Goal: Contribute content: Contribute content

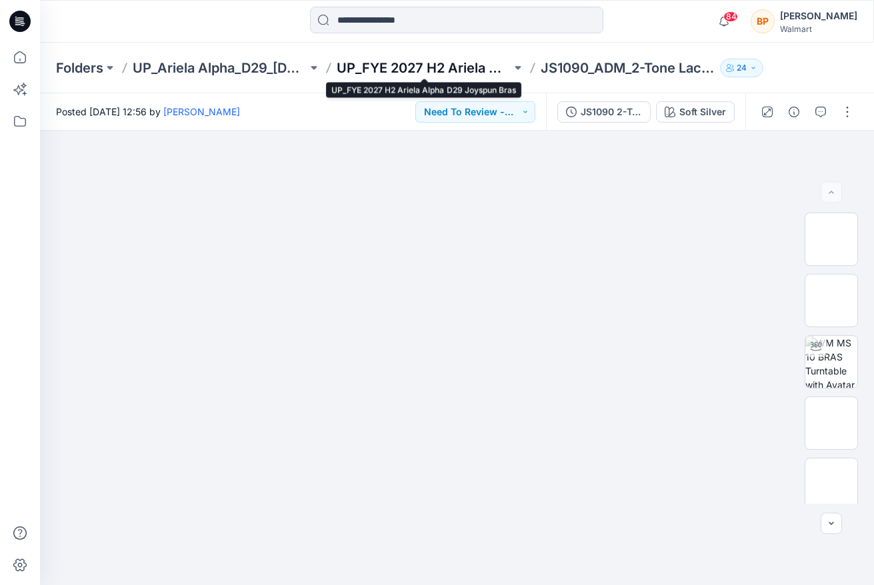
click at [416, 64] on p "UP_FYE 2027 H2 Ariela Alpha D29 Joyspun Bras" at bounding box center [424, 68] width 175 height 19
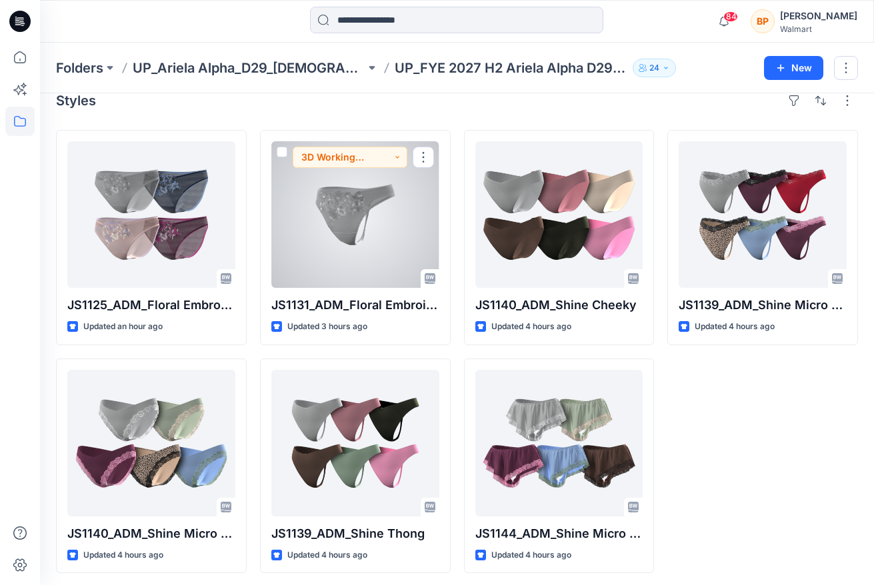
scroll to position [23, 0]
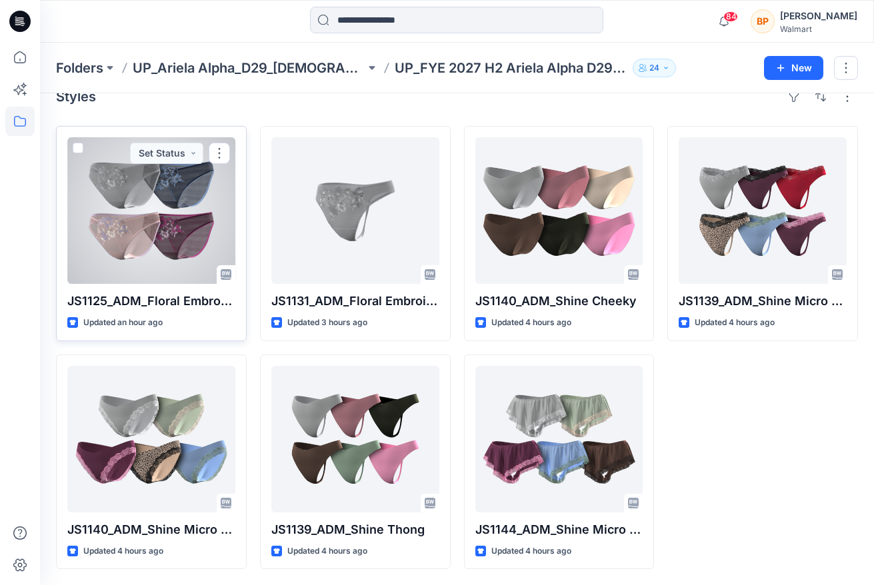
click at [193, 233] on div at bounding box center [151, 210] width 168 height 147
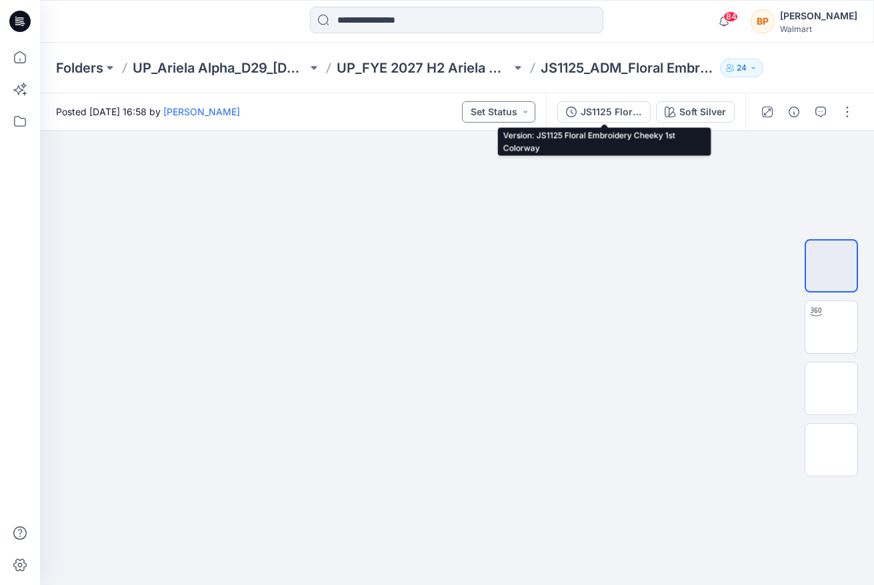
click at [512, 111] on button "Set Status" at bounding box center [498, 111] width 73 height 21
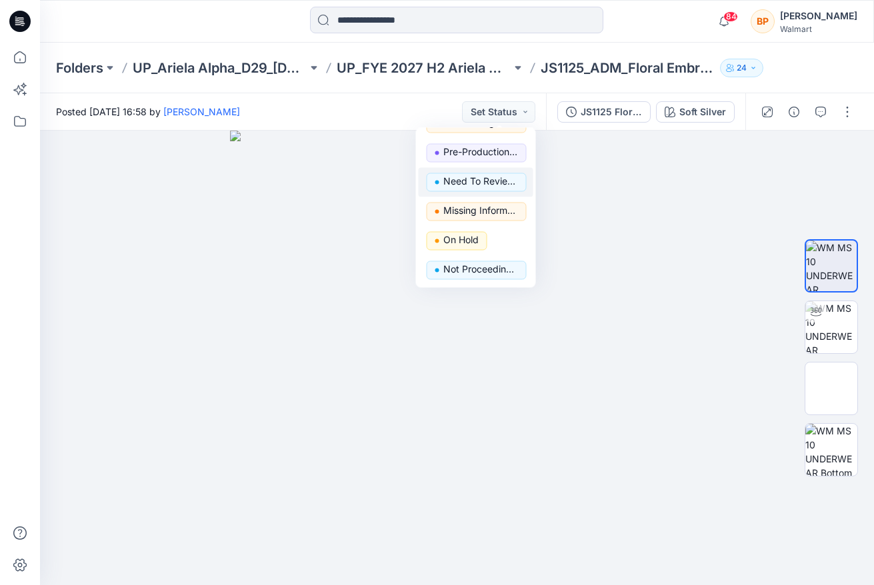
scroll to position [109, 0]
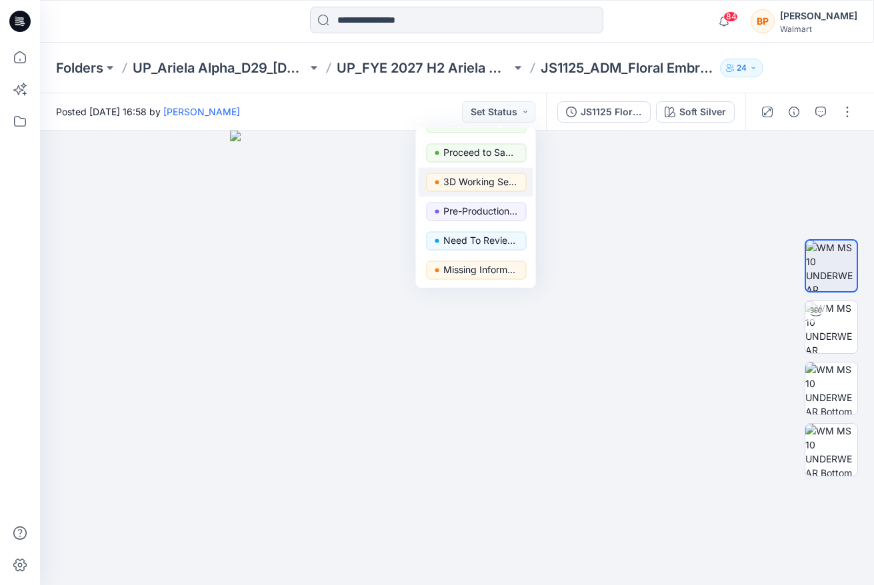
click at [493, 188] on p "3D Working Session - Need to Review" at bounding box center [480, 181] width 75 height 17
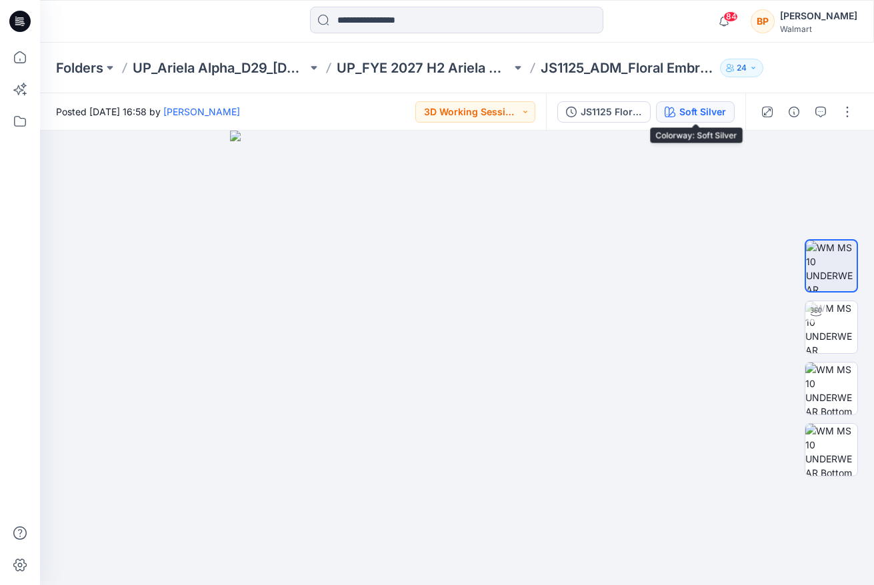
click at [707, 111] on div "Soft Silver" at bounding box center [702, 112] width 47 height 15
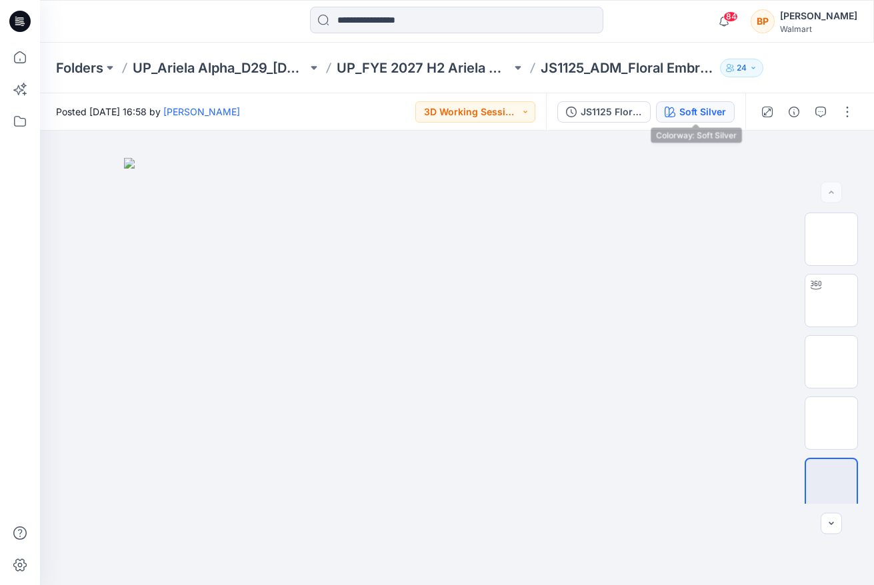
click at [692, 106] on div "Soft Silver" at bounding box center [702, 112] width 47 height 15
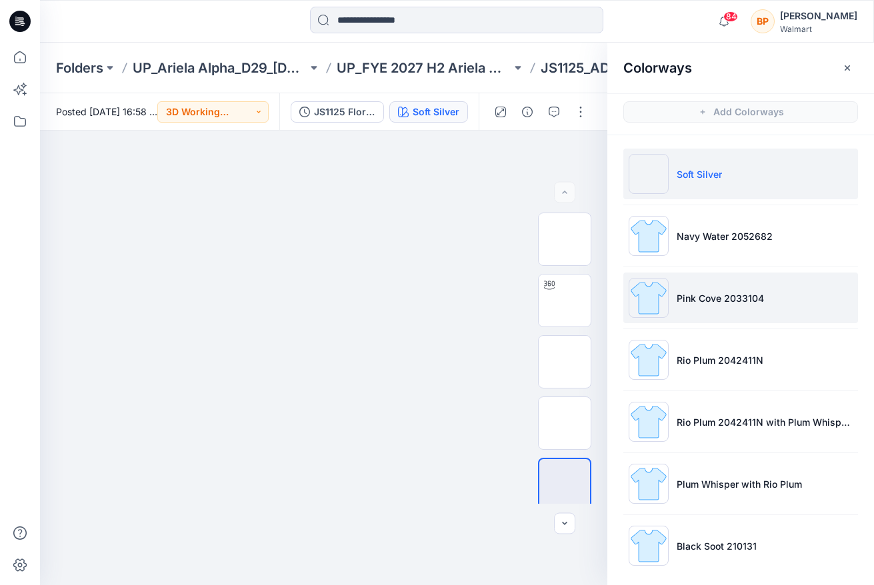
scroll to position [6, 0]
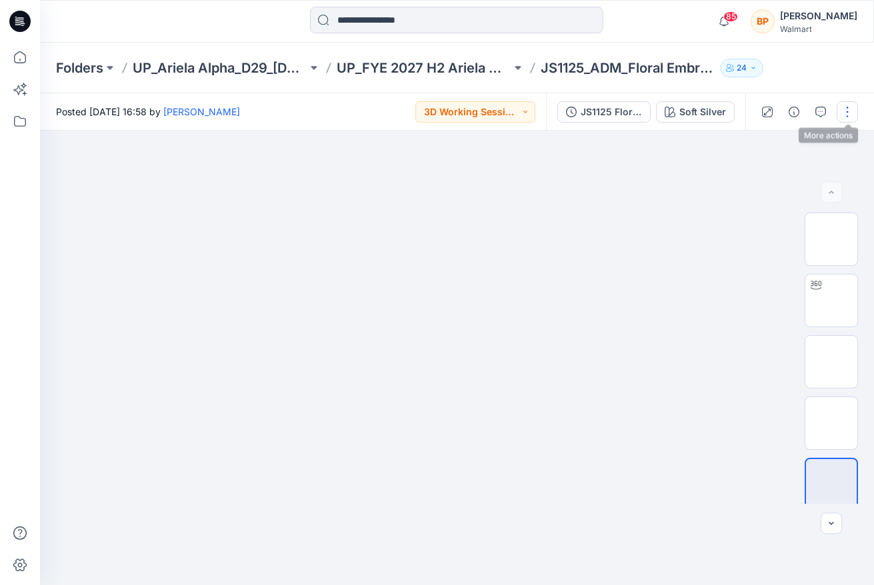
click at [850, 107] on button "button" at bounding box center [847, 111] width 21 height 21
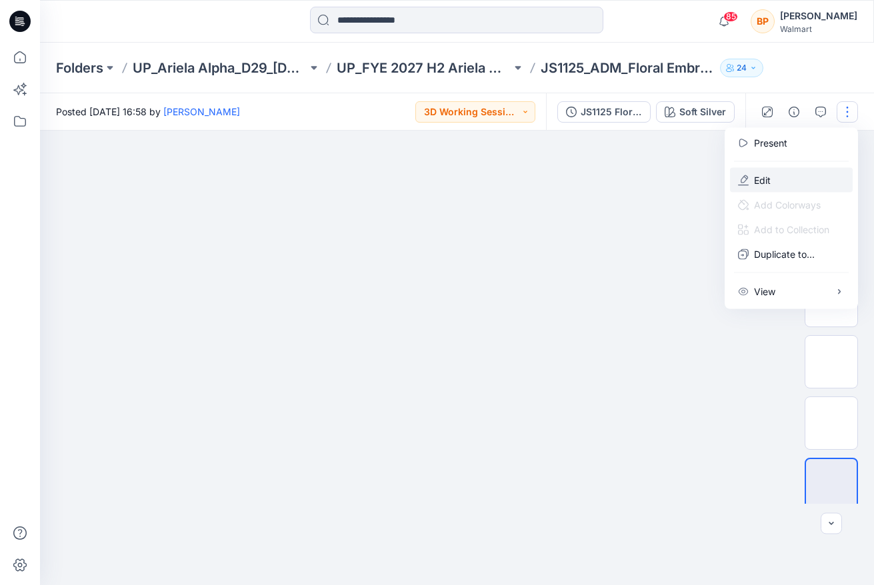
click at [798, 169] on button "Edit" at bounding box center [791, 180] width 123 height 25
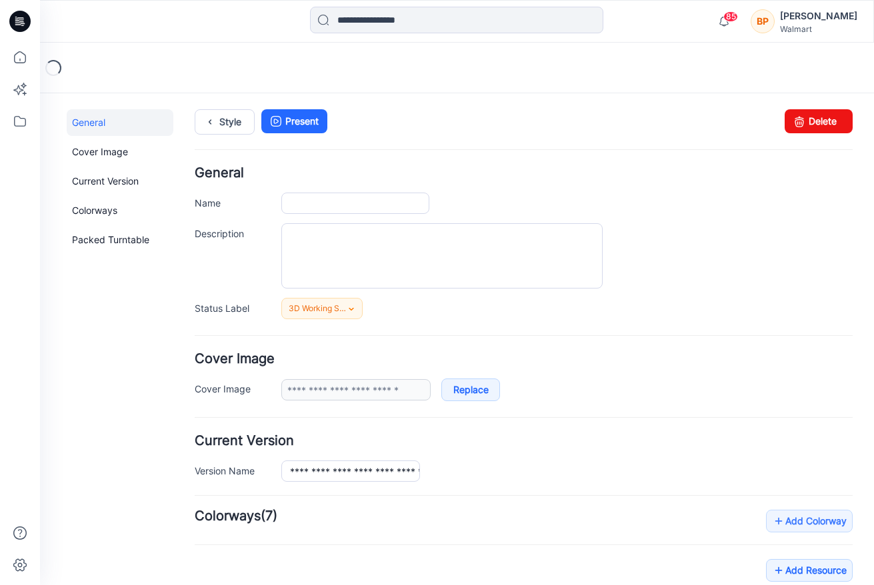
type input "**********"
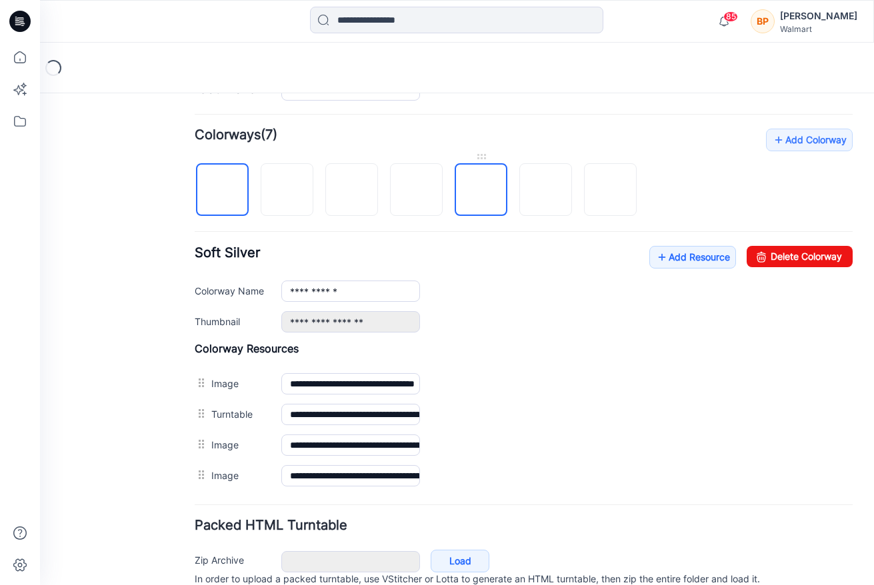
scroll to position [375, 0]
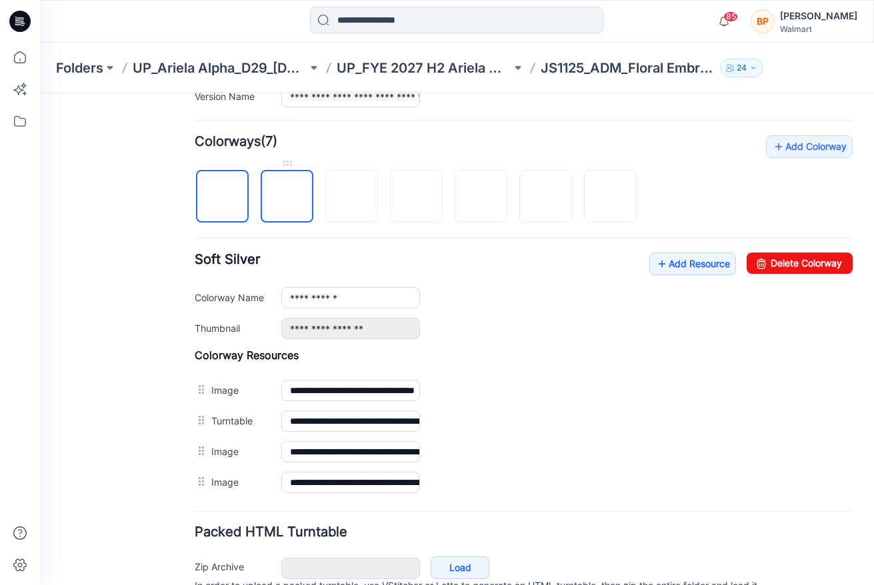
click at [287, 197] on img at bounding box center [287, 197] width 0 height 0
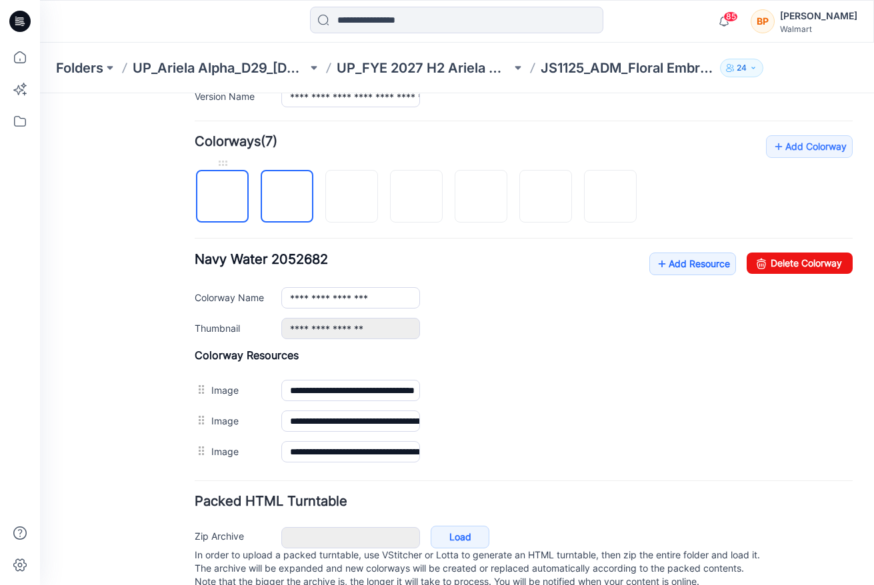
click at [223, 197] on img at bounding box center [223, 197] width 0 height 0
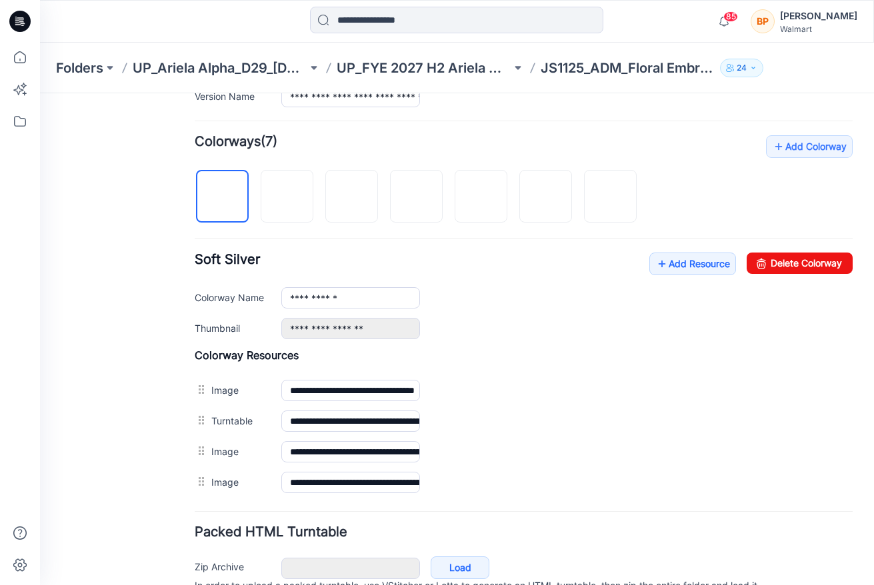
click at [805, 132] on form "**********" at bounding box center [524, 208] width 658 height 832
click at [802, 147] on link "Add Colorway" at bounding box center [809, 146] width 87 height 23
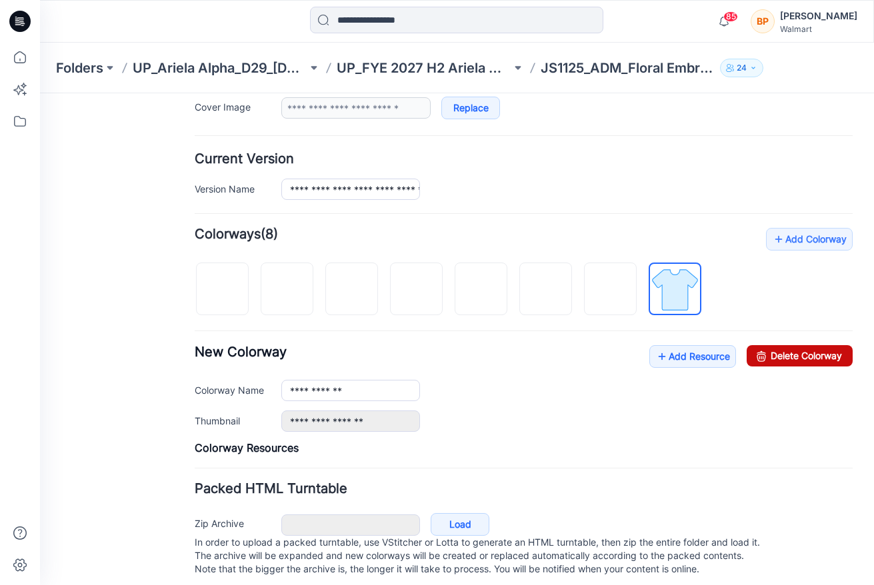
click at [775, 357] on link "Delete Colorway" at bounding box center [800, 355] width 106 height 21
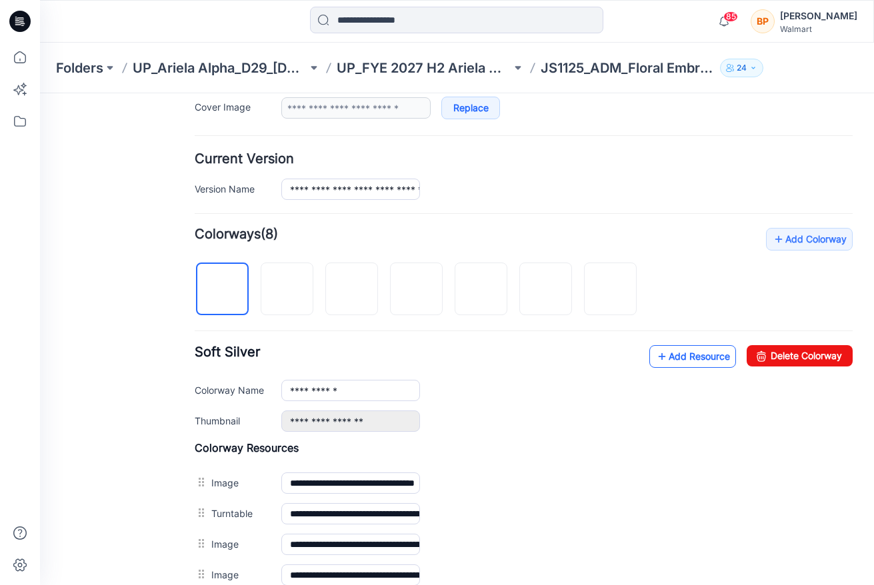
click at [671, 353] on link "Add Resource" at bounding box center [692, 356] width 87 height 23
click at [675, 355] on link "Add Resource" at bounding box center [692, 356] width 87 height 23
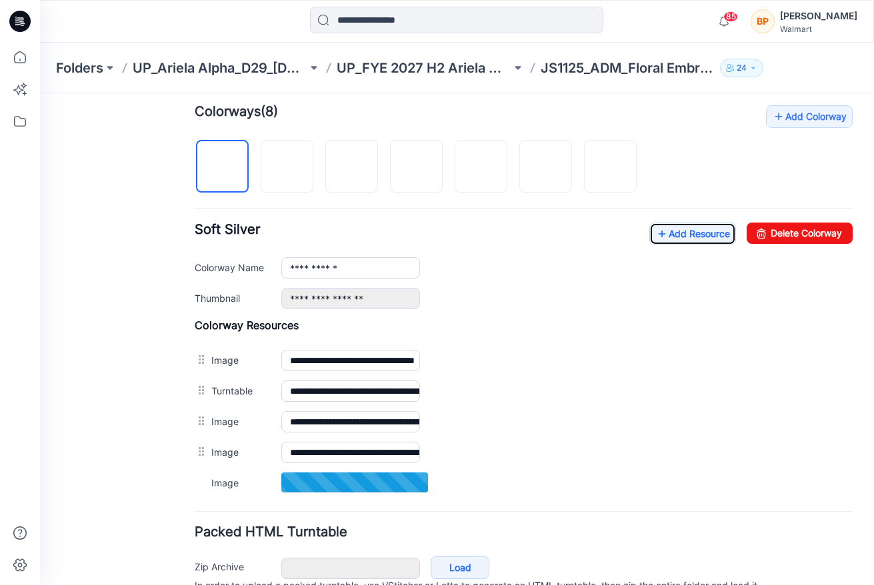
scroll to position [471, 0]
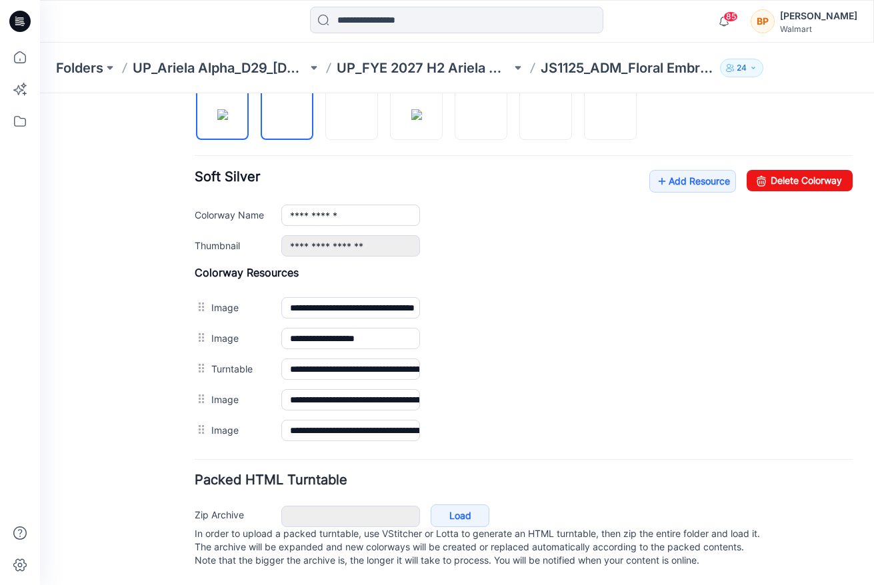
click at [287, 115] on img at bounding box center [287, 115] width 0 height 0
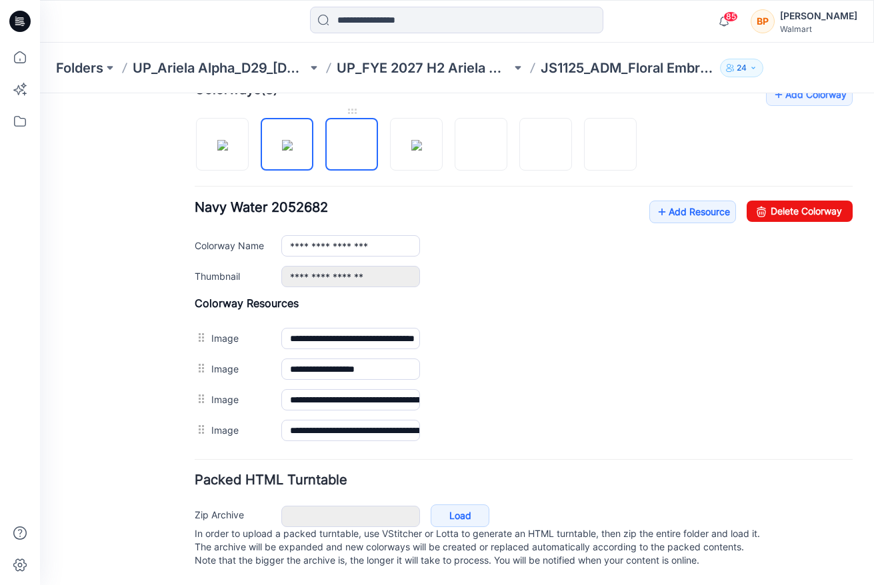
click at [352, 145] on img at bounding box center [352, 145] width 0 height 0
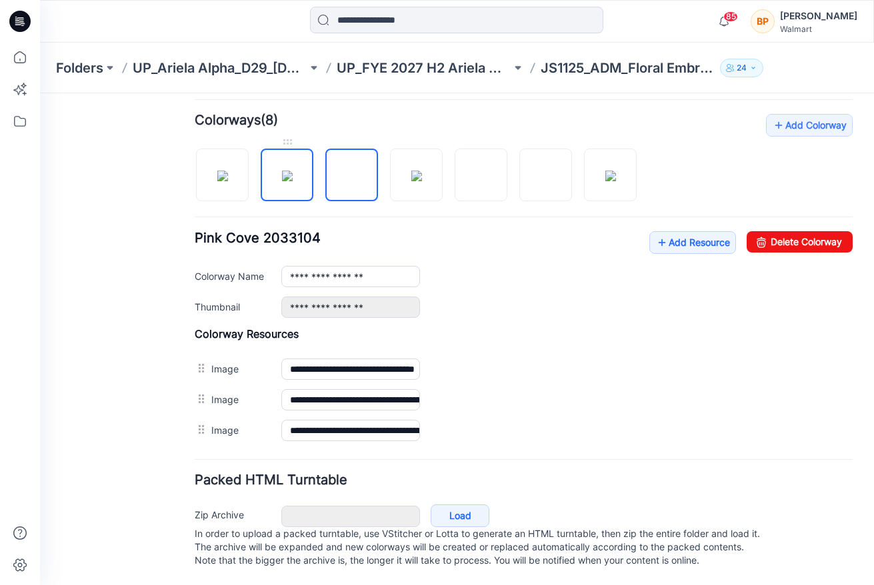
click at [293, 171] on img at bounding box center [287, 176] width 11 height 11
click at [217, 171] on img at bounding box center [222, 176] width 11 height 11
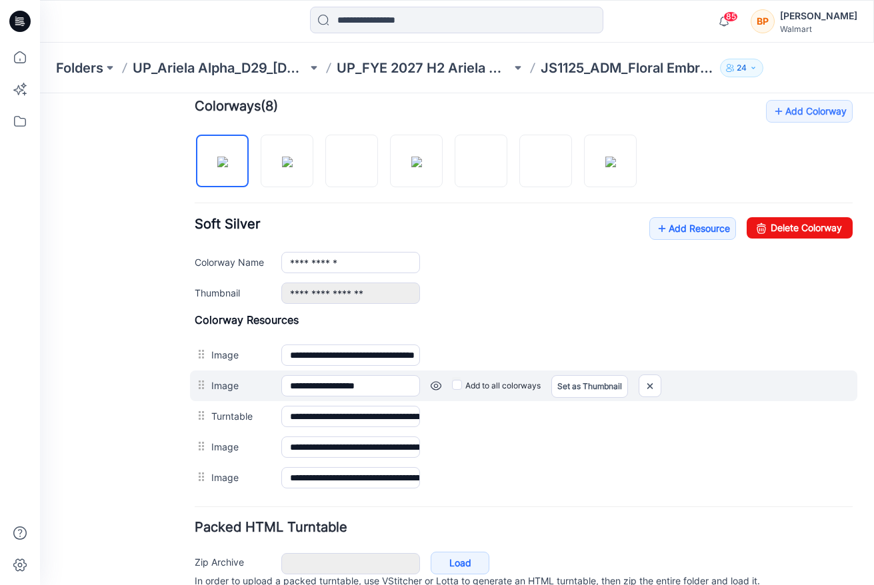
click at [461, 387] on label "Add to all colorways" at bounding box center [496, 385] width 89 height 21
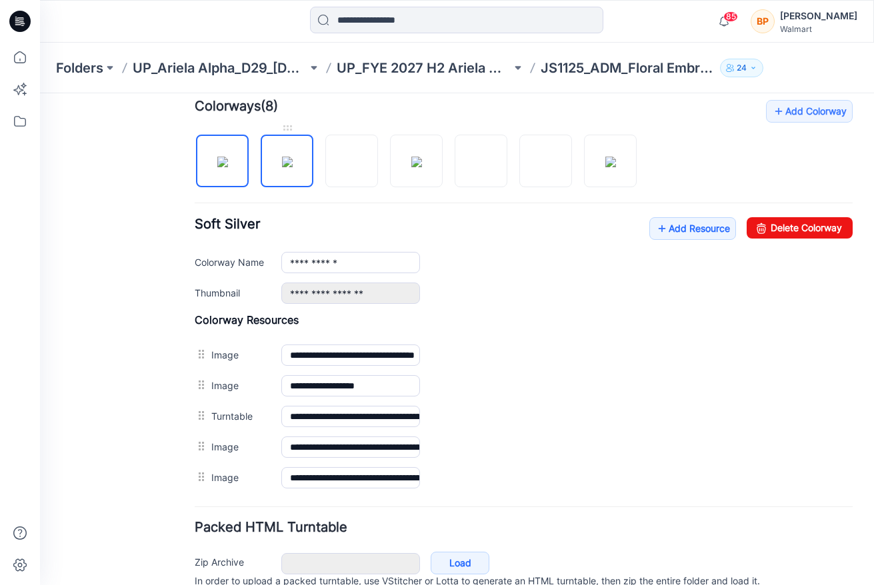
click at [282, 167] on img at bounding box center [287, 162] width 11 height 11
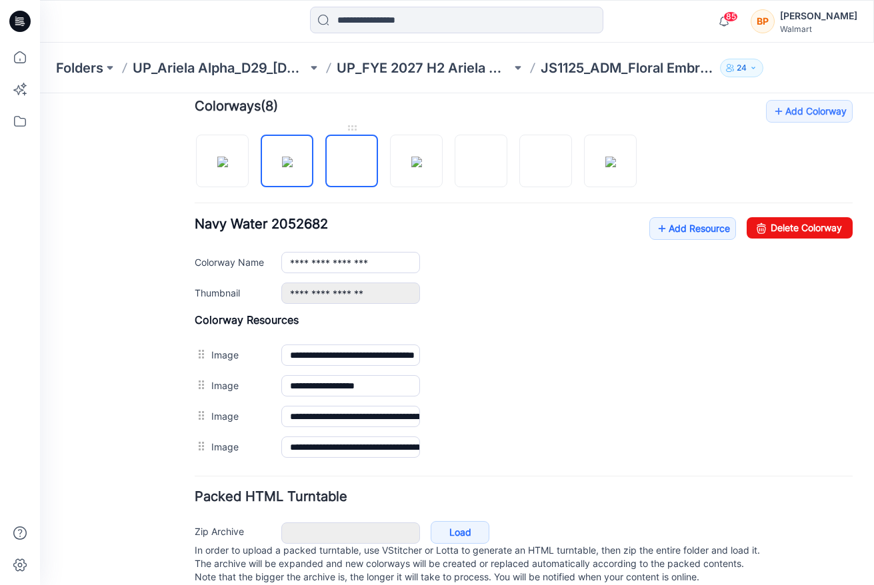
click at [352, 162] on img at bounding box center [352, 162] width 0 height 0
click at [410, 134] on div at bounding box center [416, 127] width 53 height 13
click at [411, 157] on img at bounding box center [416, 162] width 11 height 11
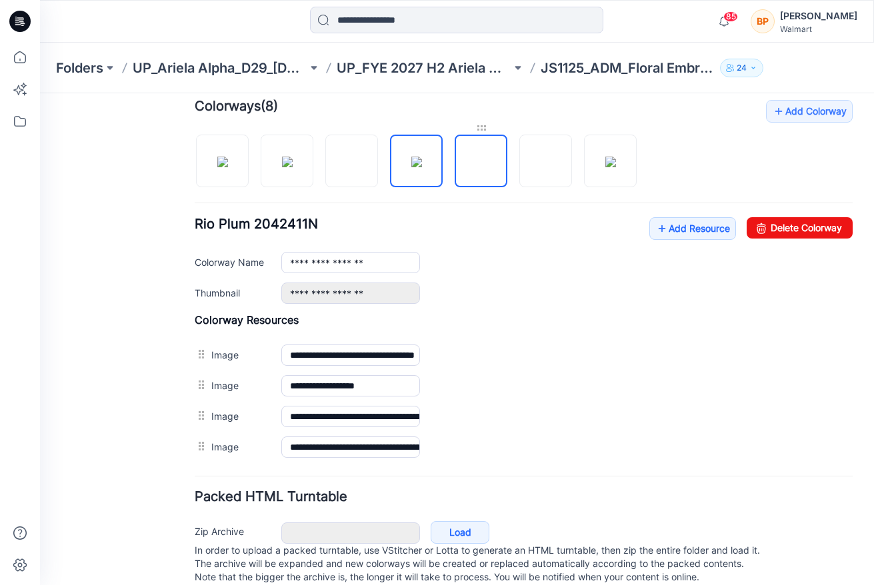
click at [495, 127] on div at bounding box center [481, 127] width 53 height 13
click at [487, 157] on img at bounding box center [481, 162] width 11 height 11
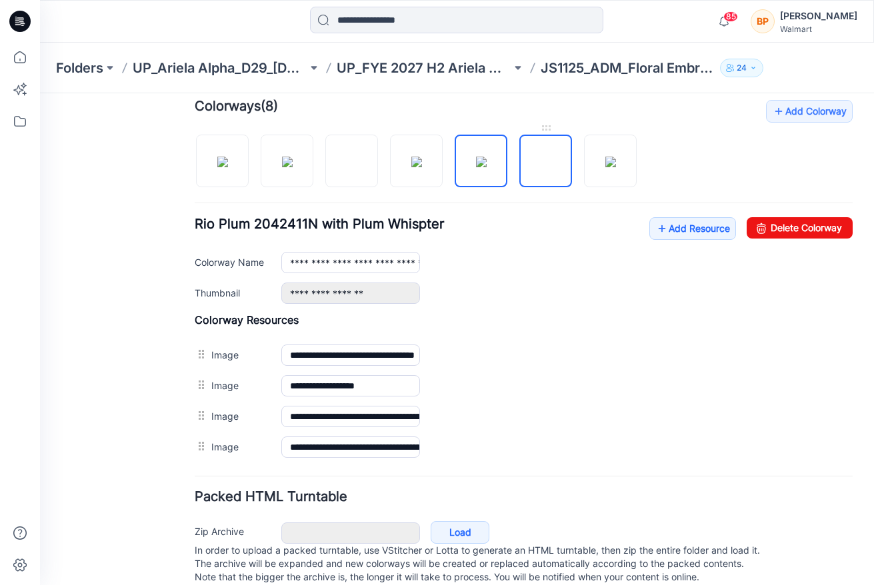
click at [546, 162] on img at bounding box center [546, 162] width 0 height 0
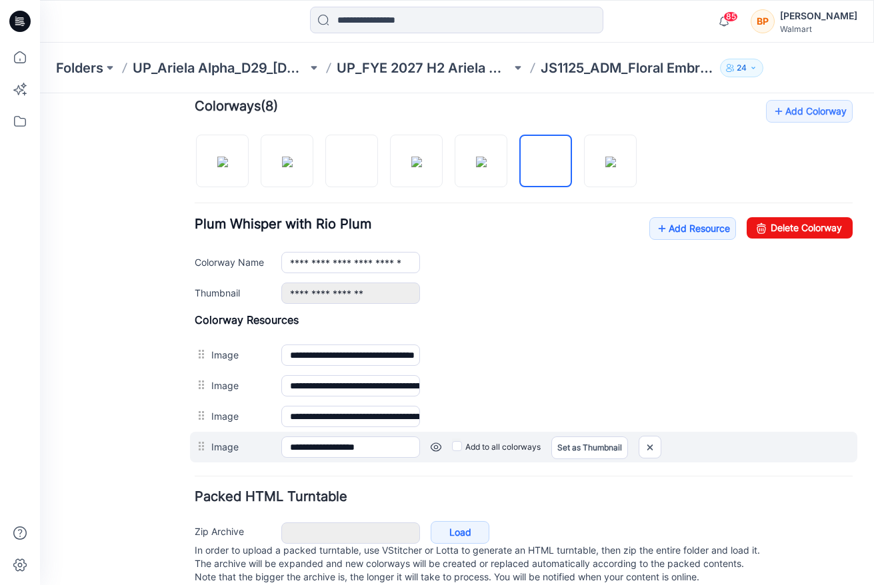
click at [193, 449] on div "**********" at bounding box center [523, 447] width 667 height 31
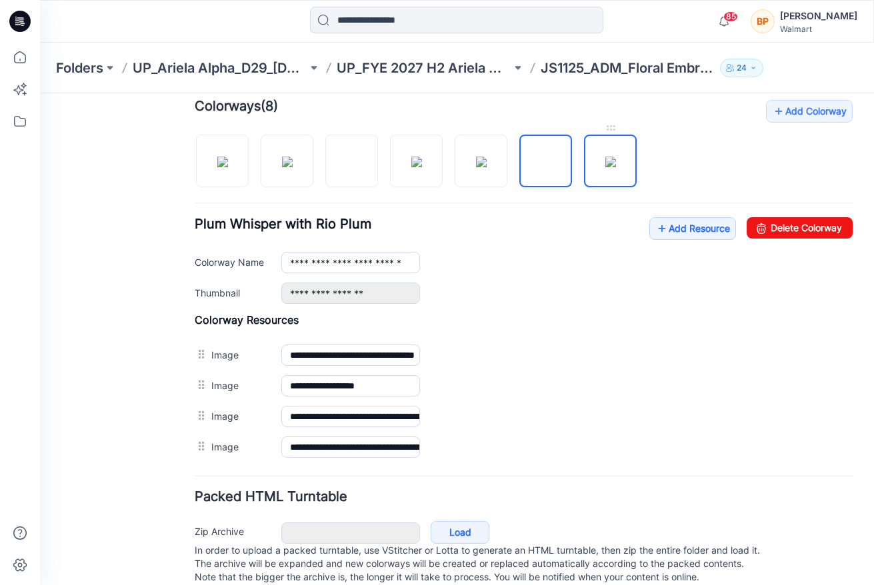
click at [616, 157] on img at bounding box center [610, 162] width 11 height 11
type input "**********"
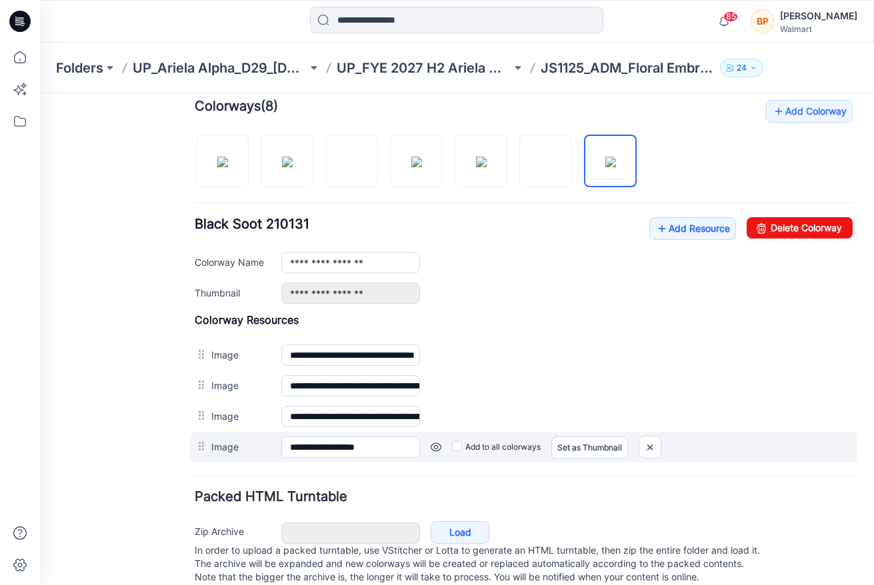
click at [193, 455] on div "**********" at bounding box center [523, 447] width 667 height 31
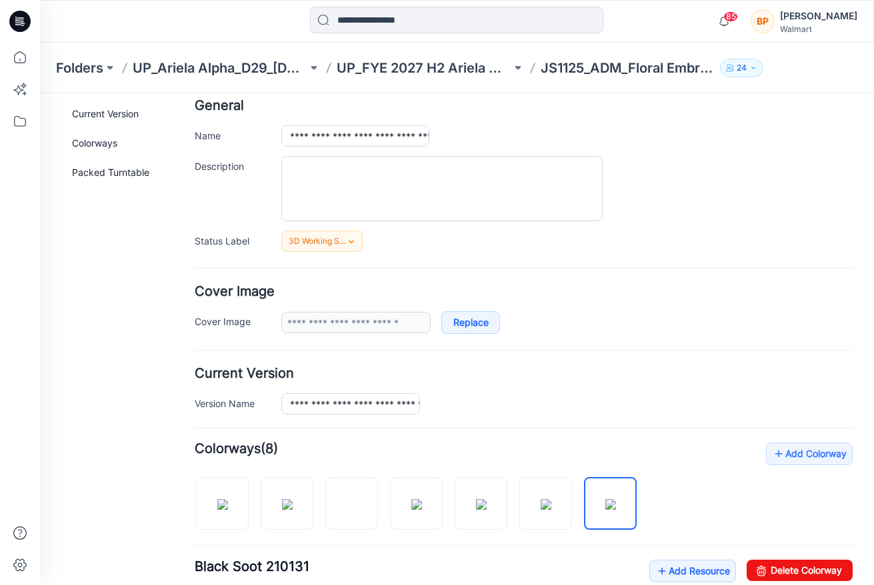
scroll to position [0, 0]
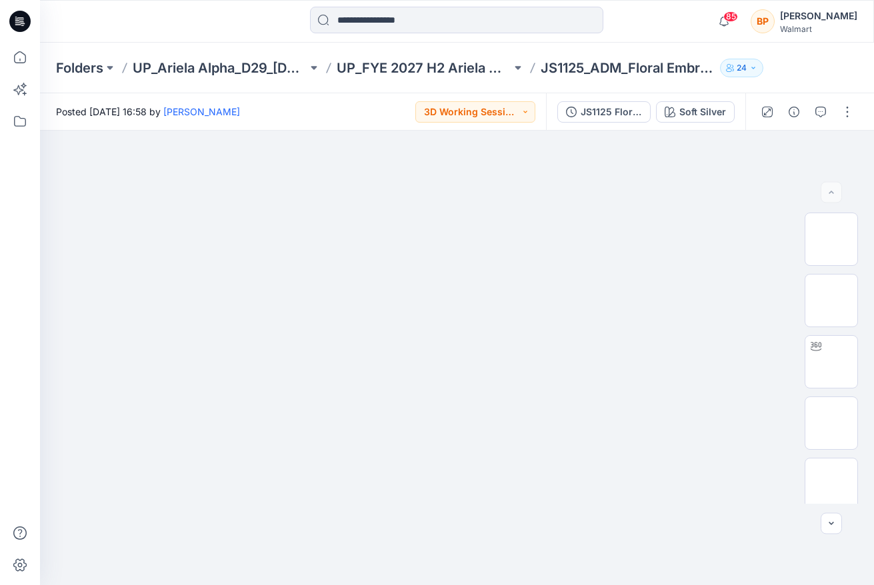
click at [682, 123] on div "JS1125 Floral Embroidery Cheeky 1st Colorway Soft Silver" at bounding box center [645, 111] width 199 height 37
click at [682, 118] on div "Soft Silver" at bounding box center [702, 112] width 47 height 15
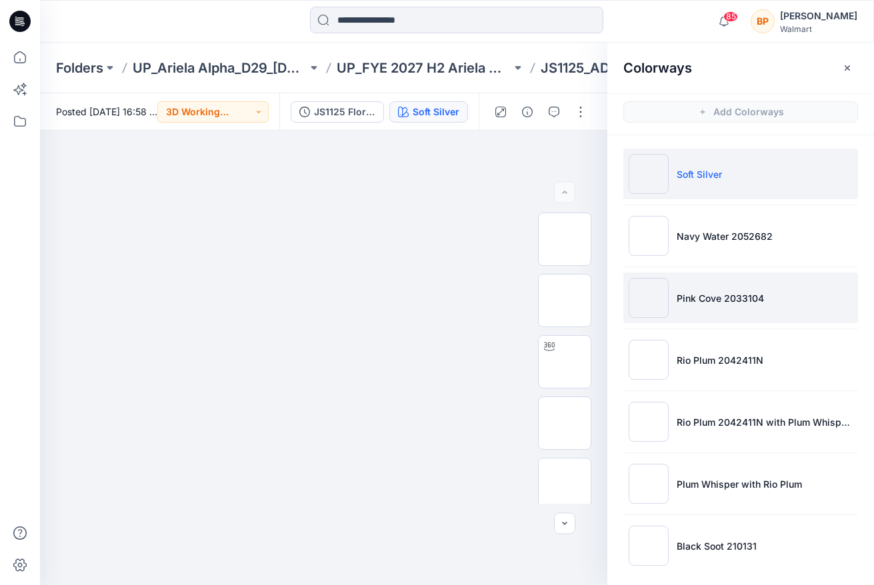
click at [695, 275] on li "Pink Cove 2033104" at bounding box center [740, 298] width 235 height 51
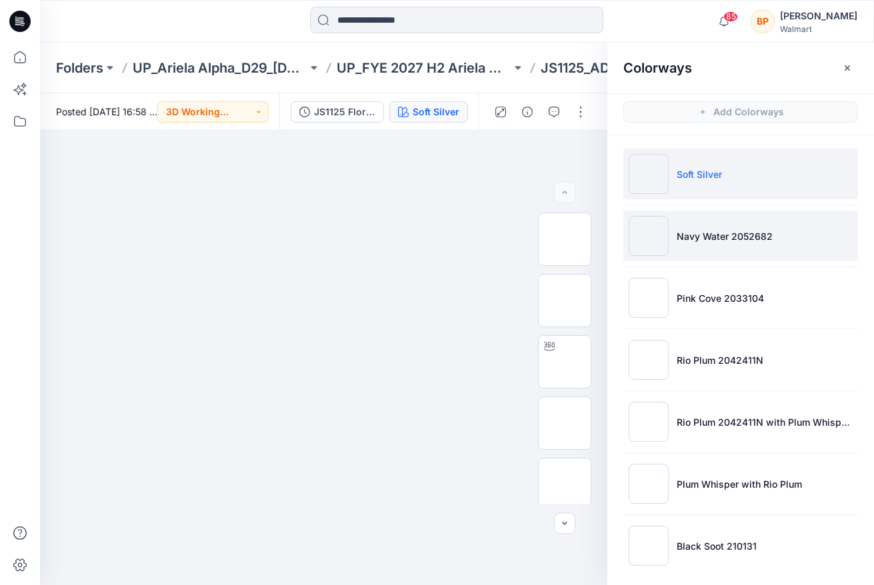
click at [683, 234] on p "Navy Water 2052682" at bounding box center [725, 236] width 96 height 14
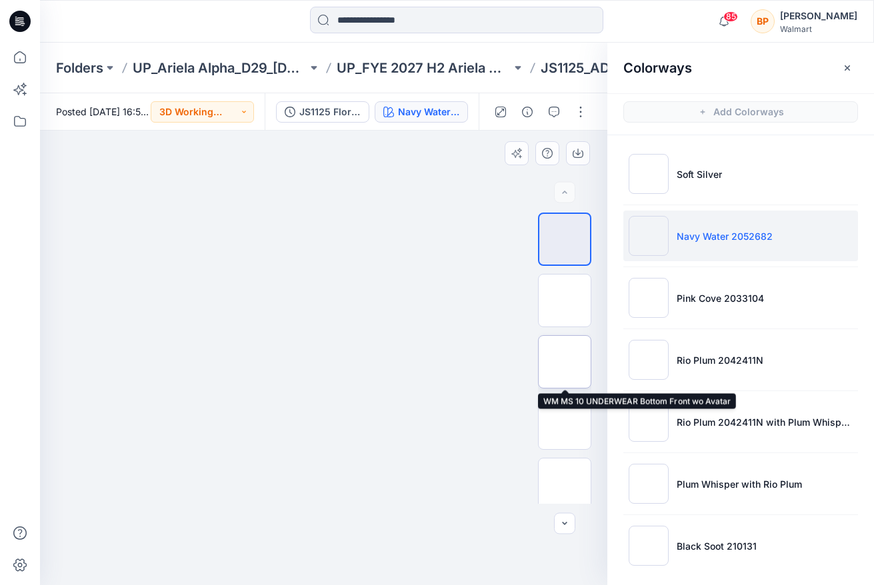
click at [565, 362] on img at bounding box center [565, 362] width 0 height 0
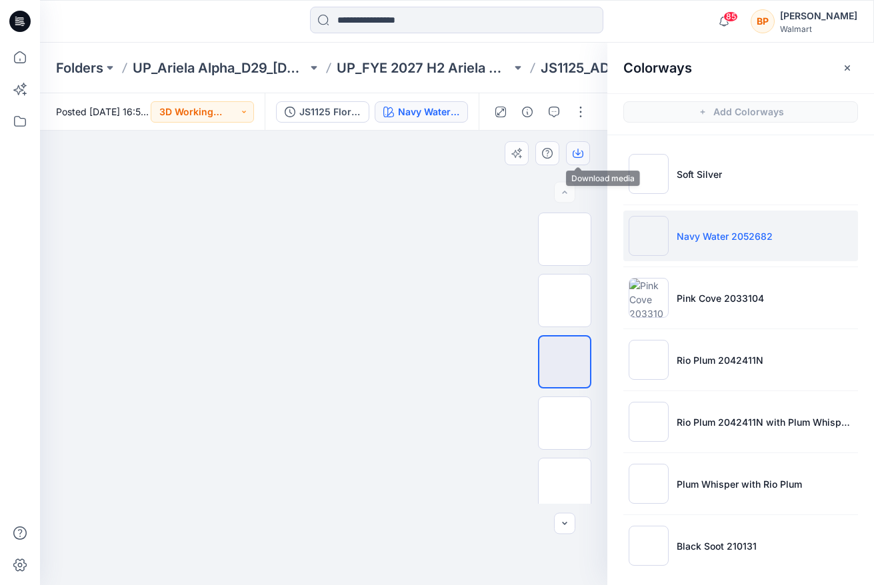
click at [573, 148] on icon "button" at bounding box center [578, 153] width 11 height 11
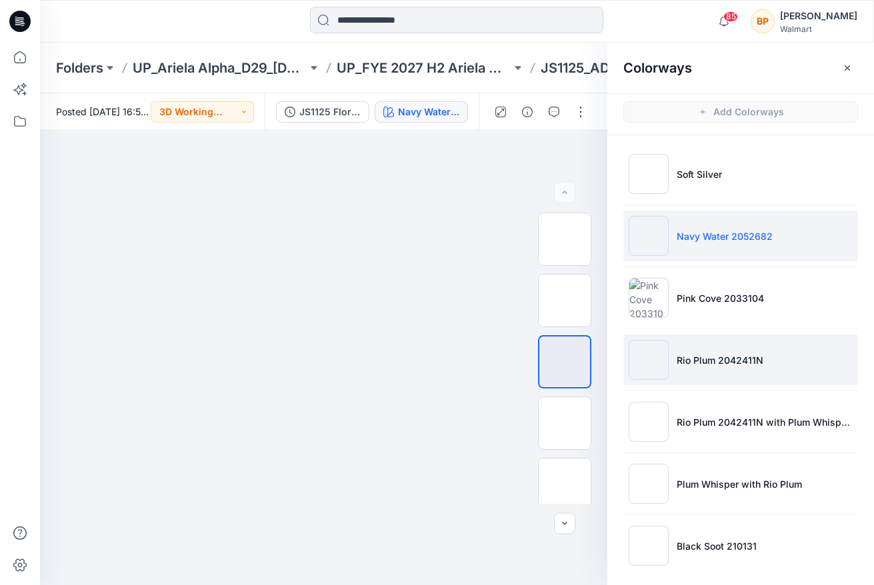
click at [697, 350] on li "Rio Plum 2042411N" at bounding box center [740, 360] width 235 height 51
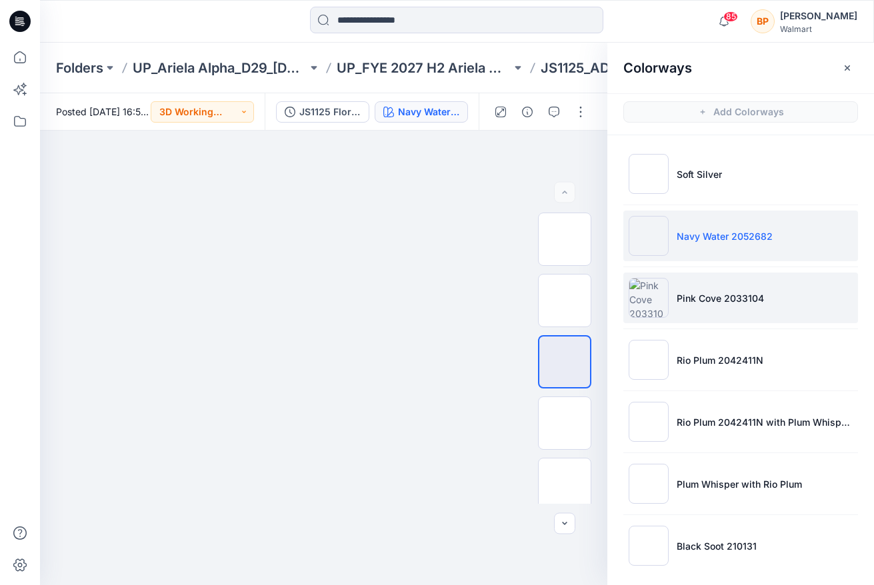
click at [696, 306] on li "Pink Cove 2033104" at bounding box center [740, 298] width 235 height 51
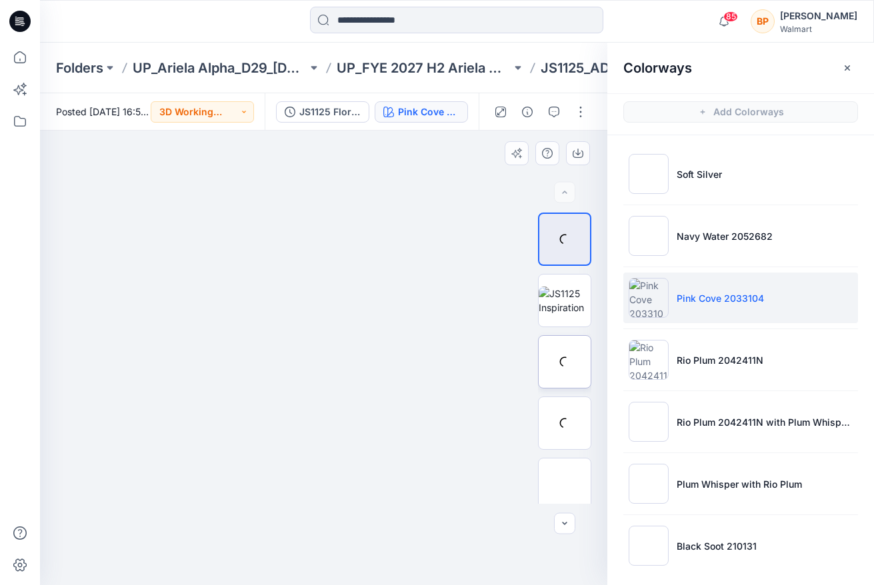
click at [0, 0] on img at bounding box center [0, 0] width 0 height 0
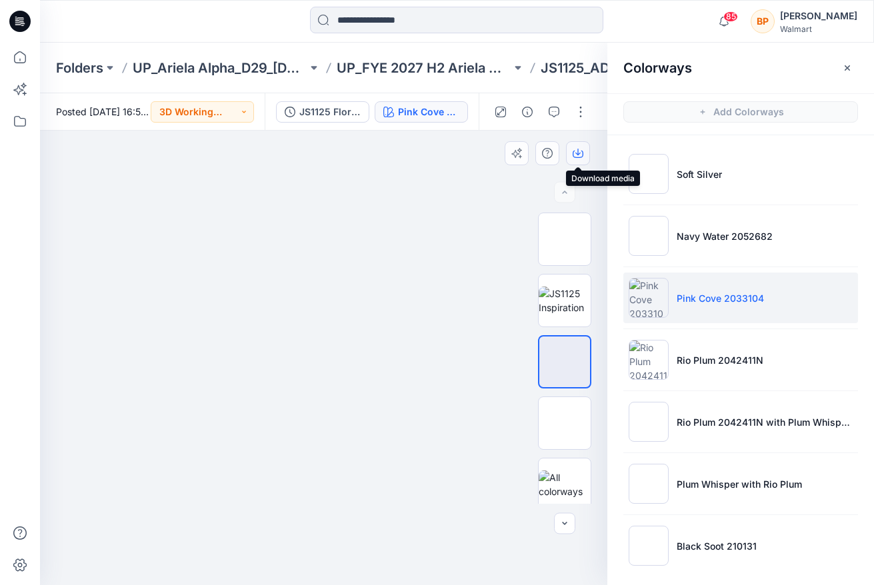
click at [583, 148] on icon "button" at bounding box center [578, 153] width 11 height 11
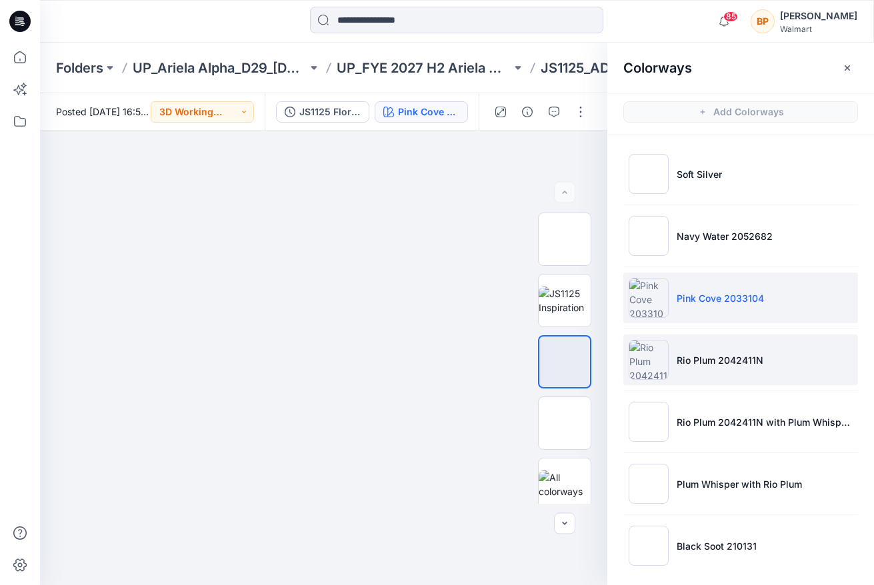
click at [690, 341] on li "Rio Plum 2042411N" at bounding box center [740, 360] width 235 height 51
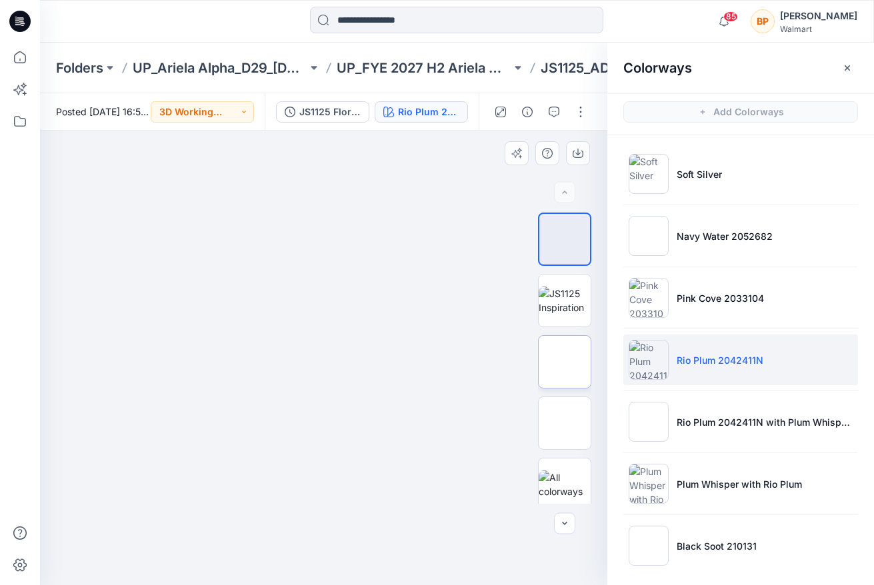
click at [565, 362] on img at bounding box center [565, 362] width 0 height 0
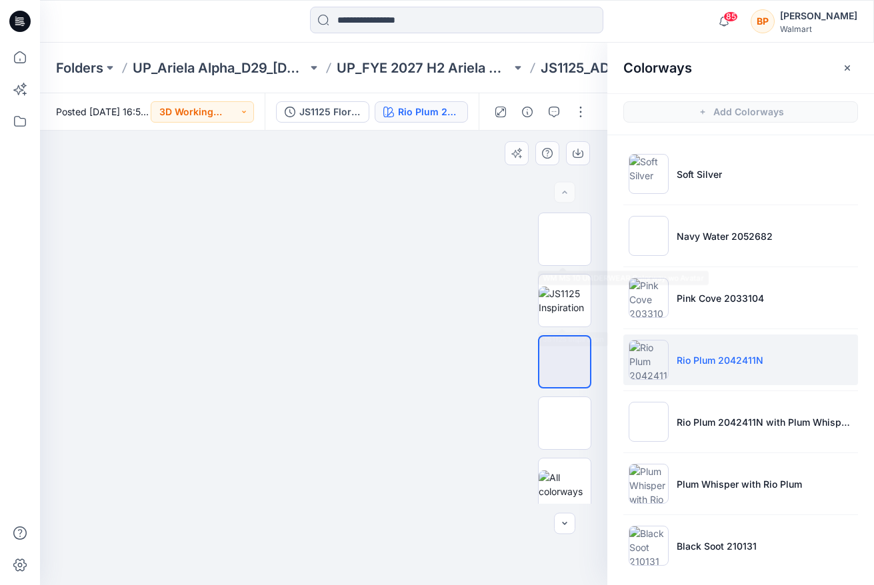
click at [579, 132] on div at bounding box center [323, 358] width 567 height 455
click at [579, 142] on button "button" at bounding box center [578, 153] width 24 height 24
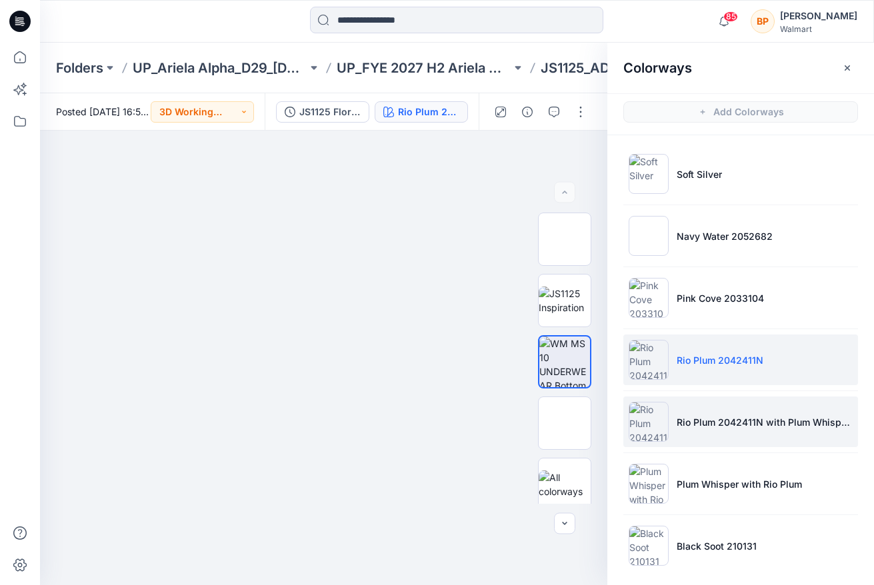
click at [681, 428] on p "Rio Plum 2042411N with Plum Whispter" at bounding box center [765, 422] width 176 height 14
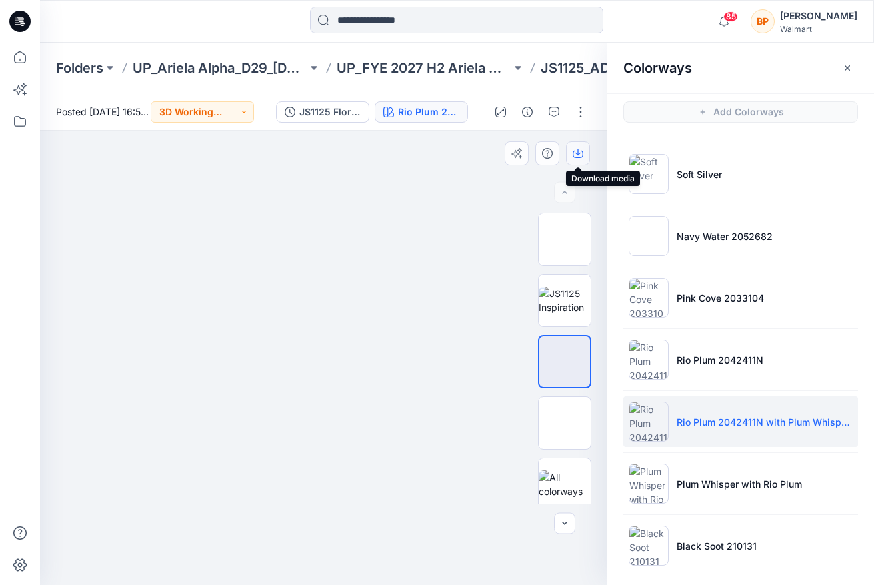
click at [571, 154] on button "button" at bounding box center [578, 153] width 24 height 24
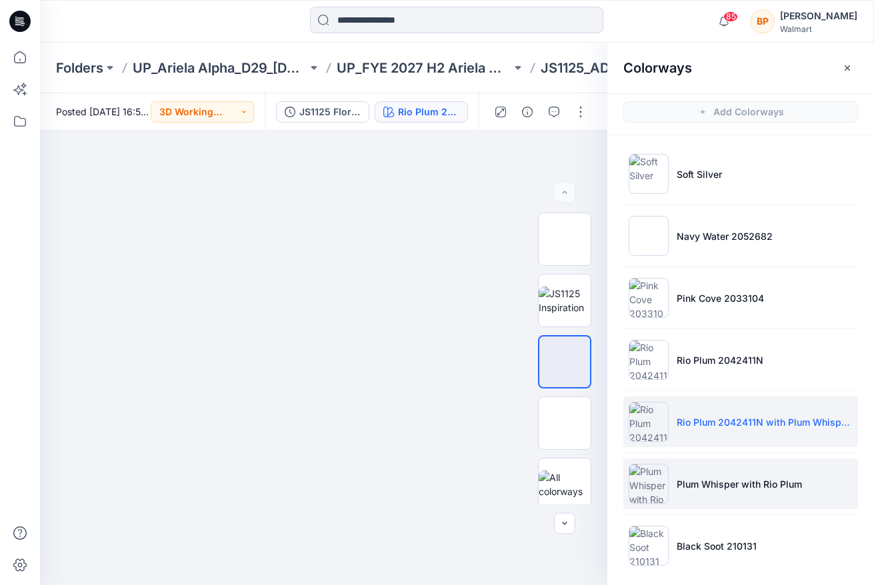
click at [676, 475] on li "Plum Whisper with Rio Plum" at bounding box center [740, 484] width 235 height 51
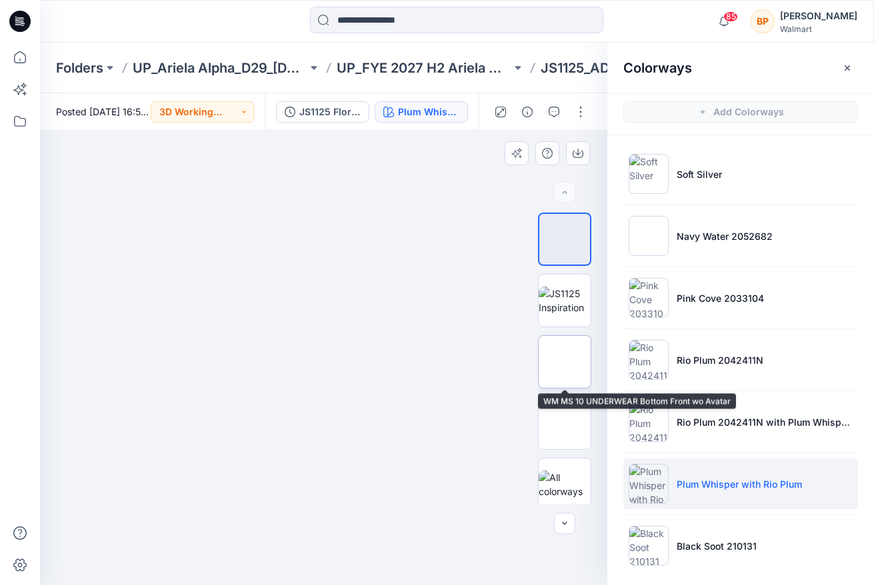
click at [565, 362] on img at bounding box center [565, 362] width 0 height 0
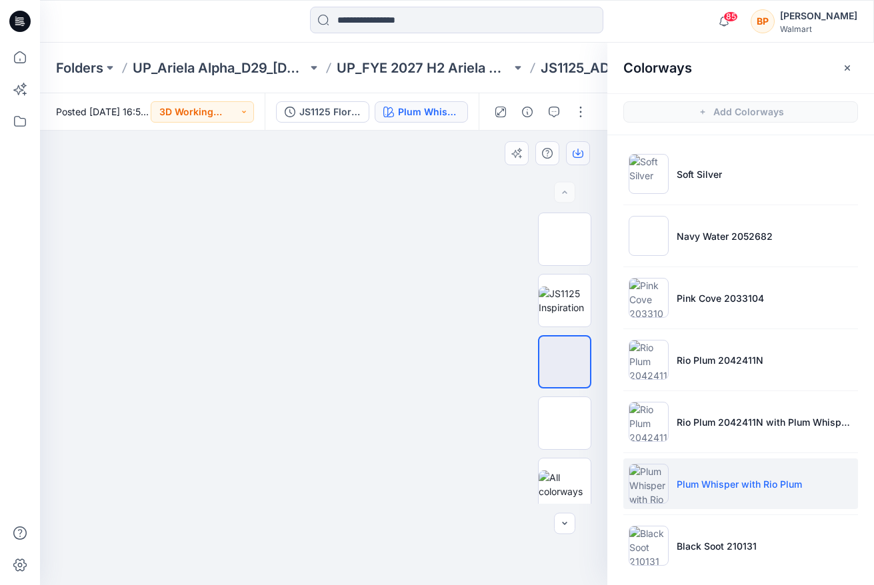
click at [575, 157] on icon "button" at bounding box center [578, 154] width 11 height 7
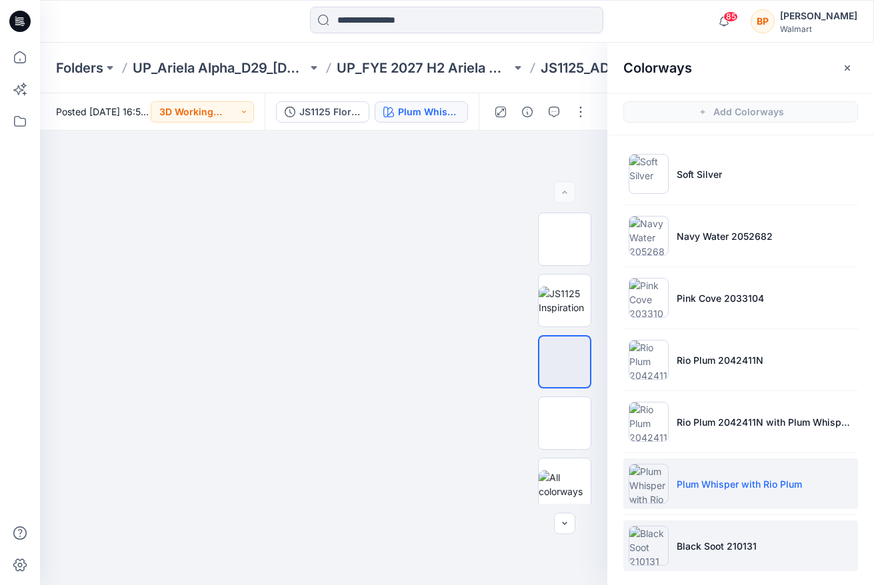
click at [691, 533] on li "Black Soot 210131" at bounding box center [740, 546] width 235 height 51
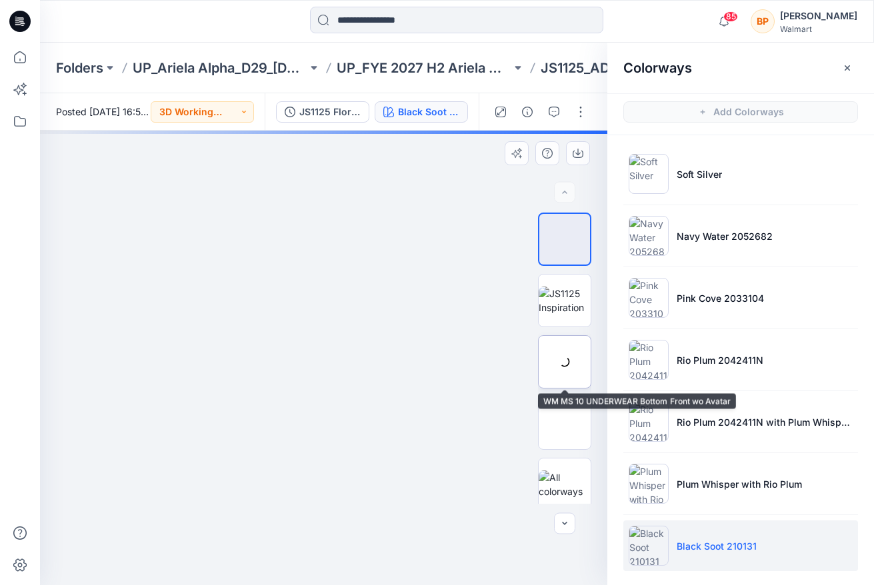
click at [0, 0] on img at bounding box center [0, 0] width 0 height 0
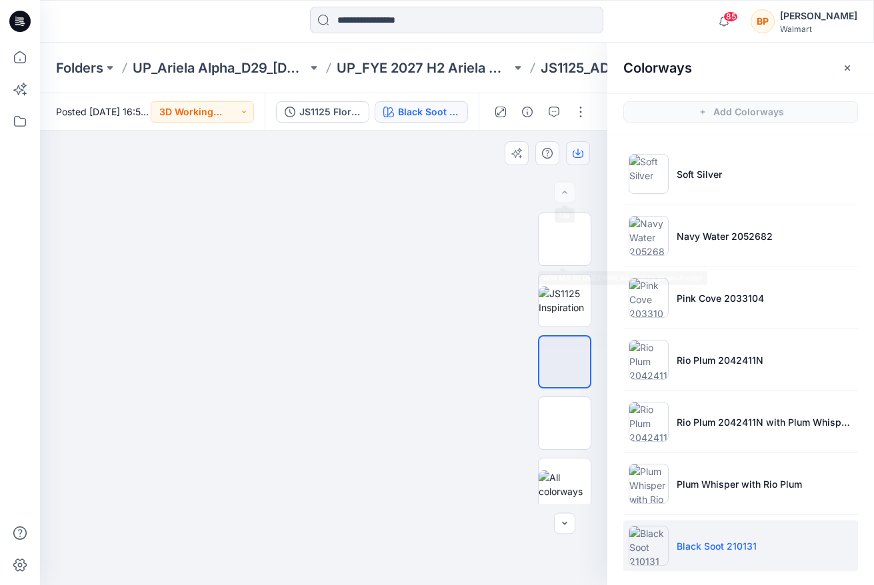
click at [579, 148] on icon "button" at bounding box center [578, 153] width 11 height 11
click at [449, 75] on p "UP_FYE 2027 H2 Ariela Alpha D29 Joyspun Panties" at bounding box center [424, 68] width 175 height 19
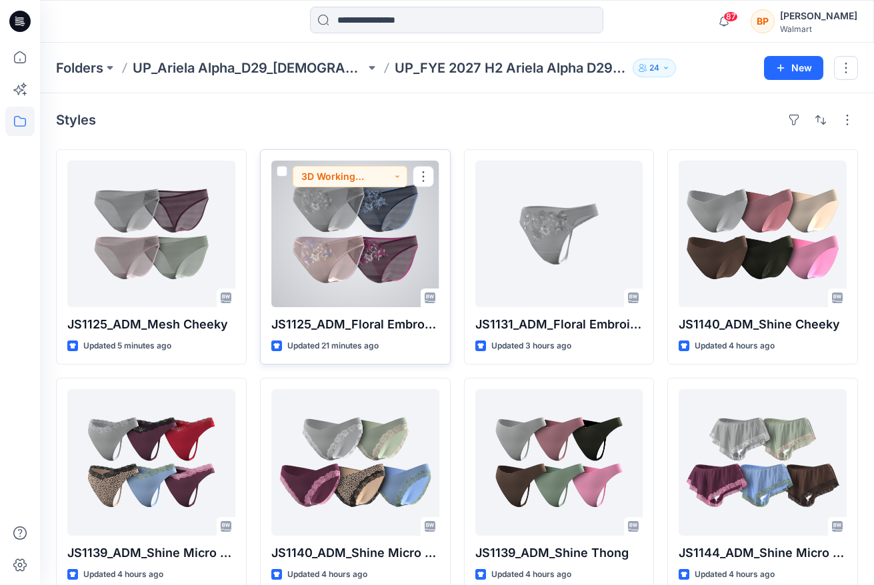
click at [377, 223] on div at bounding box center [355, 234] width 168 height 147
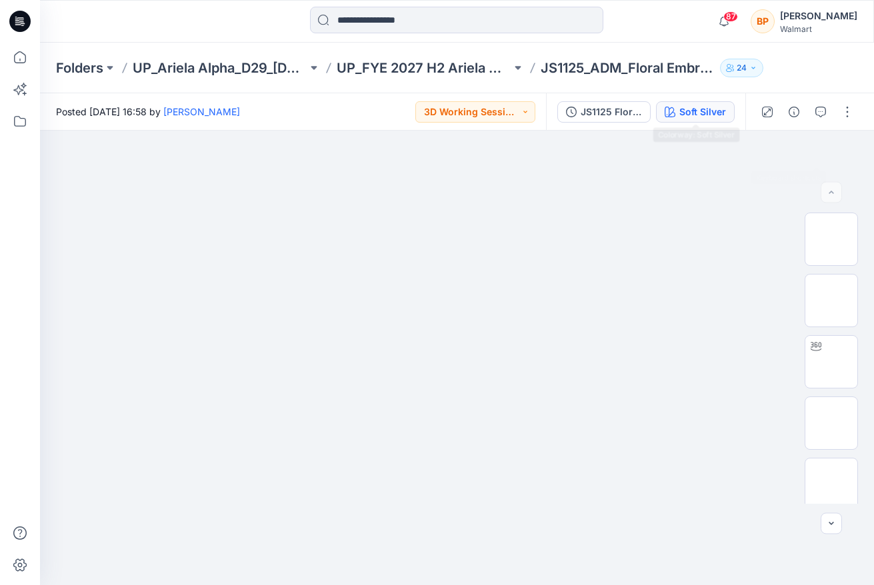
click at [717, 110] on div "Soft Silver" at bounding box center [702, 112] width 47 height 15
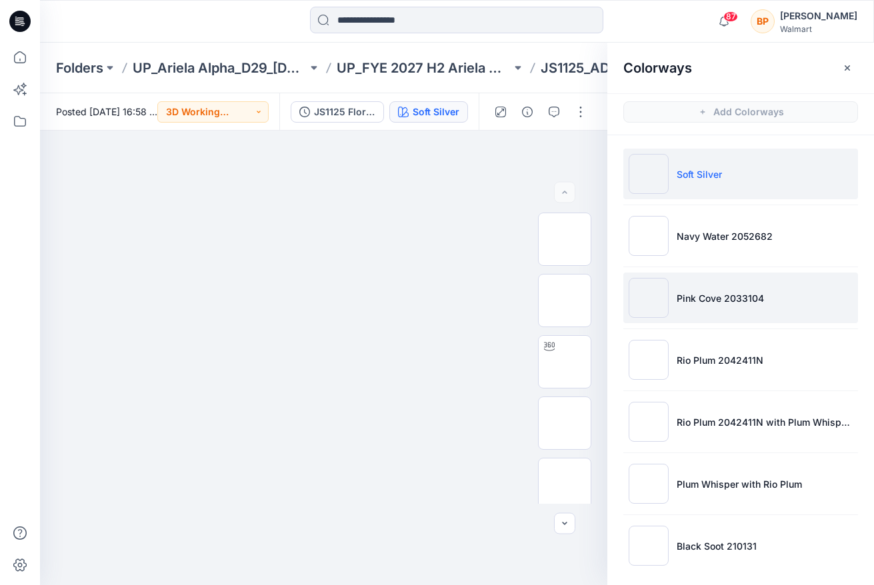
click at [692, 297] on p "Pink Cove 2033104" at bounding box center [720, 298] width 87 height 14
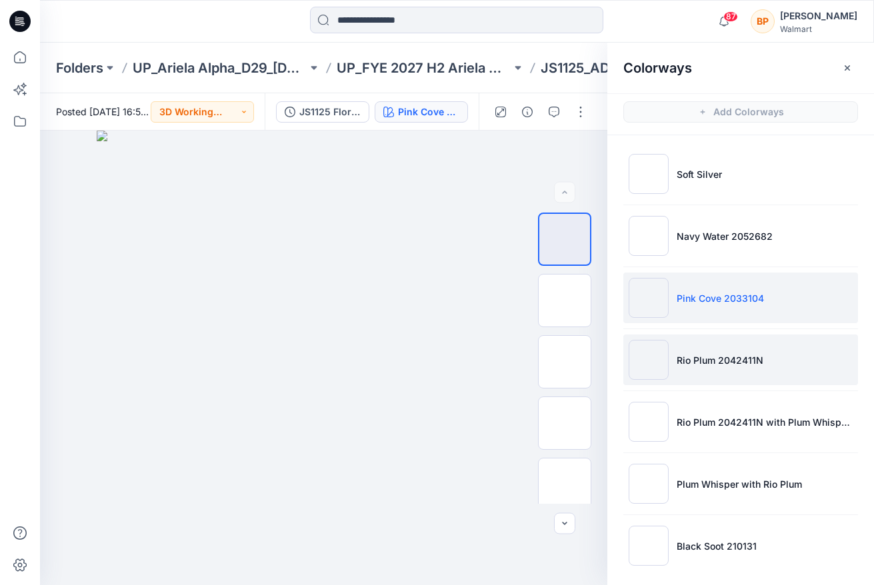
click at [696, 359] on p "Rio Plum 2042411N" at bounding box center [720, 360] width 87 height 14
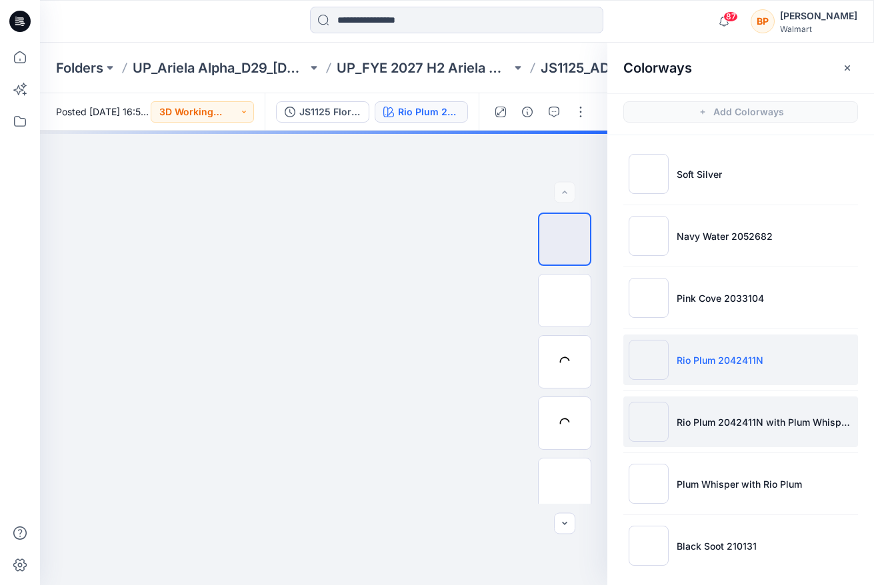
click at [704, 436] on li "Rio Plum 2042411N with Plum Whispter" at bounding box center [740, 422] width 235 height 51
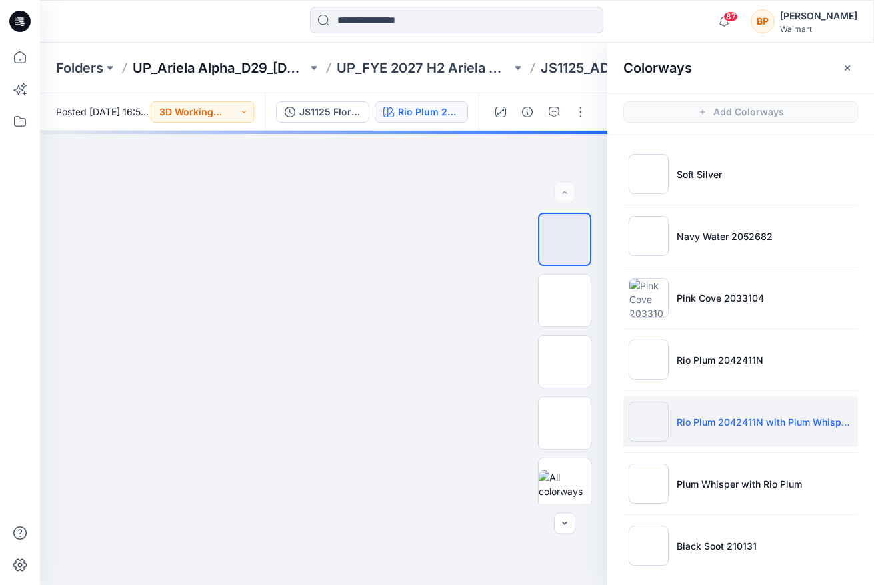
click at [225, 63] on p "UP_Ariela Alpha_D29_[DEMOGRAPHIC_DATA] Intimates - Joyspun" at bounding box center [220, 68] width 175 height 19
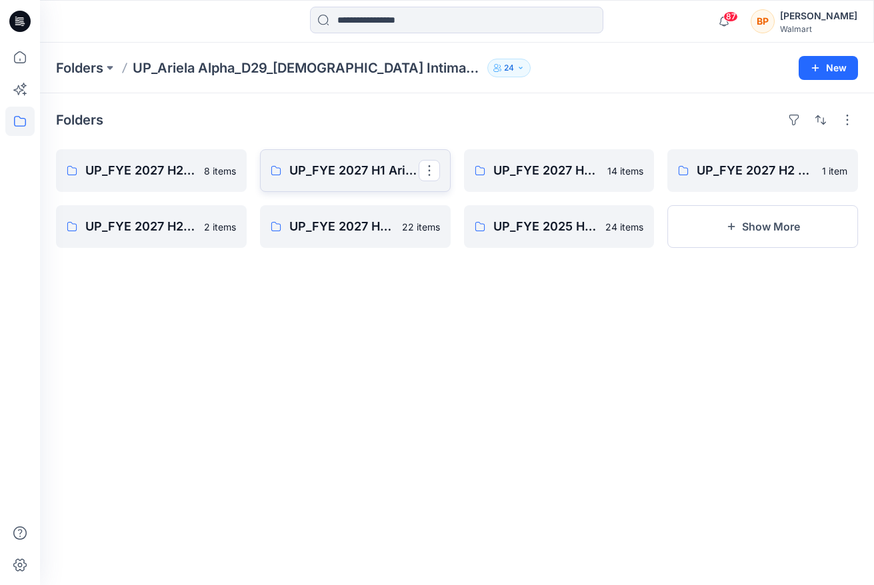
click at [348, 156] on link "UP_FYE 2027 H1 Ariela Alpha D29 Joyspun Panties" at bounding box center [355, 170] width 191 height 43
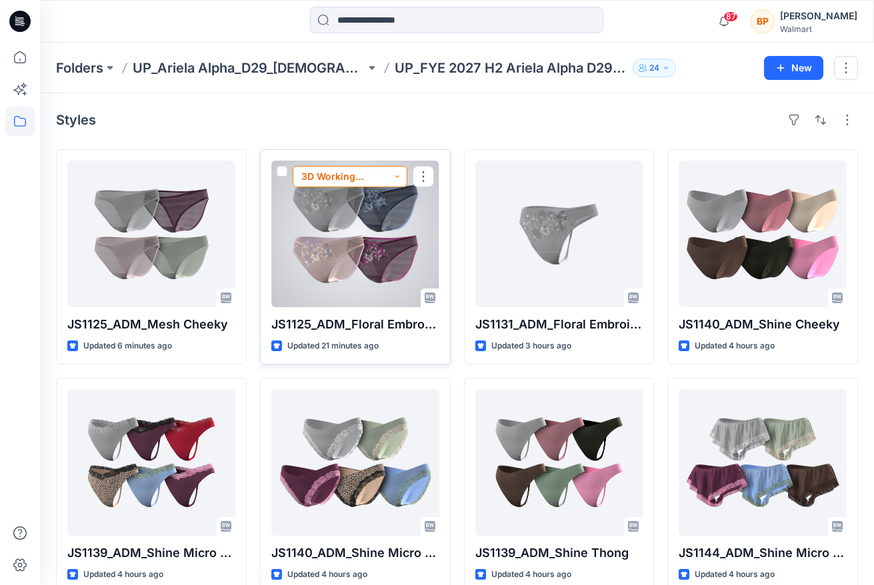
click at [357, 185] on button "3D Working Session - Need to Review" at bounding box center [350, 176] width 115 height 21
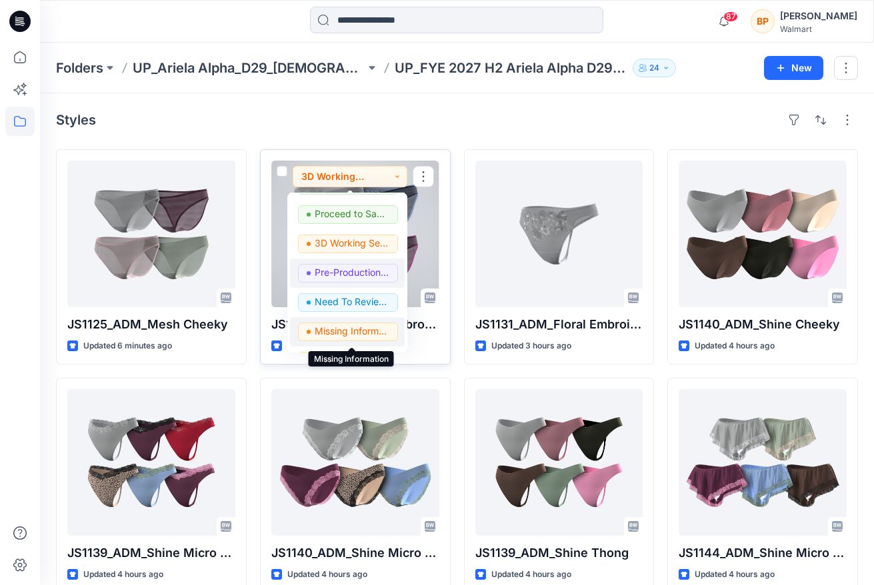
scroll to position [107, 0]
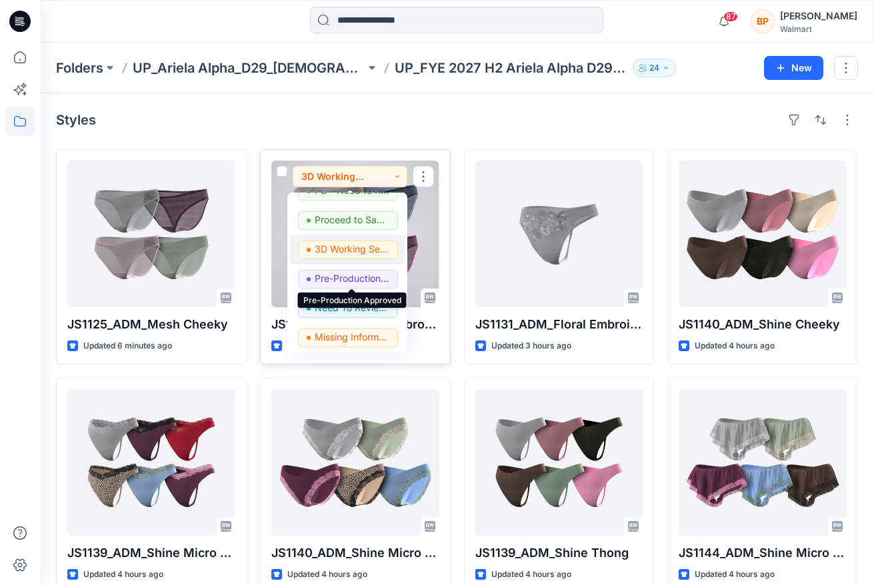
click at [339, 248] on p "3D Working Session - Need to Review" at bounding box center [352, 249] width 75 height 17
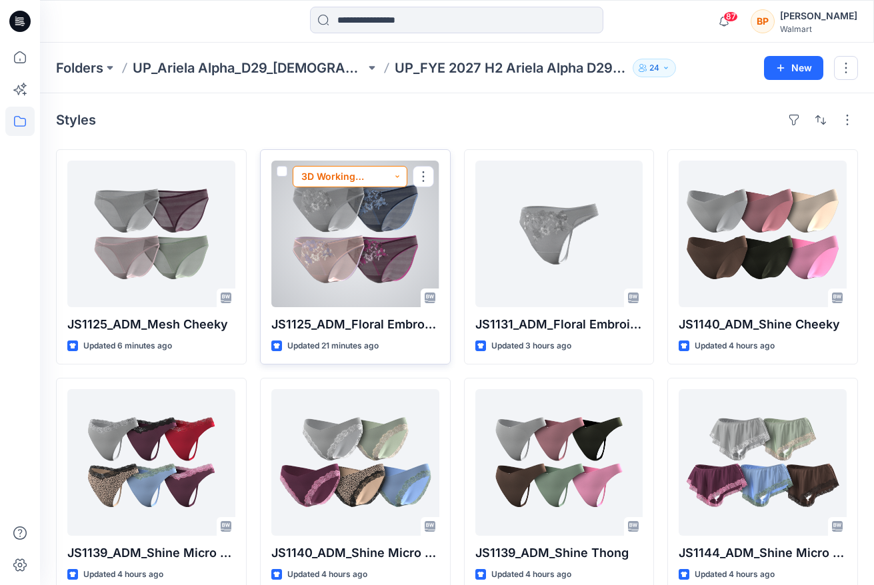
click at [335, 177] on button "3D Working Session - Need to Review" at bounding box center [350, 176] width 115 height 21
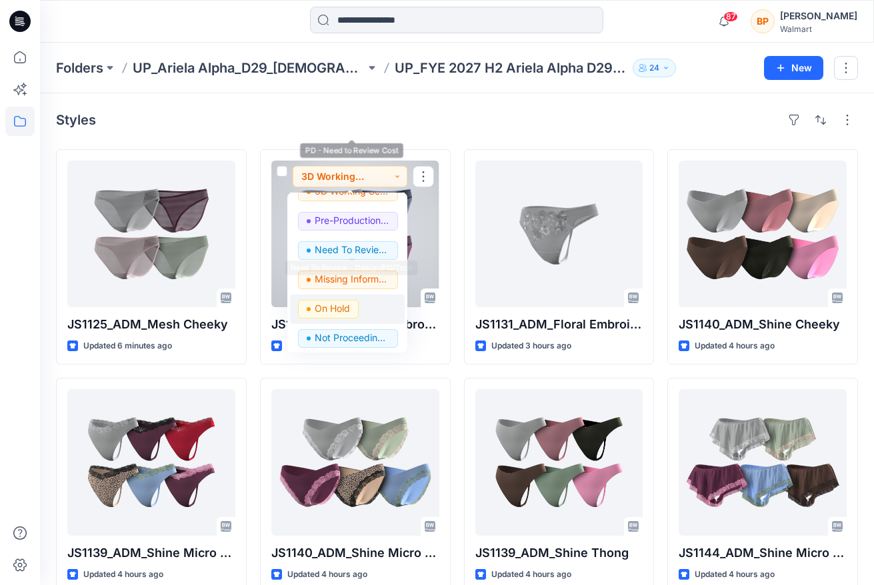
scroll to position [168, 0]
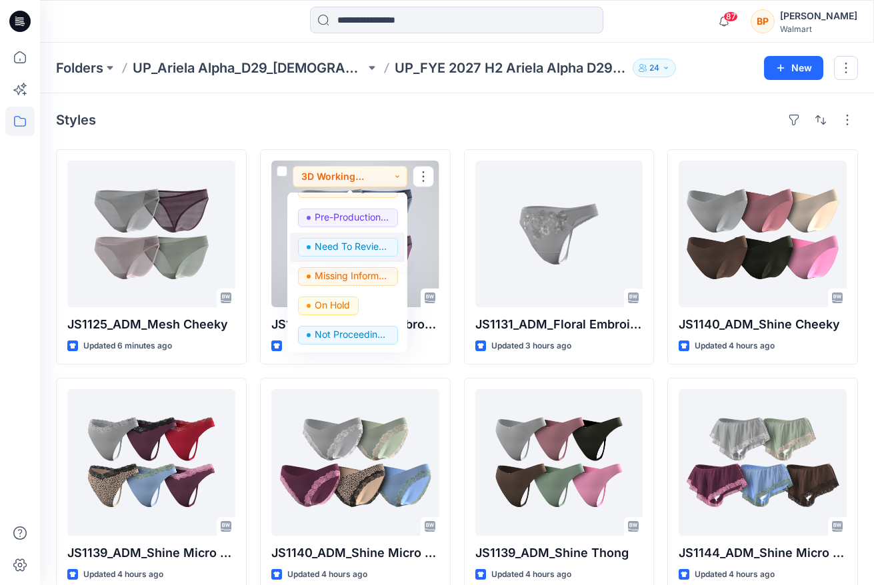
drag, startPoint x: 347, startPoint y: 233, endPoint x: 347, endPoint y: 243, distance: 10.0
click at [347, 243] on button "Need To Review - Design/PD/Tech" at bounding box center [347, 247] width 115 height 29
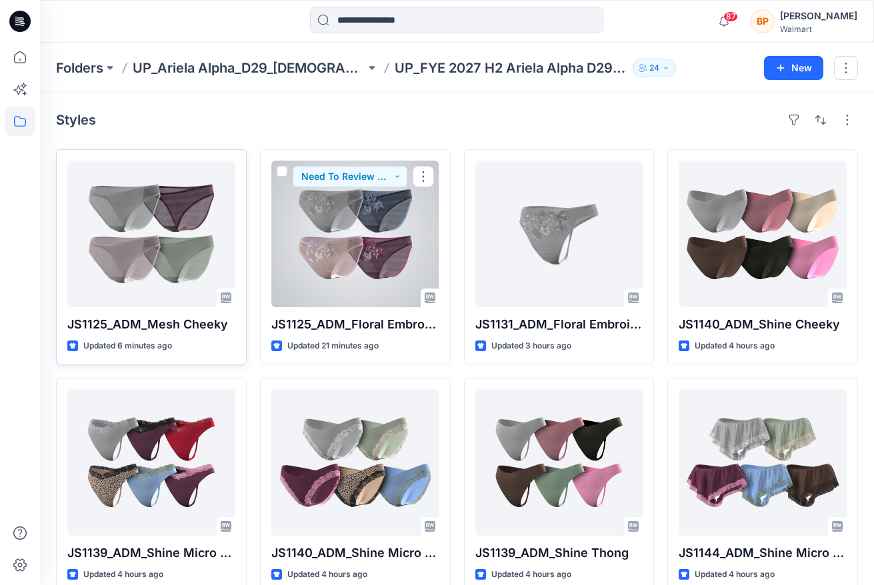
click at [175, 253] on div at bounding box center [151, 234] width 168 height 147
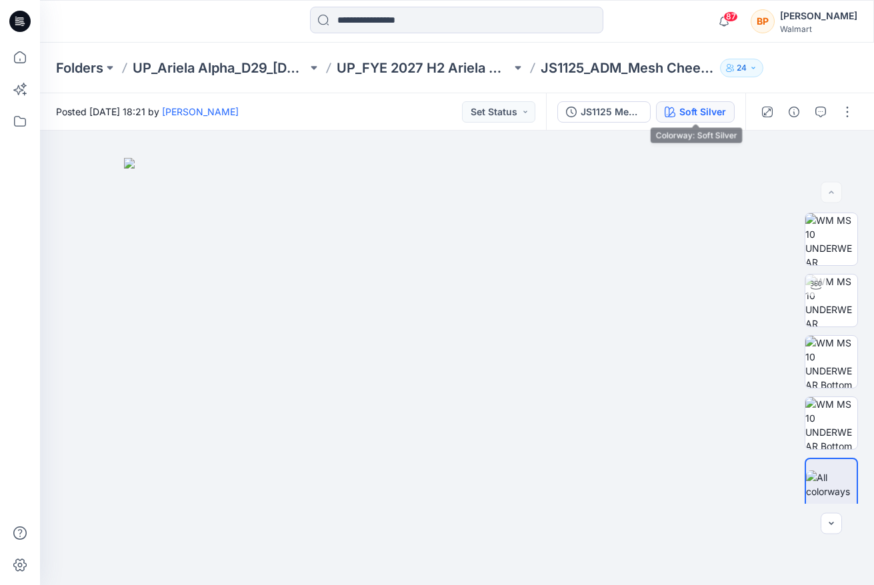
click at [706, 113] on div "Soft Silver" at bounding box center [702, 112] width 47 height 15
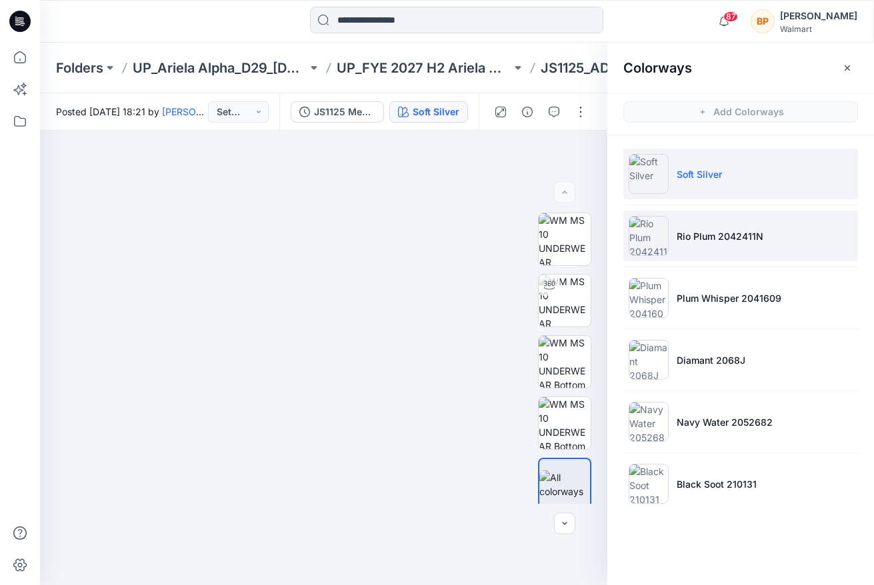
click at [689, 243] on p "Rio Plum 2042411N" at bounding box center [720, 236] width 87 height 14
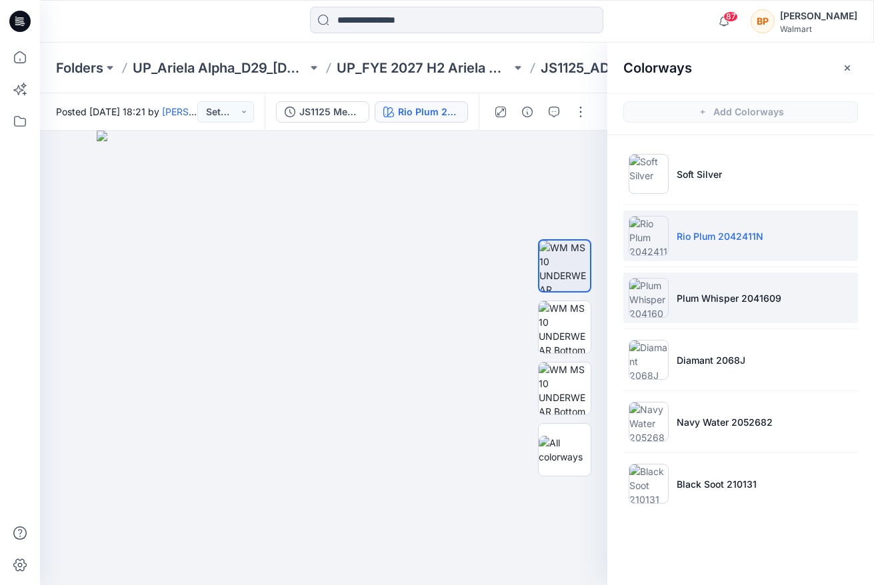
click at [682, 299] on p "Plum Whisper 2041609" at bounding box center [729, 298] width 105 height 14
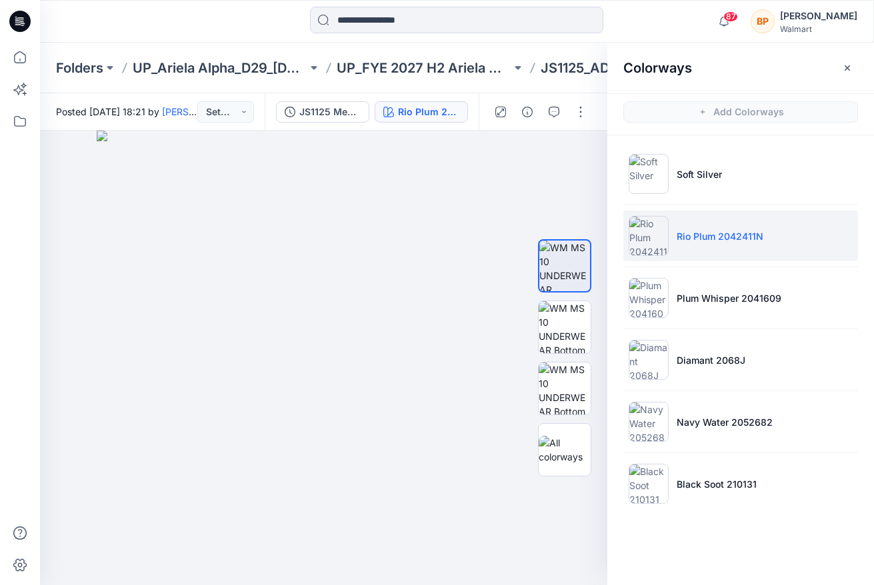
click at [677, 247] on li "Rio Plum 2042411N" at bounding box center [740, 236] width 235 height 51
click at [579, 157] on icon "button" at bounding box center [578, 154] width 11 height 7
click at [567, 330] on img at bounding box center [565, 327] width 52 height 52
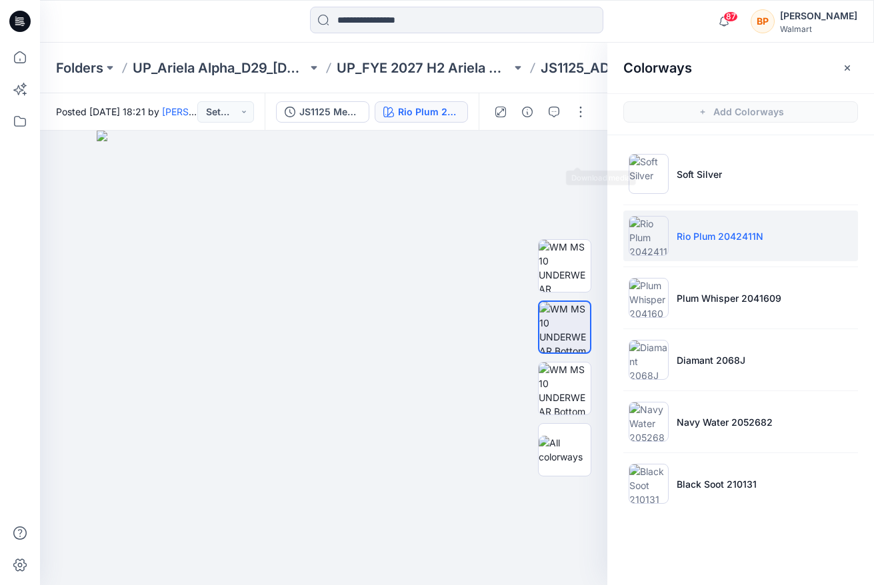
click at [0, 0] on icon "button" at bounding box center [0, 0] width 0 height 0
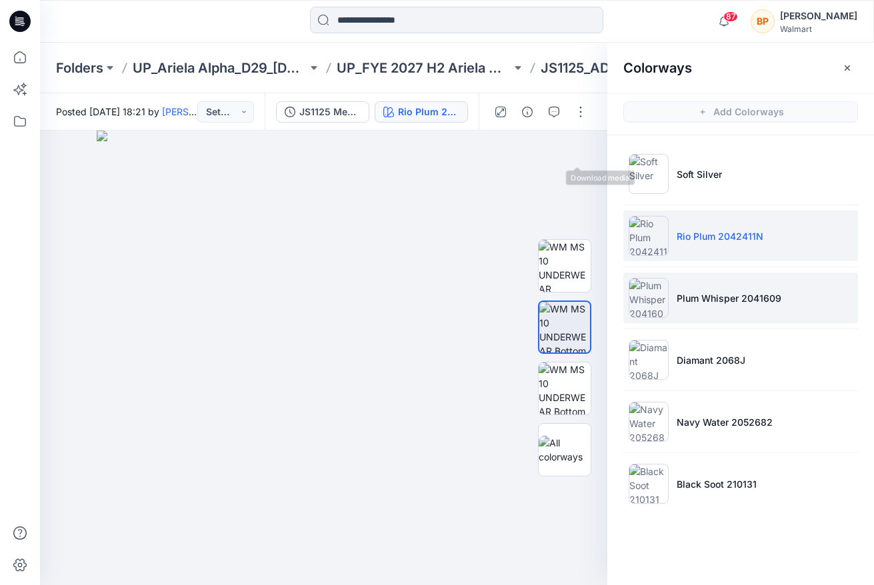
click at [717, 291] on p "Plum Whisper 2041609" at bounding box center [729, 298] width 105 height 14
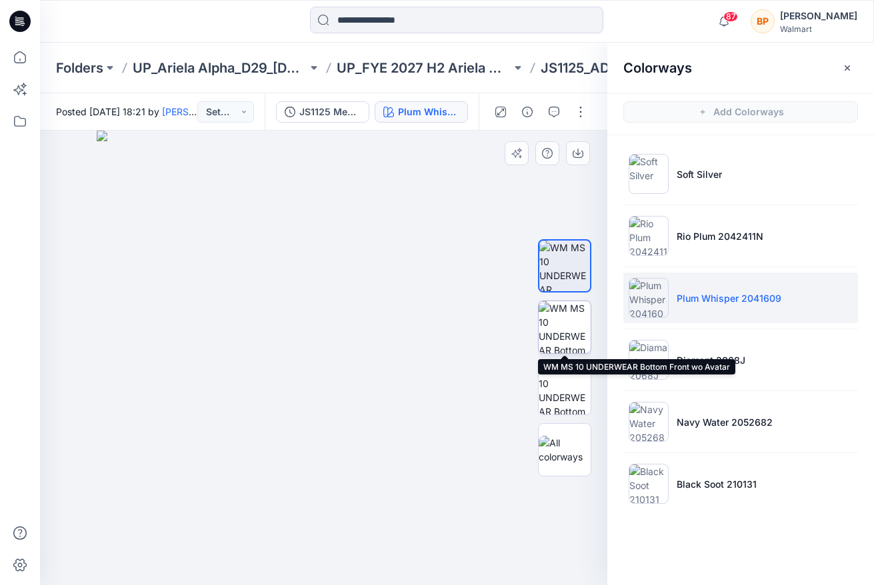
click at [565, 333] on img at bounding box center [565, 327] width 52 height 52
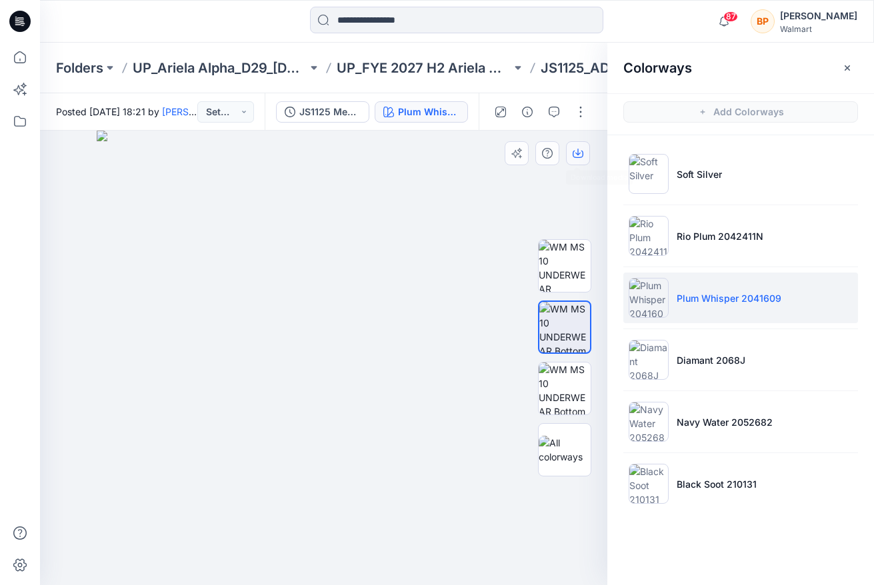
click at [586, 161] on button "button" at bounding box center [578, 153] width 24 height 24
click at [667, 332] on ul "Soft Silver Rio Plum 2042411N Plum Whisper 2041609 Diamant 2068J Navy Water 205…" at bounding box center [740, 328] width 267 height 387
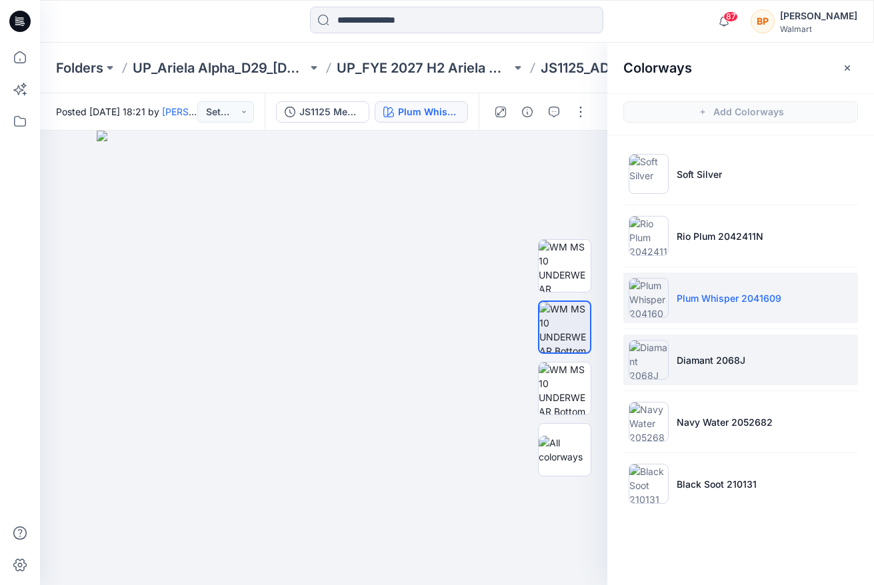
click at [642, 345] on img at bounding box center [649, 360] width 40 height 40
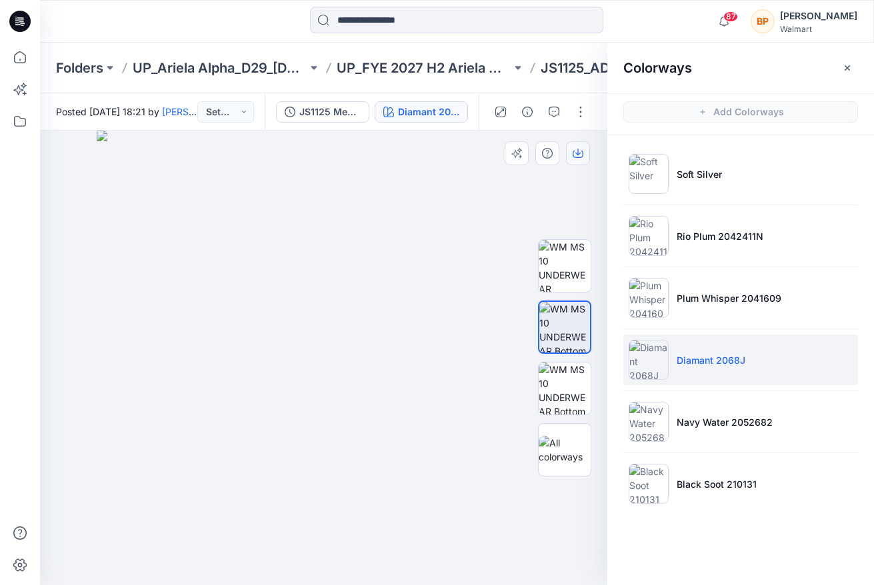
click at [567, 165] on div at bounding box center [323, 358] width 567 height 455
click at [567, 160] on button "button" at bounding box center [578, 153] width 24 height 24
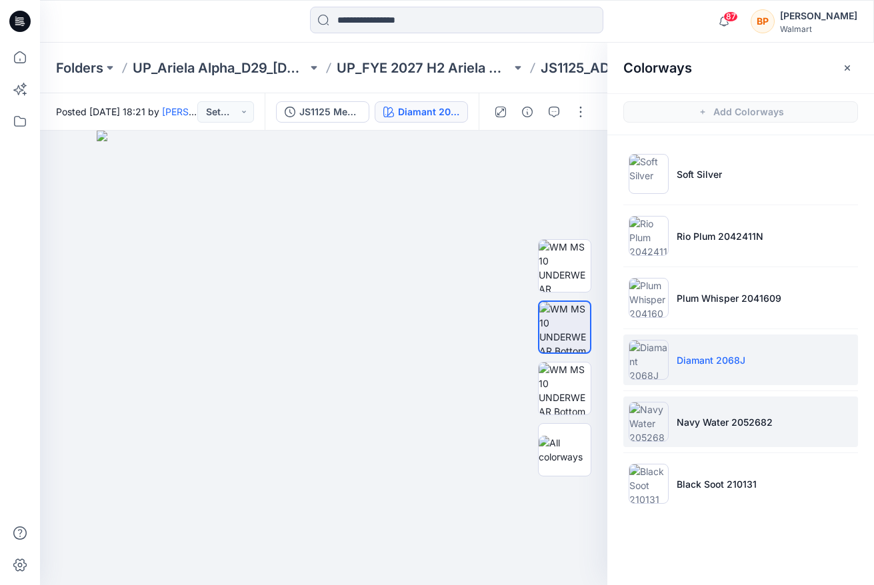
click at [682, 433] on li "Navy Water 2052682" at bounding box center [740, 422] width 235 height 51
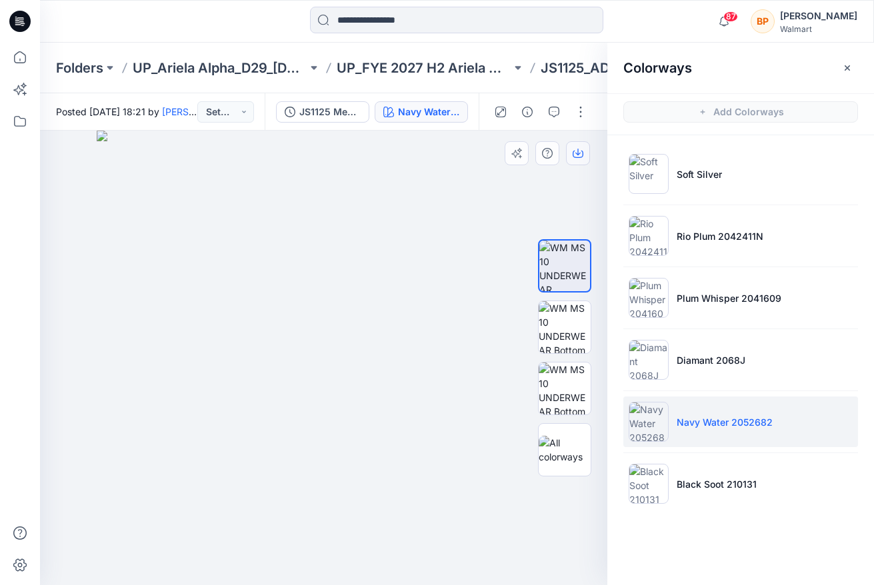
click at [579, 157] on icon "button" at bounding box center [578, 154] width 11 height 7
click at [561, 309] on img at bounding box center [565, 327] width 52 height 52
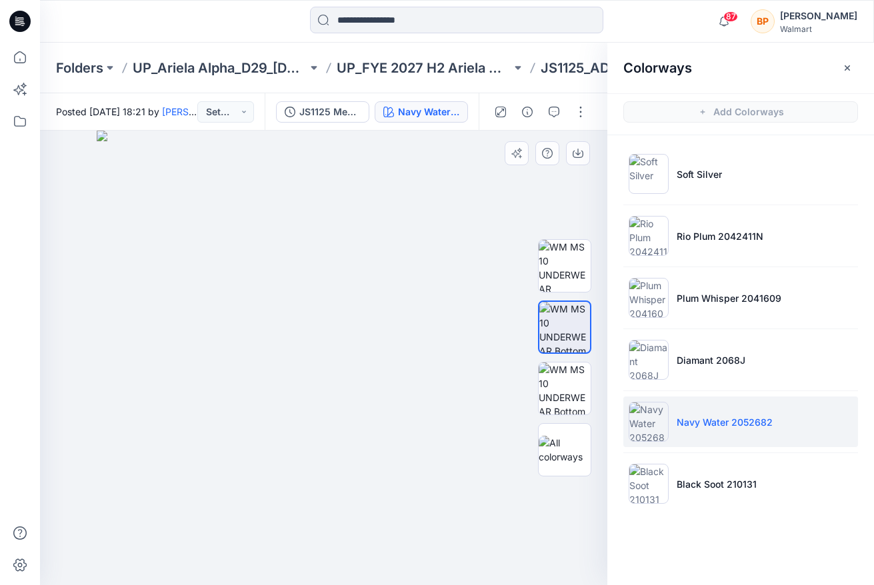
click at [565, 142] on div at bounding box center [551, 153] width 92 height 24
click at [573, 148] on icon "button" at bounding box center [578, 153] width 11 height 11
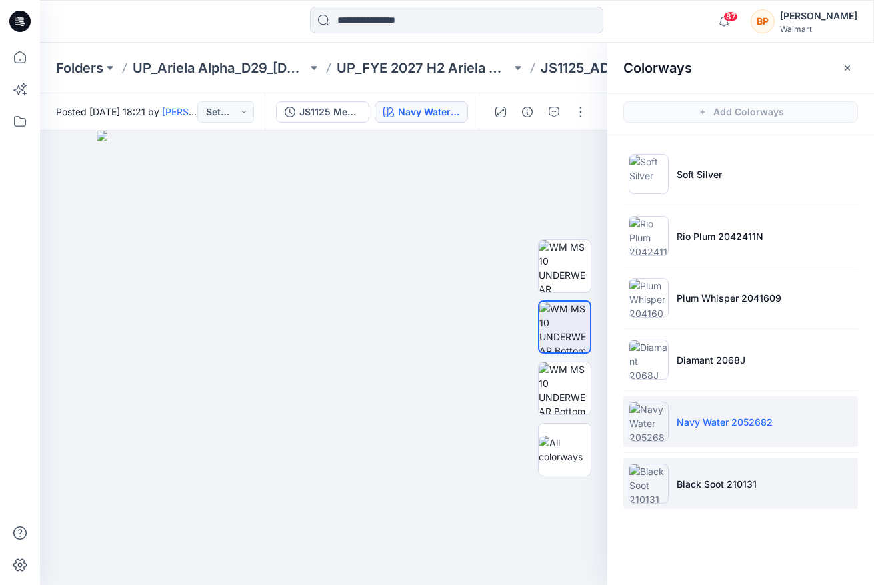
click at [671, 467] on li "Black Soot 210131" at bounding box center [740, 484] width 235 height 51
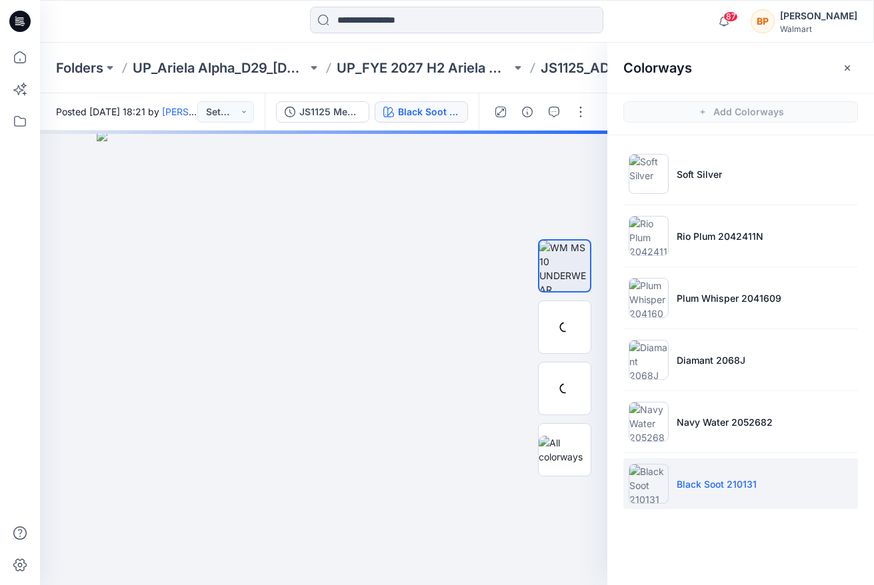
click at [567, 323] on div at bounding box center [564, 327] width 53 height 53
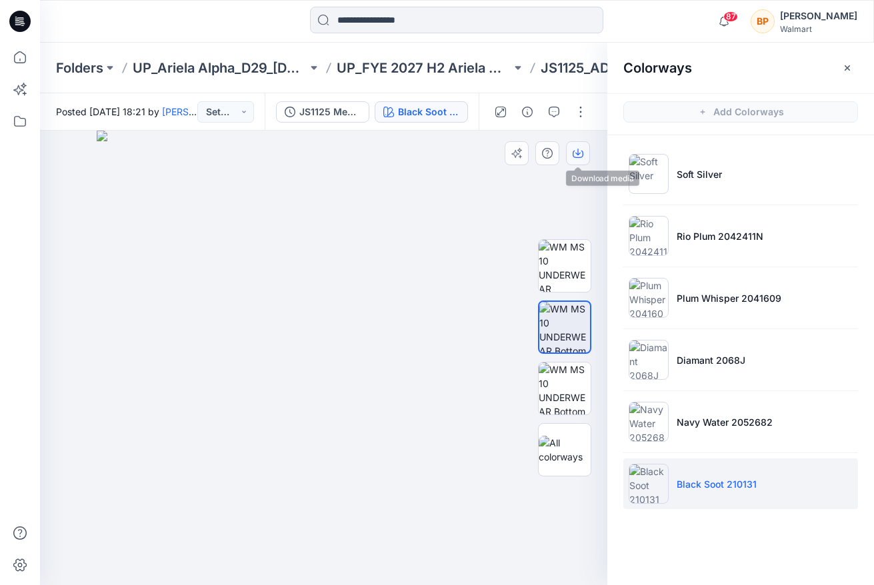
click at [581, 151] on icon "button" at bounding box center [578, 153] width 11 height 11
click at [365, 67] on p "UP_FYE 2027 H2 Ariela Alpha D29 Joyspun Panties" at bounding box center [424, 68] width 175 height 19
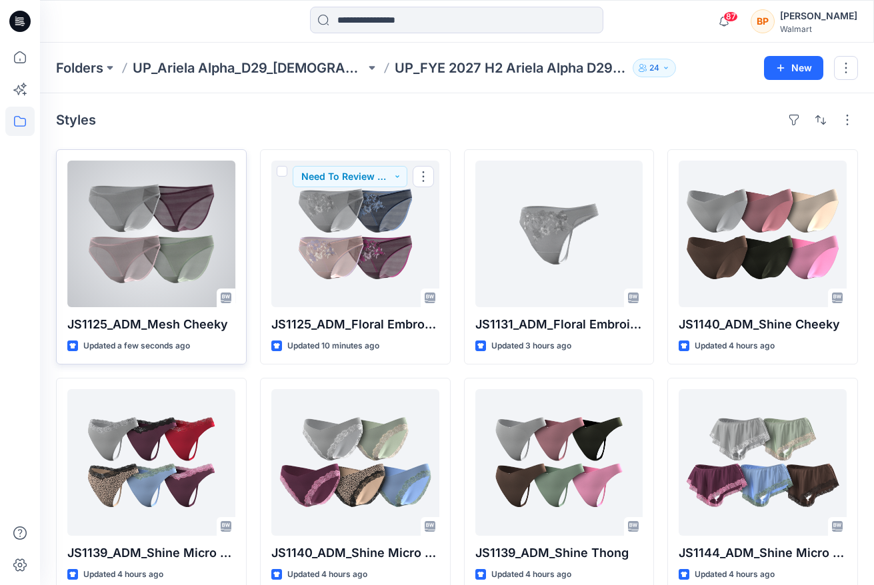
click at [153, 245] on div at bounding box center [151, 234] width 168 height 147
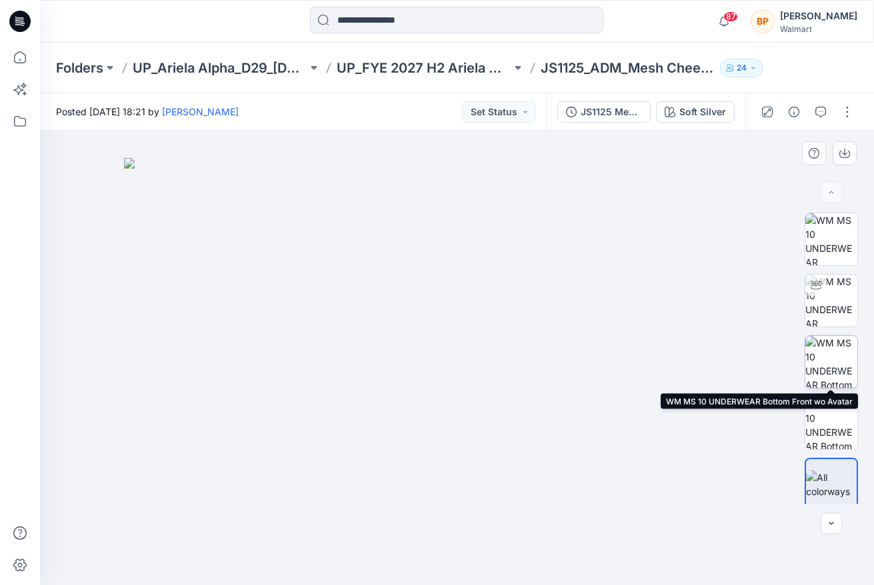
scroll to position [7, 0]
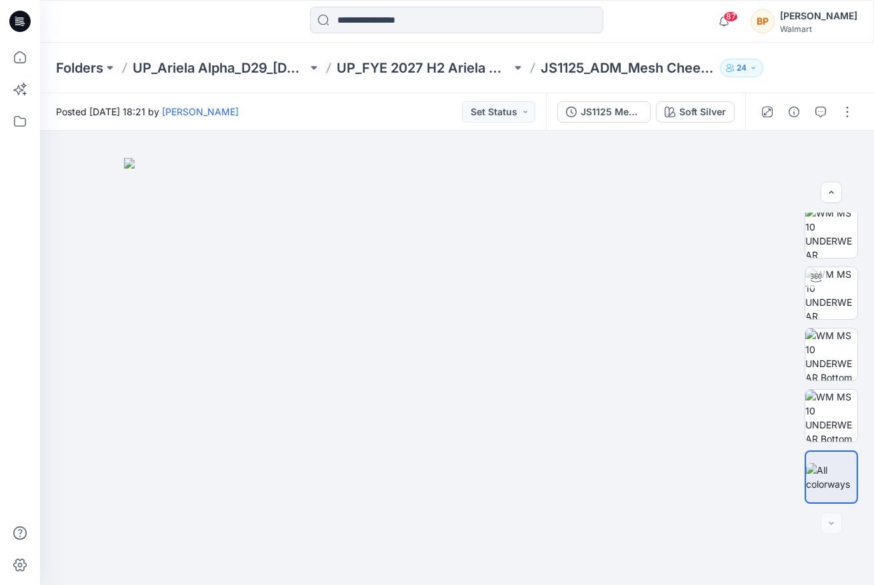
click at [701, 123] on div "JS1125 Mesh Cheeky 1st Colorway Soft Silver" at bounding box center [645, 111] width 199 height 37
click at [701, 119] on div "Soft Silver" at bounding box center [702, 112] width 47 height 15
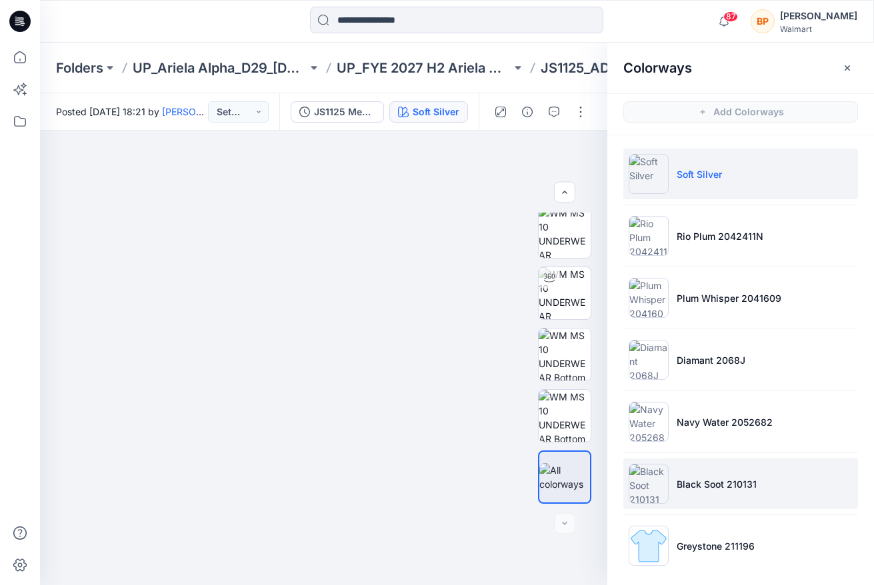
scroll to position [6, 0]
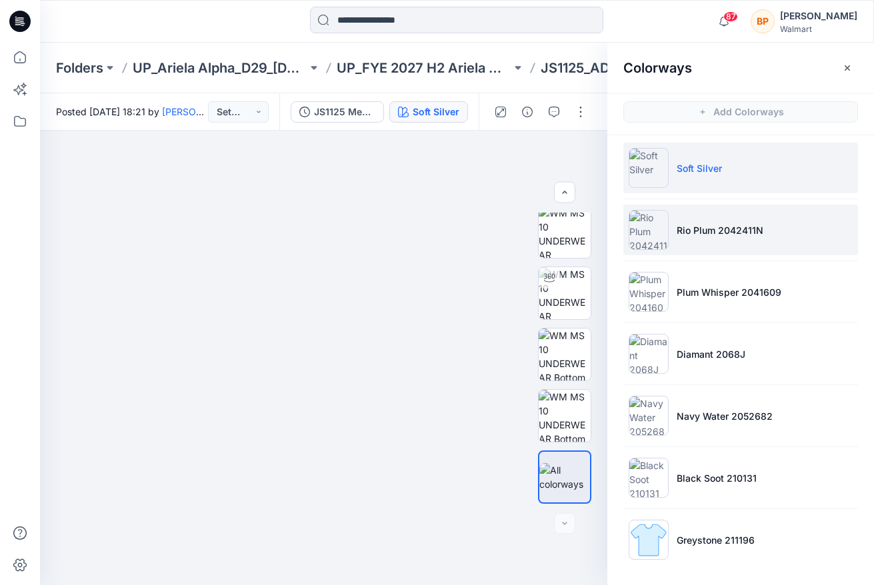
click at [720, 237] on p "Rio Plum 2042411N" at bounding box center [720, 230] width 87 height 14
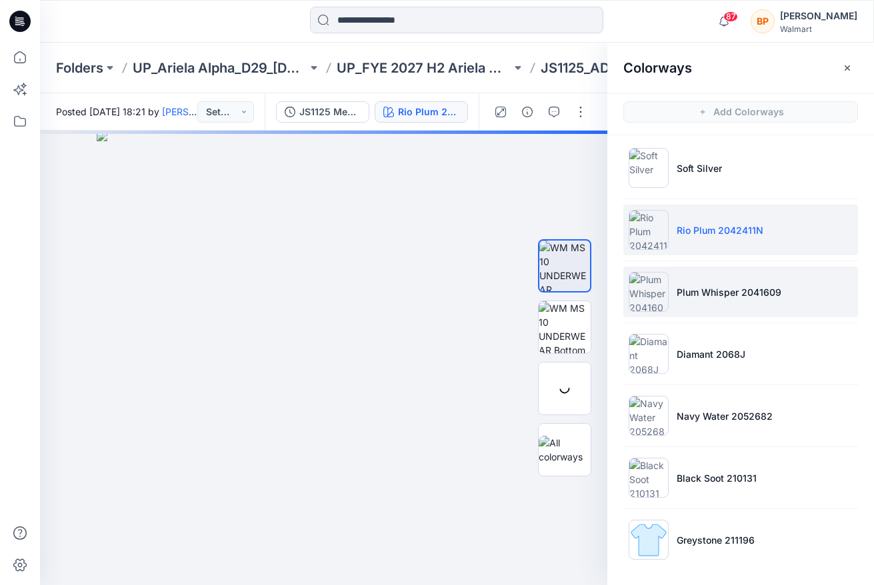
scroll to position [0, 0]
click at [715, 291] on p "Plum Whisper 2041609" at bounding box center [729, 292] width 105 height 14
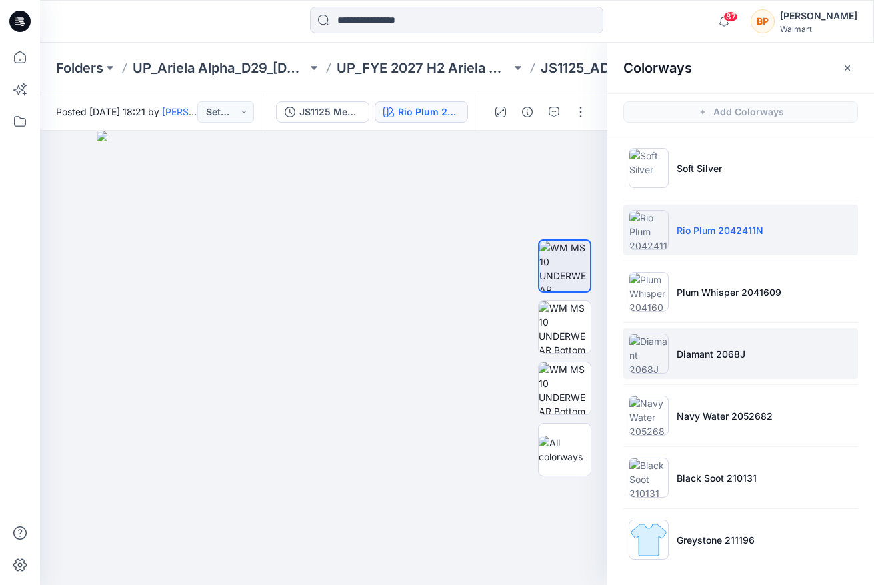
click at [710, 346] on li "Diamant 2068J" at bounding box center [740, 354] width 235 height 51
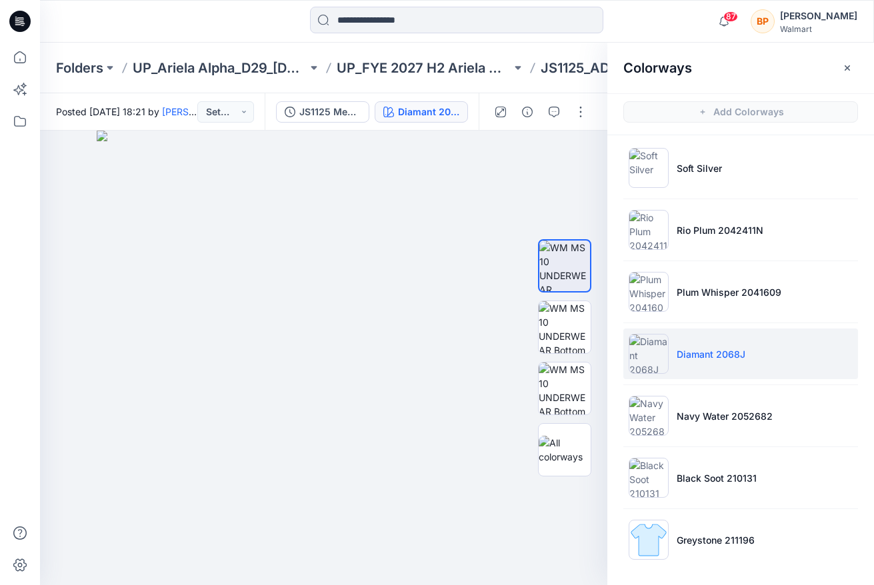
click at [586, 123] on div at bounding box center [540, 111] width 123 height 37
click at [586, 118] on button "button" at bounding box center [580, 111] width 21 height 21
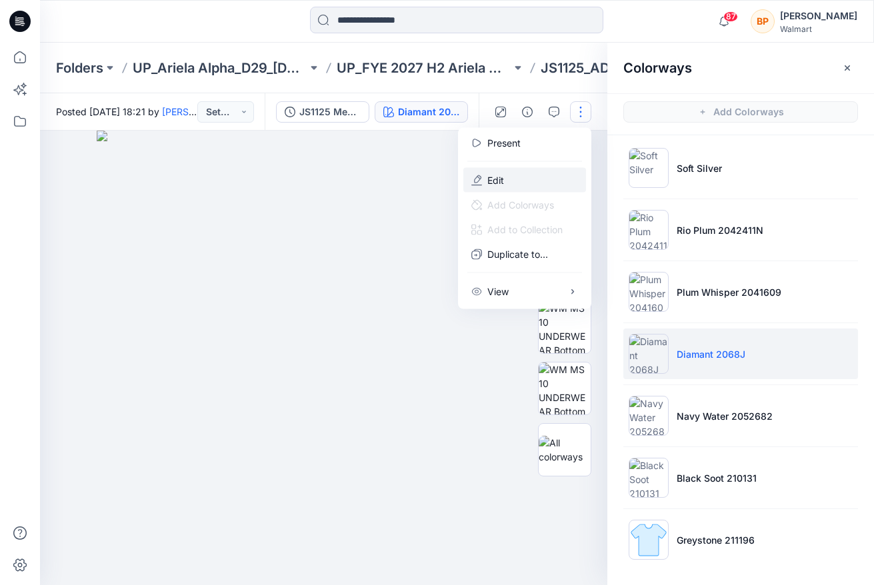
click at [543, 182] on button "Edit" at bounding box center [524, 180] width 123 height 25
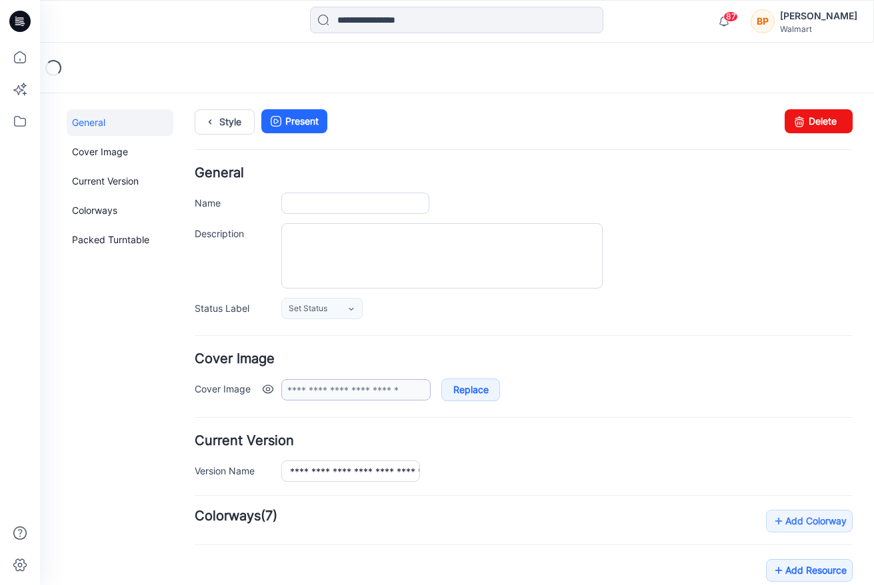
type input "**********"
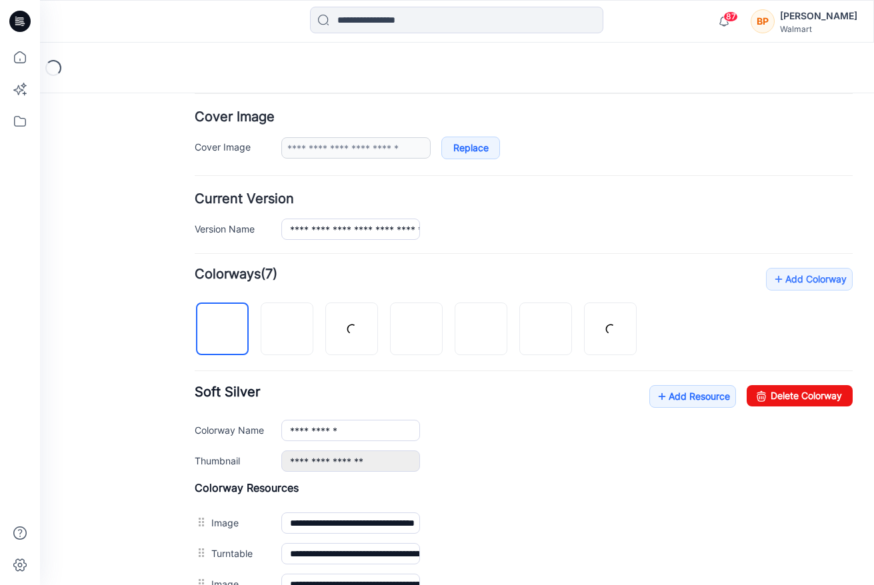
scroll to position [331, 0]
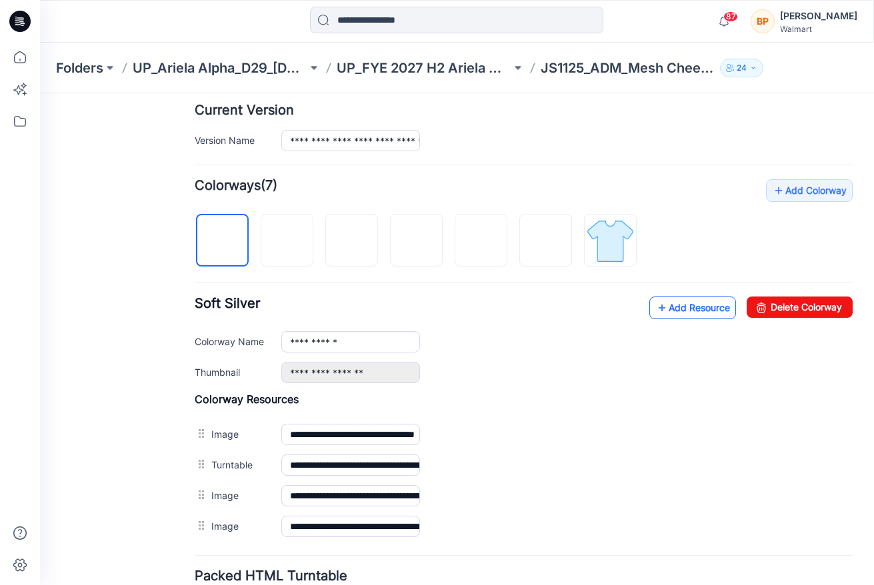
click at [669, 315] on link "Add Resource" at bounding box center [692, 308] width 87 height 23
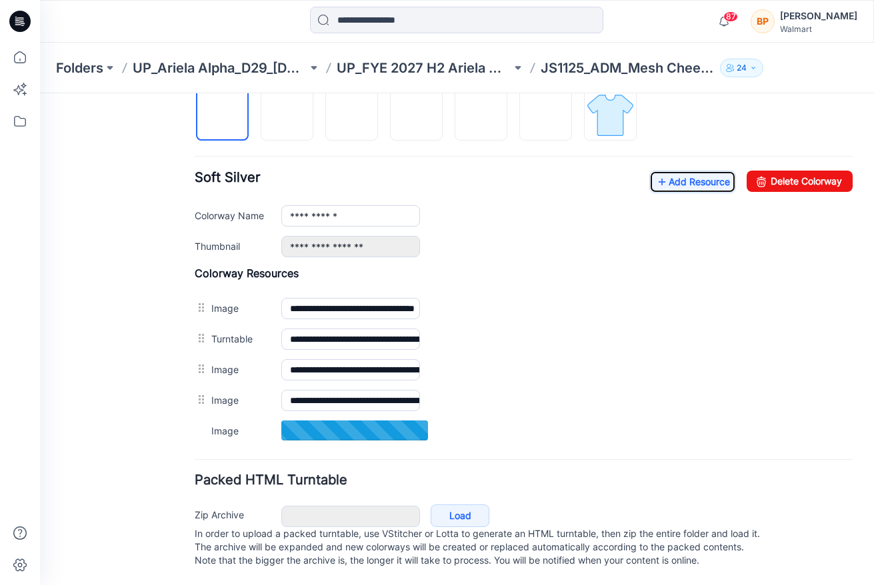
scroll to position [471, 0]
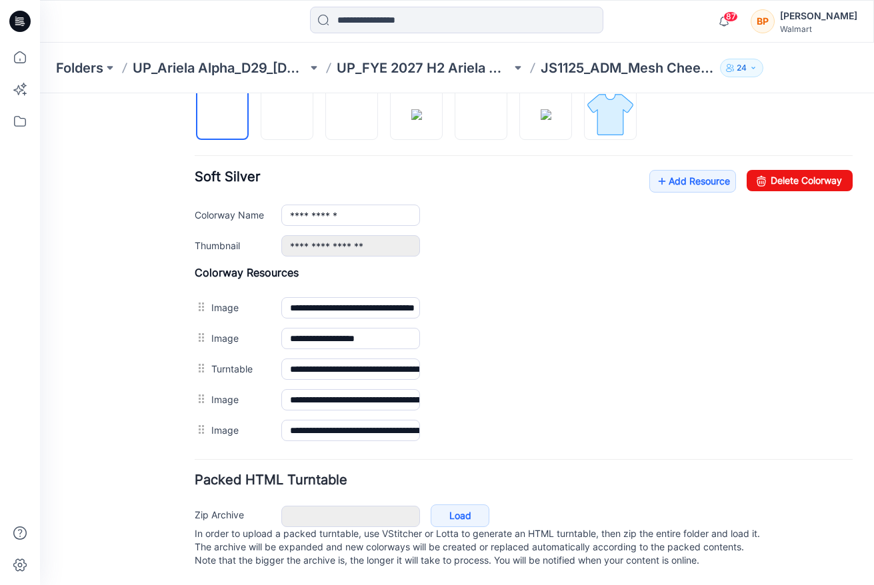
click at [298, 91] on div "Folders UP_Ariela Alpha_D29_[DEMOGRAPHIC_DATA] Intimates - Joyspun UP_FYE 2027 …" at bounding box center [457, 68] width 834 height 51
click at [293, 109] on img at bounding box center [287, 114] width 11 height 11
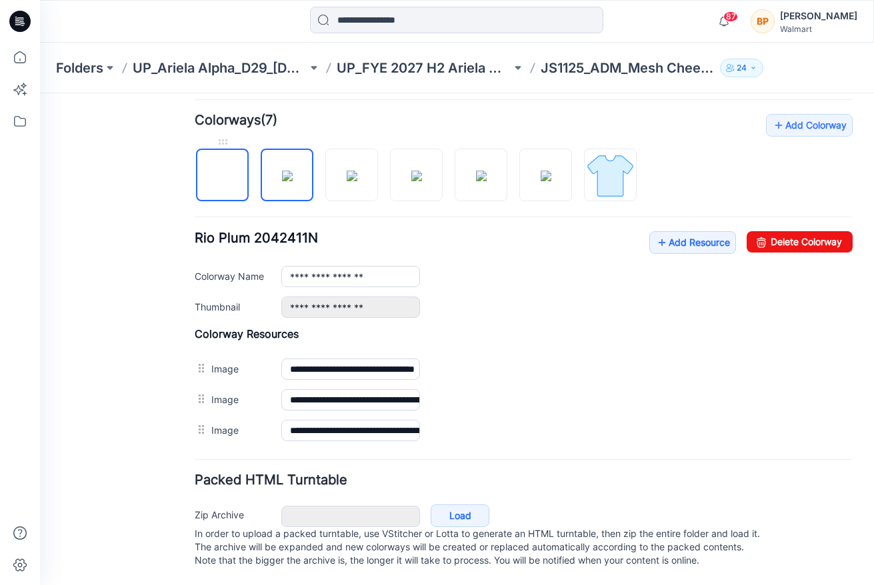
click at [247, 179] on link at bounding box center [222, 175] width 53 height 53
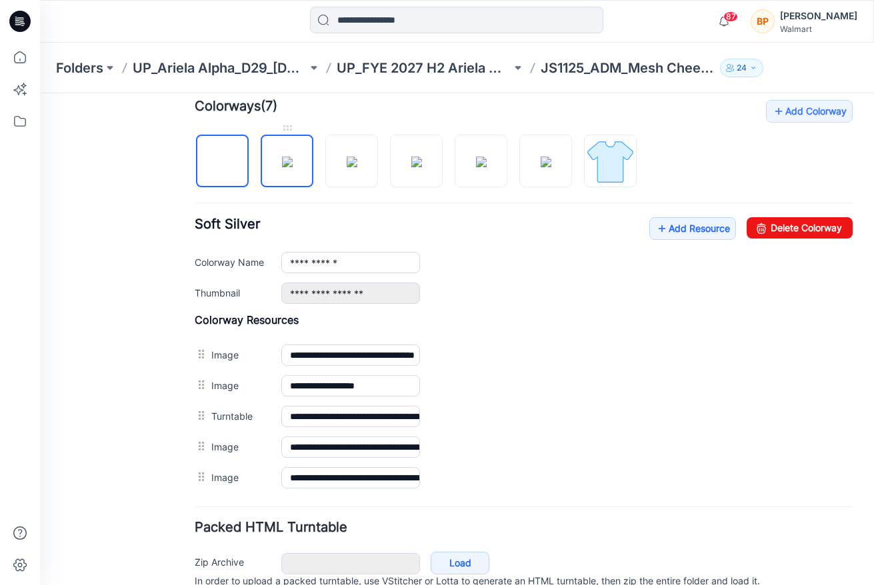
click at [293, 158] on img at bounding box center [287, 162] width 11 height 11
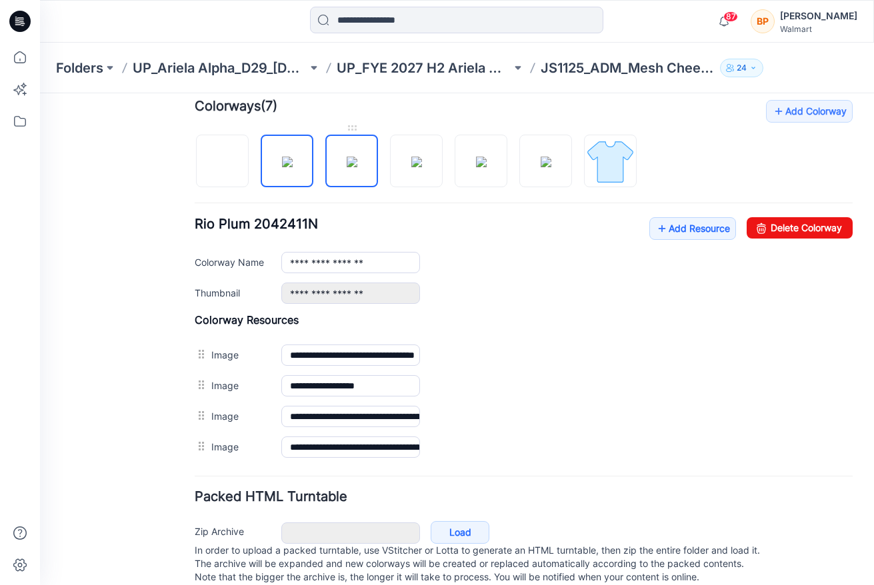
click at [347, 167] on img at bounding box center [352, 162] width 11 height 11
click at [408, 189] on div at bounding box center [421, 154] width 453 height 69
click at [411, 167] on img at bounding box center [416, 162] width 11 height 11
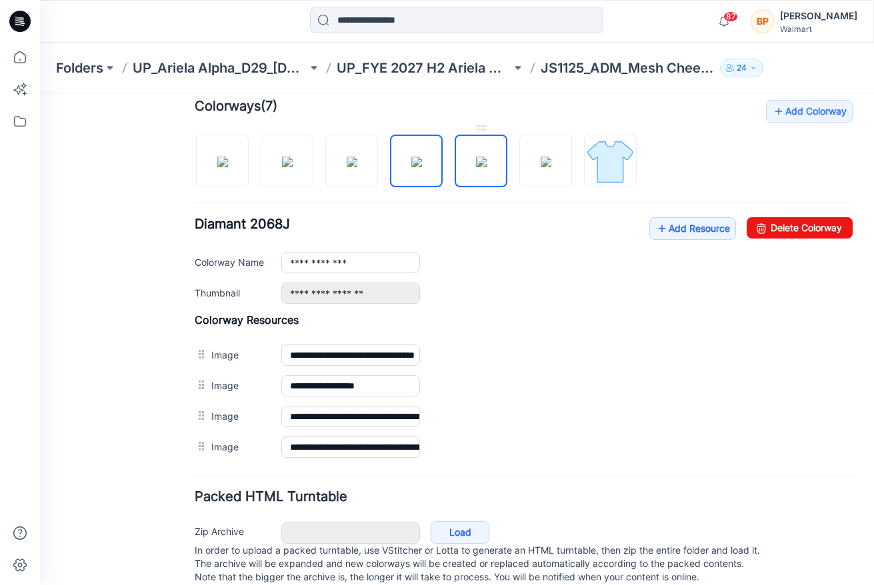
click at [481, 157] on img at bounding box center [481, 162] width 11 height 11
click at [589, 159] on img at bounding box center [610, 162] width 50 height 50
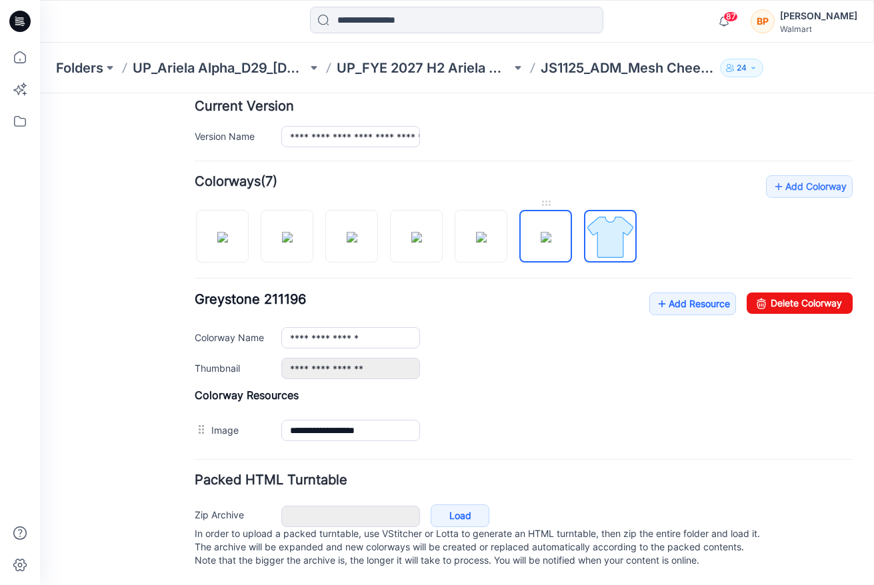
click at [541, 232] on img at bounding box center [546, 237] width 11 height 11
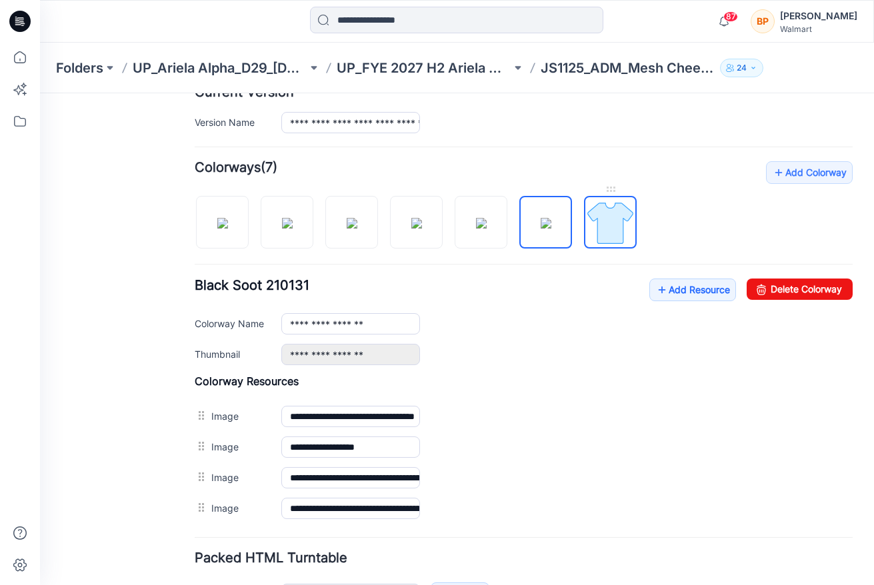
click at [595, 217] on img at bounding box center [610, 223] width 50 height 50
type input "**********"
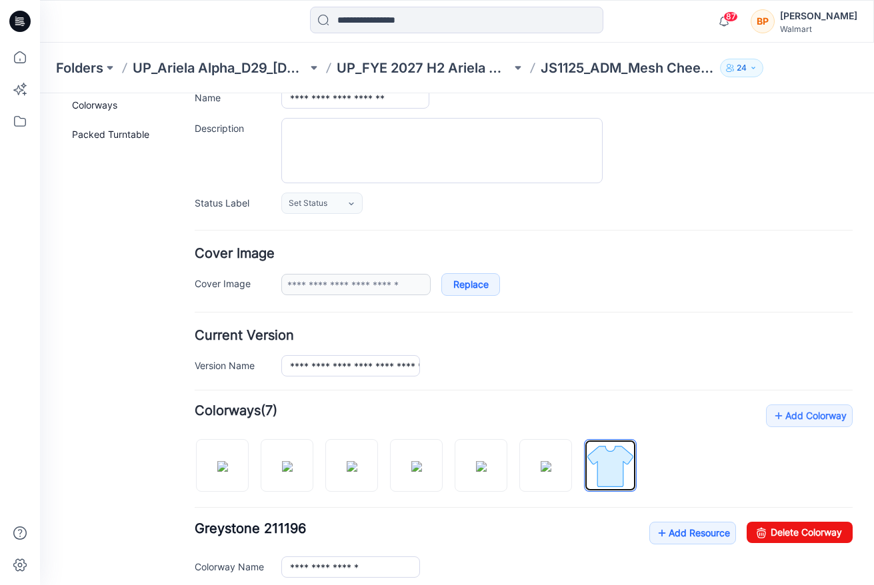
scroll to position [0, 0]
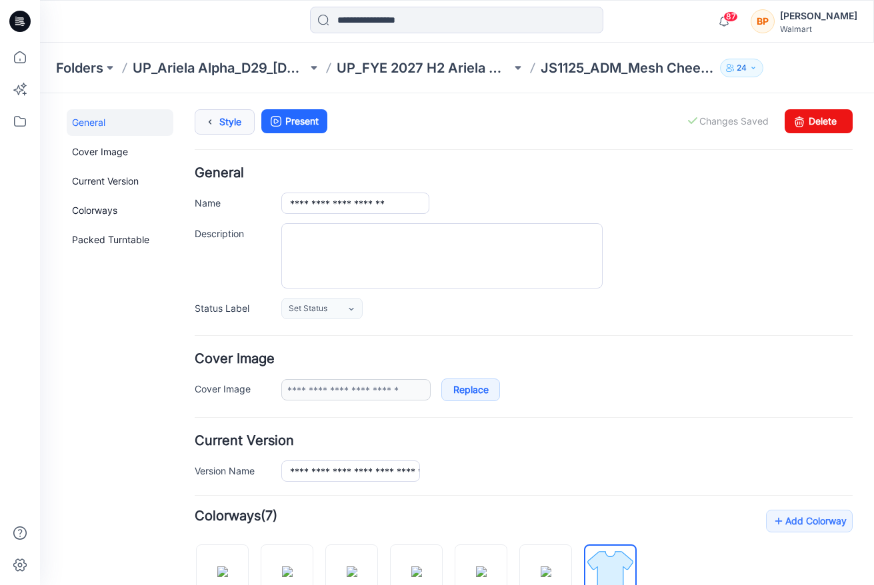
click at [226, 119] on link "Style" at bounding box center [225, 121] width 60 height 25
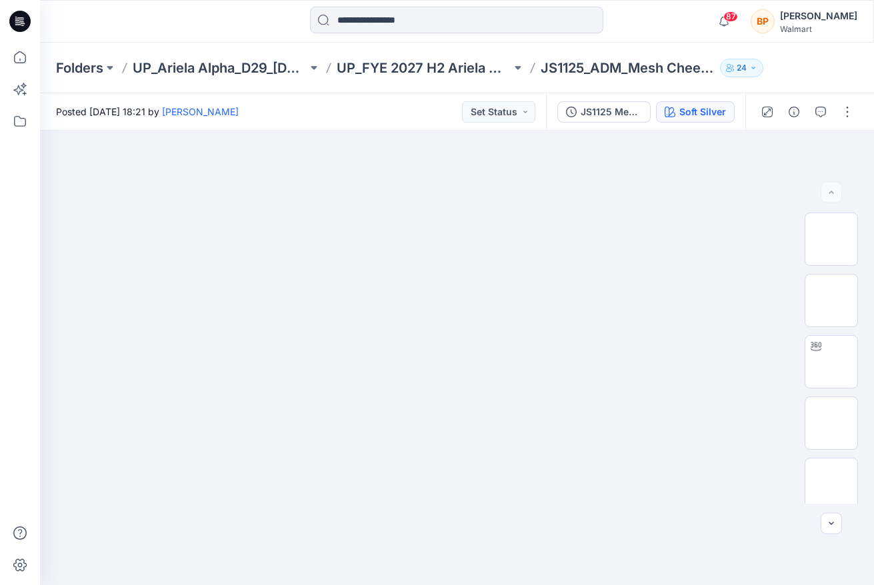
click at [715, 113] on div "Soft Silver" at bounding box center [702, 112] width 47 height 15
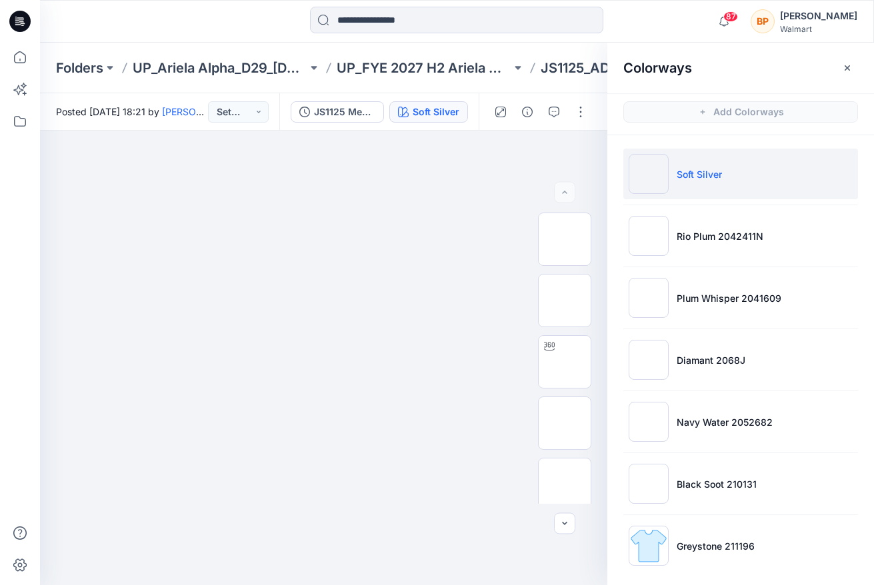
scroll to position [6, 0]
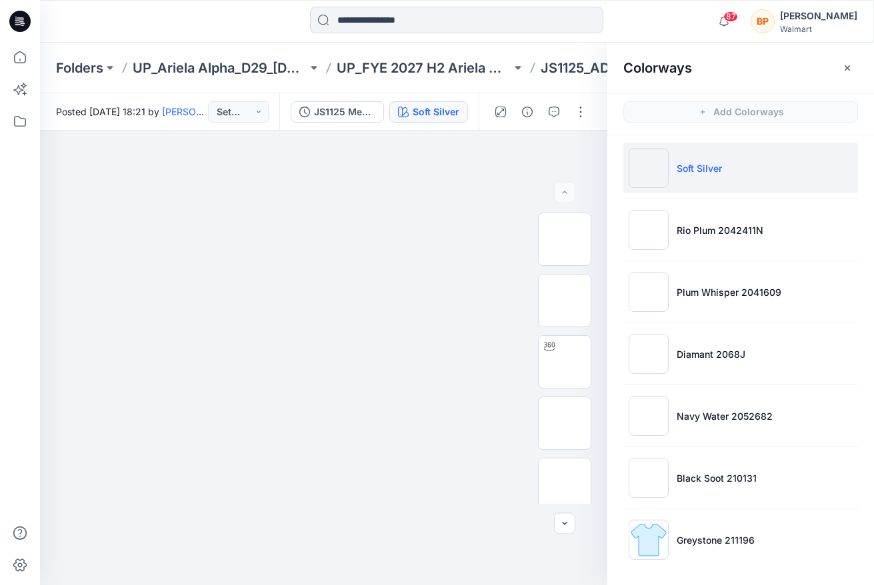
click at [400, 83] on div "Folders UP_Ariela Alpha_D29_[DEMOGRAPHIC_DATA] Intimates - Joyspun UP_FYE 2027 …" at bounding box center [457, 68] width 834 height 51
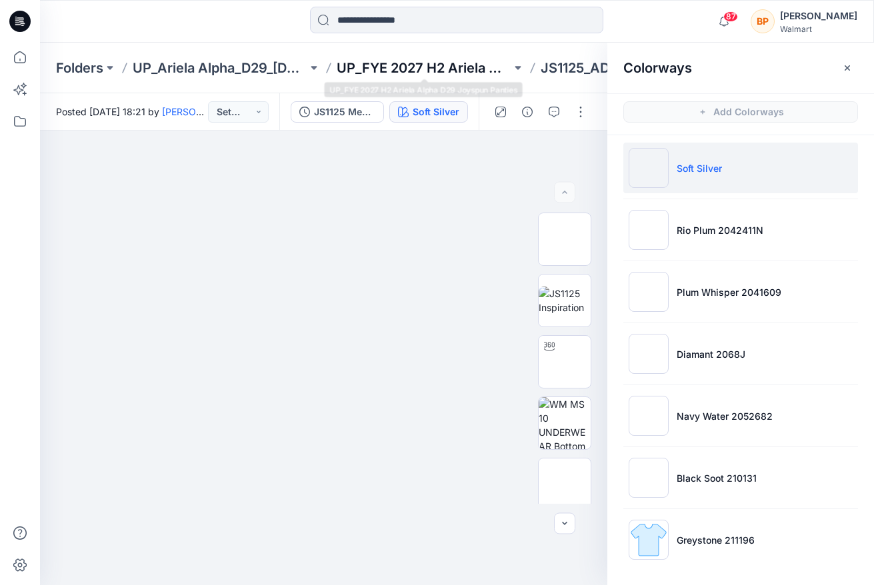
click at [400, 75] on p "UP_FYE 2027 H2 Ariela Alpha D29 Joyspun Panties" at bounding box center [424, 68] width 175 height 19
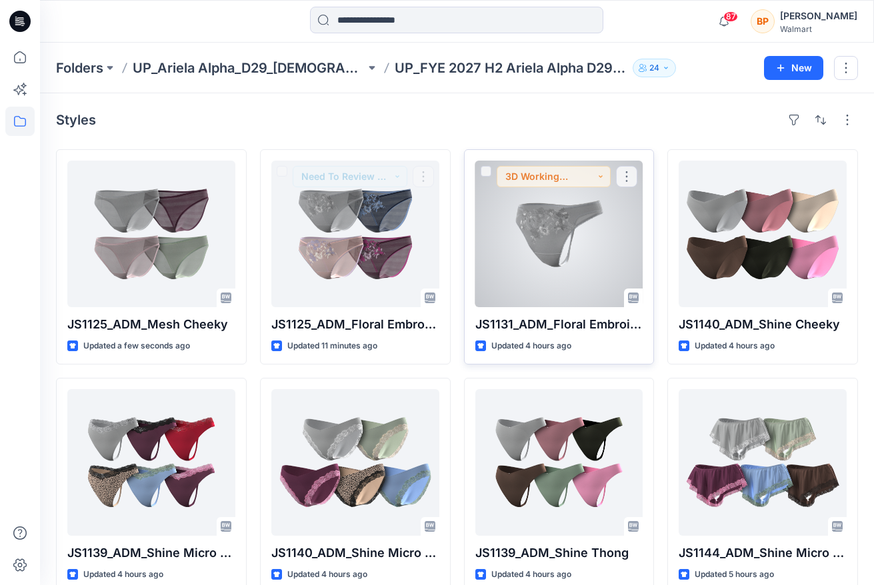
click at [559, 241] on div at bounding box center [559, 234] width 168 height 147
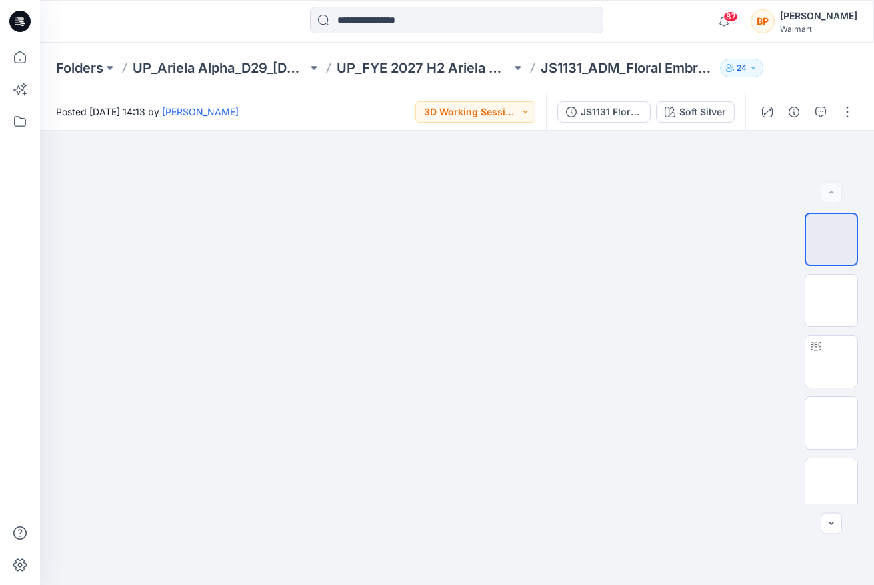
click at [387, 41] on div "87 Notifications Your style JS1125_ADM_Mesh Cheeky is ready 15 minutes ago Your…" at bounding box center [457, 21] width 834 height 43
click at [387, 64] on p "UP_FYE 2027 H2 Ariela Alpha D29 Joyspun Panties" at bounding box center [424, 68] width 175 height 19
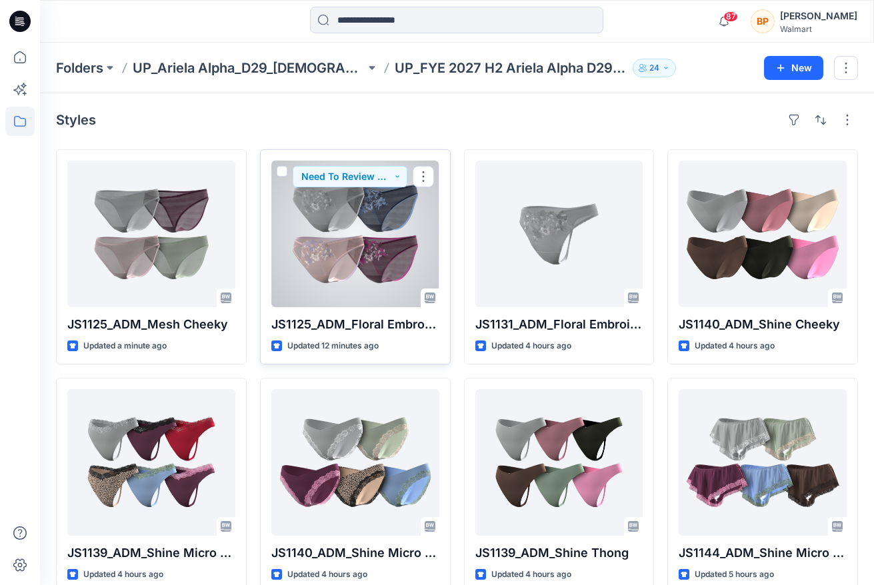
click at [389, 218] on div at bounding box center [355, 234] width 168 height 147
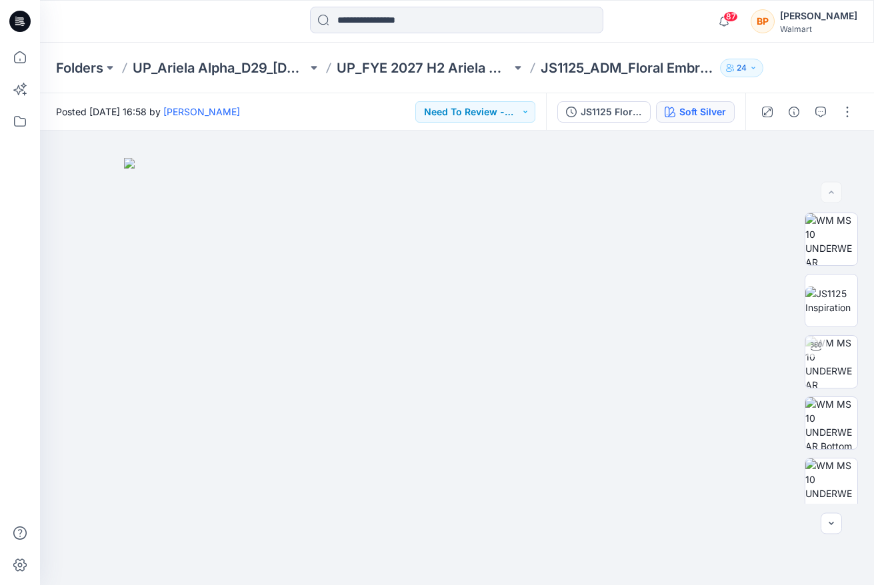
click at [702, 111] on div "Soft Silver" at bounding box center [702, 112] width 47 height 15
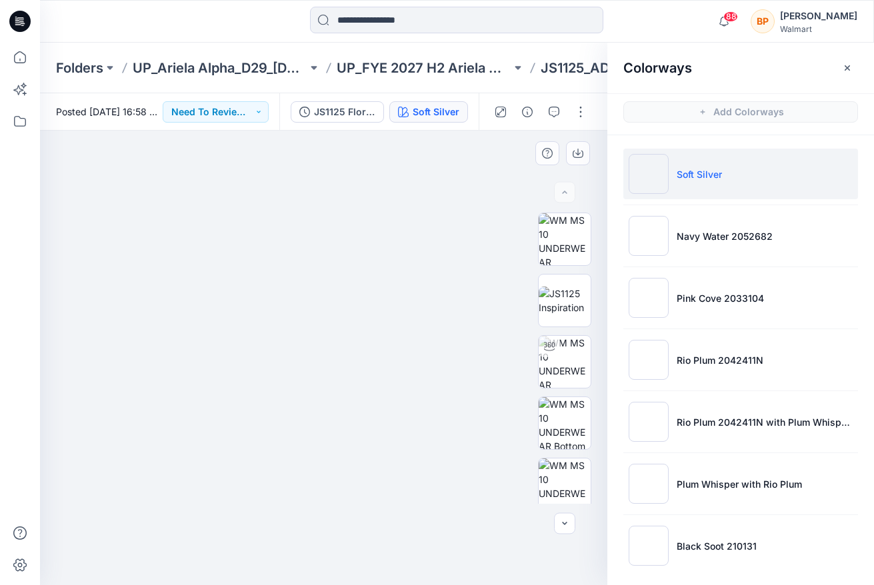
click at [525, 135] on div at bounding box center [323, 358] width 567 height 455
click at [493, 236] on img at bounding box center [324, 371] width 667 height 427
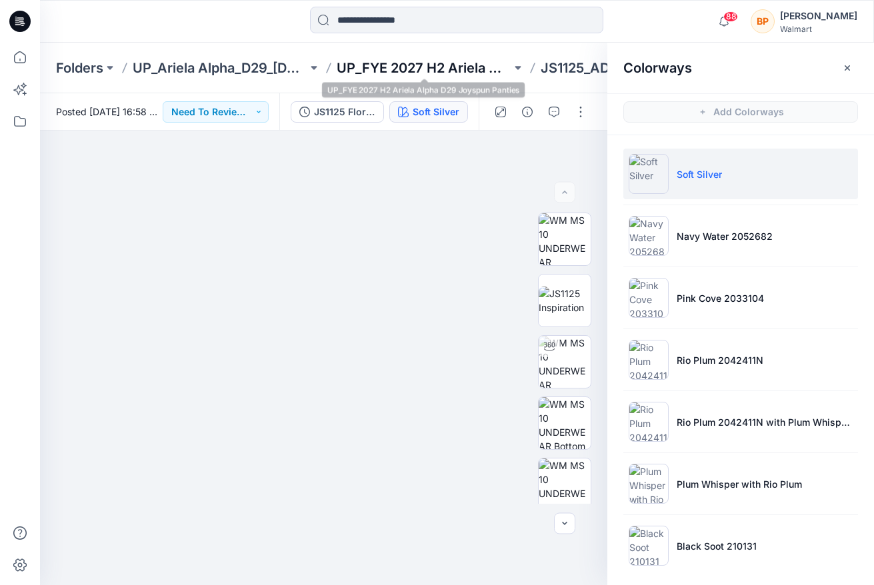
click at [354, 71] on p "UP_FYE 2027 H2 Ariela Alpha D29 Joyspun Panties" at bounding box center [424, 68] width 175 height 19
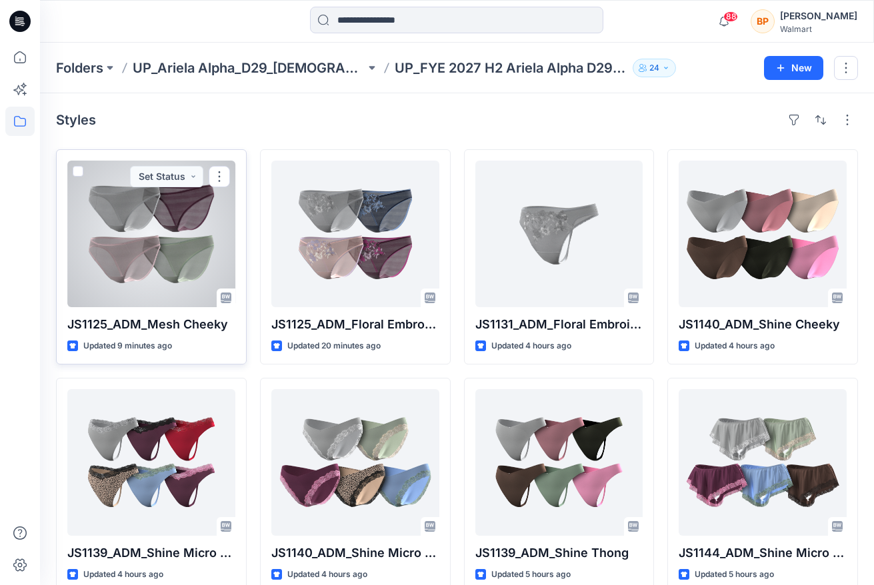
click at [169, 201] on div at bounding box center [151, 234] width 168 height 147
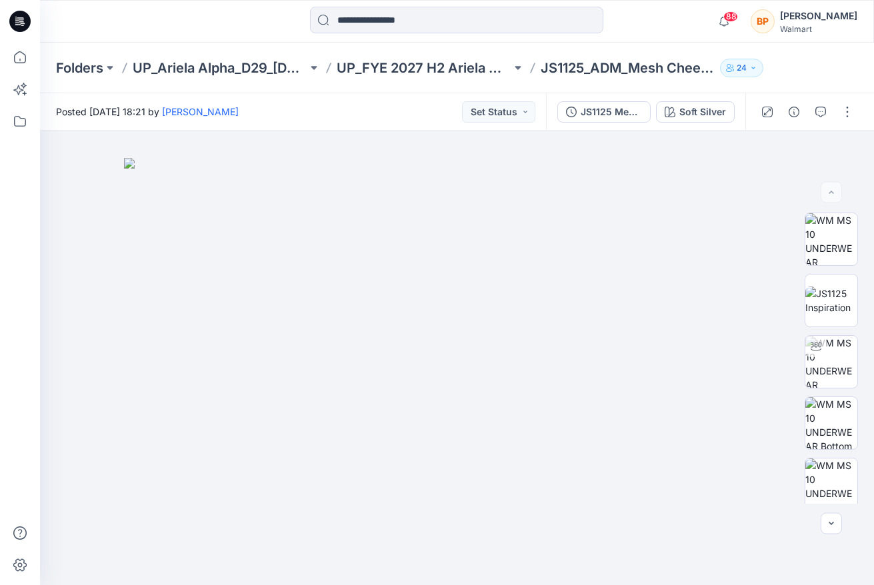
click at [685, 95] on div "JS1125 Mesh Cheeky 1st Colorway Soft Silver" at bounding box center [645, 111] width 199 height 37
click at [685, 102] on button "Soft Silver" at bounding box center [695, 111] width 79 height 21
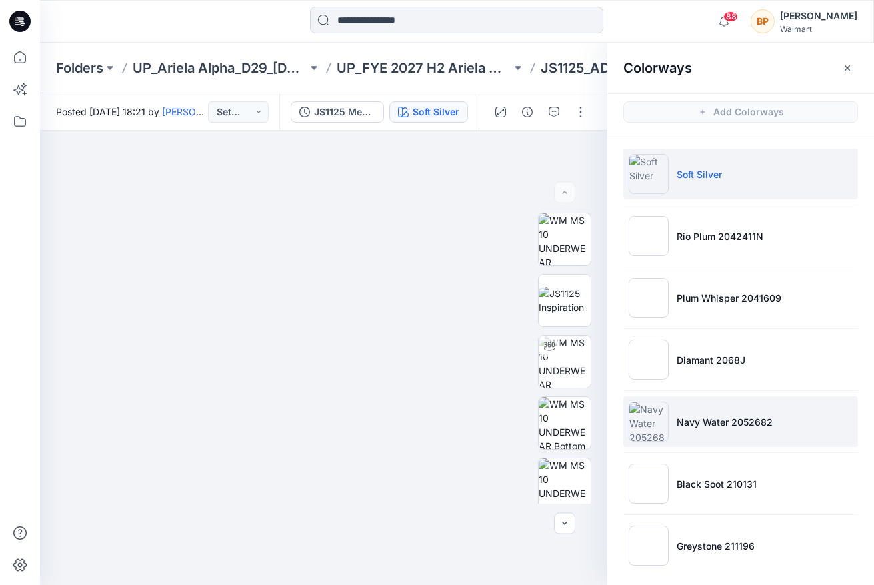
scroll to position [6, 0]
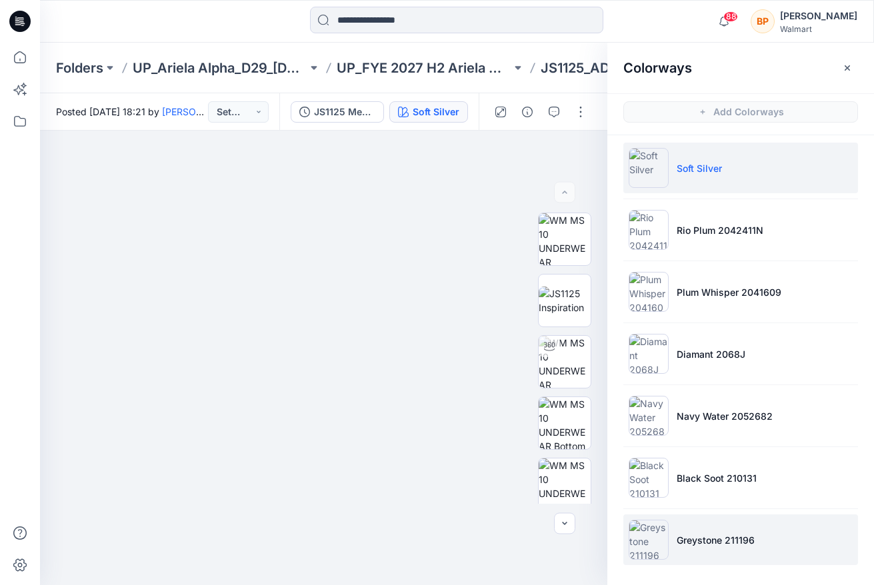
click at [648, 556] on img at bounding box center [649, 540] width 40 height 40
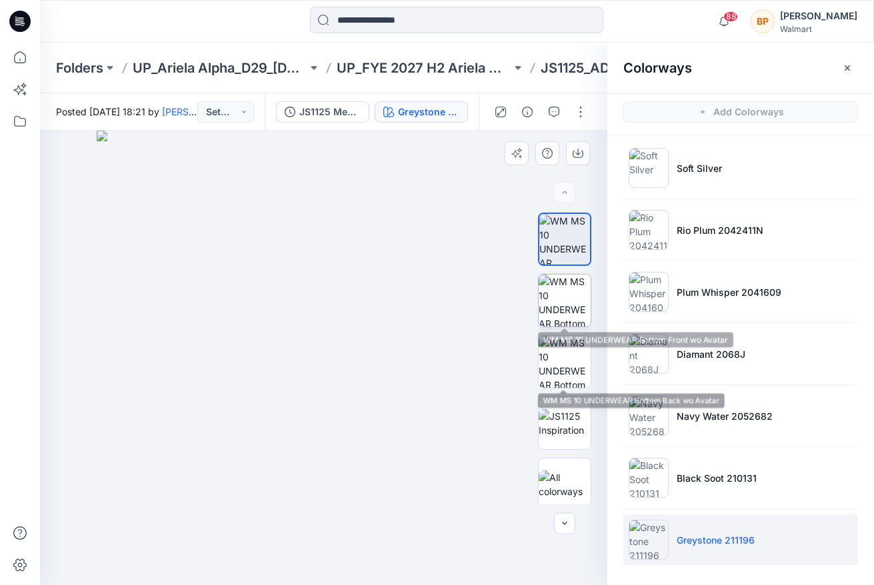
click at [561, 311] on img at bounding box center [565, 301] width 52 height 52
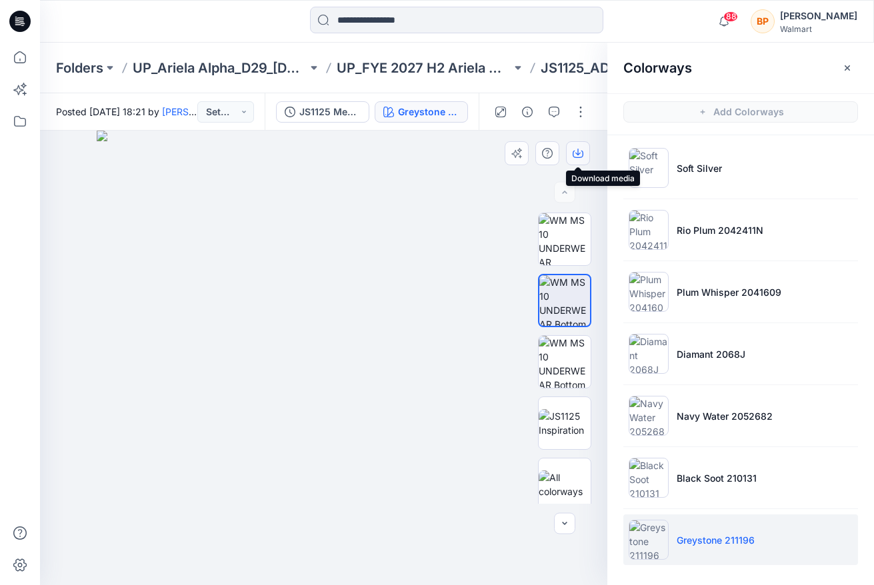
click at [575, 152] on icon "button" at bounding box center [578, 153] width 11 height 11
click at [260, 46] on div "Folders UP_Ariela Alpha_D29_Ladies Intimates - Joyspun UP_FYE 2027 H2 Ariela Al…" at bounding box center [457, 68] width 834 height 51
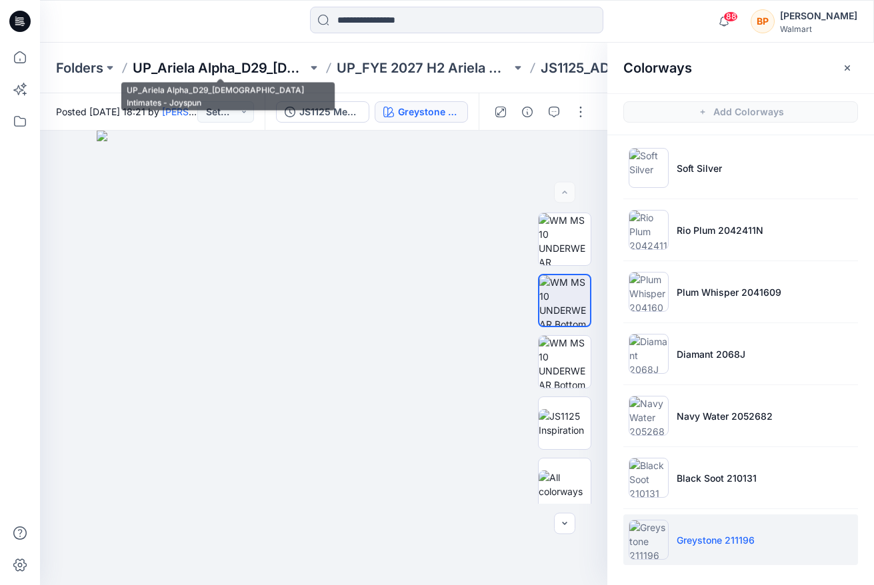
click at [261, 64] on p "UP_Ariela Alpha_D29_[DEMOGRAPHIC_DATA] Intimates - Joyspun" at bounding box center [220, 68] width 175 height 19
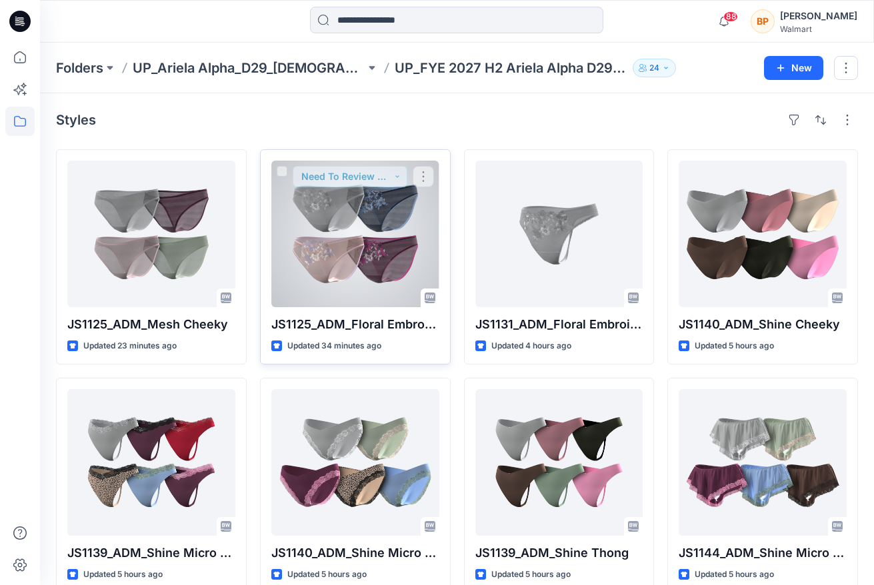
click at [353, 227] on div at bounding box center [355, 234] width 168 height 147
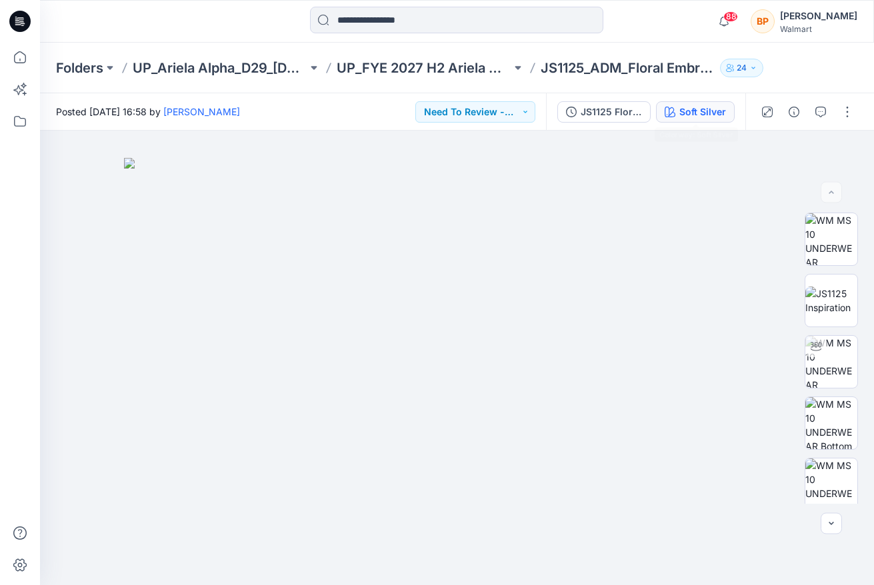
click at [718, 110] on div "Soft Silver" at bounding box center [702, 112] width 47 height 15
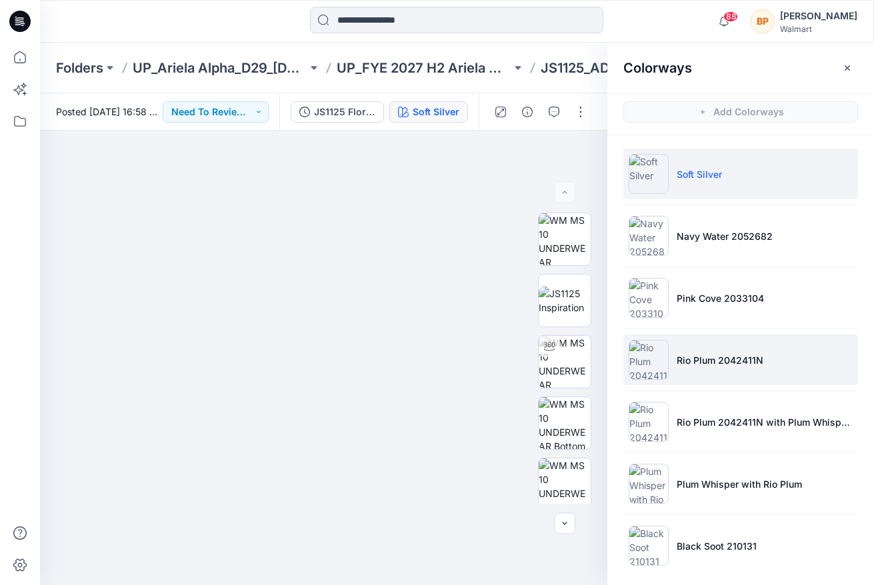
click at [740, 363] on p "Rio Plum 2042411N" at bounding box center [720, 360] width 87 height 14
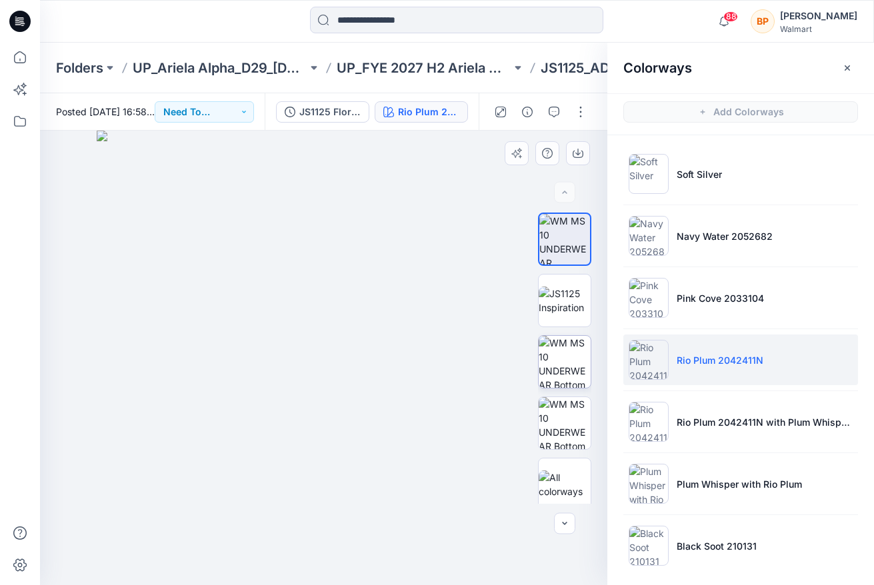
click at [573, 367] on img at bounding box center [565, 362] width 52 height 52
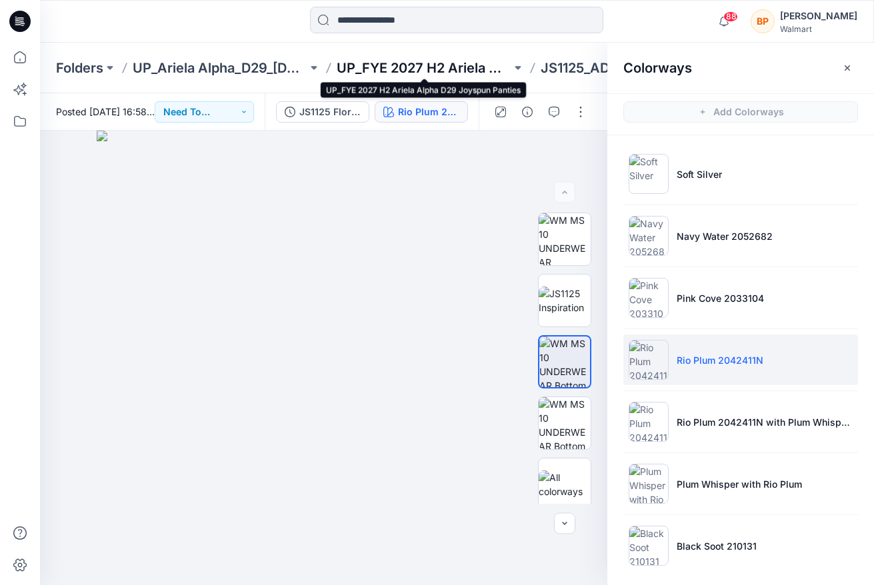
click at [447, 68] on p "UP_FYE 2027 H2 Ariela Alpha D29 Joyspun Panties" at bounding box center [424, 68] width 175 height 19
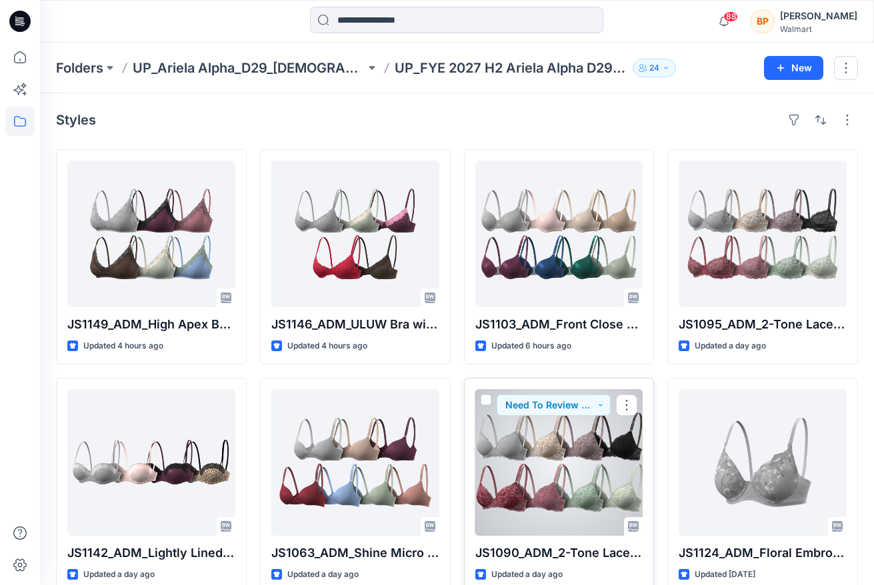
click at [602, 453] on div at bounding box center [559, 462] width 168 height 147
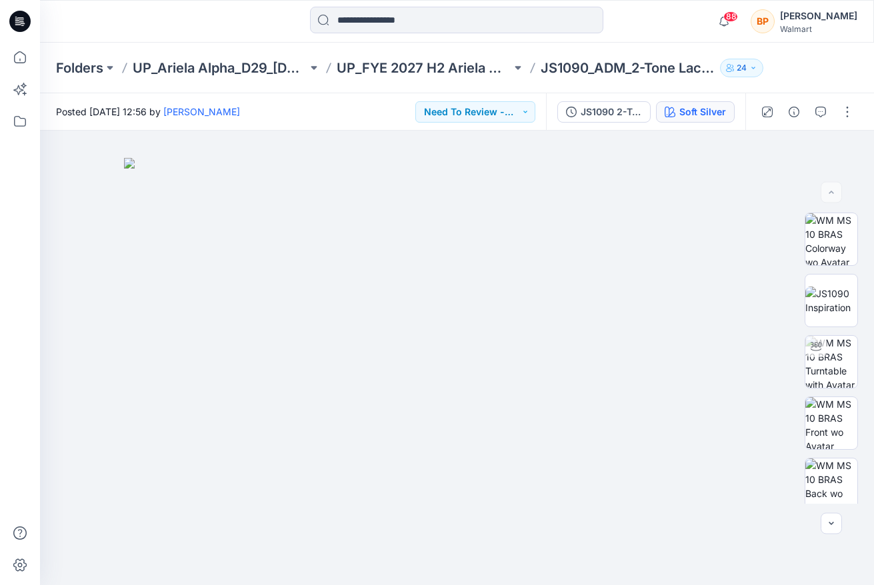
click at [707, 109] on div "Soft Silver" at bounding box center [702, 112] width 47 height 15
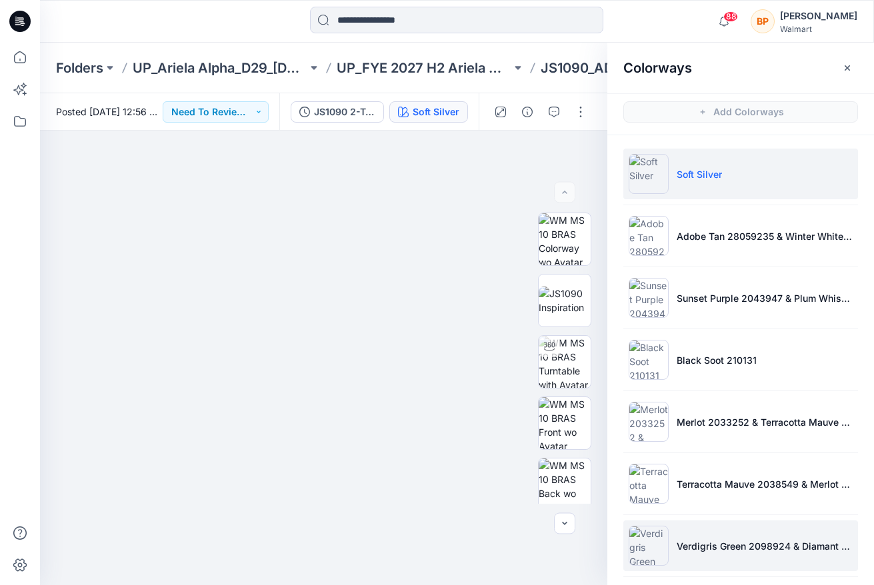
click at [673, 532] on li "Verdigris Green 2098924 & Diamant 2068J" at bounding box center [740, 546] width 235 height 51
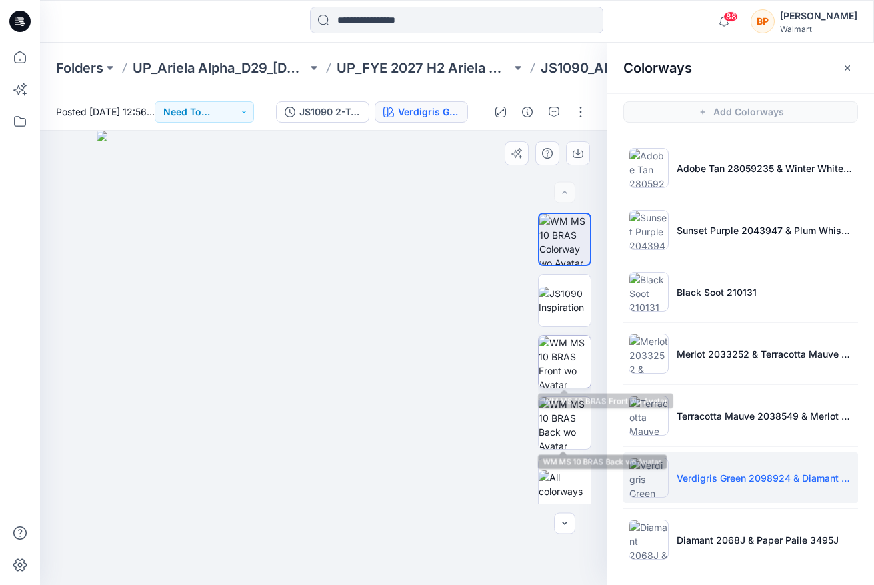
click at [574, 369] on img at bounding box center [565, 362] width 52 height 52
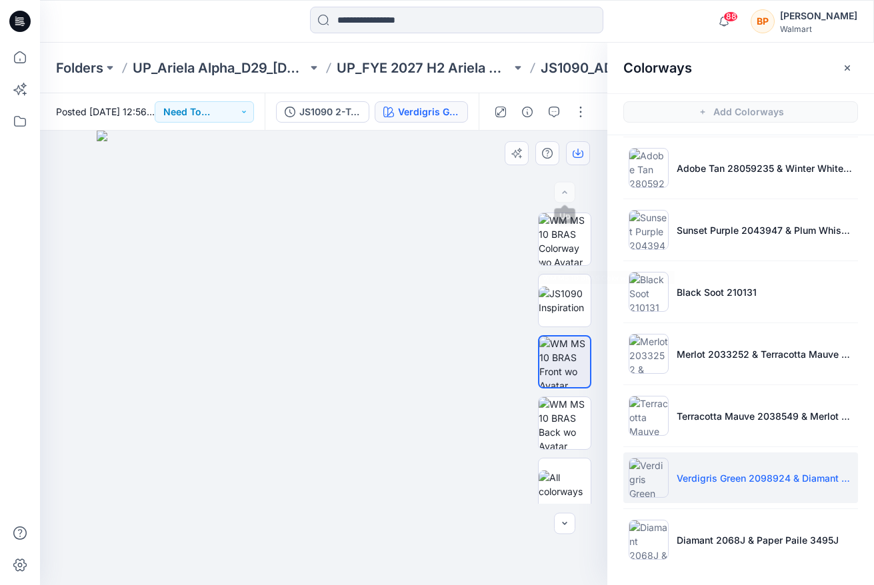
click at [581, 160] on button "button" at bounding box center [578, 153] width 24 height 24
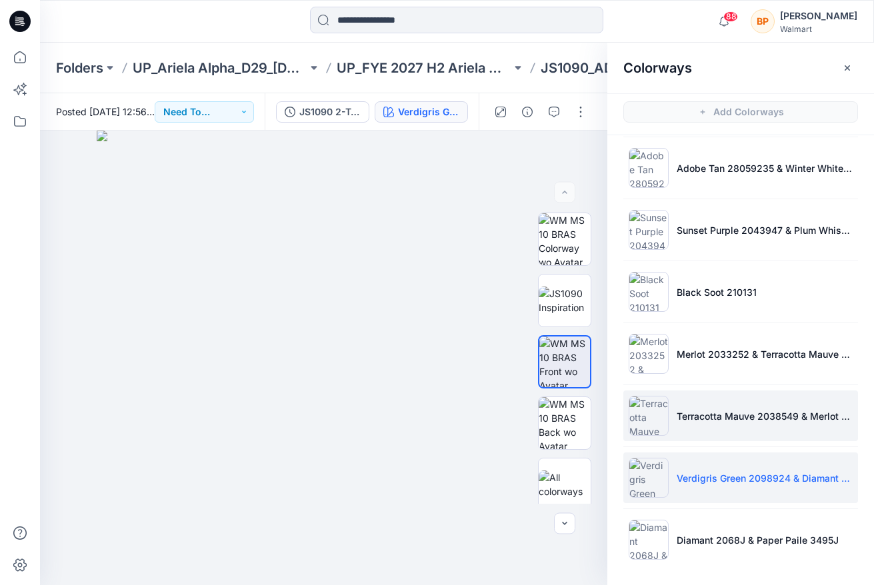
scroll to position [4, 0]
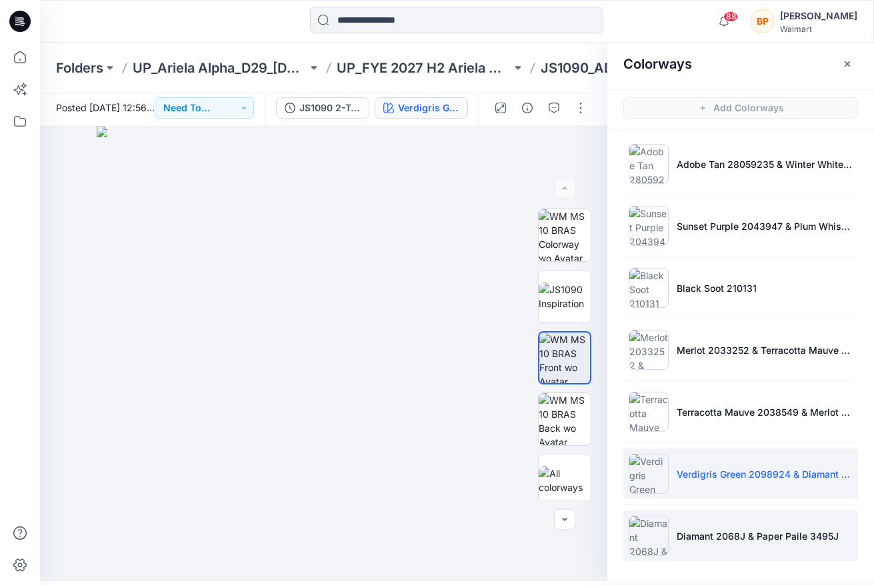
click at [692, 541] on li "Diamant 2068J & Paper Paile 3495J" at bounding box center [740, 536] width 235 height 51
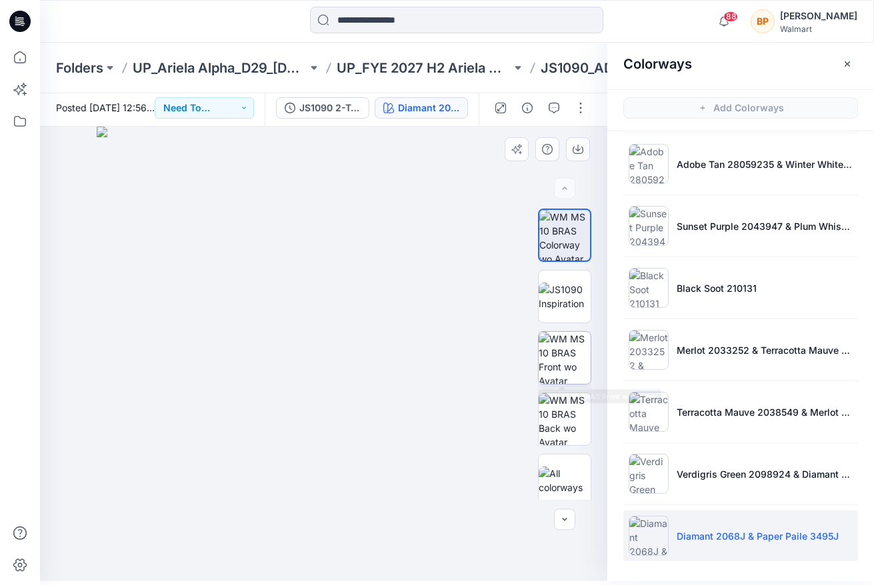
click at [563, 353] on img at bounding box center [565, 358] width 52 height 52
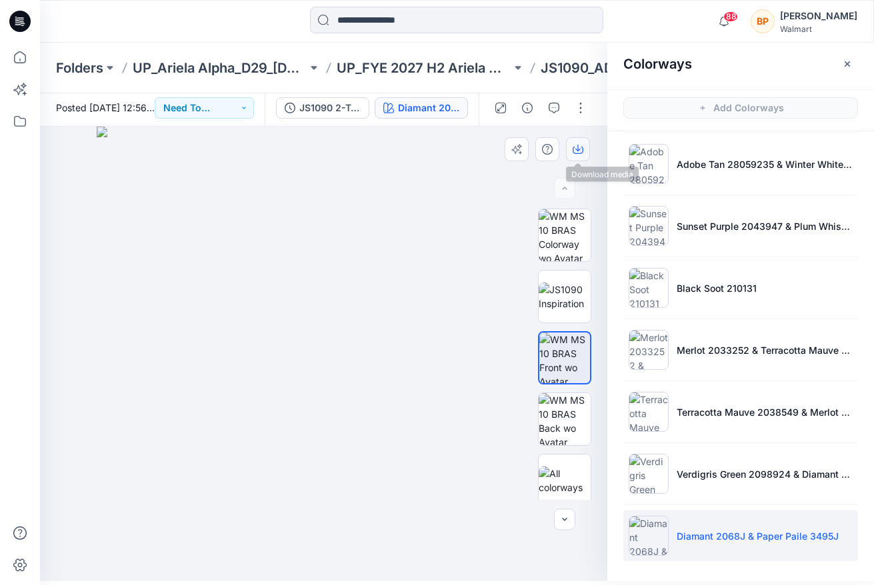
click at [581, 153] on icon "button" at bounding box center [578, 149] width 11 height 11
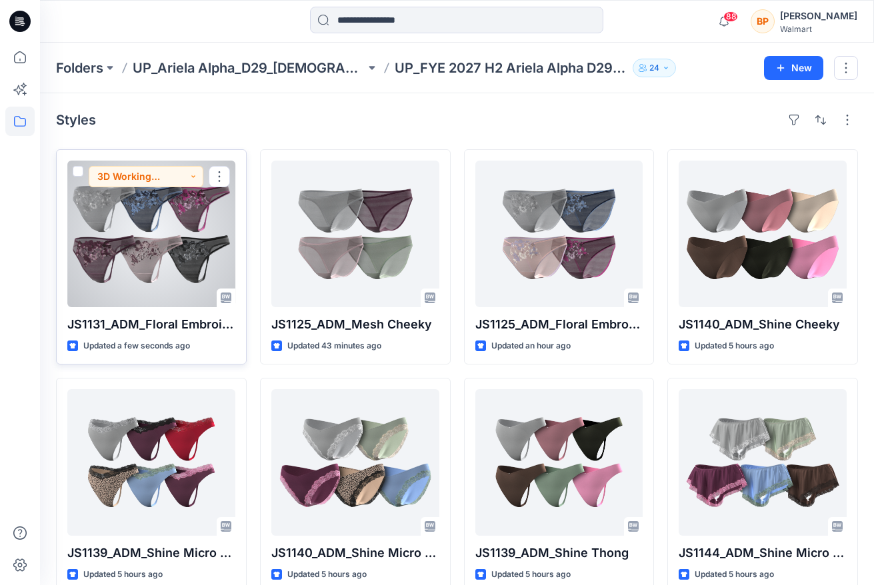
click at [211, 283] on div at bounding box center [151, 234] width 168 height 147
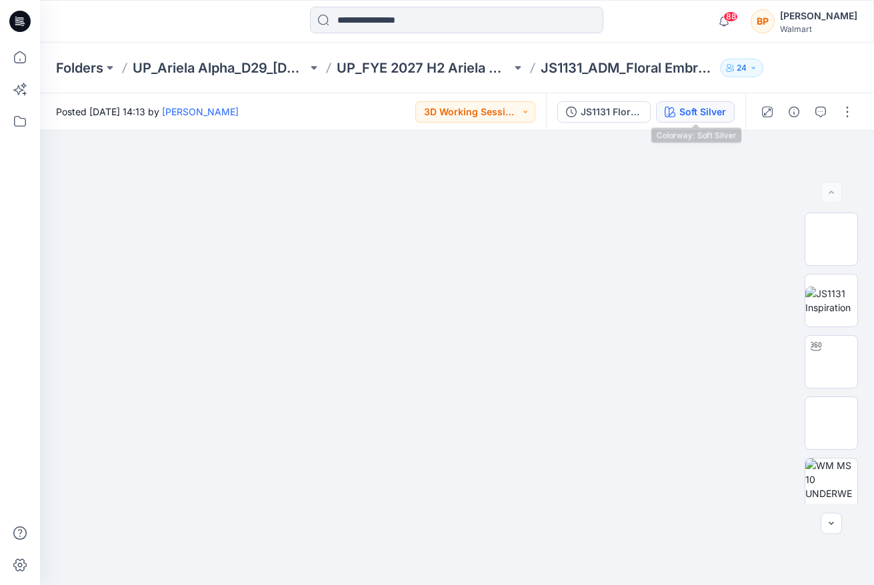
click at [716, 119] on button "Soft Silver" at bounding box center [695, 111] width 79 height 21
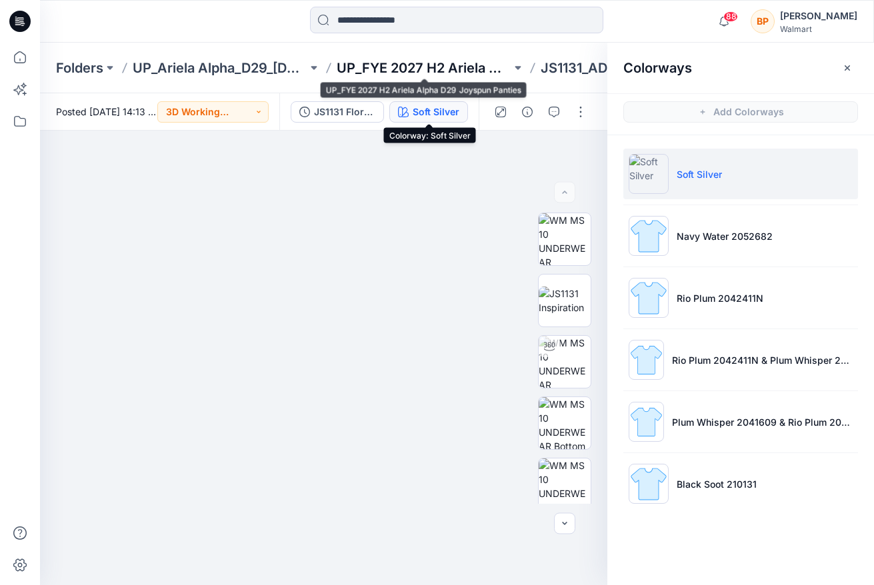
click at [351, 65] on p "UP_FYE 2027 H2 Ariela Alpha D29 Joyspun Panties" at bounding box center [424, 68] width 175 height 19
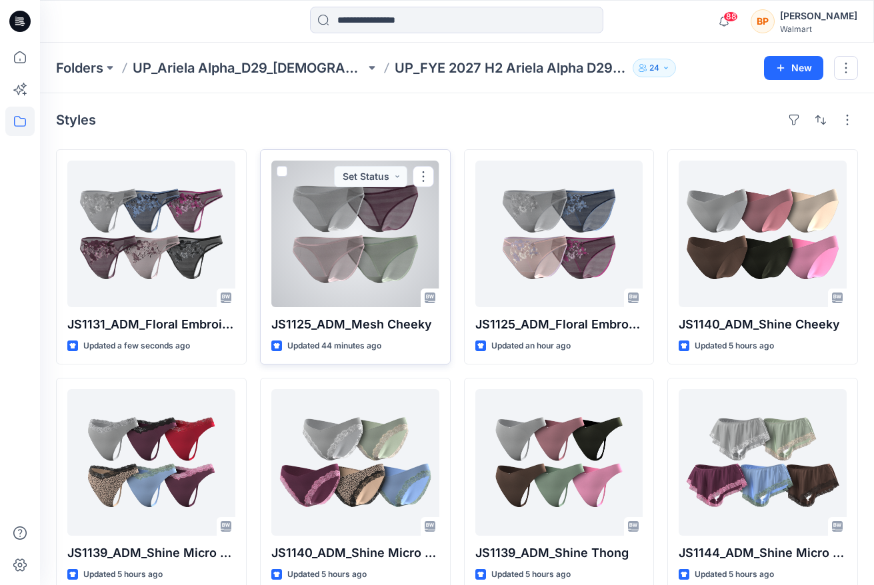
scroll to position [23, 0]
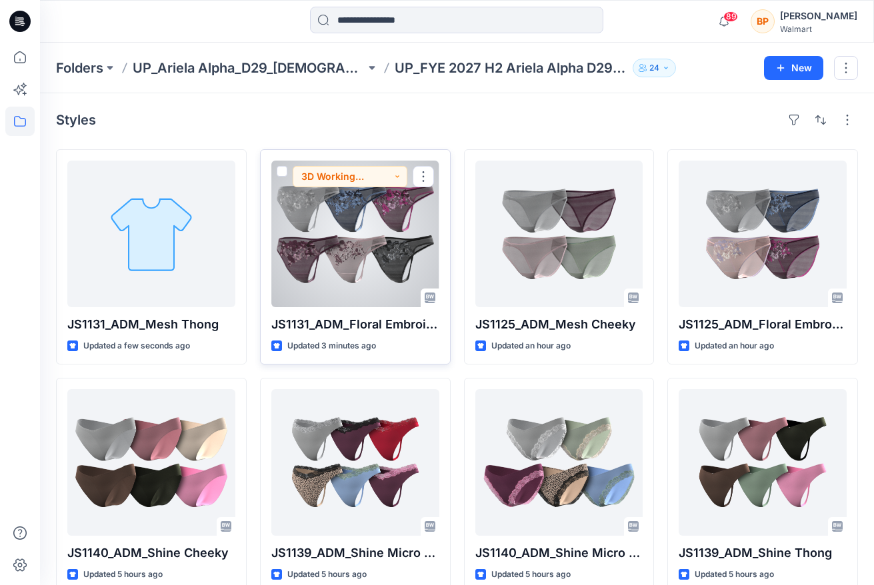
click at [357, 233] on div at bounding box center [355, 234] width 168 height 147
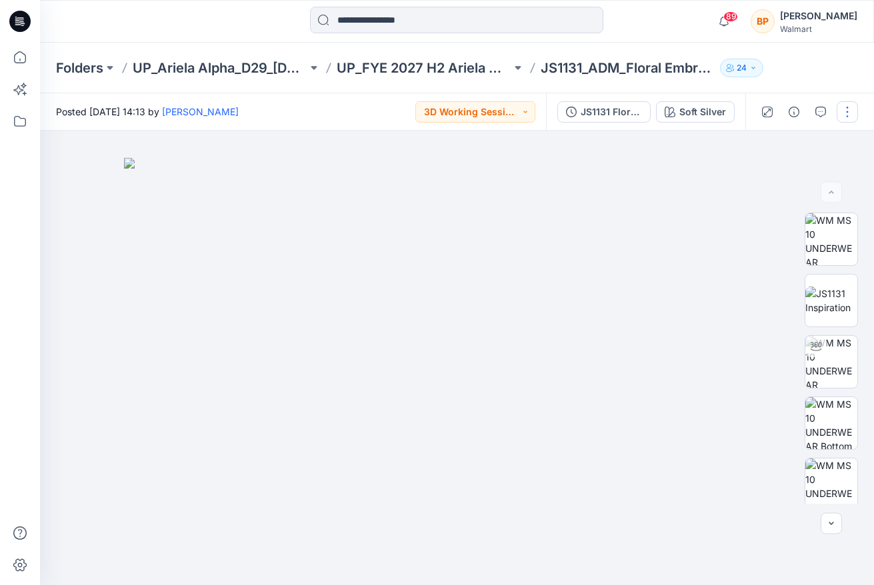
click at [854, 109] on button "button" at bounding box center [847, 111] width 21 height 21
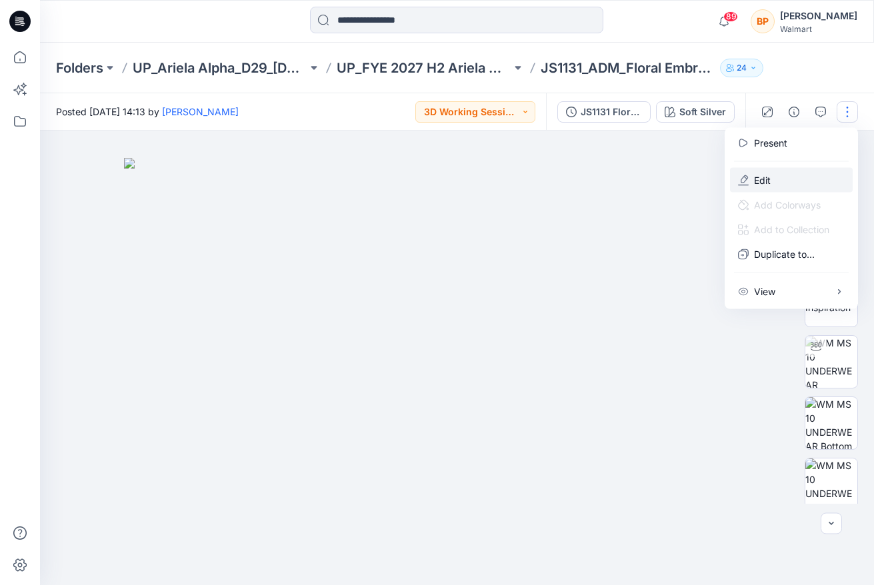
click at [819, 183] on button "Edit" at bounding box center [791, 180] width 123 height 25
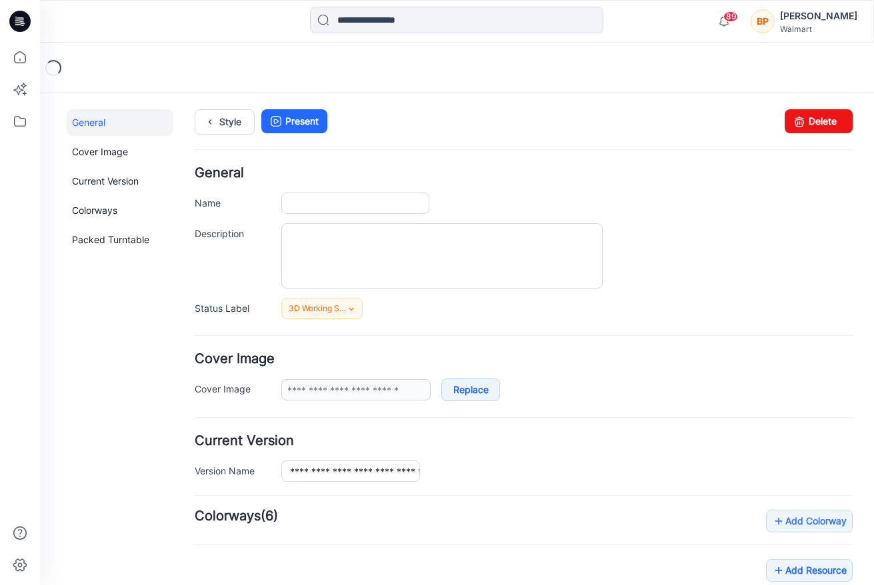
type input "**********"
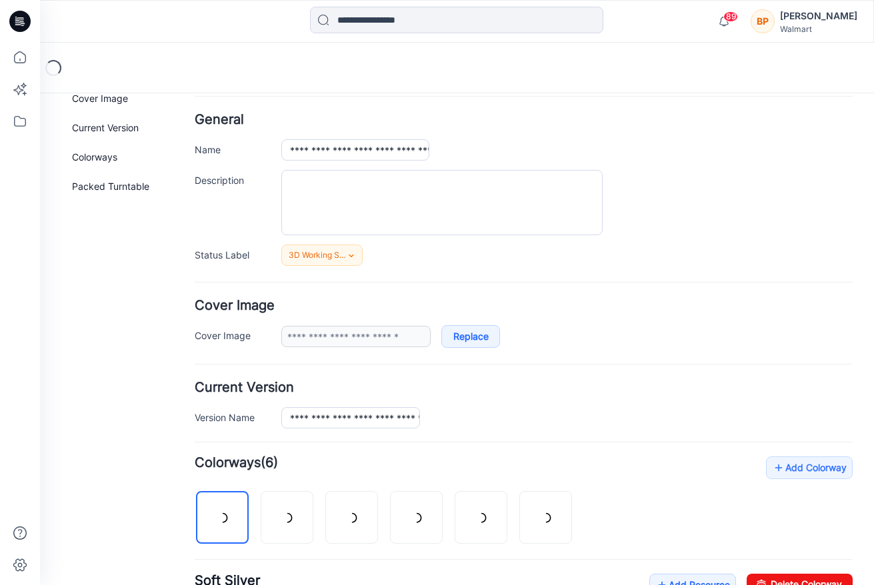
scroll to position [65, 0]
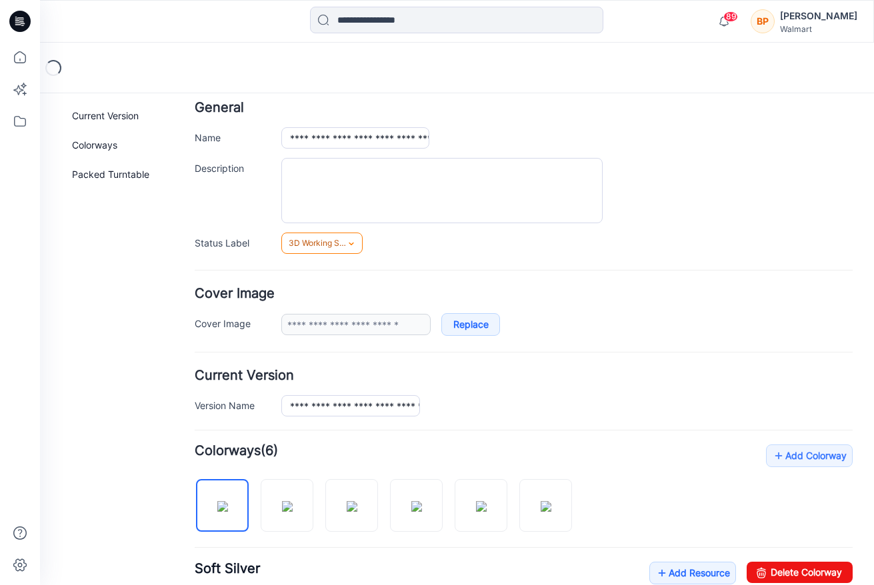
click at [345, 239] on span "3D Working Session - Need to Review" at bounding box center [319, 243] width 60 height 13
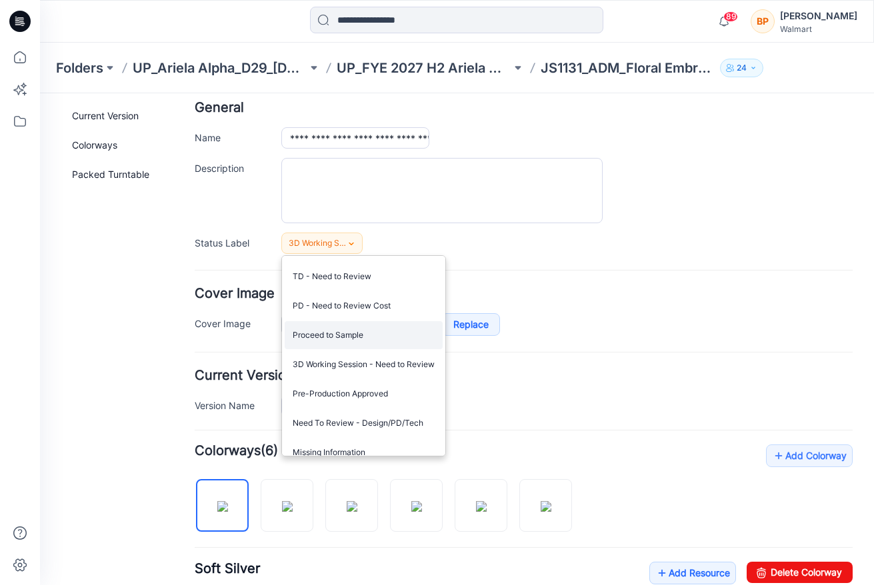
scroll to position [61, 0]
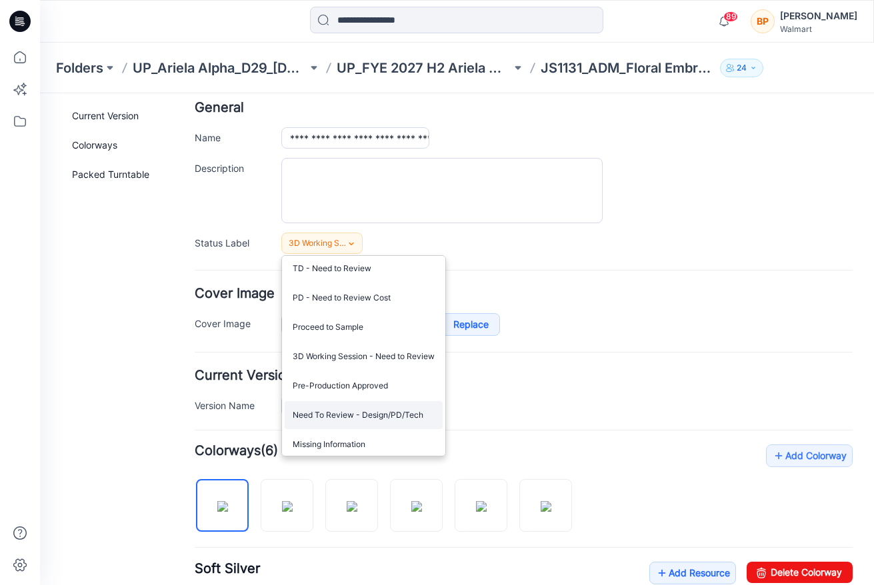
click at [350, 411] on link "Need To Review - Design/PD/Tech" at bounding box center [364, 415] width 158 height 28
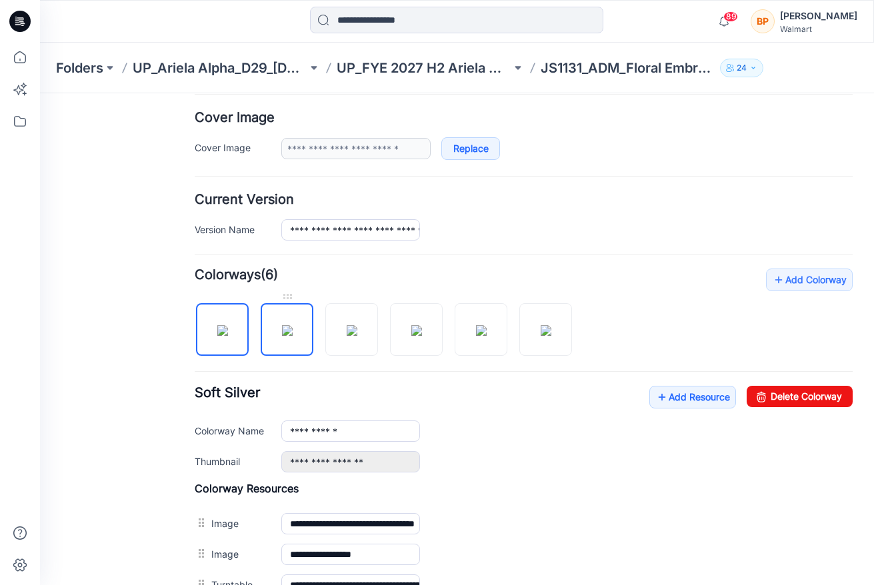
click at [294, 355] on link at bounding box center [287, 329] width 53 height 53
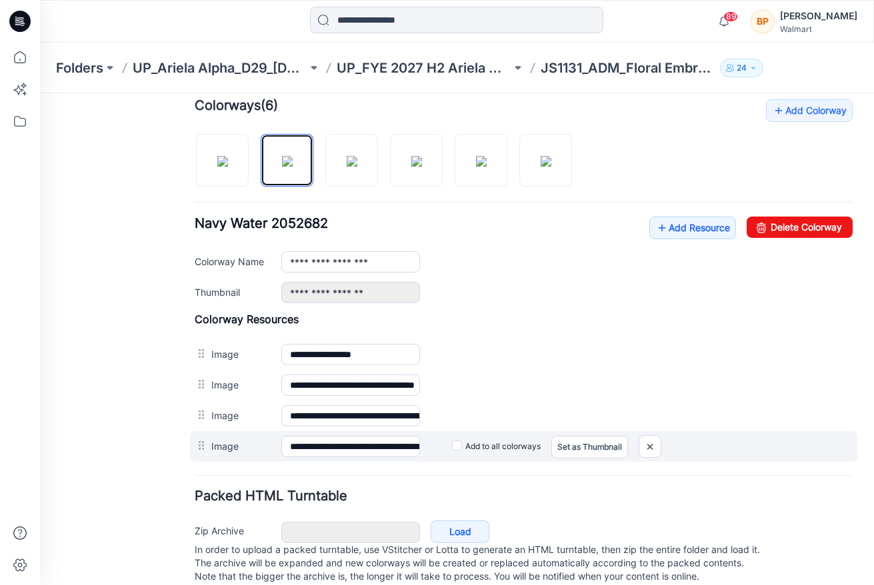
scroll to position [423, 0]
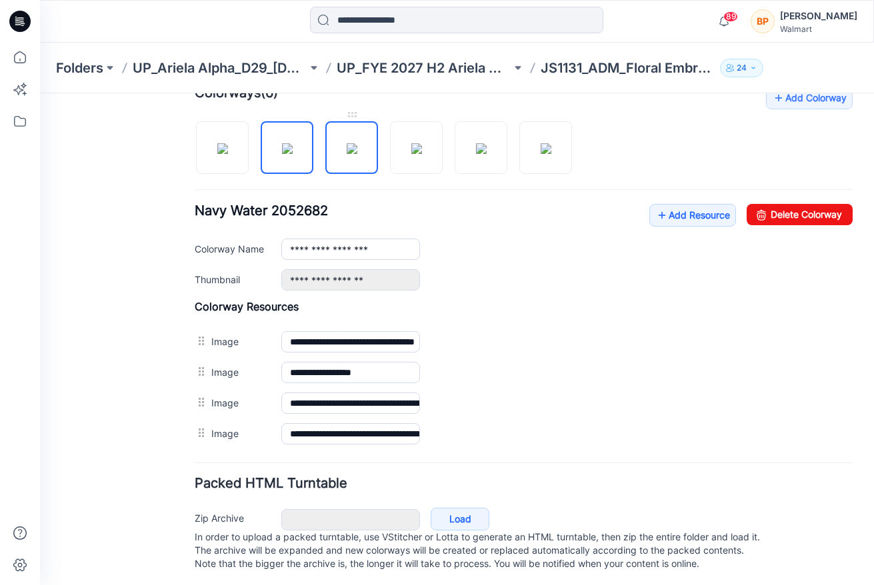
click at [347, 154] on img at bounding box center [352, 148] width 11 height 11
click at [411, 145] on img at bounding box center [416, 148] width 11 height 11
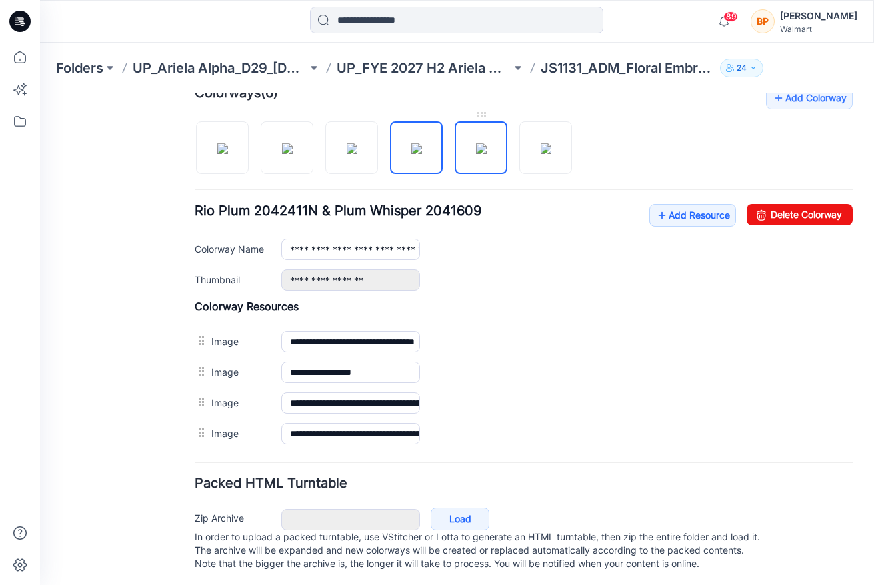
click at [487, 143] on img at bounding box center [481, 148] width 11 height 11
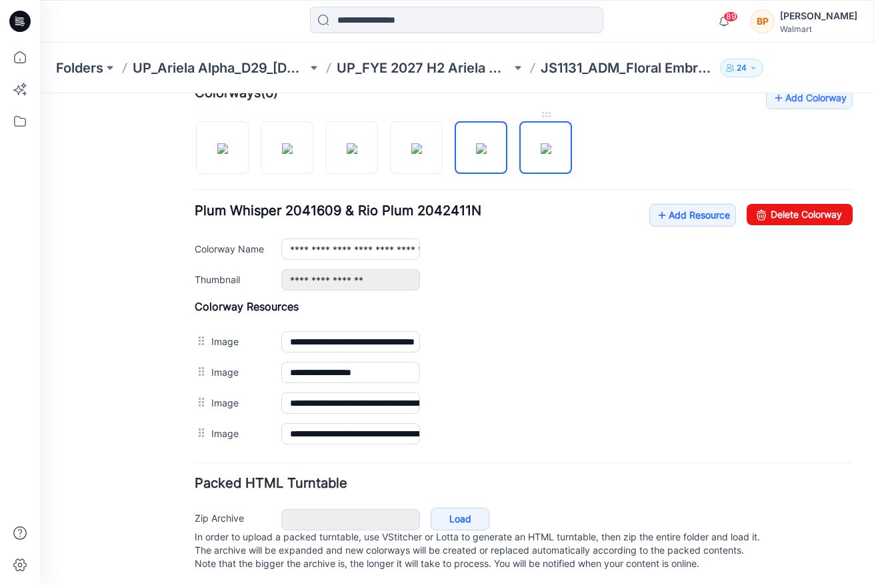
click at [541, 143] on img at bounding box center [546, 148] width 11 height 11
type input "**********"
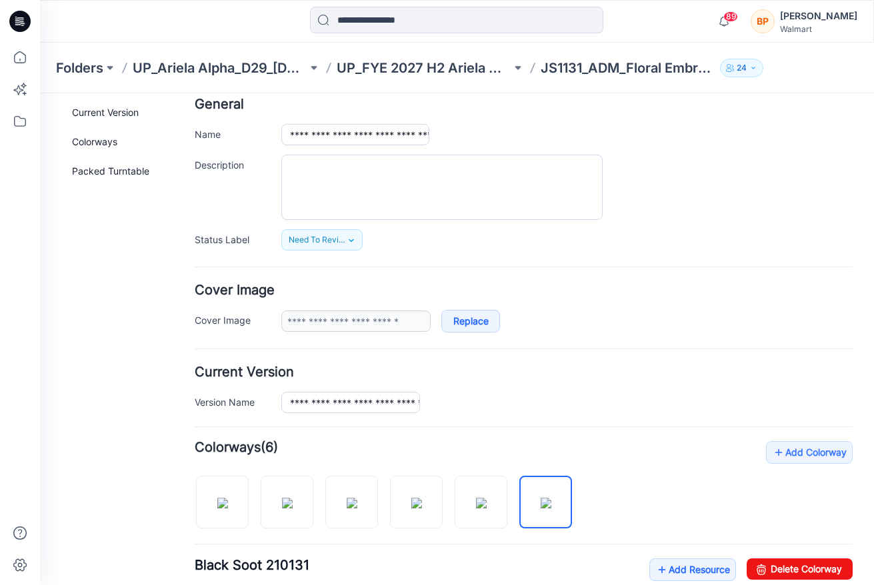
scroll to position [0, 0]
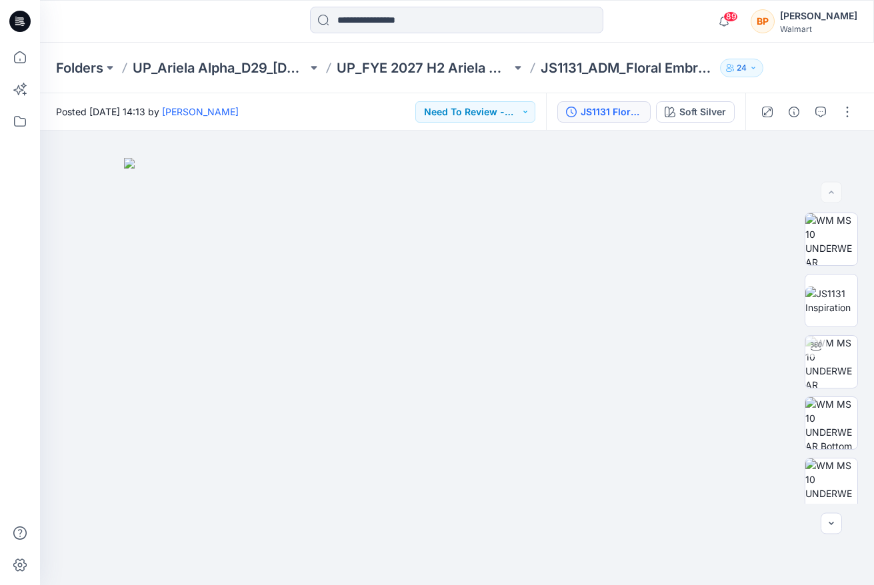
click at [632, 119] on button "JS1131 Floral Embroidery Thong 1st Colorway" at bounding box center [603, 111] width 93 height 21
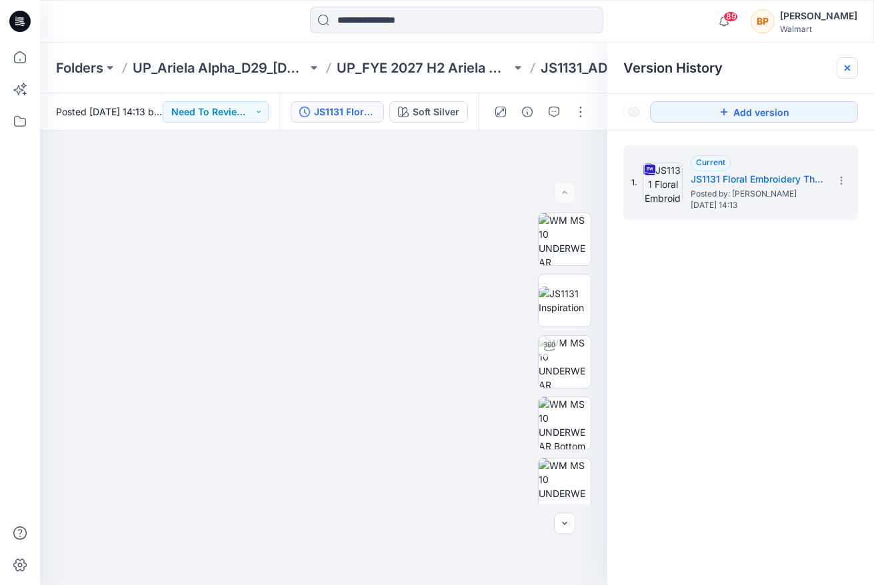
click at [839, 77] on div at bounding box center [847, 67] width 21 height 21
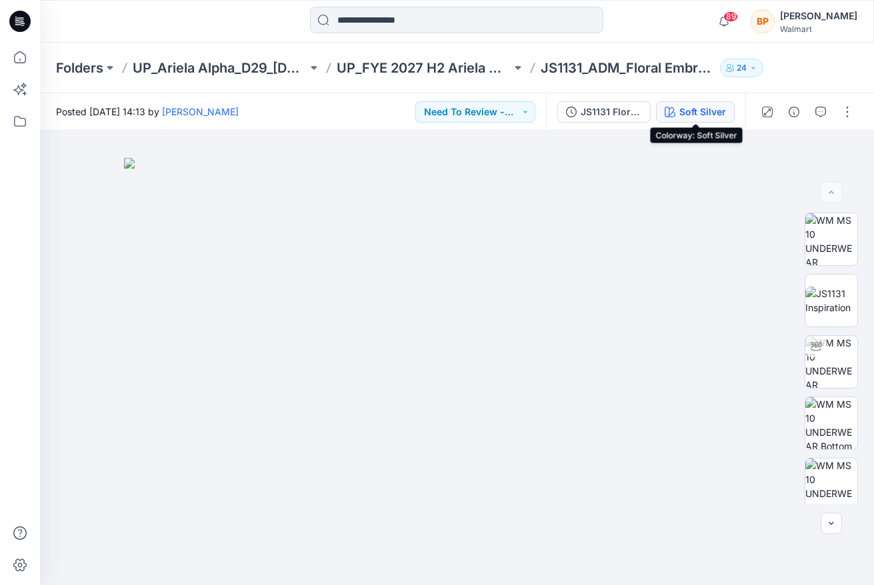
click at [711, 119] on button "Soft Silver" at bounding box center [695, 111] width 79 height 21
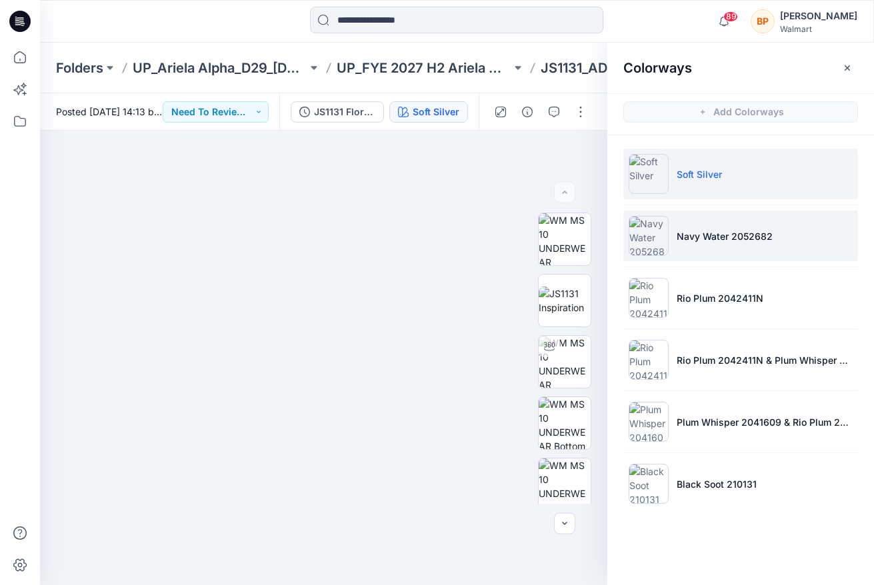
click at [705, 227] on li "Navy Water 2052682" at bounding box center [740, 236] width 235 height 51
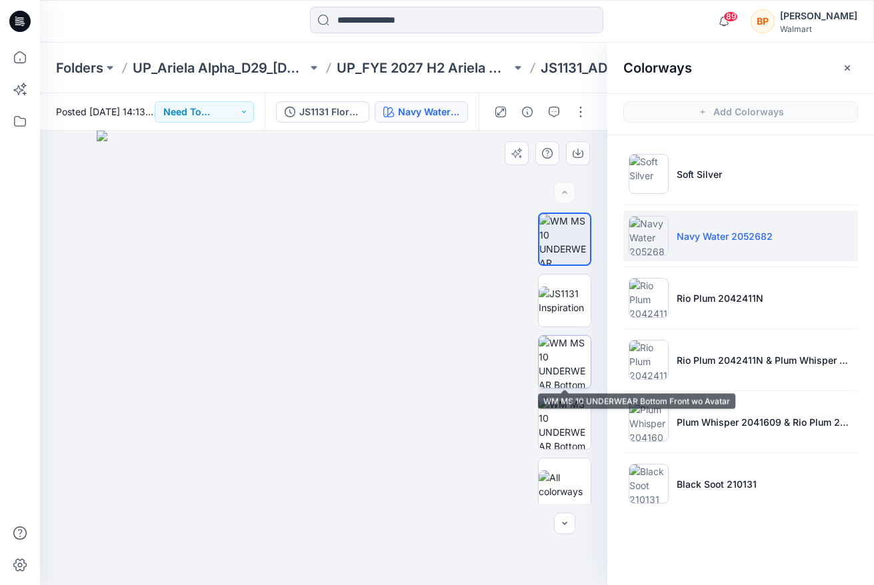
click at [560, 373] on img at bounding box center [565, 362] width 52 height 52
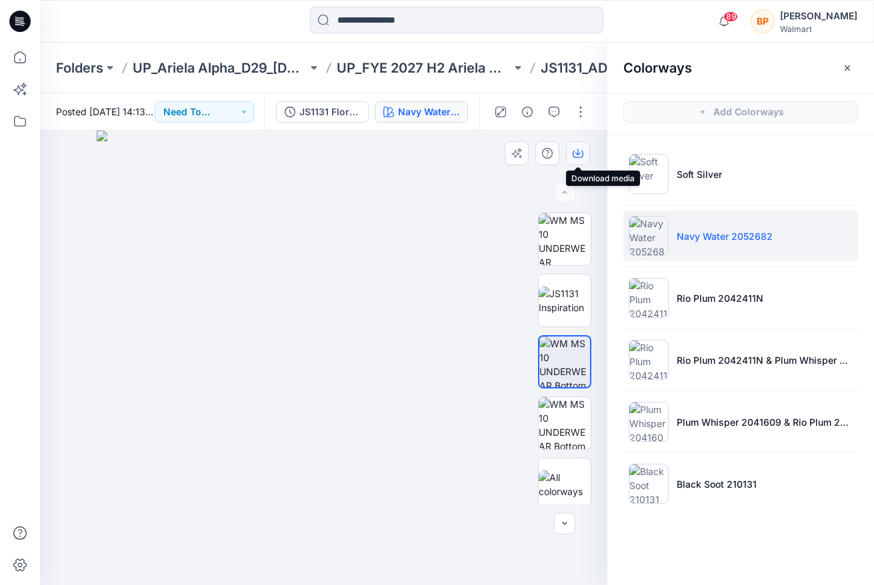
click at [573, 149] on icon "button" at bounding box center [578, 153] width 11 height 11
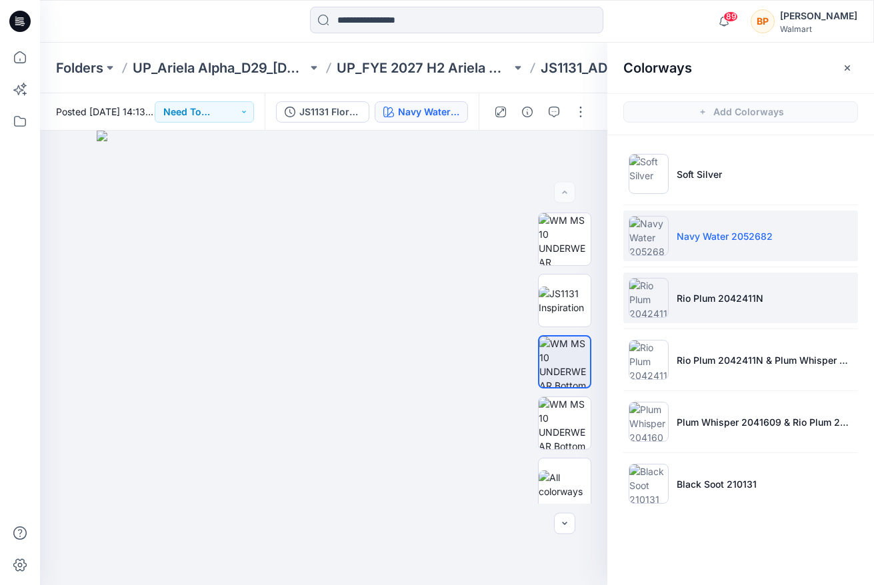
click at [685, 285] on li "Rio Plum 2042411N" at bounding box center [740, 298] width 235 height 51
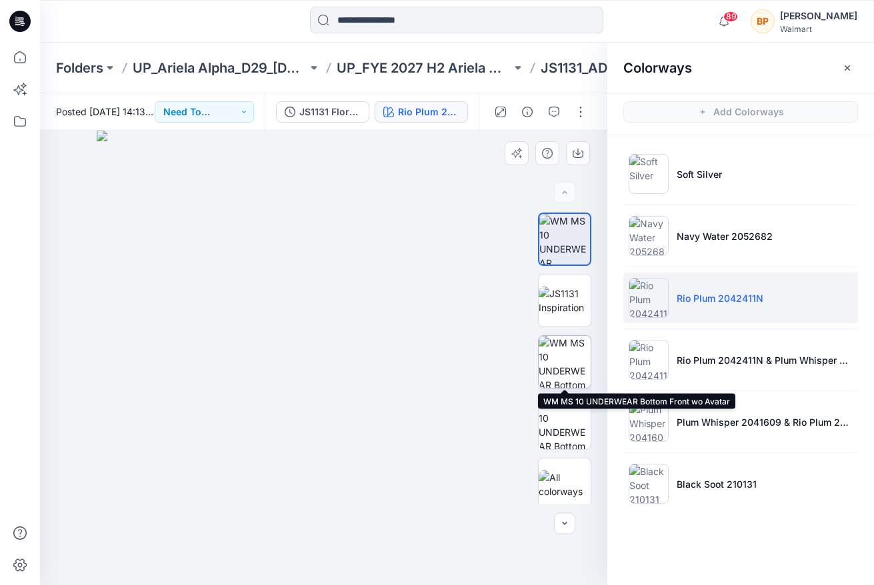
click at [573, 350] on img at bounding box center [565, 362] width 52 height 52
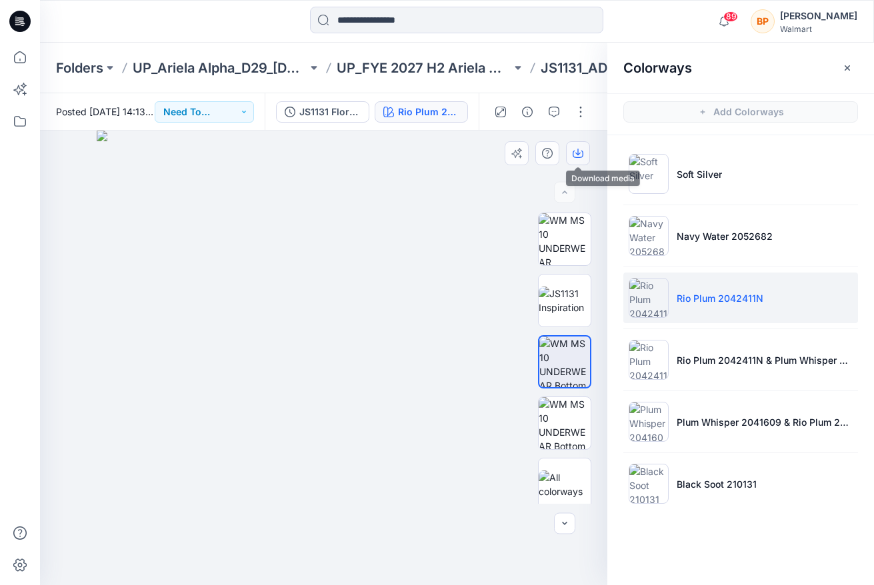
click at [588, 149] on button "button" at bounding box center [578, 153] width 24 height 24
click at [665, 327] on ul "Soft Silver Navy Water 2052682 Rio Plum 2042411N Rio Plum 2042411N & Plum Whisp…" at bounding box center [740, 328] width 267 height 387
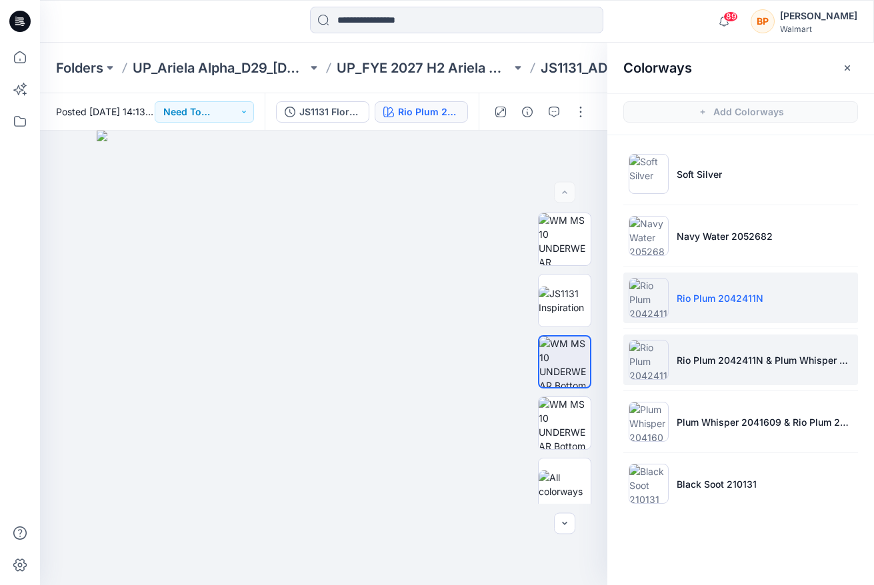
click at [657, 345] on img at bounding box center [649, 360] width 40 height 40
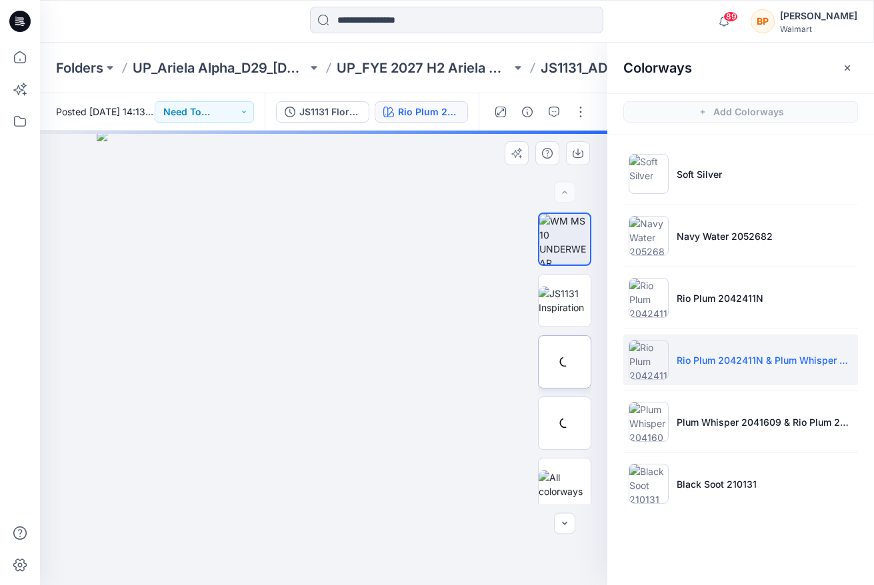
click at [588, 357] on div at bounding box center [564, 361] width 53 height 53
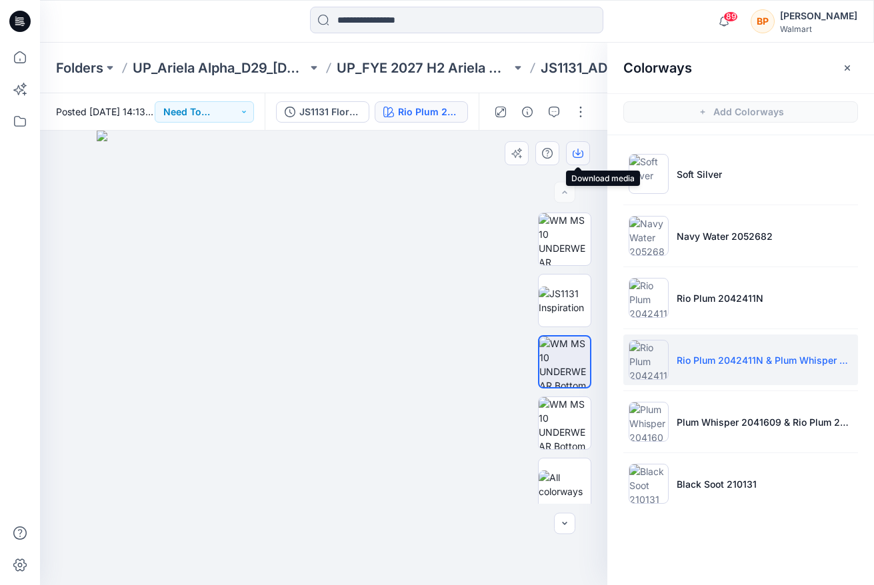
click at [577, 145] on button "button" at bounding box center [578, 153] width 24 height 24
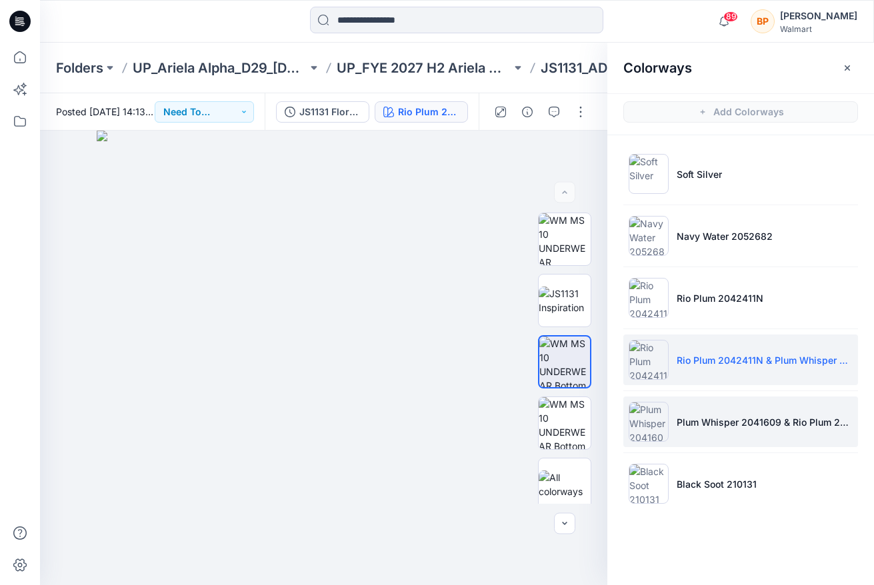
click at [701, 409] on li "Plum Whisper 2041609 & Rio Plum 2042411N" at bounding box center [740, 422] width 235 height 51
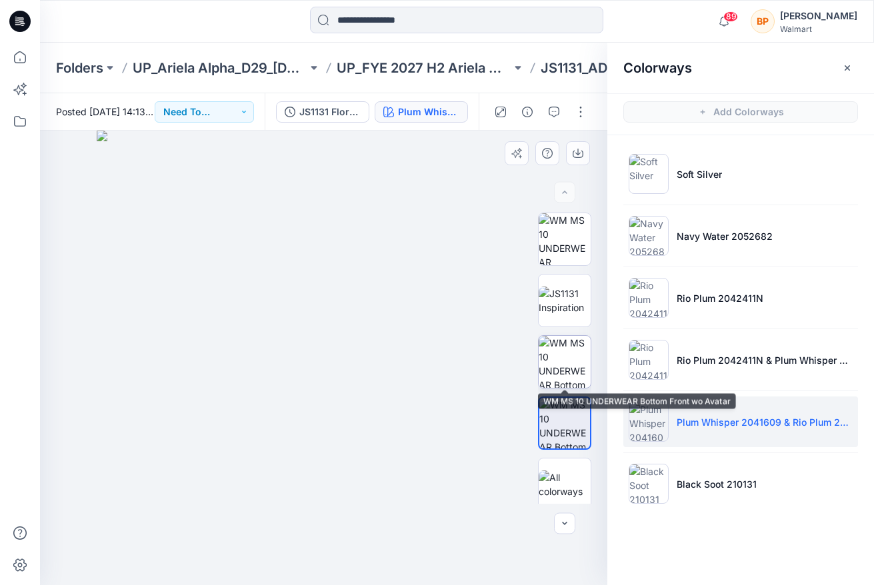
click at [565, 363] on img at bounding box center [565, 362] width 52 height 52
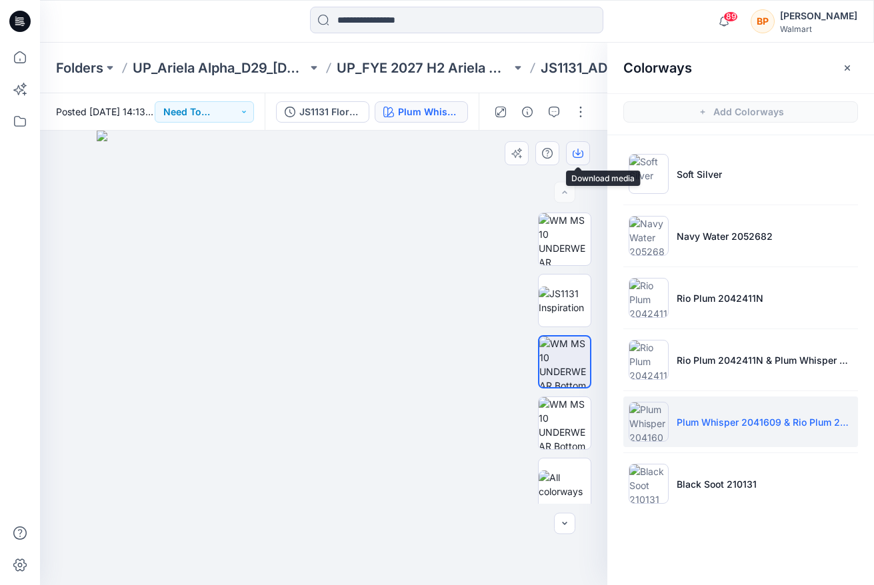
click at [576, 155] on icon "button" at bounding box center [578, 153] width 11 height 11
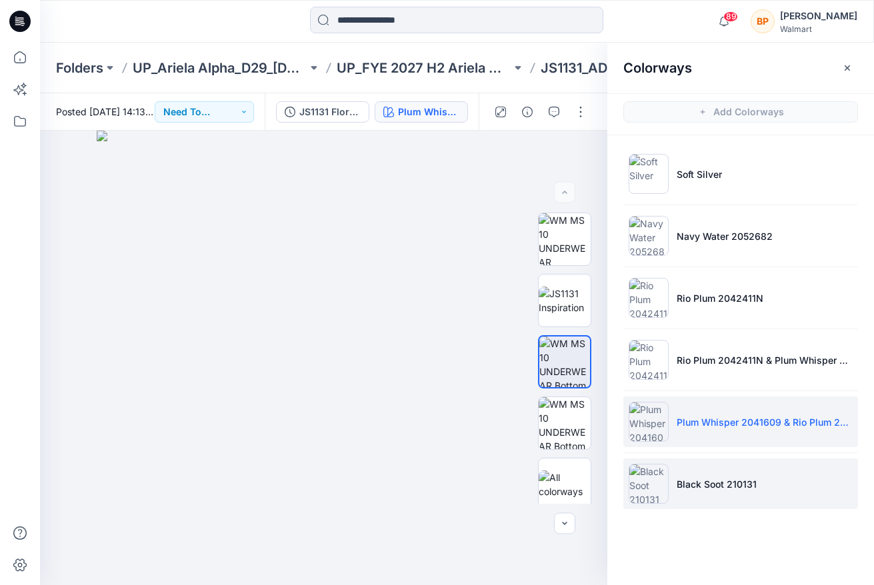
click at [675, 475] on li "Black Soot 210131" at bounding box center [740, 484] width 235 height 51
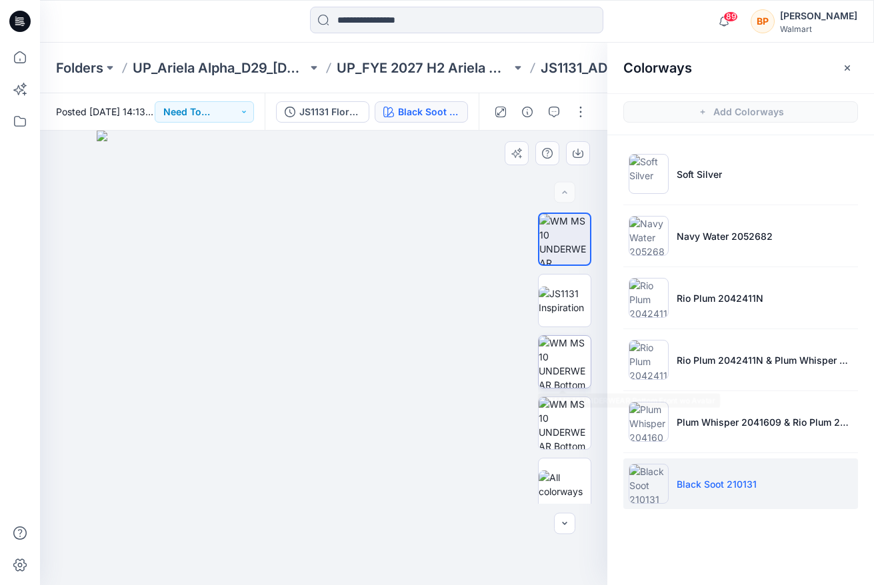
click at [571, 353] on img at bounding box center [565, 362] width 52 height 52
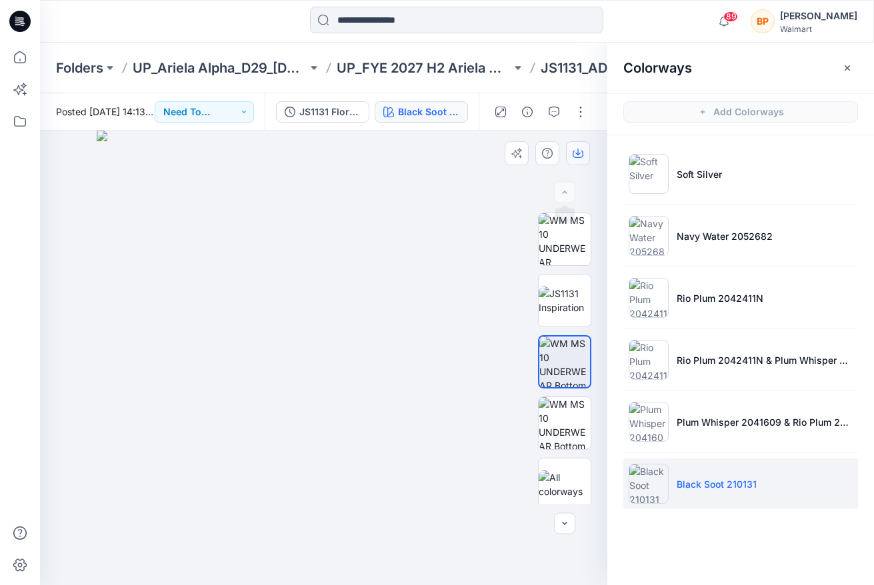
click at [574, 152] on icon "button" at bounding box center [578, 153] width 11 height 11
click at [349, 71] on p "UP_FYE 2027 H2 Ariela Alpha D29 Joyspun Panties" at bounding box center [424, 68] width 175 height 19
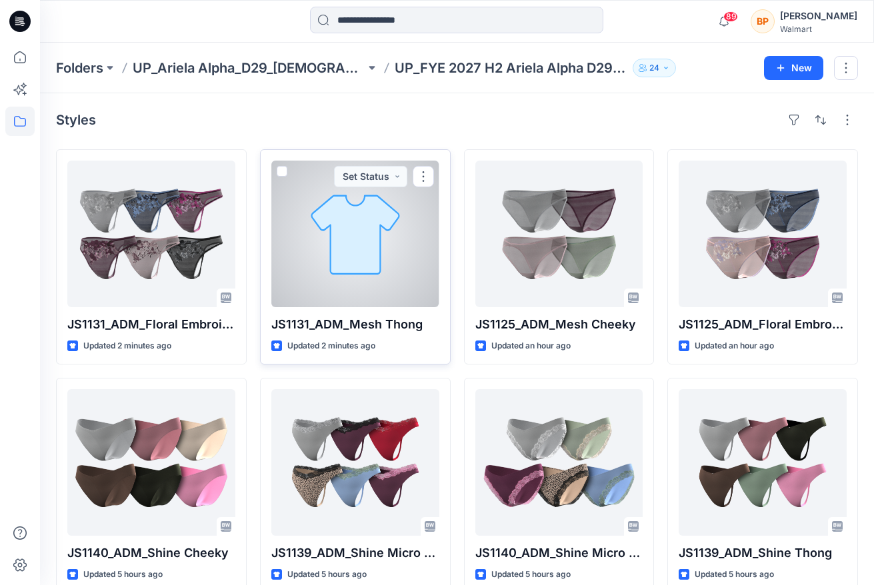
click at [361, 271] on div at bounding box center [355, 234] width 168 height 147
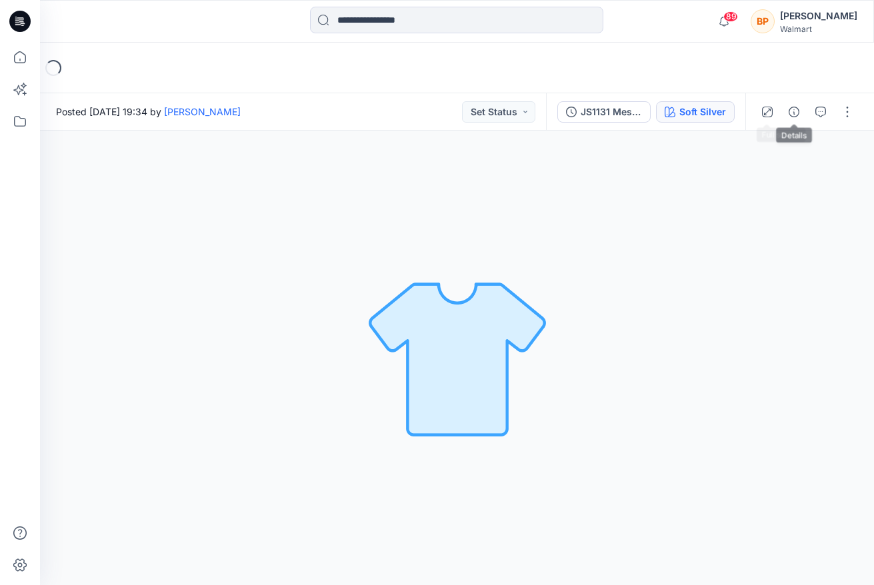
click at [706, 109] on div "Soft Silver" at bounding box center [702, 112] width 47 height 15
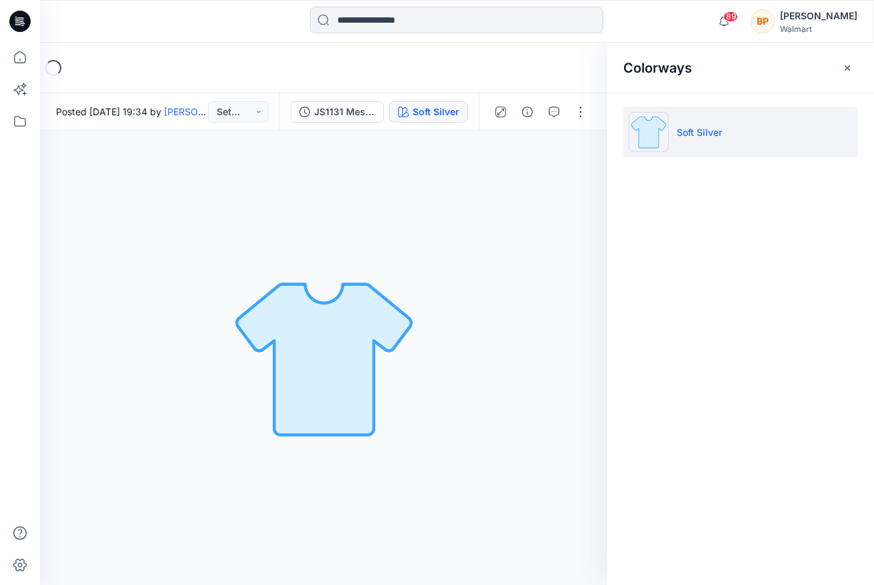
click at [439, 203] on div "Soft Silver Loading... Material Properties Loading..." at bounding box center [323, 358] width 567 height 455
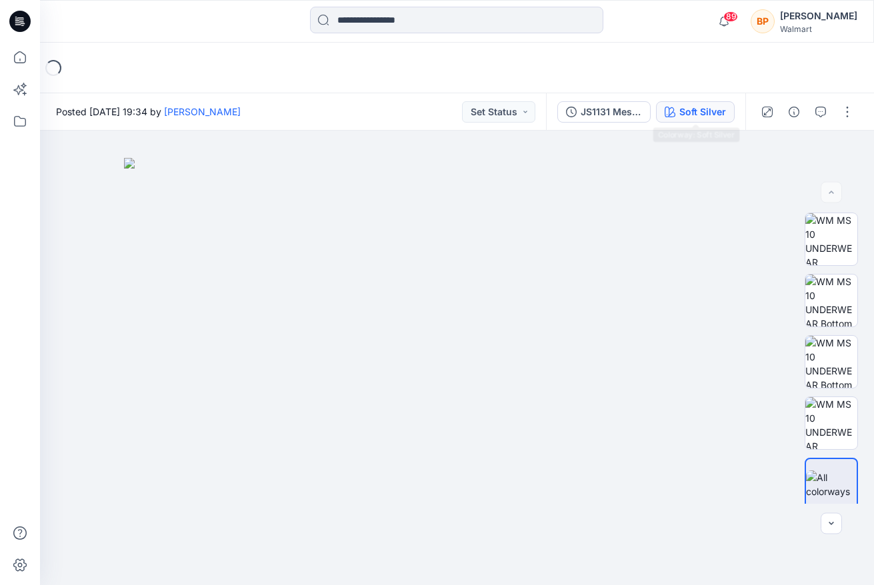
click at [696, 116] on div "Soft Silver" at bounding box center [702, 112] width 47 height 15
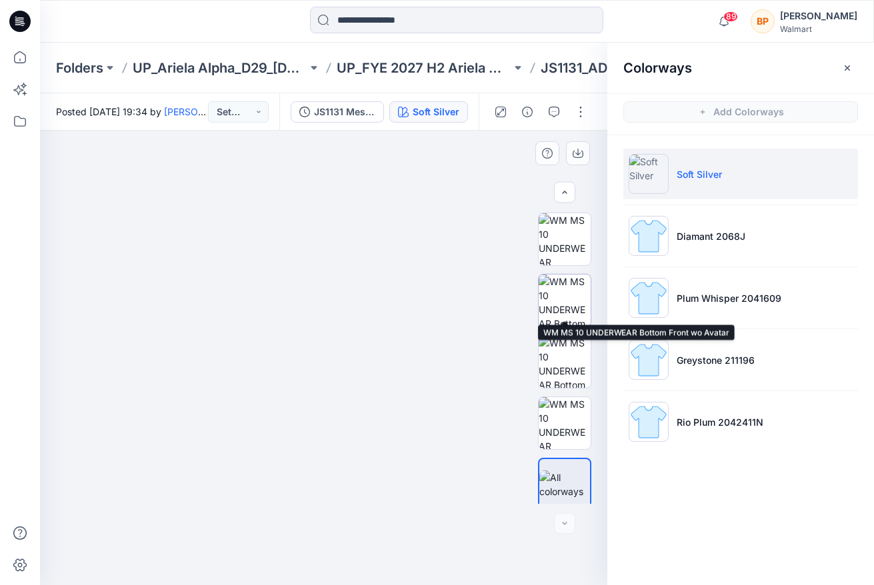
scroll to position [7, 0]
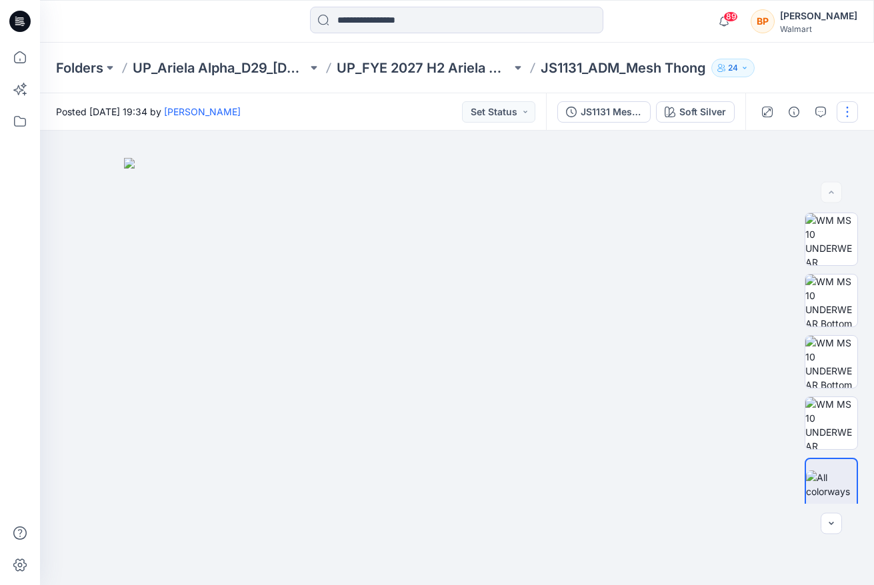
click at [840, 114] on button "button" at bounding box center [847, 111] width 21 height 21
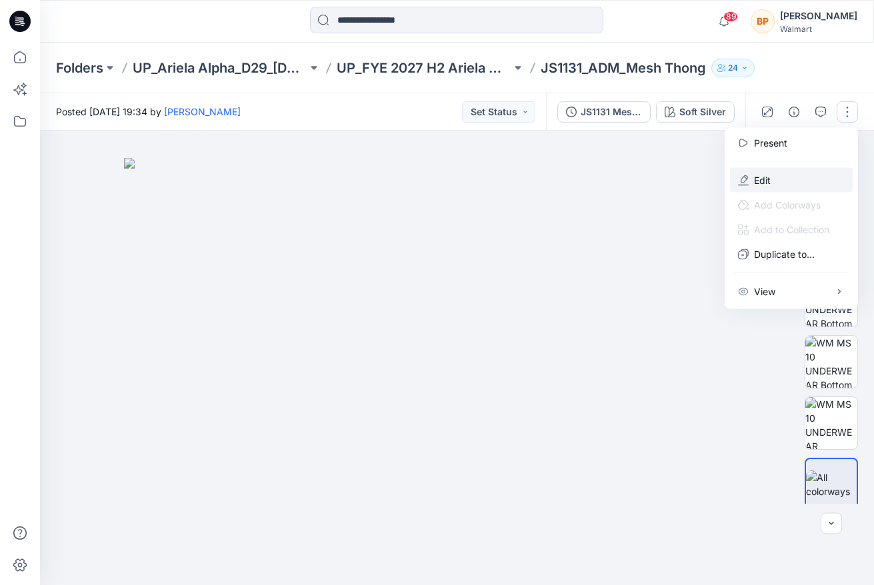
click at [810, 171] on button "Edit" at bounding box center [791, 180] width 123 height 25
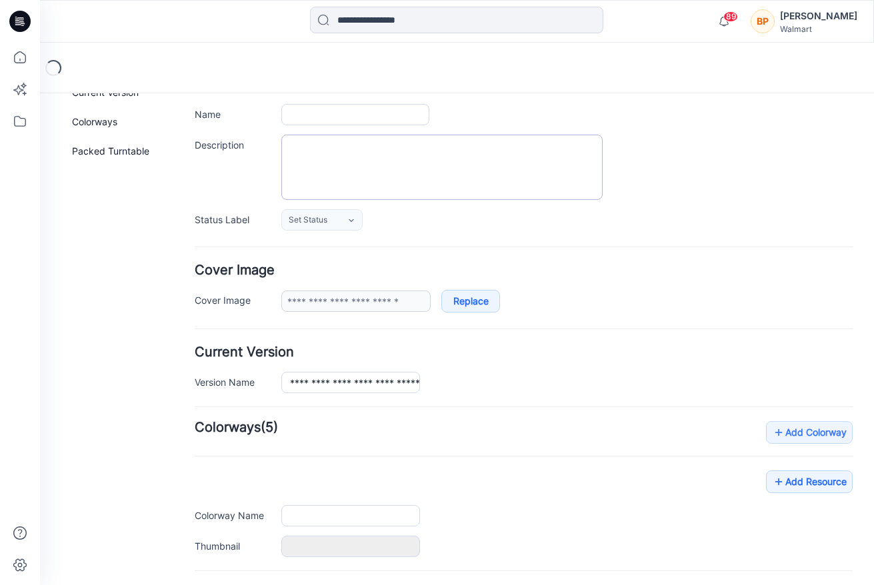
type input "**********"
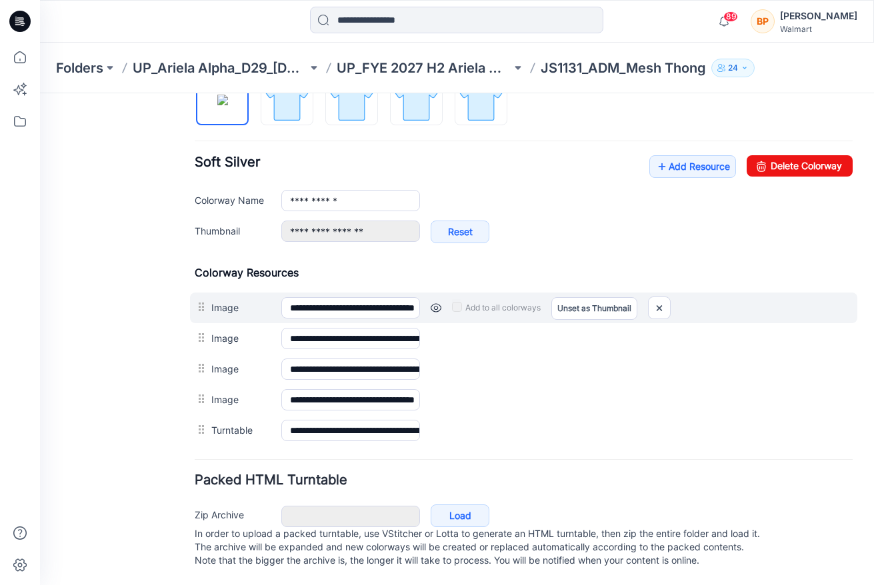
scroll to position [485, 0]
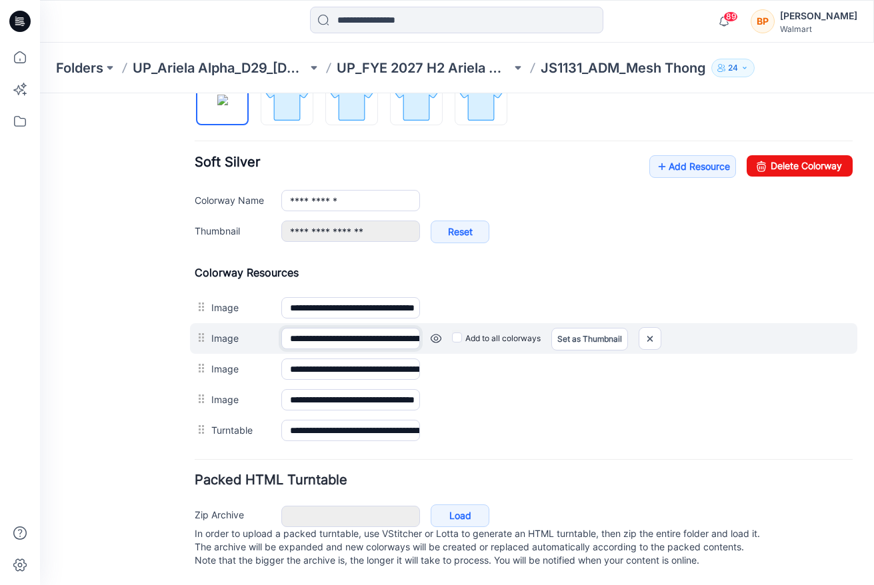
click at [388, 328] on input "**********" at bounding box center [350, 338] width 139 height 21
drag, startPoint x: 365, startPoint y: 322, endPoint x: 487, endPoint y: 325, distance: 121.4
click at [487, 325] on div "**********" at bounding box center [523, 338] width 667 height 31
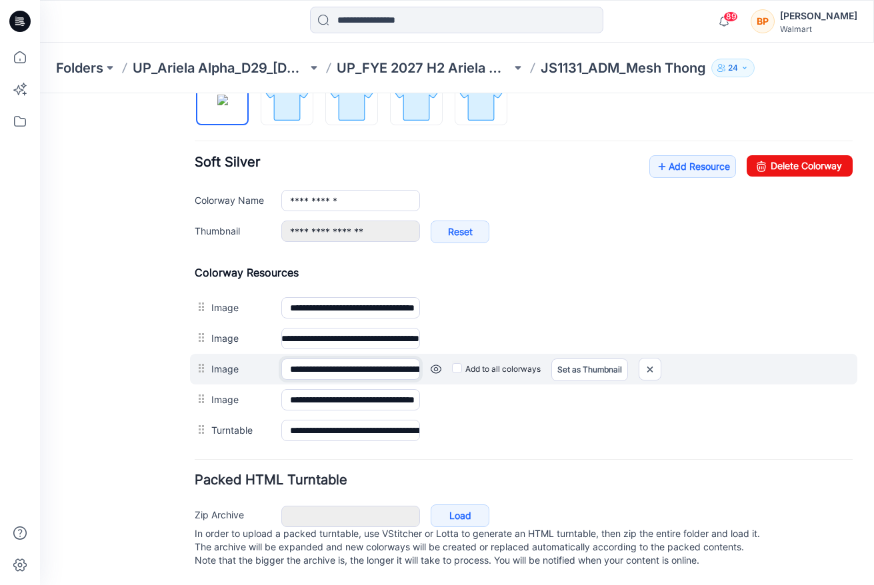
scroll to position [0, 0]
click at [360, 359] on input "**********" at bounding box center [350, 369] width 139 height 21
drag, startPoint x: 345, startPoint y: 359, endPoint x: 498, endPoint y: 359, distance: 152.7
click at [498, 359] on div "**********" at bounding box center [523, 369] width 667 height 31
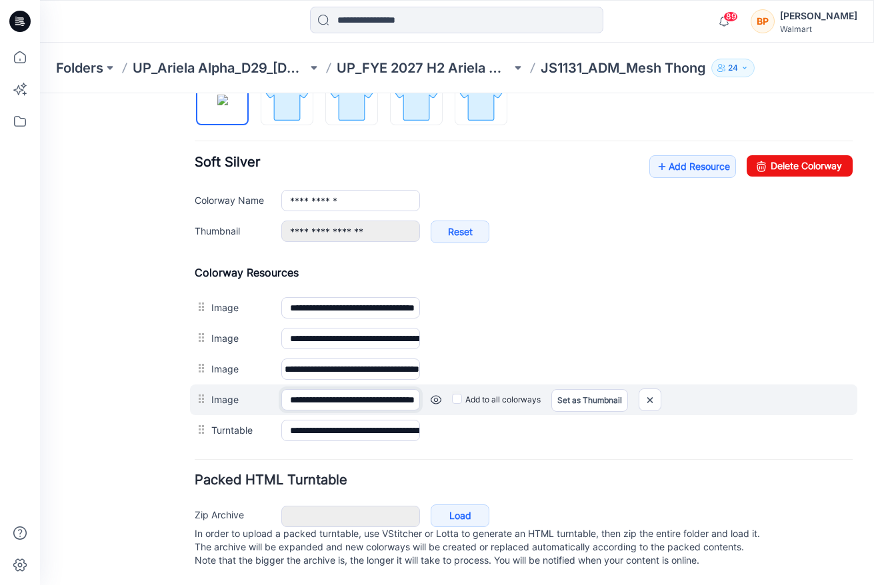
scroll to position [0, 0]
click at [376, 389] on input "**********" at bounding box center [350, 399] width 139 height 21
drag, startPoint x: 357, startPoint y: 385, endPoint x: 505, endPoint y: 385, distance: 148.0
click at [505, 385] on div "**********" at bounding box center [523, 400] width 667 height 31
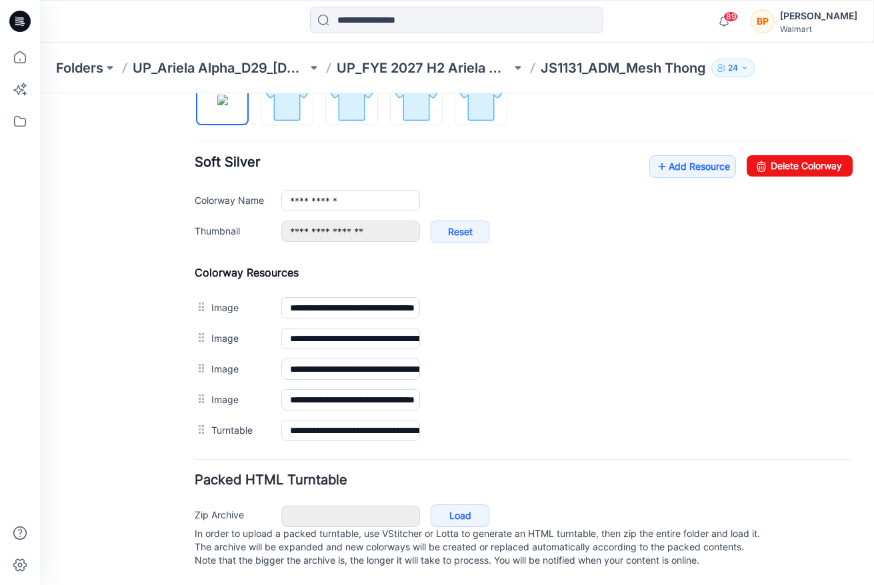
scroll to position [0, 0]
click at [346, 445] on form "**********" at bounding box center [524, 133] width 658 height 877
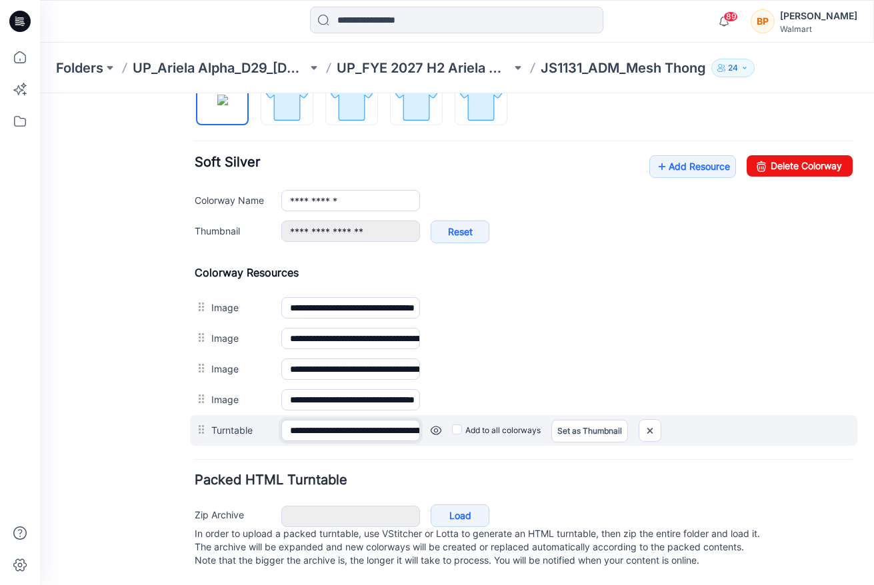
click at [611, 431] on div "**********" at bounding box center [523, 430] width 667 height 31
drag, startPoint x: 342, startPoint y: 424, endPoint x: 519, endPoint y: 424, distance: 176.7
click at [519, 424] on div "**********" at bounding box center [523, 430] width 667 height 31
drag, startPoint x: 381, startPoint y: 408, endPoint x: 505, endPoint y: 413, distance: 124.1
click at [505, 415] on div "**********" at bounding box center [523, 430] width 667 height 31
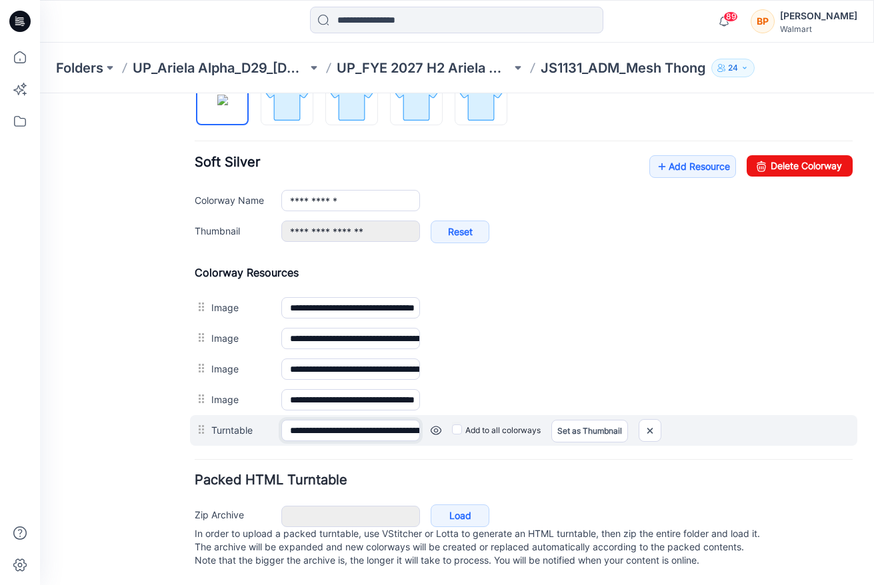
click at [349, 420] on input "**********" at bounding box center [350, 430] width 139 height 21
drag, startPoint x: 349, startPoint y: 414, endPoint x: 495, endPoint y: 416, distance: 145.4
click at [495, 416] on div "**********" at bounding box center [523, 430] width 667 height 31
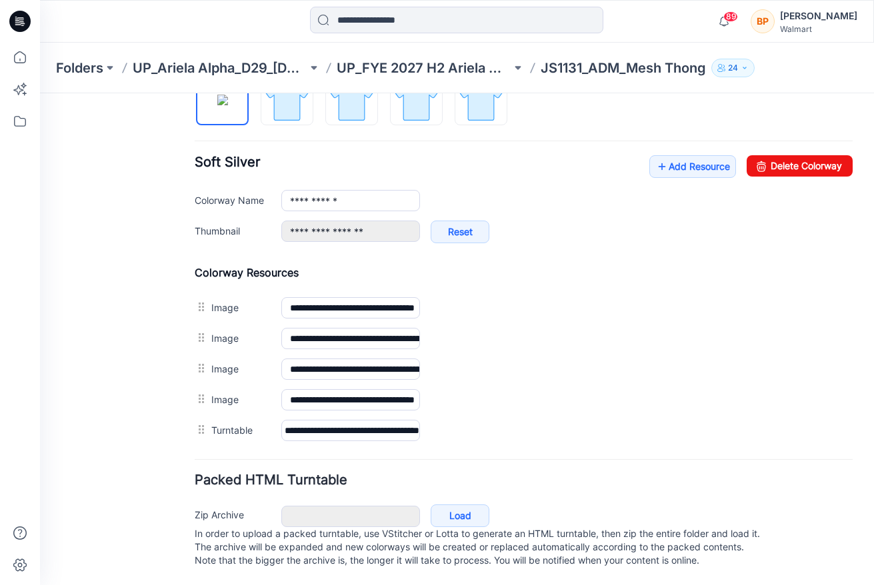
scroll to position [0, 0]
click at [194, 420] on div "**********" at bounding box center [449, 103] width 818 height 964
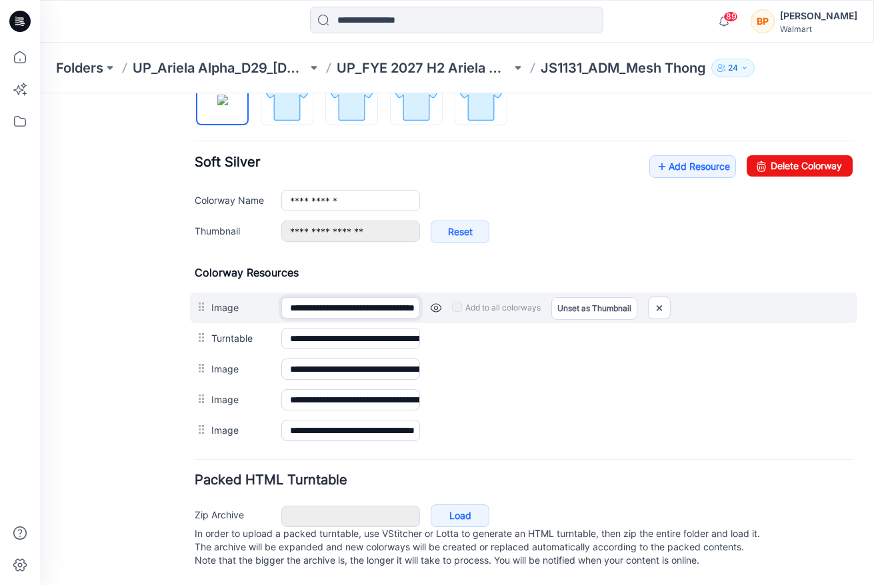
drag, startPoint x: 356, startPoint y: 301, endPoint x: 497, endPoint y: 301, distance: 140.7
click at [497, 301] on div "**********" at bounding box center [523, 308] width 667 height 31
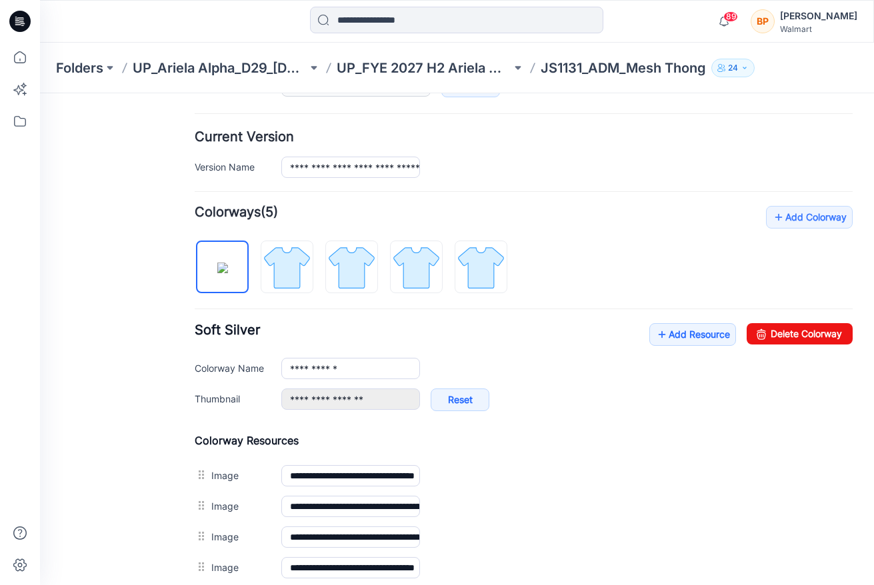
scroll to position [455, 0]
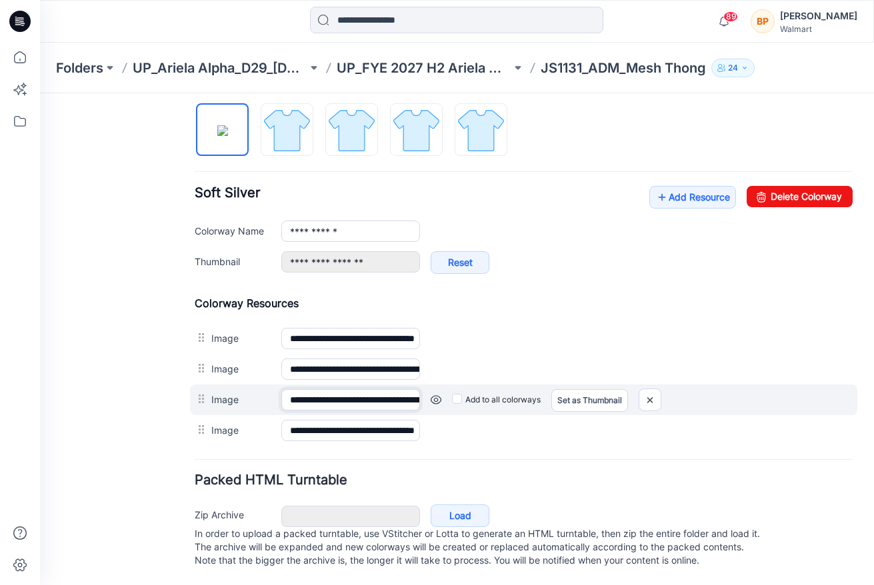
click at [382, 393] on input "**********" at bounding box center [350, 399] width 139 height 21
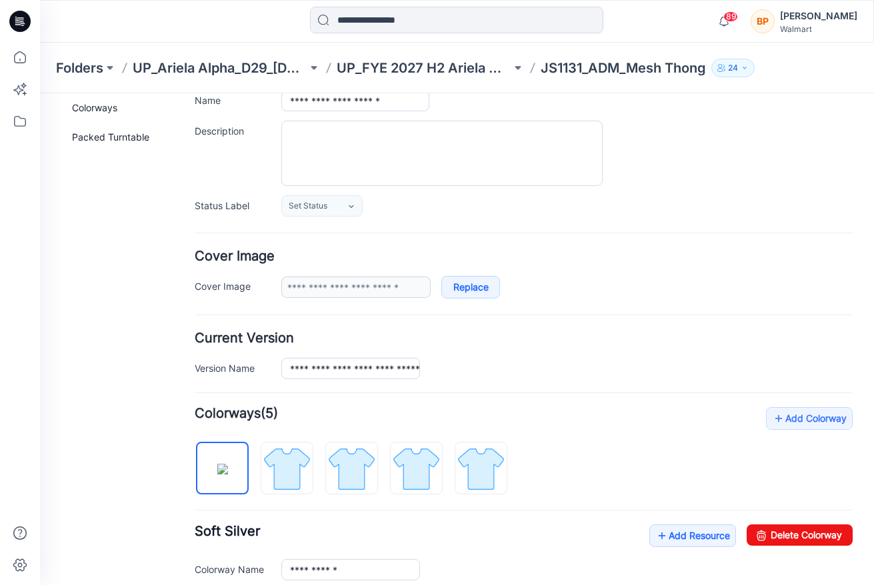
scroll to position [0, 0]
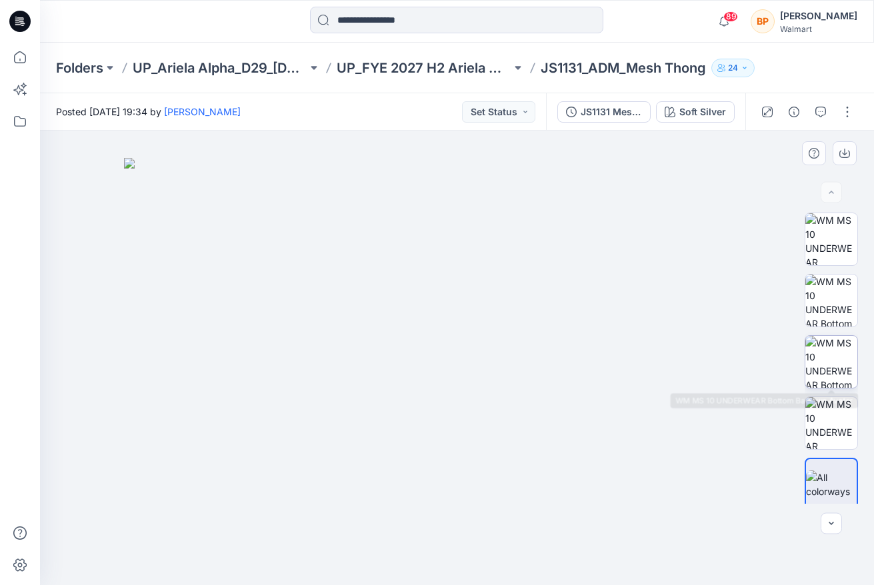
scroll to position [7, 0]
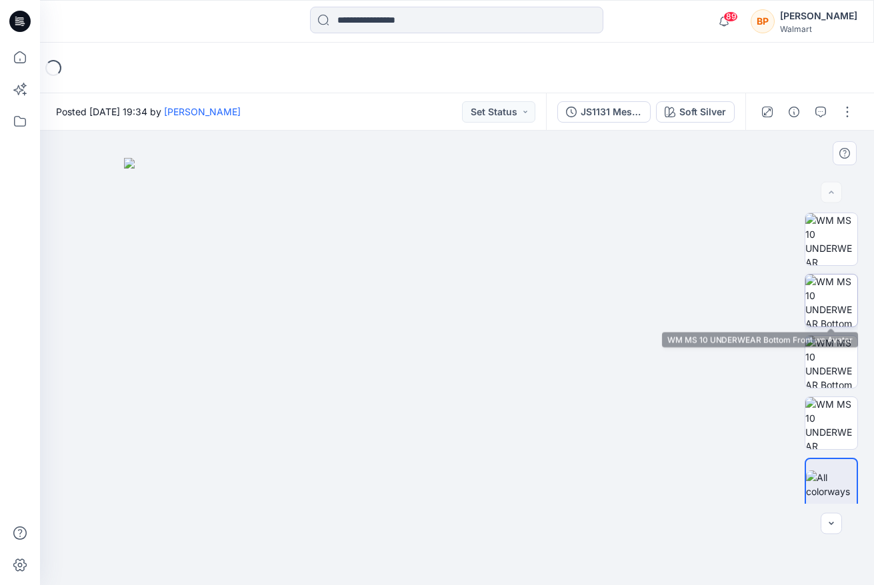
scroll to position [7, 0]
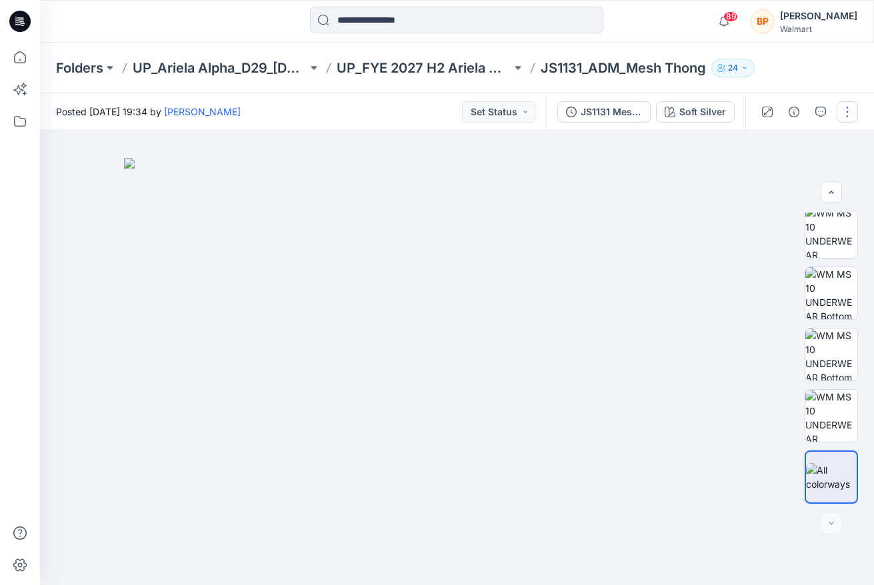
click at [843, 117] on button "button" at bounding box center [847, 111] width 21 height 21
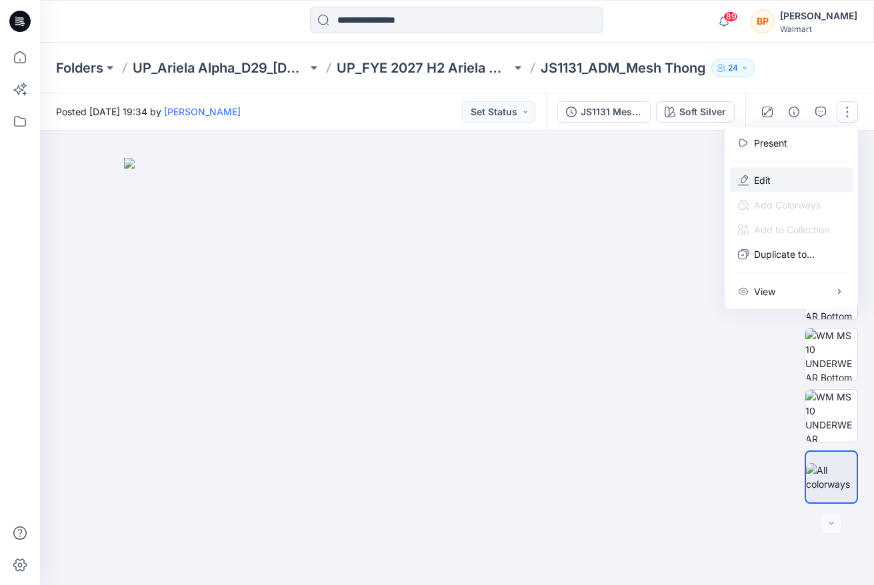
click at [790, 181] on button "Edit" at bounding box center [791, 180] width 123 height 25
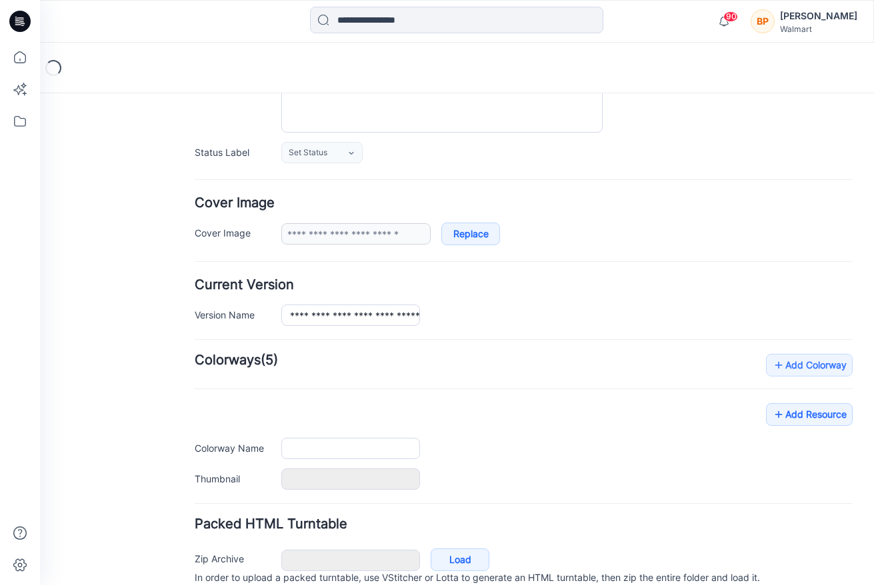
type input "**********"
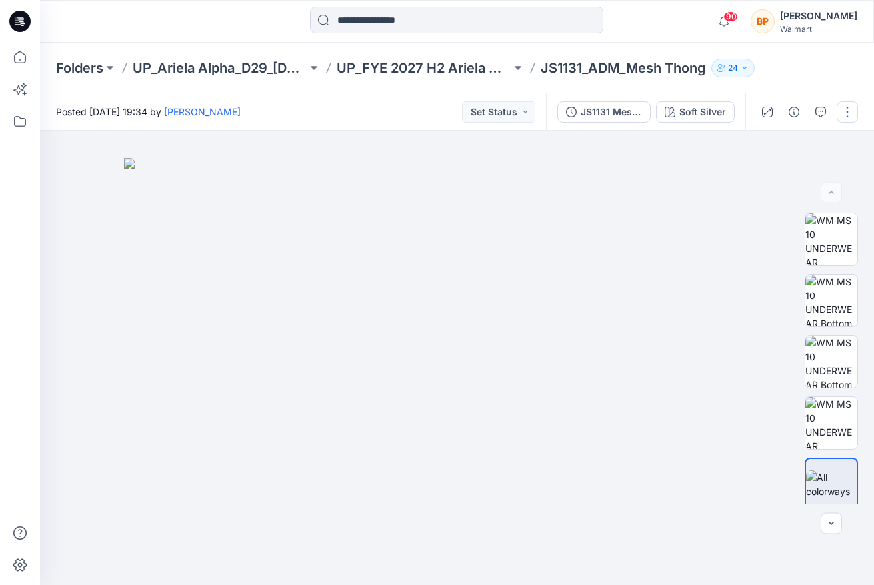
click at [841, 115] on button "button" at bounding box center [847, 111] width 21 height 21
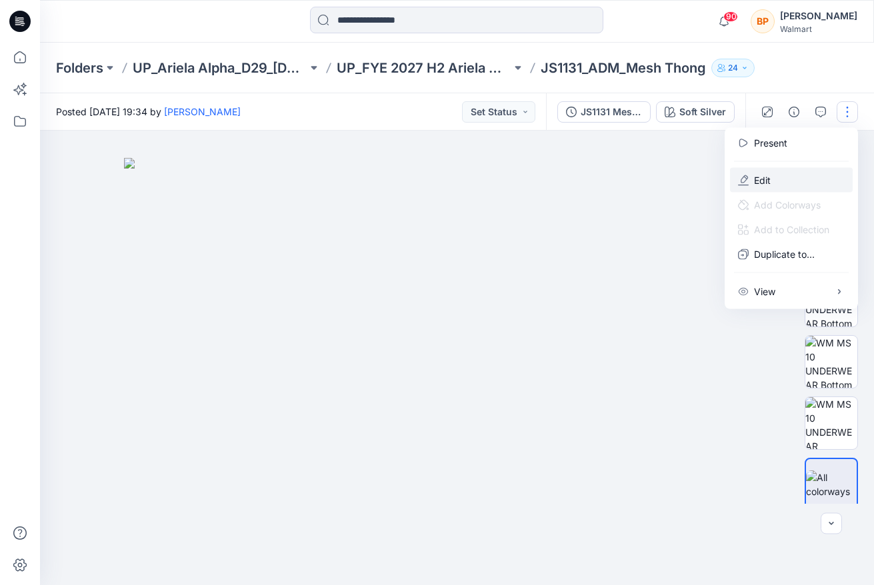
click at [794, 177] on button "Edit" at bounding box center [791, 180] width 123 height 25
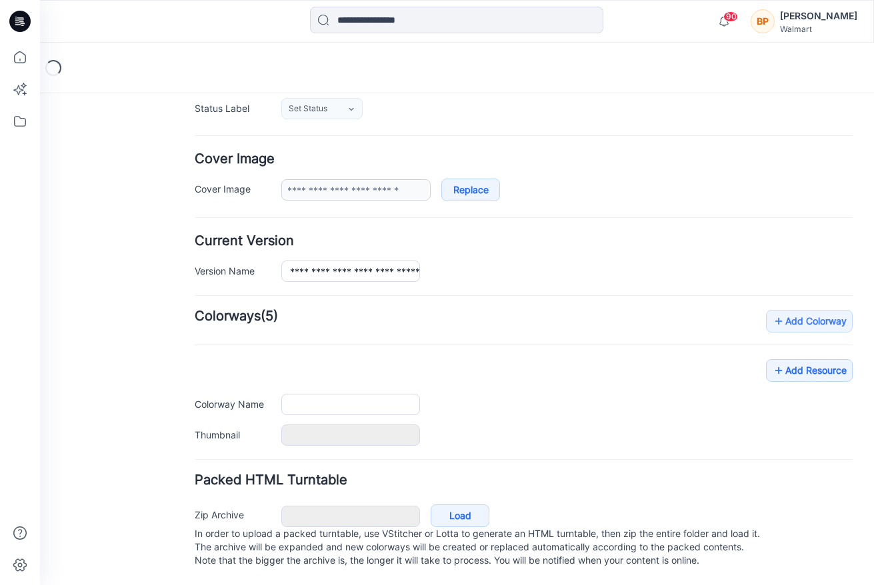
type input "**********"
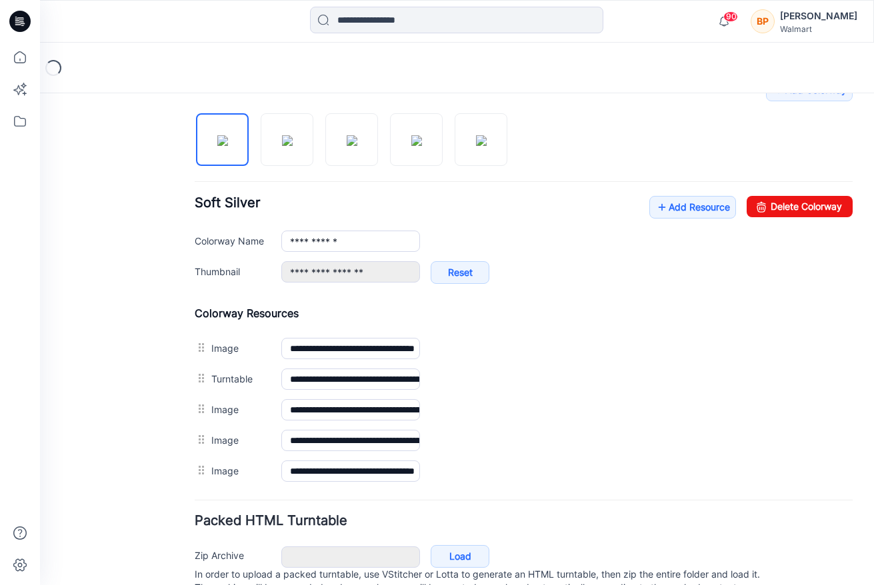
scroll to position [478, 0]
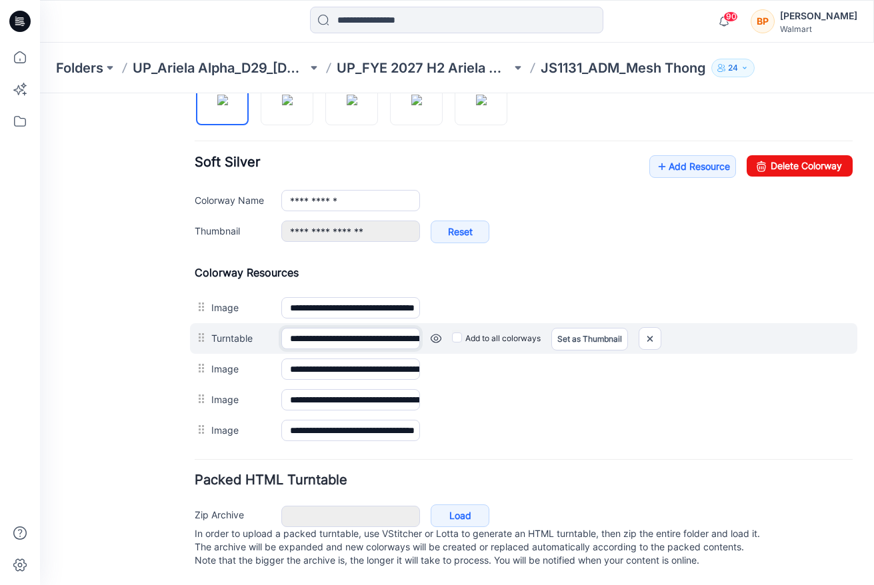
click at [373, 341] on input "**********" at bounding box center [350, 338] width 139 height 21
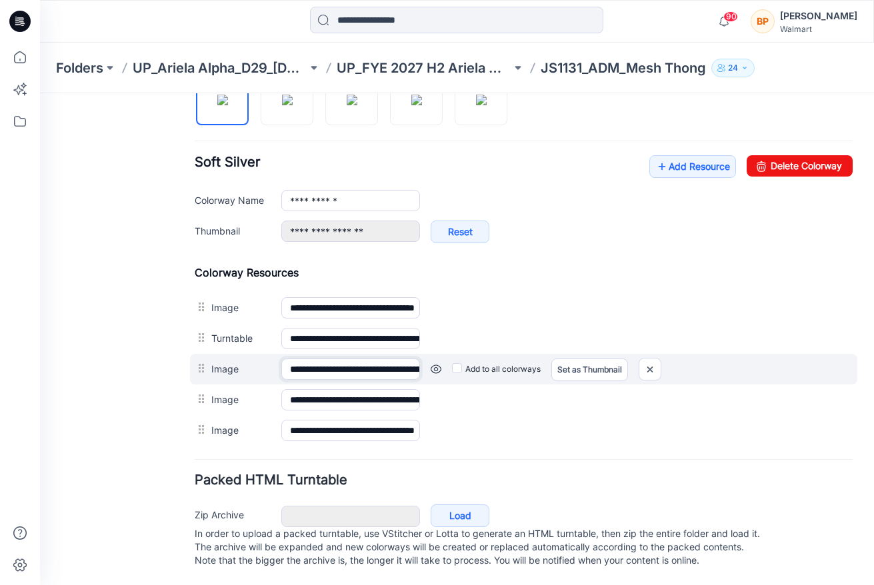
click at [373, 373] on input "**********" at bounding box center [350, 369] width 139 height 21
drag, startPoint x: 341, startPoint y: 367, endPoint x: 464, endPoint y: 367, distance: 122.7
click at [464, 367] on div "**********" at bounding box center [523, 369] width 667 height 31
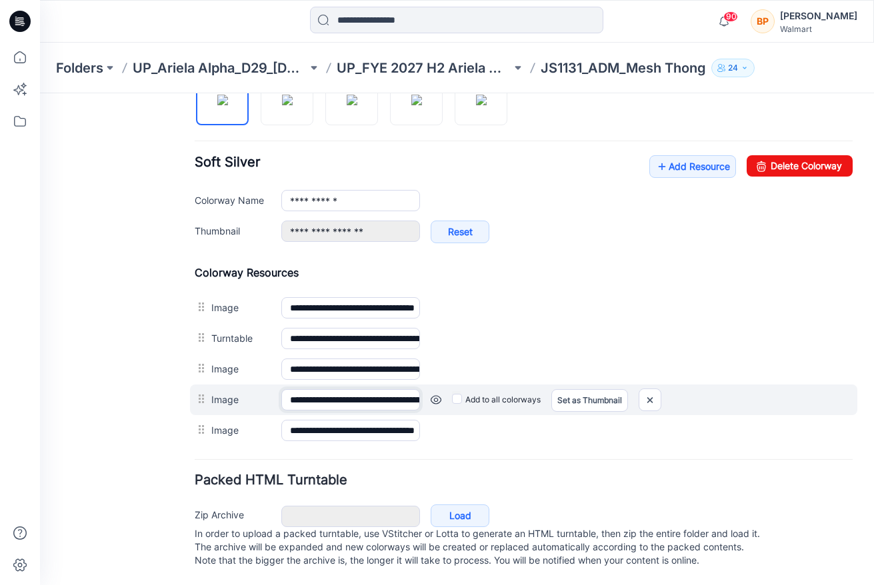
scroll to position [0, 84]
drag, startPoint x: 341, startPoint y: 399, endPoint x: 457, endPoint y: 399, distance: 115.3
click at [455, 399] on div "**********" at bounding box center [523, 400] width 667 height 31
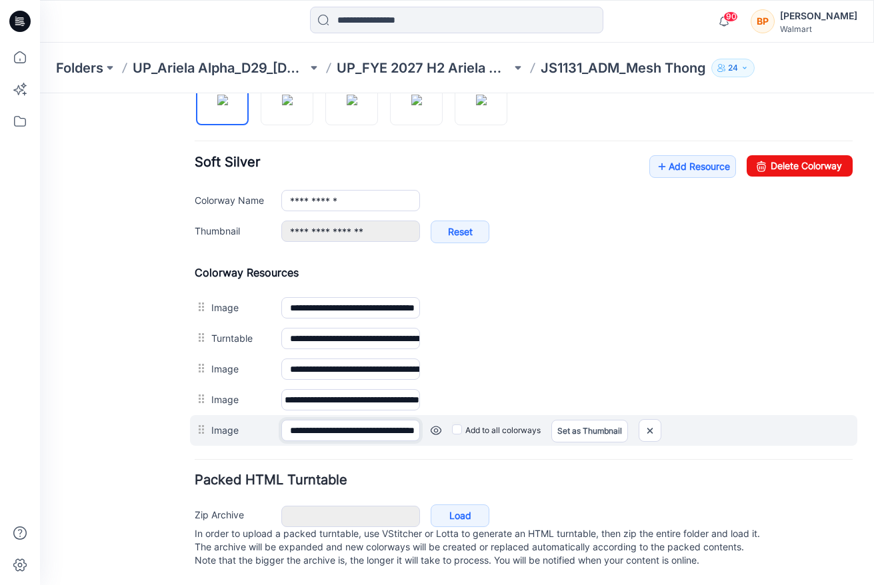
scroll to position [0, 0]
click at [379, 431] on input "**********" at bounding box center [350, 430] width 139 height 21
drag, startPoint x: 341, startPoint y: 431, endPoint x: 435, endPoint y: 435, distance: 94.1
click at [453, 434] on div "**********" at bounding box center [523, 430] width 667 height 31
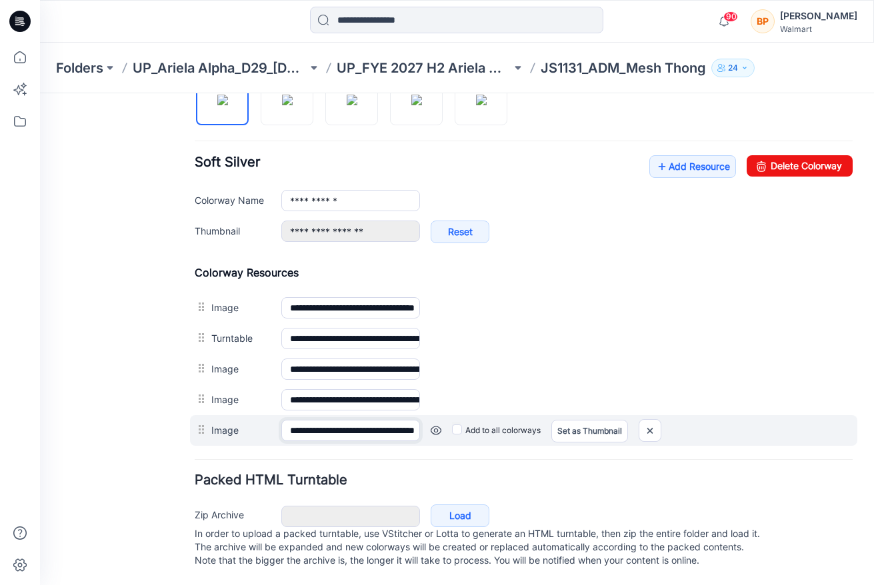
drag, startPoint x: 363, startPoint y: 427, endPoint x: 494, endPoint y: 429, distance: 130.7
click at [493, 429] on div "**********" at bounding box center [523, 430] width 667 height 31
click at [649, 427] on img at bounding box center [649, 431] width 21 height 22
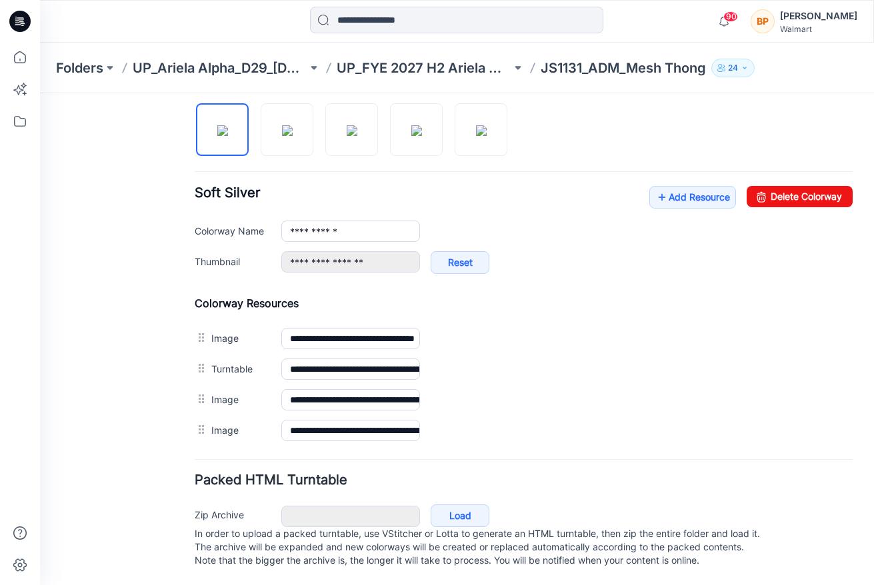
scroll to position [455, 0]
click at [689, 186] on link "Add Resource" at bounding box center [692, 197] width 87 height 23
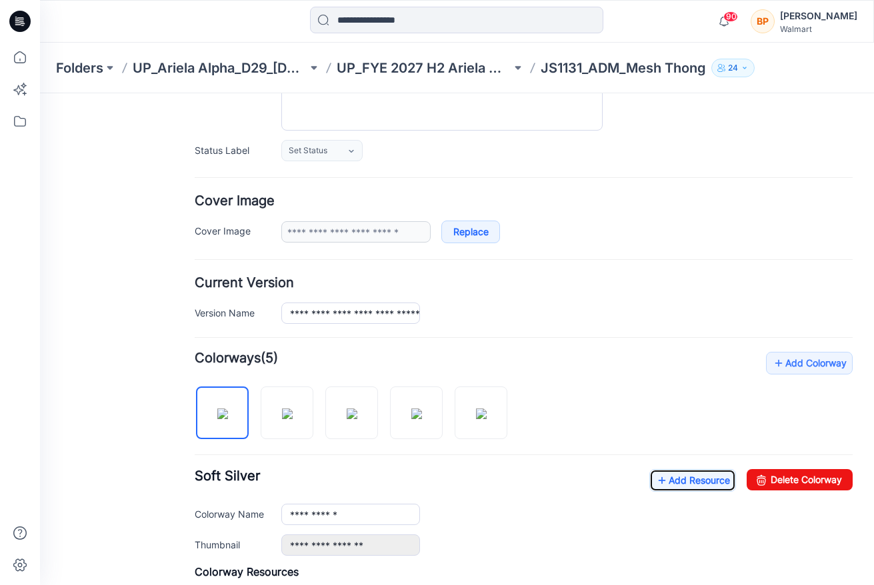
scroll to position [56, 0]
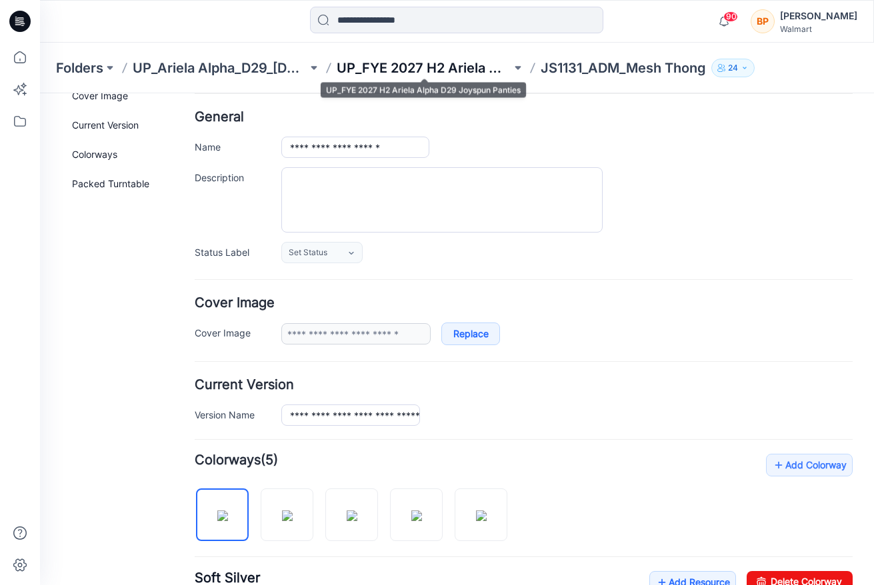
click at [397, 62] on p "UP_FYE 2027 H2 Ariela Alpha D29 Joyspun Panties" at bounding box center [424, 68] width 175 height 19
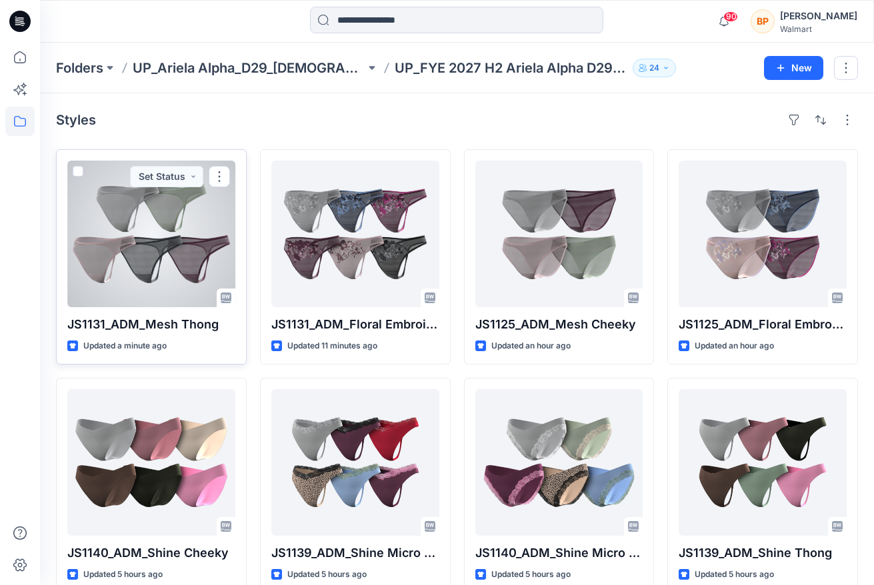
click at [153, 238] on div at bounding box center [151, 234] width 168 height 147
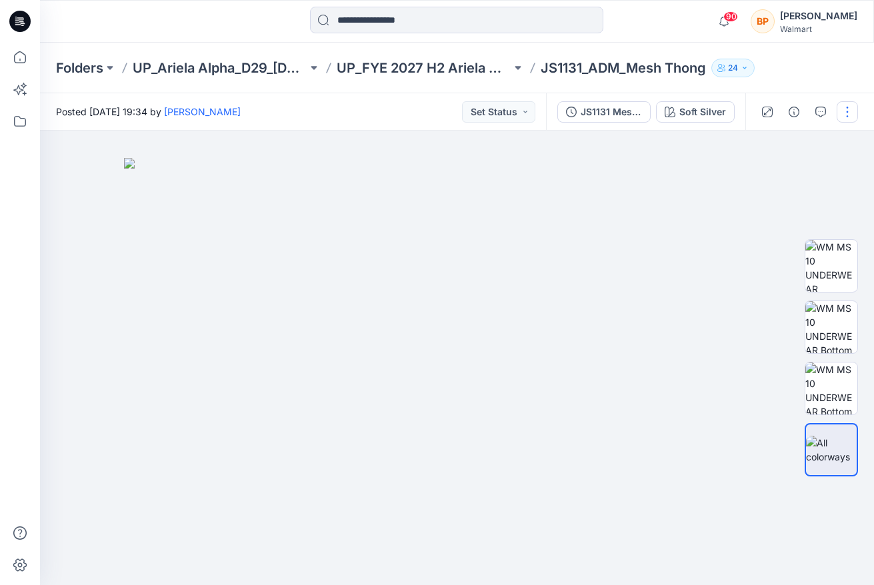
click at [849, 115] on button "button" at bounding box center [847, 111] width 21 height 21
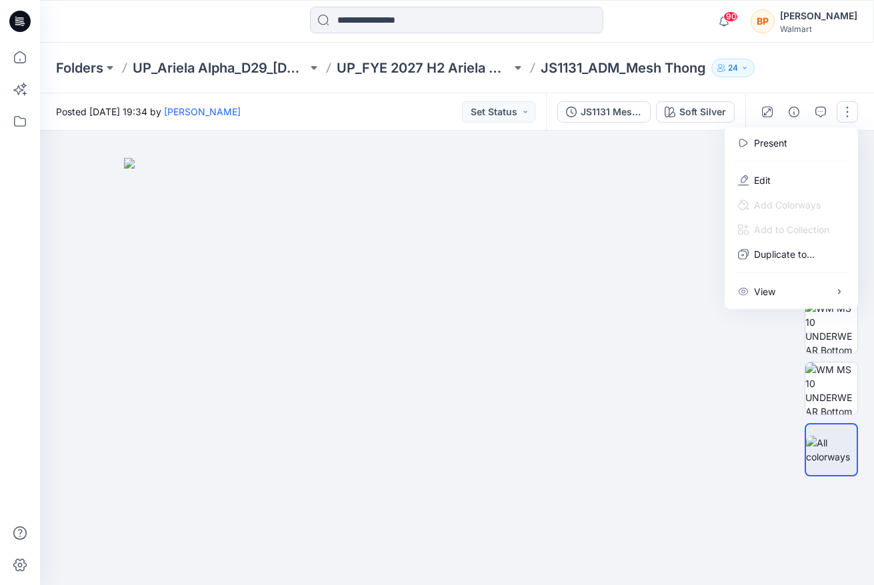
click at [673, 175] on img at bounding box center [457, 371] width 667 height 427
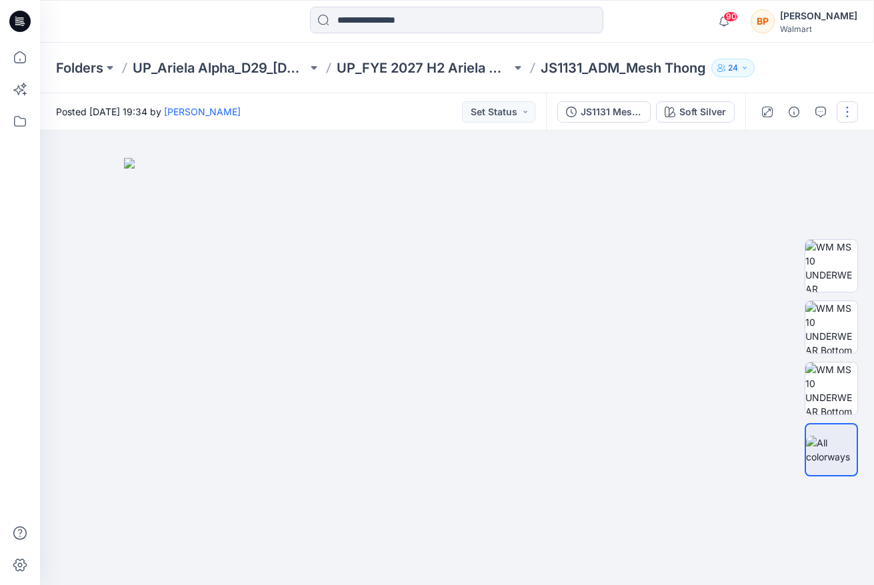
click at [842, 113] on button "button" at bounding box center [847, 111] width 21 height 21
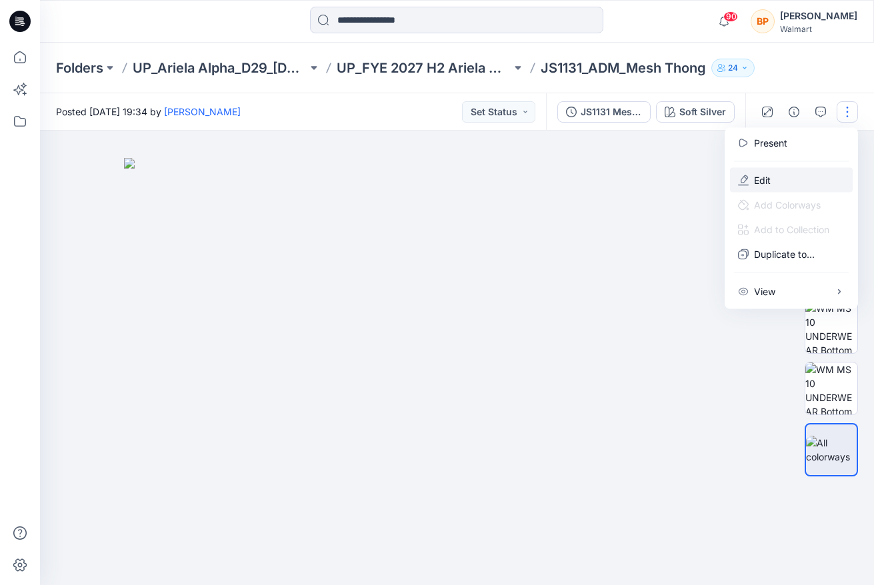
click at [803, 182] on button "Edit" at bounding box center [791, 180] width 123 height 25
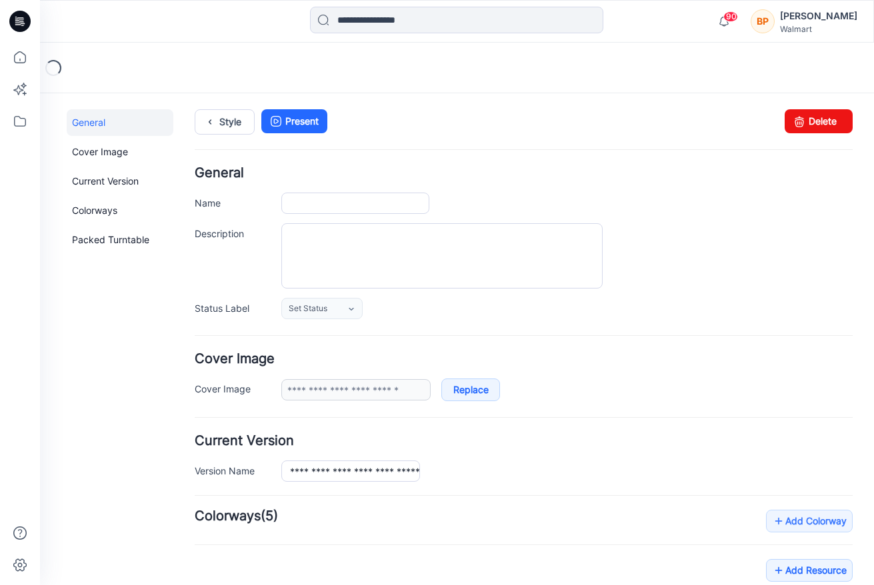
type input "**********"
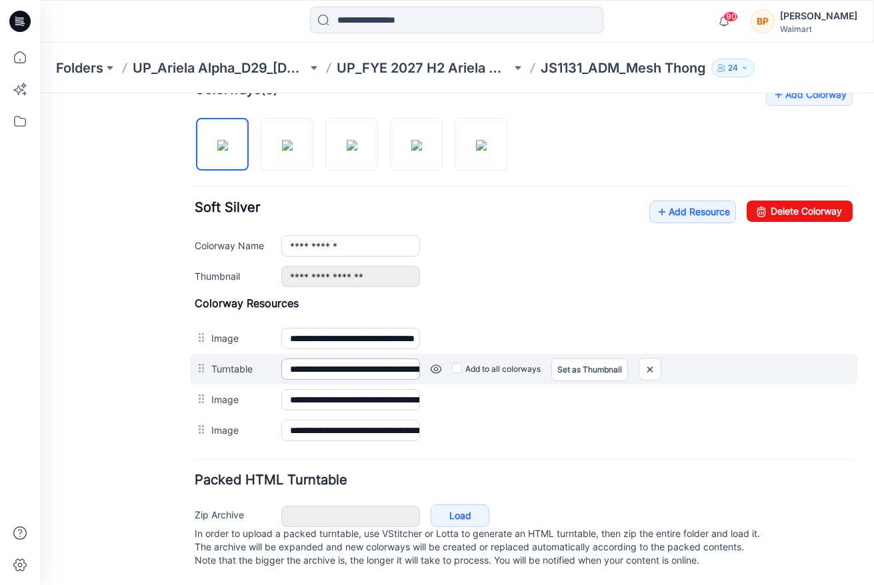
scroll to position [424, 0]
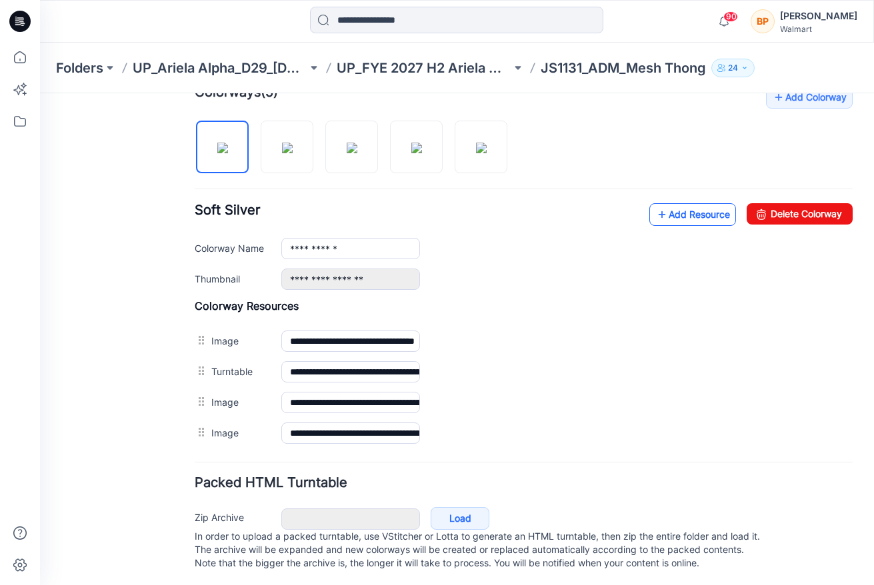
click at [680, 206] on link "Add Resource" at bounding box center [692, 214] width 87 height 23
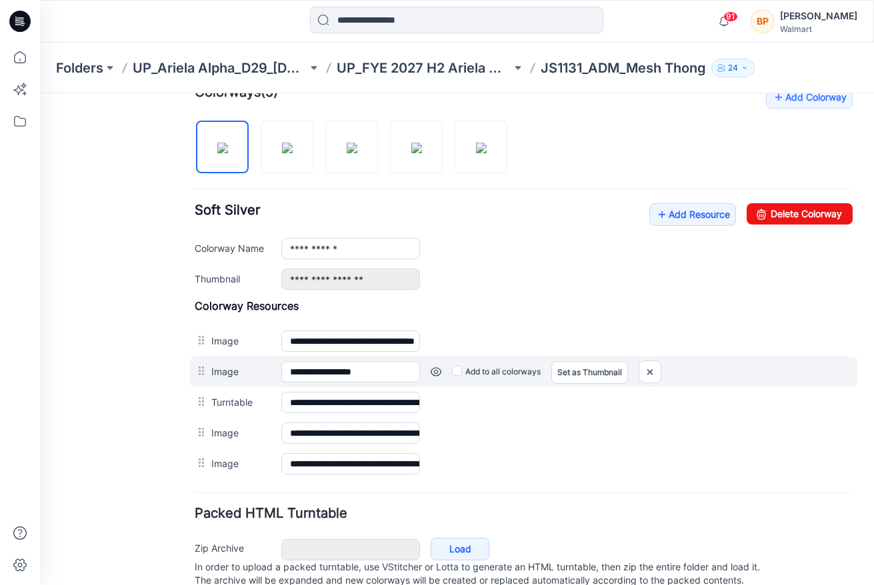
click at [463, 373] on label "Add to all colorways" at bounding box center [496, 371] width 89 height 21
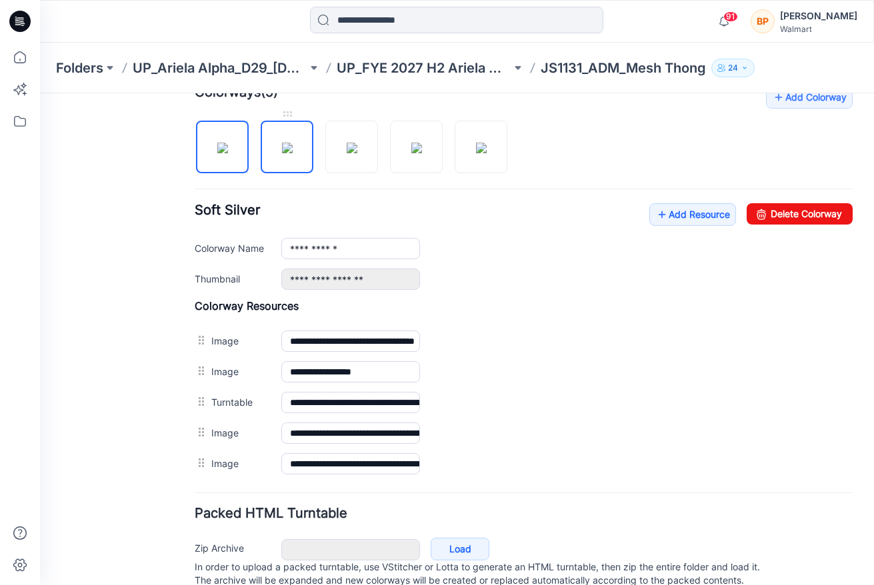
click at [284, 153] on img at bounding box center [287, 148] width 11 height 11
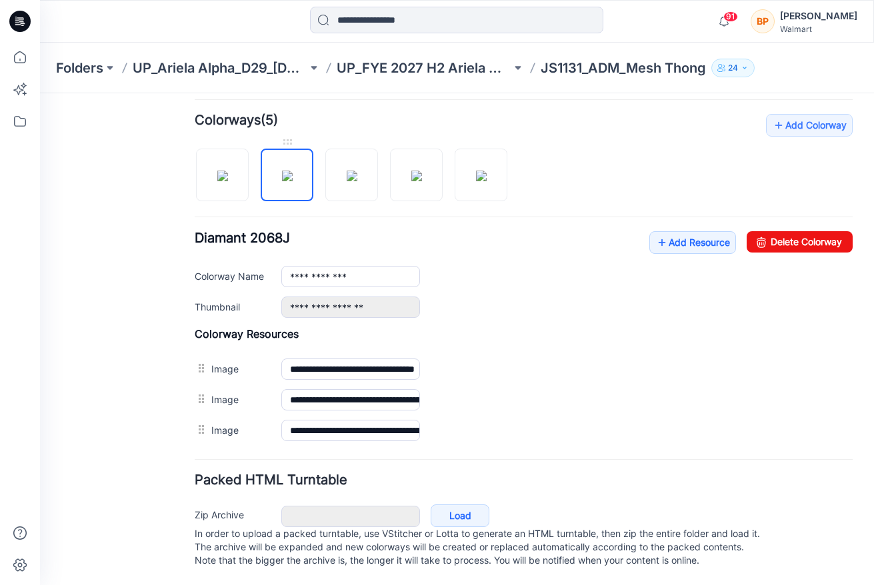
scroll to position [410, 0]
click at [245, 194] on div "**********" at bounding box center [524, 280] width 658 height 332
click at [228, 171] on img at bounding box center [222, 176] width 11 height 11
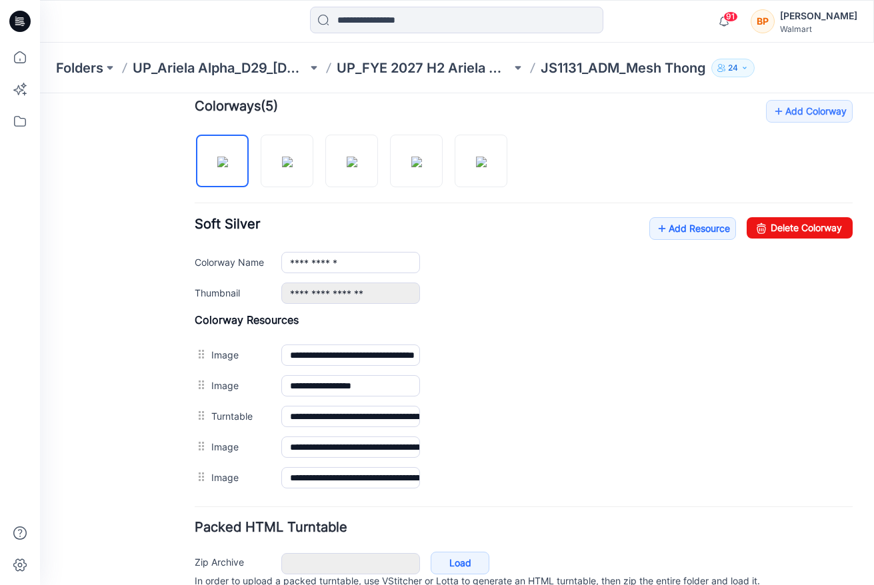
click at [297, 200] on div "**********" at bounding box center [524, 296] width 658 height 393
click at [293, 167] on img at bounding box center [287, 162] width 11 height 11
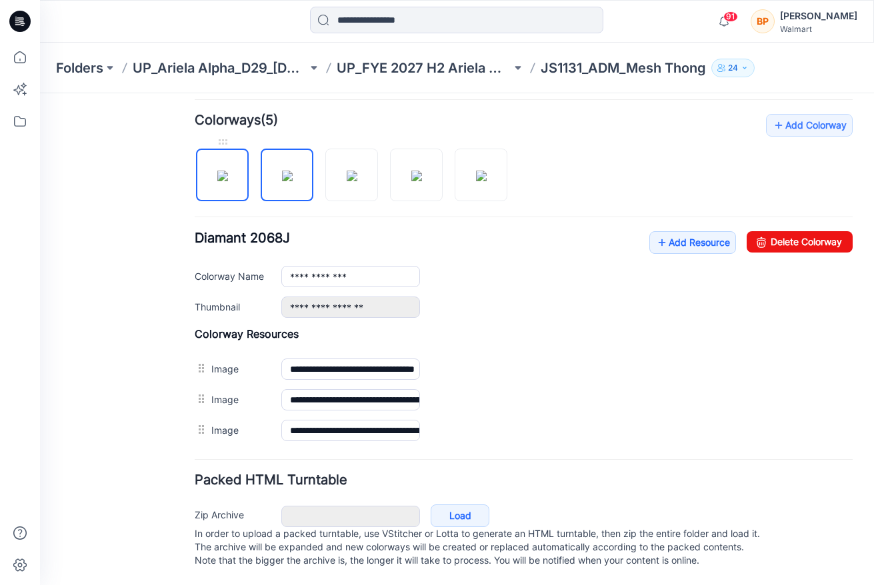
click at [226, 171] on img at bounding box center [222, 176] width 11 height 11
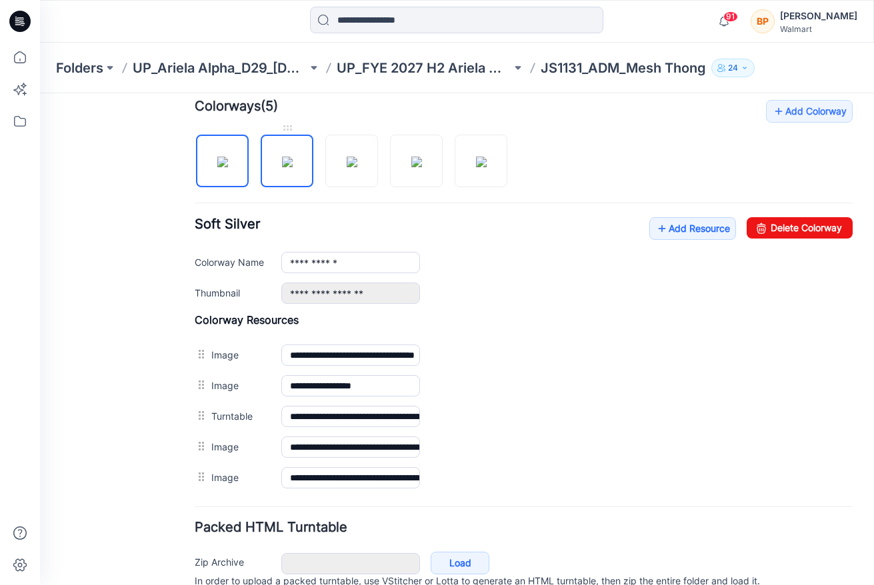
click at [282, 157] on img at bounding box center [287, 162] width 11 height 11
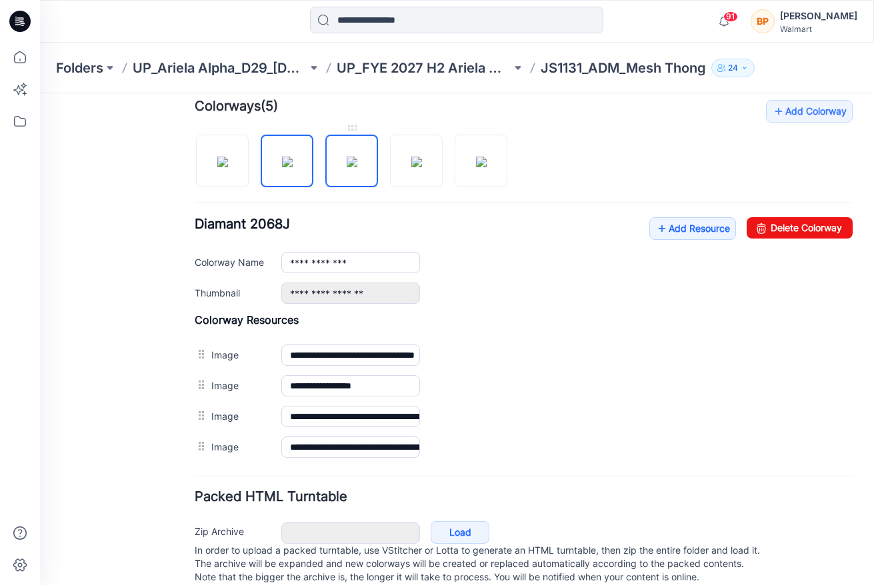
click at [357, 167] on img at bounding box center [352, 162] width 11 height 11
click at [411, 166] on img at bounding box center [416, 162] width 11 height 11
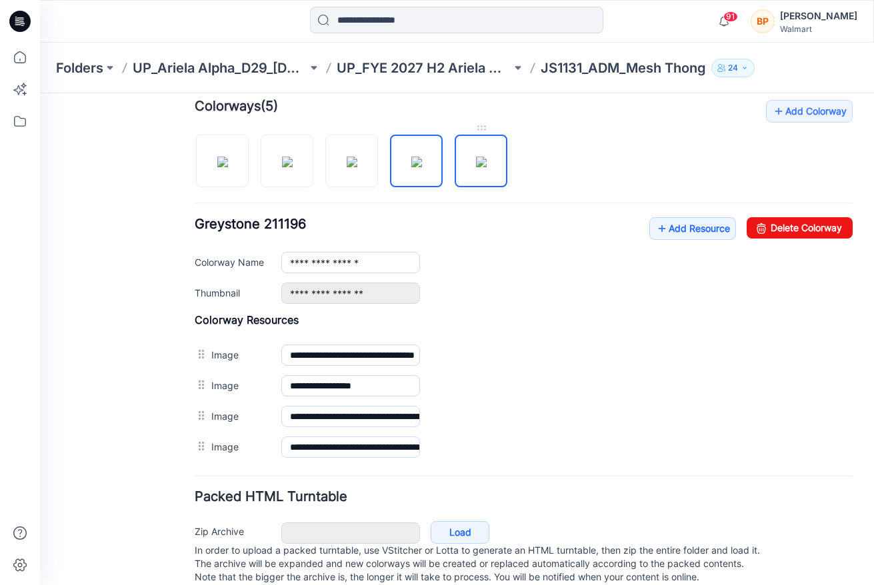
drag, startPoint x: 481, startPoint y: 163, endPoint x: 467, endPoint y: 179, distance: 21.3
click at [481, 163] on img at bounding box center [481, 162] width 11 height 11
type input "**********"
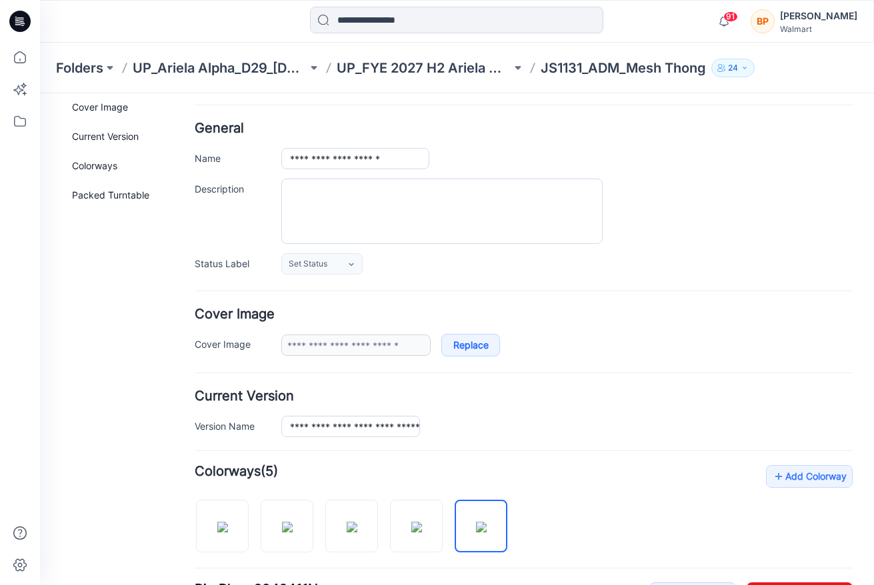
scroll to position [0, 0]
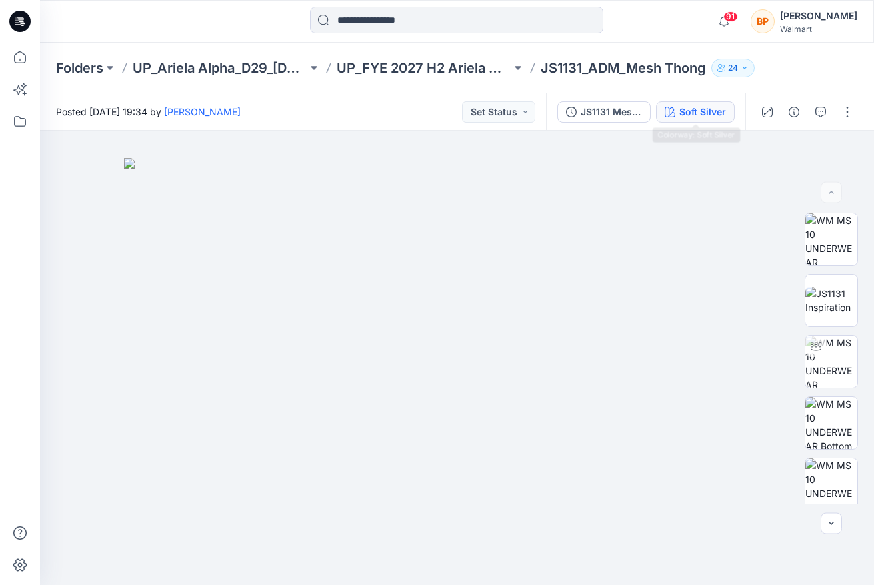
click at [683, 118] on div "Soft Silver" at bounding box center [702, 112] width 47 height 15
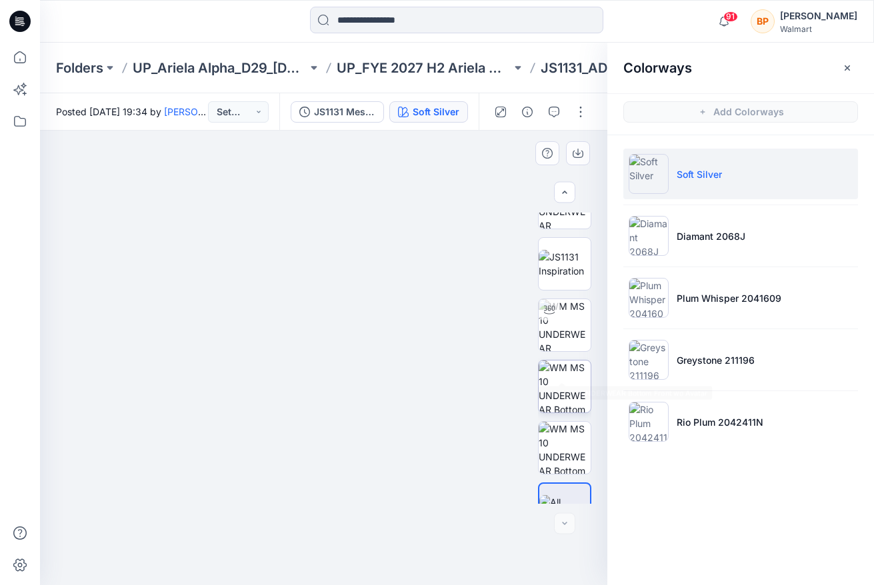
scroll to position [69, 0]
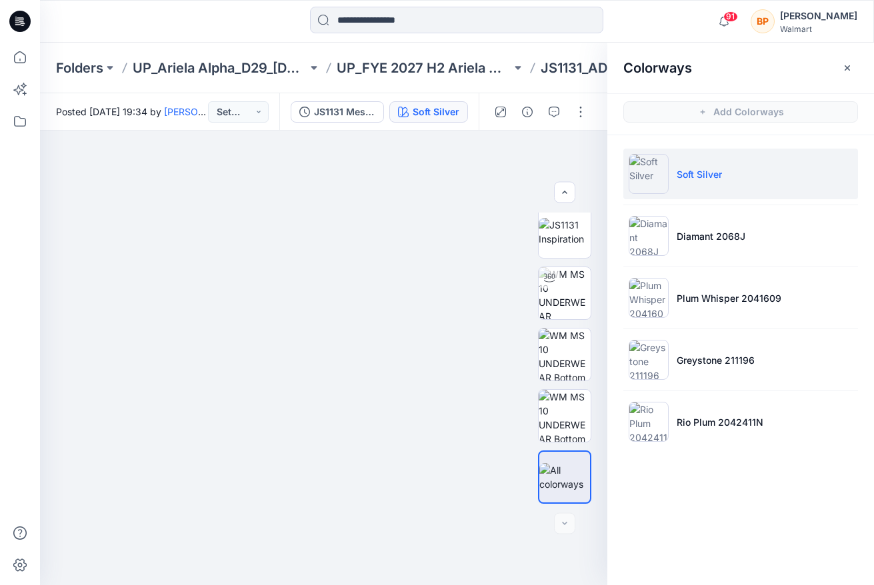
click at [687, 271] on ul "Soft Silver Diamant 2068J Plum Whisper 2041609 Greystone 211196 Rio Plum 204241…" at bounding box center [740, 297] width 267 height 325
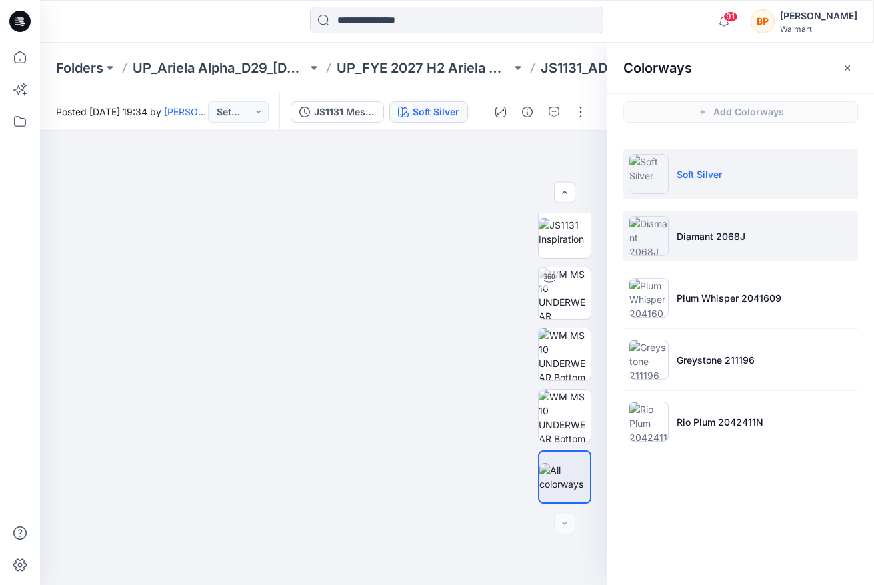
click at [686, 251] on li "Diamant 2068J" at bounding box center [740, 236] width 235 height 51
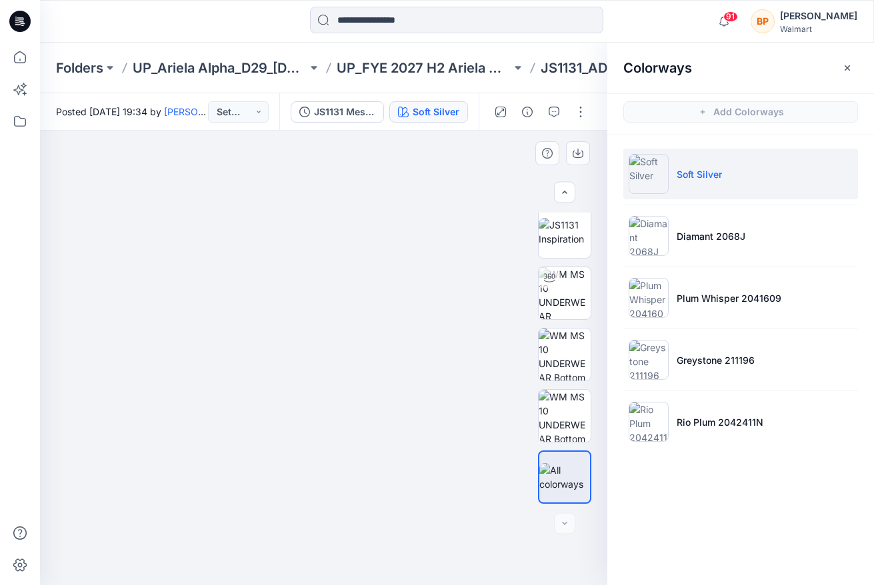
scroll to position [7, 0]
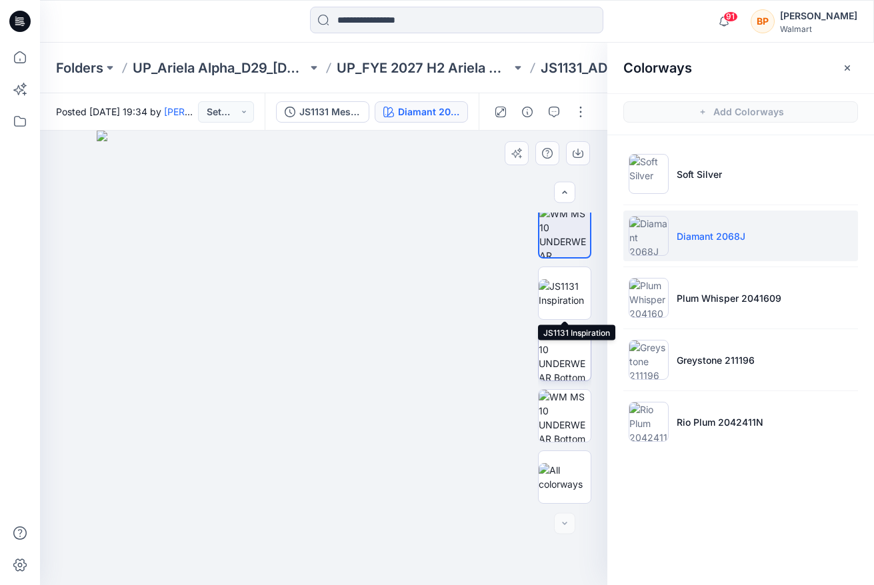
click at [550, 347] on img at bounding box center [565, 355] width 52 height 52
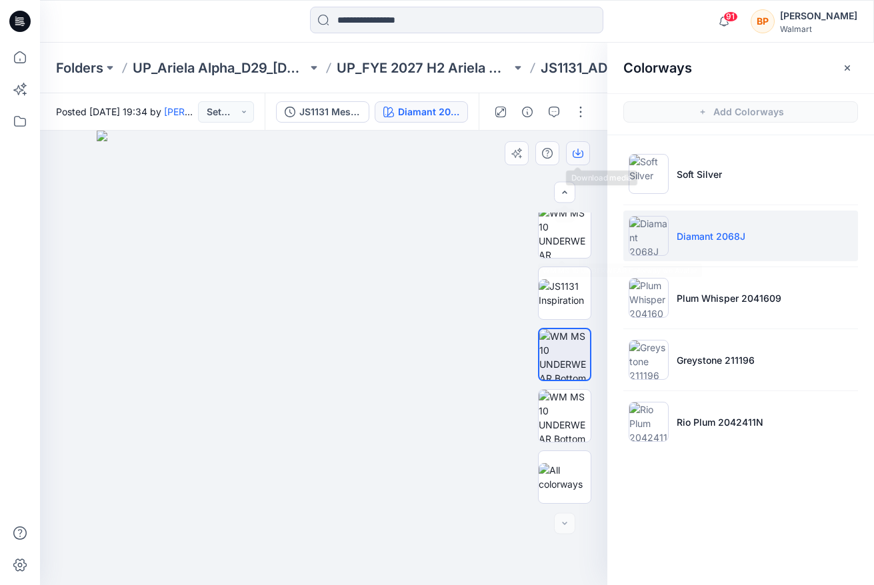
click at [577, 150] on icon "button" at bounding box center [578, 153] width 11 height 11
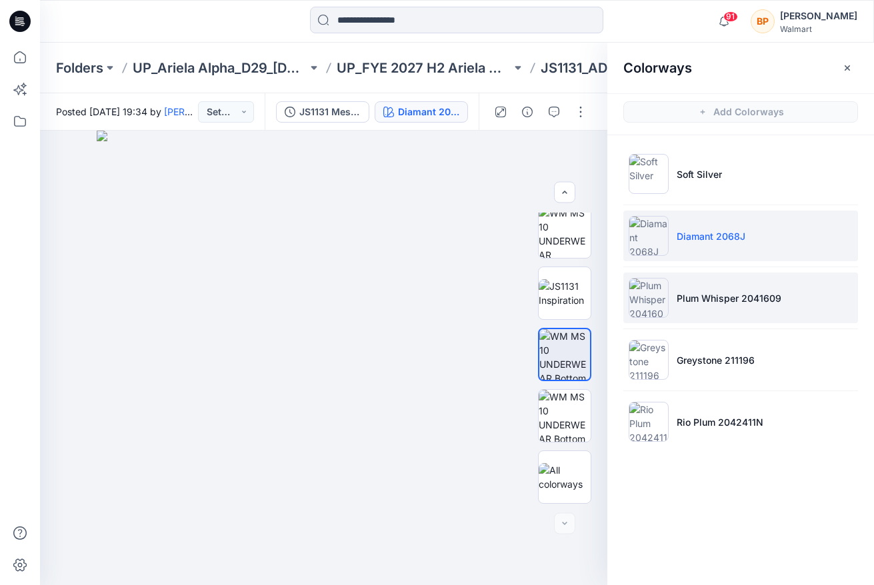
click at [658, 291] on img at bounding box center [649, 298] width 40 height 40
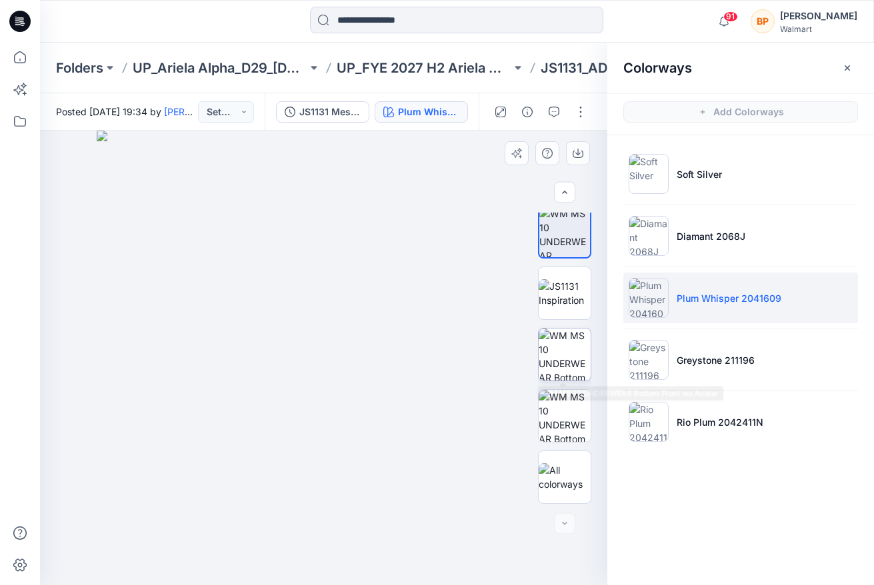
click at [586, 362] on img at bounding box center [565, 355] width 52 height 52
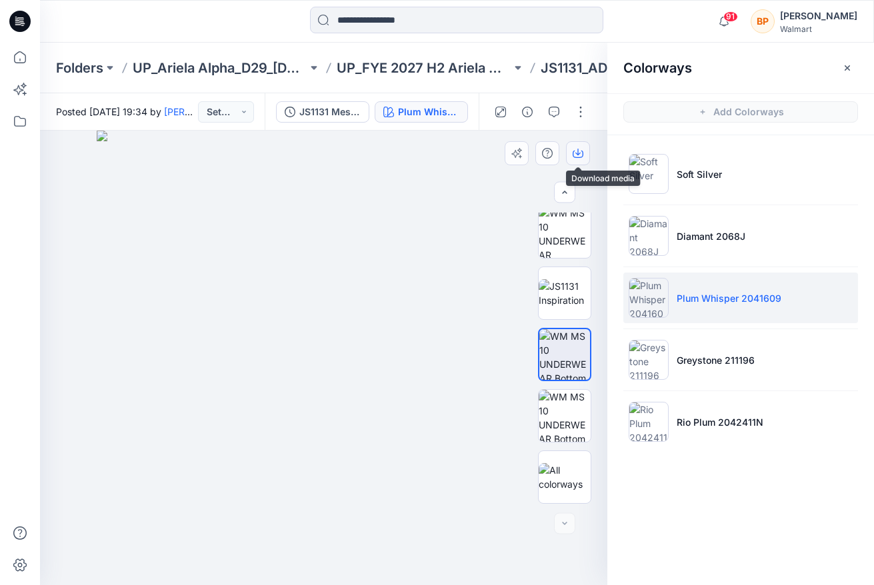
click at [582, 145] on button "button" at bounding box center [578, 153] width 24 height 24
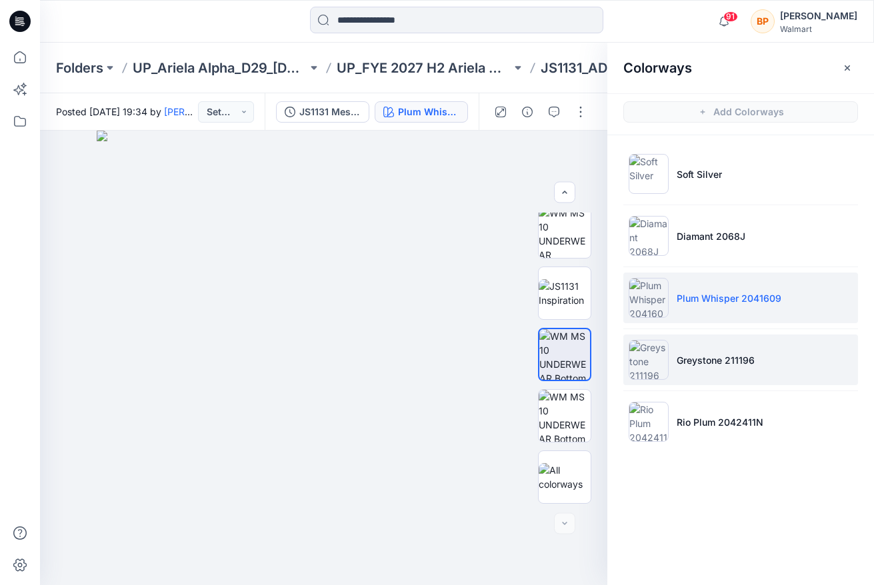
click at [659, 369] on img at bounding box center [649, 360] width 40 height 40
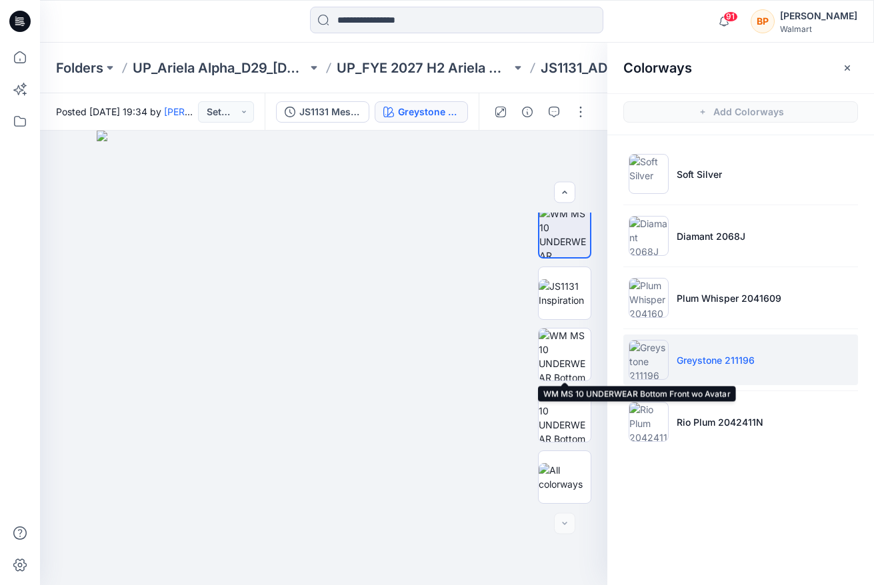
click at [565, 349] on img at bounding box center [565, 355] width 52 height 52
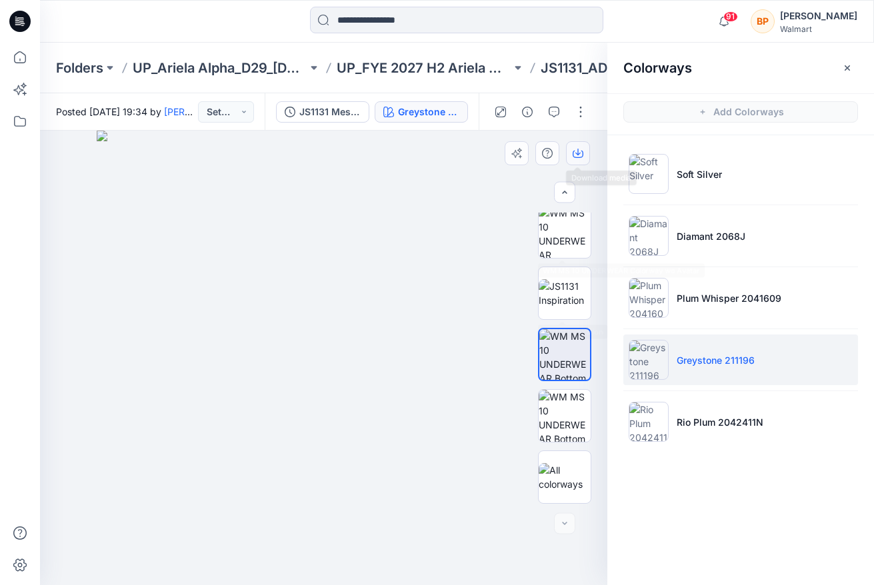
click at [580, 141] on button "button" at bounding box center [578, 153] width 24 height 24
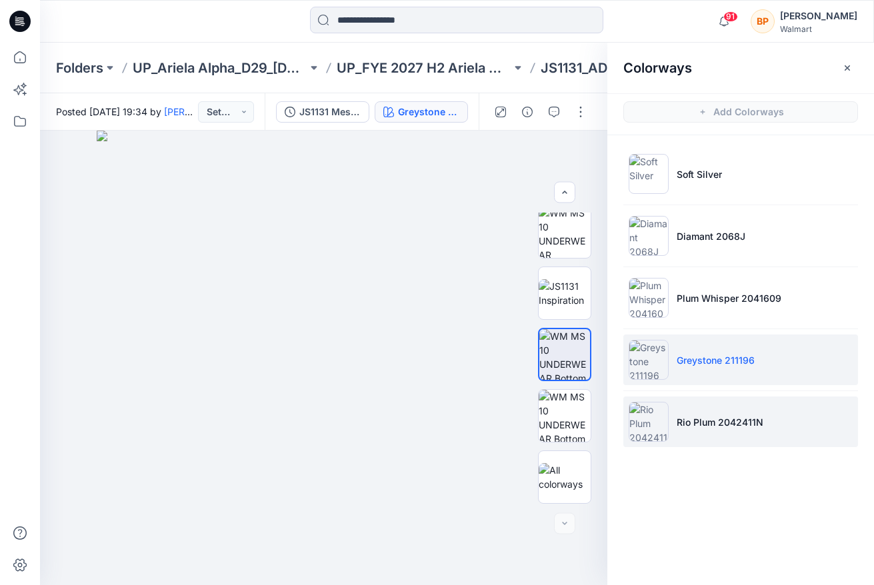
click at [701, 402] on li "Rio Plum 2042411N" at bounding box center [740, 422] width 235 height 51
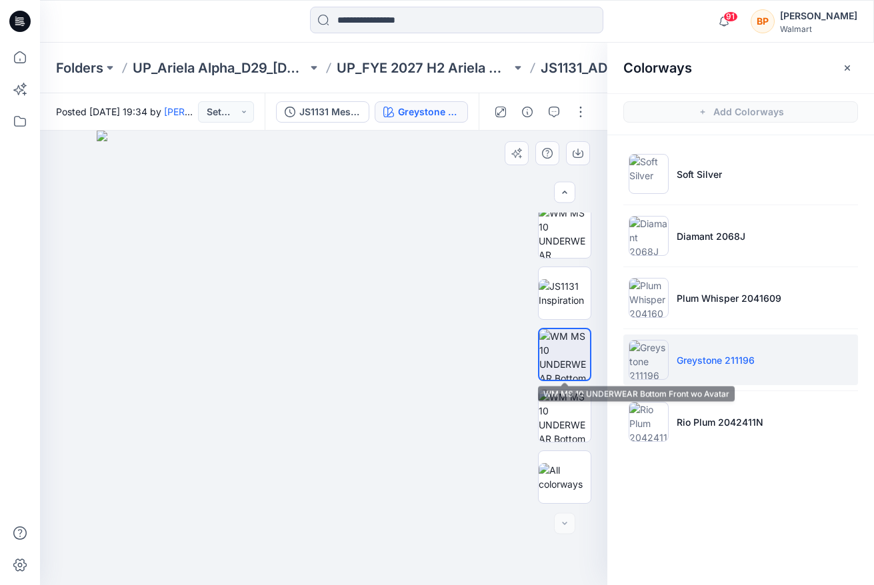
click at [546, 357] on img at bounding box center [564, 354] width 51 height 51
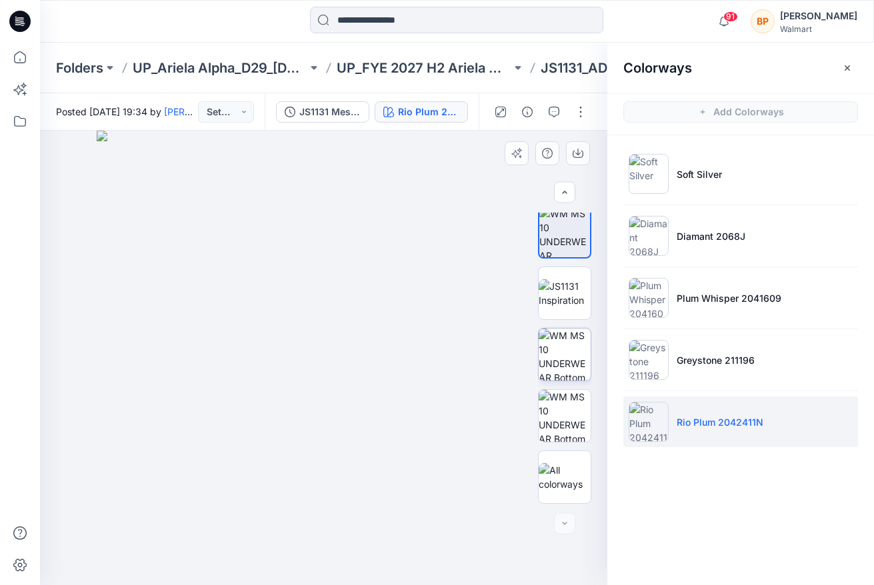
click at [574, 330] on img at bounding box center [565, 355] width 52 height 52
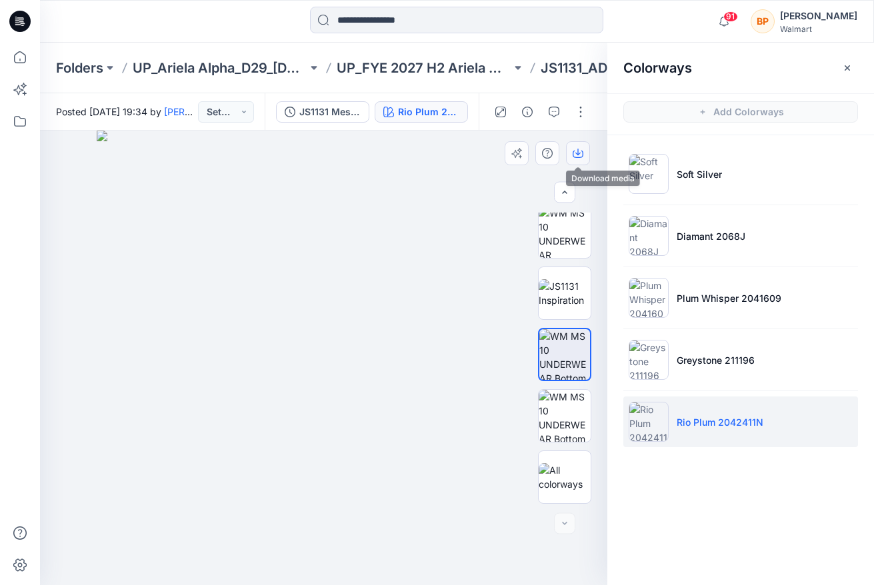
click at [581, 149] on icon "button" at bounding box center [578, 153] width 11 height 11
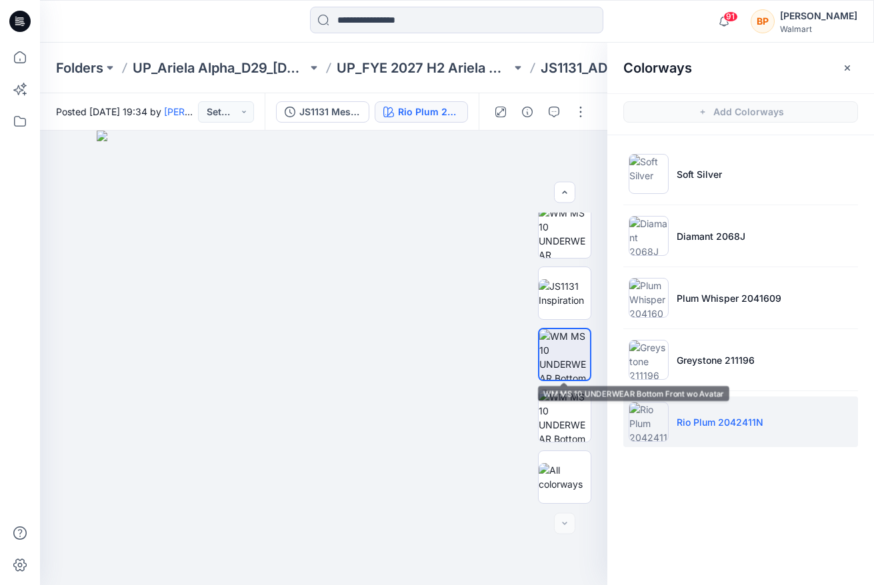
click at [649, 261] on ul "Soft Silver Diamant 2068J Plum Whisper 2041609 Greystone 211196 Rio Plum 204241…" at bounding box center [740, 297] width 267 height 325
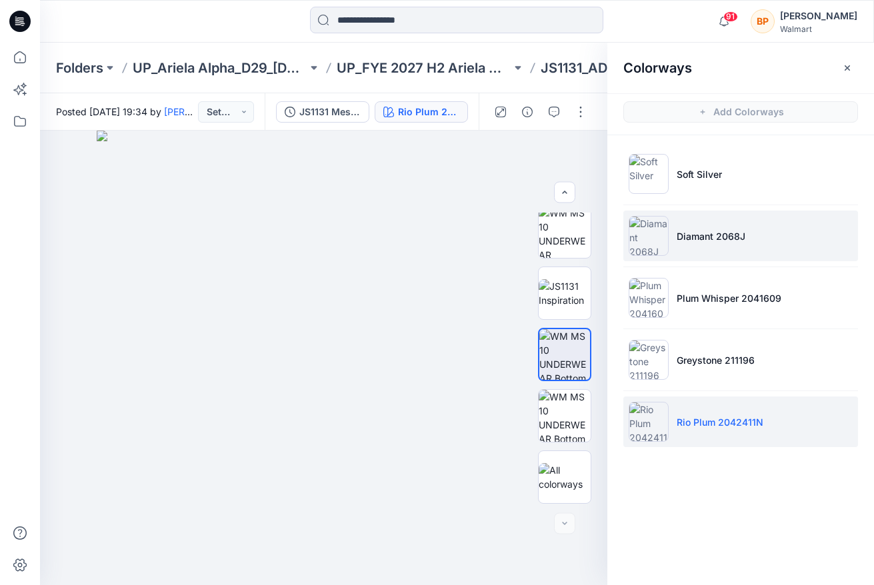
click at [650, 250] on img at bounding box center [649, 236] width 40 height 40
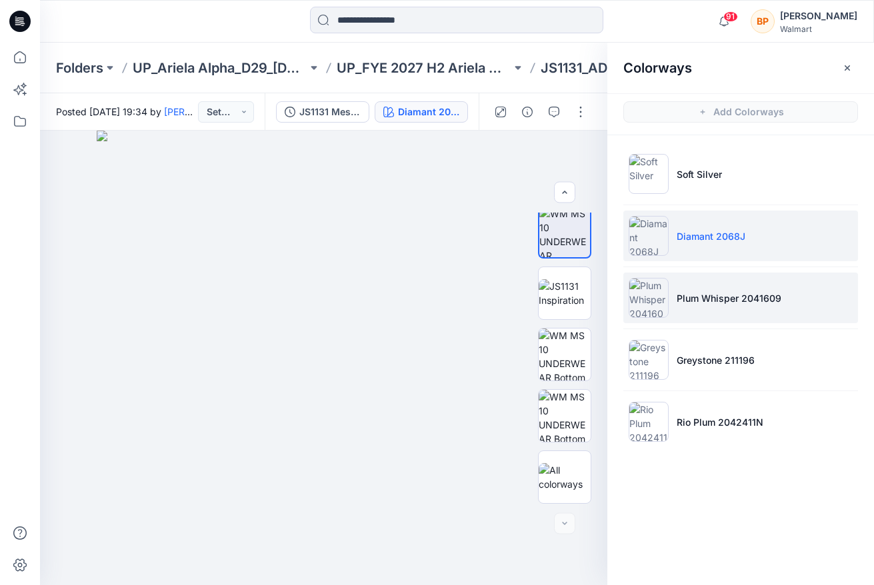
click at [679, 282] on li "Plum Whisper 2041609" at bounding box center [740, 298] width 235 height 51
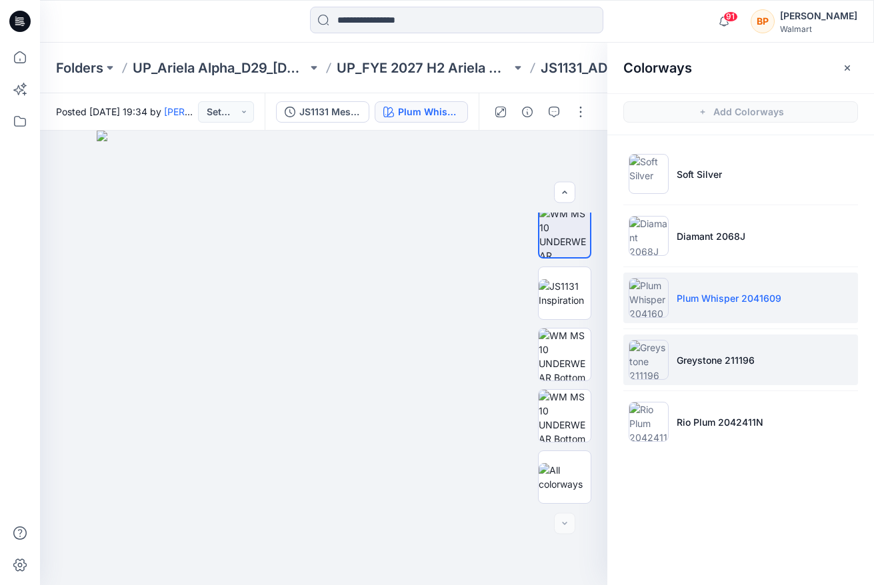
click at [671, 377] on li "Greystone 211196" at bounding box center [740, 360] width 235 height 51
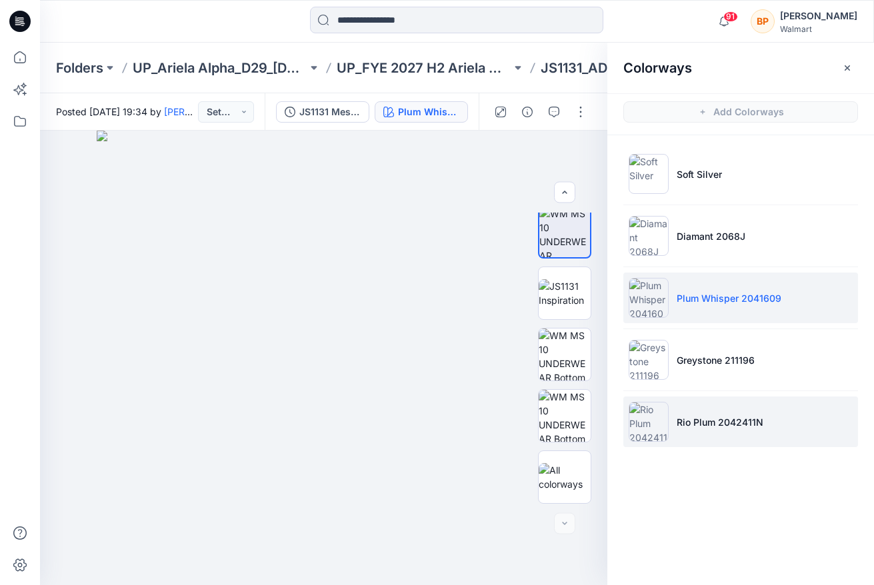
click at [669, 442] on li "Rio Plum 2042411N" at bounding box center [740, 422] width 235 height 51
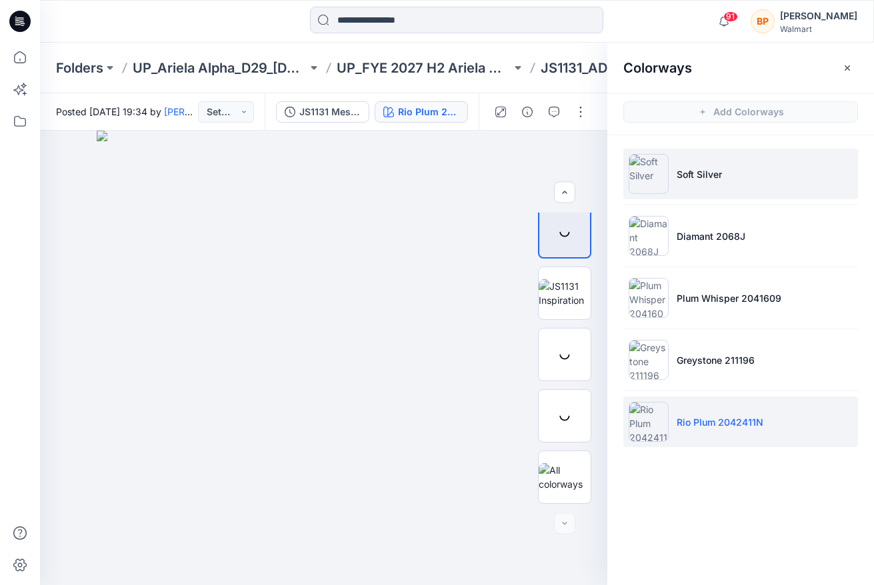
click at [674, 191] on li "Soft Silver" at bounding box center [740, 174] width 235 height 51
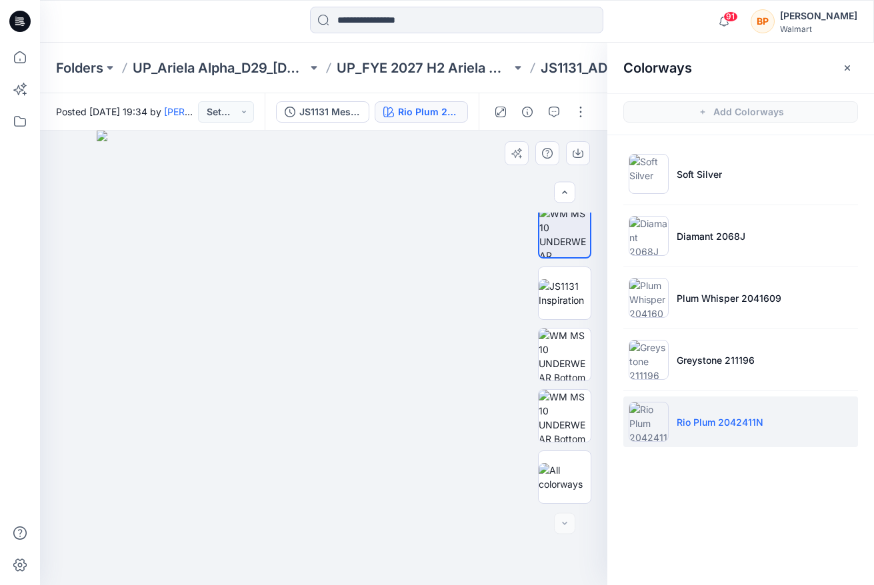
scroll to position [69, 0]
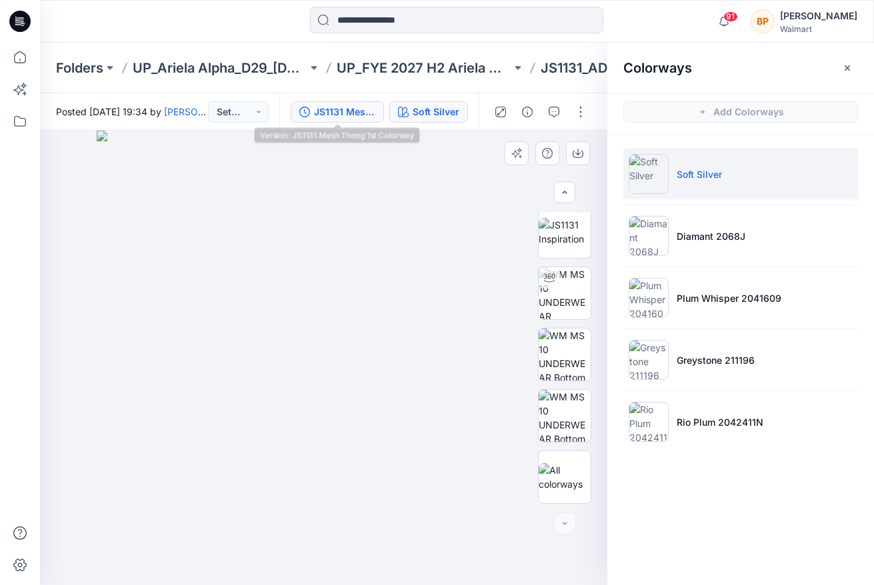
click at [349, 111] on div "JS1131 Mesh Thong 1st Colorway" at bounding box center [344, 112] width 61 height 15
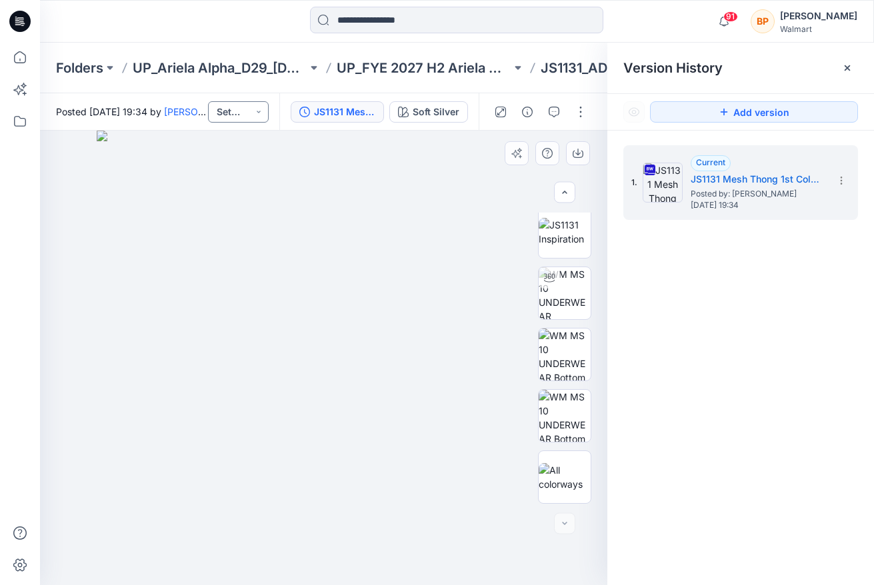
click at [237, 109] on button "Set Status" at bounding box center [238, 111] width 61 height 21
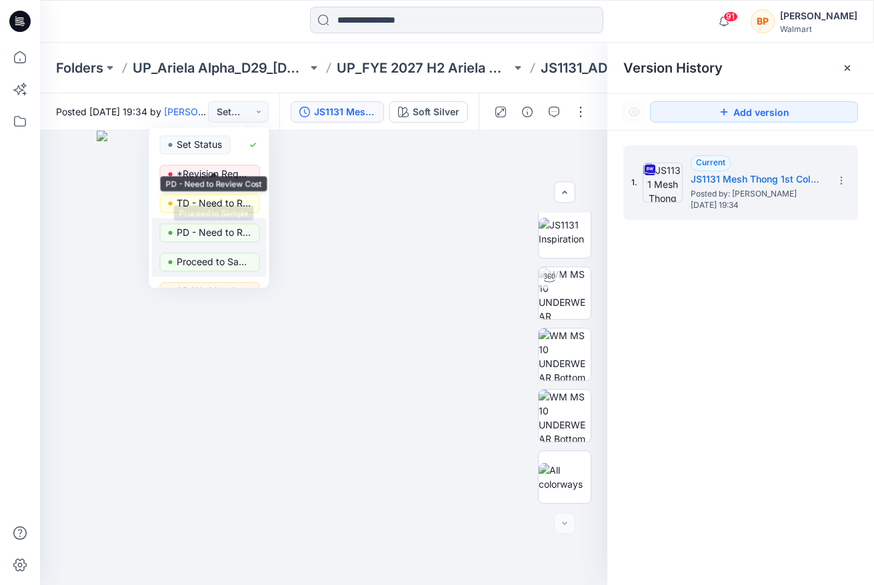
scroll to position [168, 0]
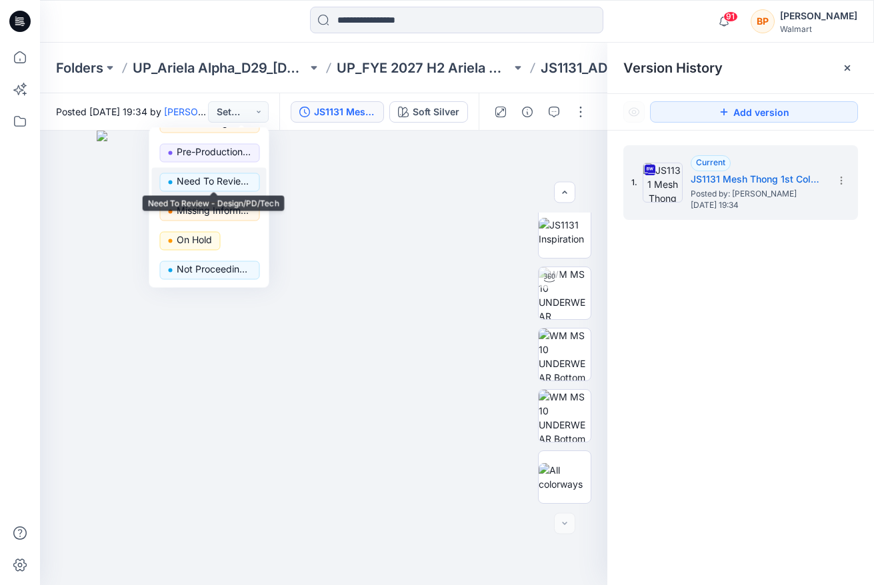
click at [207, 179] on p "Need To Review - Design/PD/Tech" at bounding box center [214, 181] width 75 height 17
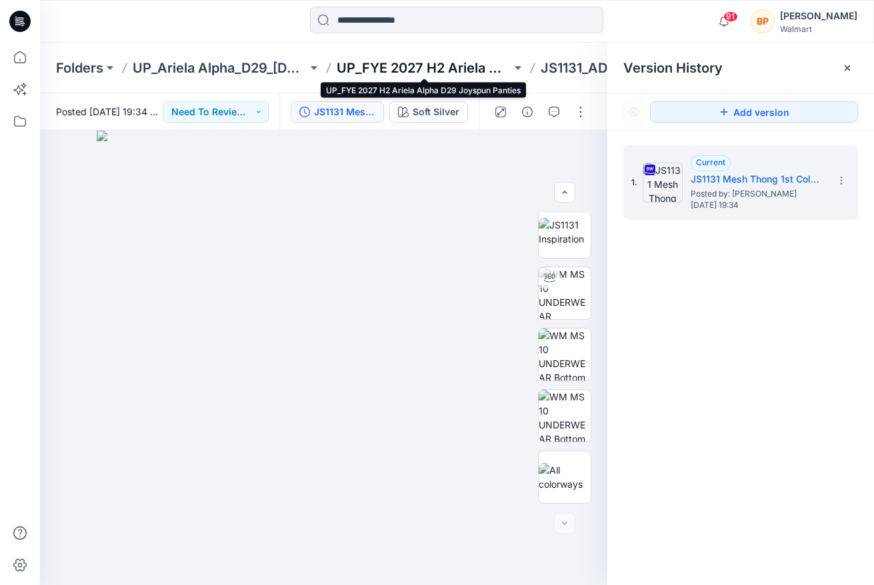
click at [390, 67] on p "UP_FYE 2027 H2 Ariela Alpha D29 Joyspun Panties" at bounding box center [424, 68] width 175 height 19
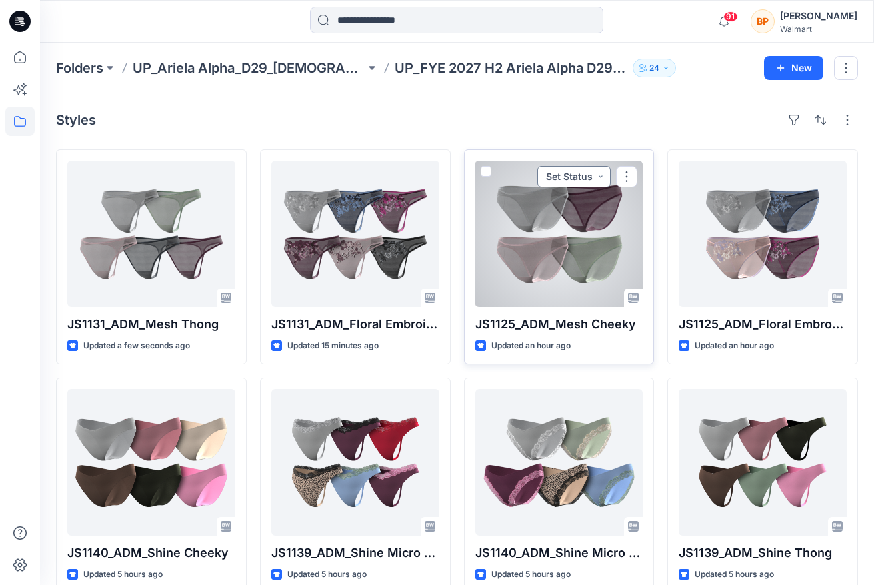
click at [582, 181] on button "Set Status" at bounding box center [573, 176] width 73 height 21
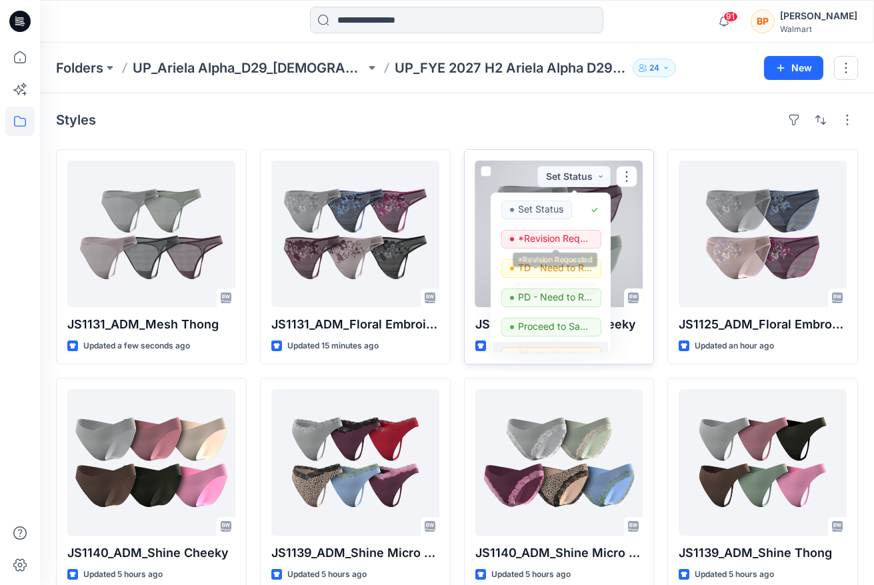
scroll to position [168, 0]
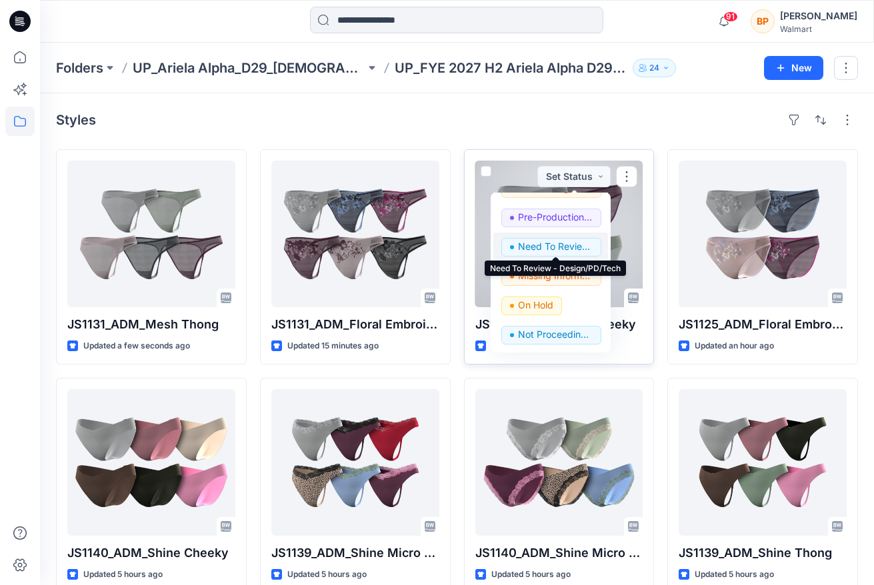
click at [561, 247] on p "Need To Review - Design/PD/Tech" at bounding box center [555, 246] width 75 height 17
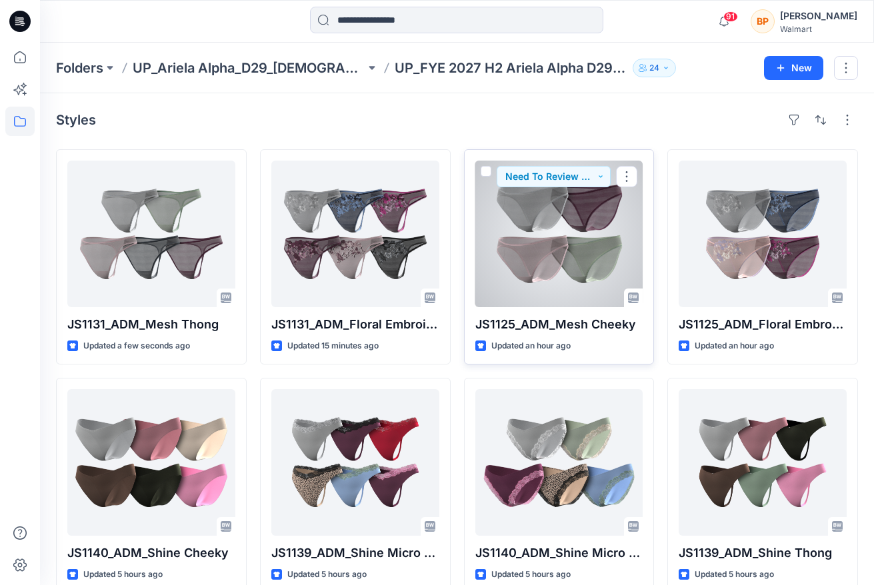
click at [609, 227] on div at bounding box center [559, 234] width 168 height 147
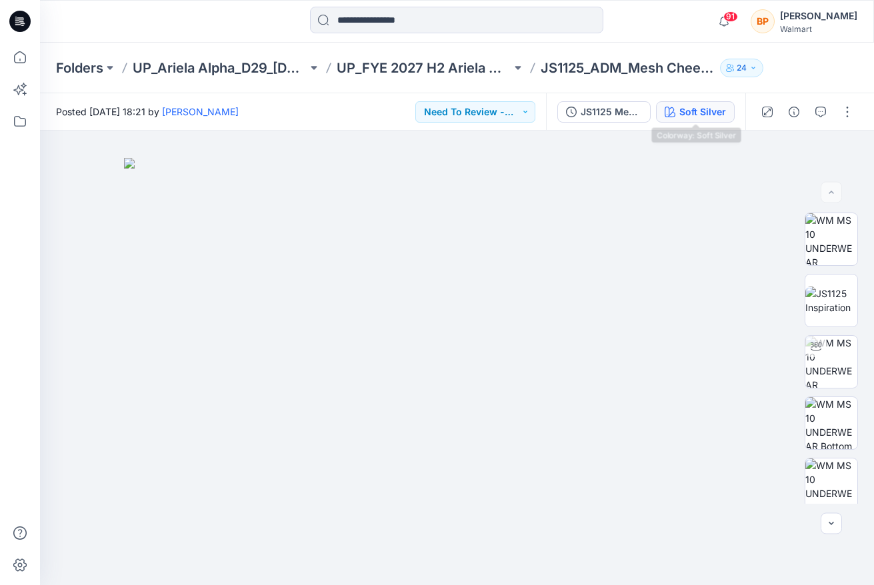
click at [709, 112] on div "Soft Silver" at bounding box center [702, 112] width 47 height 15
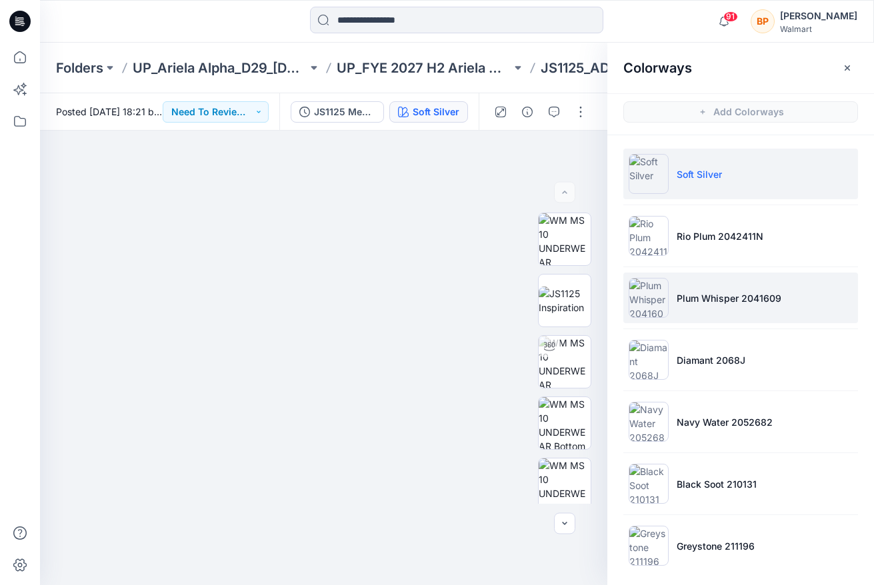
click at [712, 314] on li "Plum Whisper 2041609" at bounding box center [740, 298] width 235 height 51
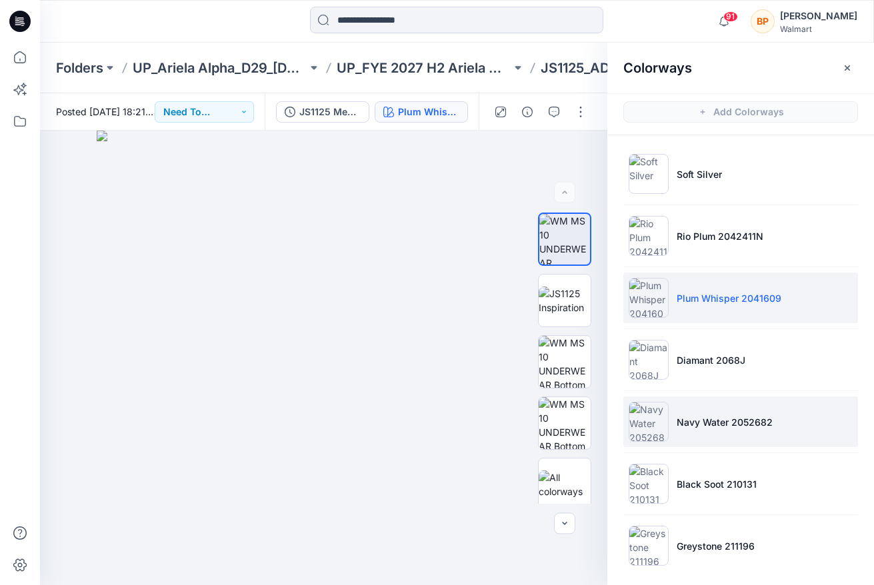
click at [707, 419] on p "Navy Water 2052682" at bounding box center [725, 422] width 96 height 14
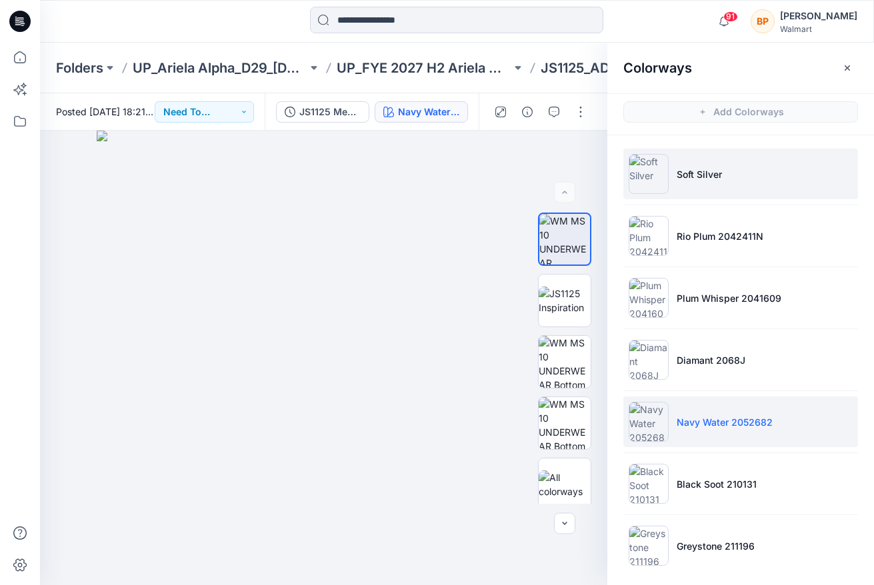
click at [699, 165] on li "Soft Silver" at bounding box center [740, 174] width 235 height 51
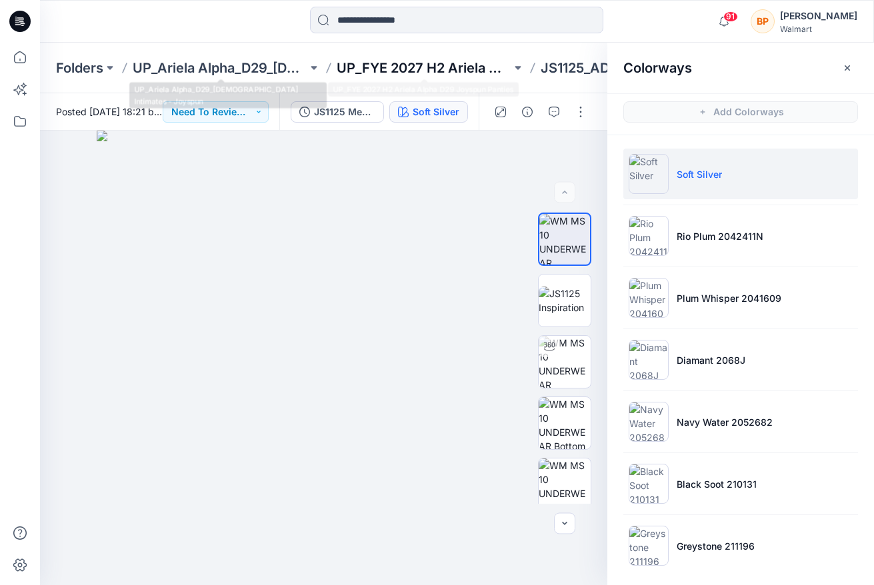
click at [405, 70] on p "UP_FYE 2027 H2 Ariela Alpha D29 Joyspun Panties" at bounding box center [424, 68] width 175 height 19
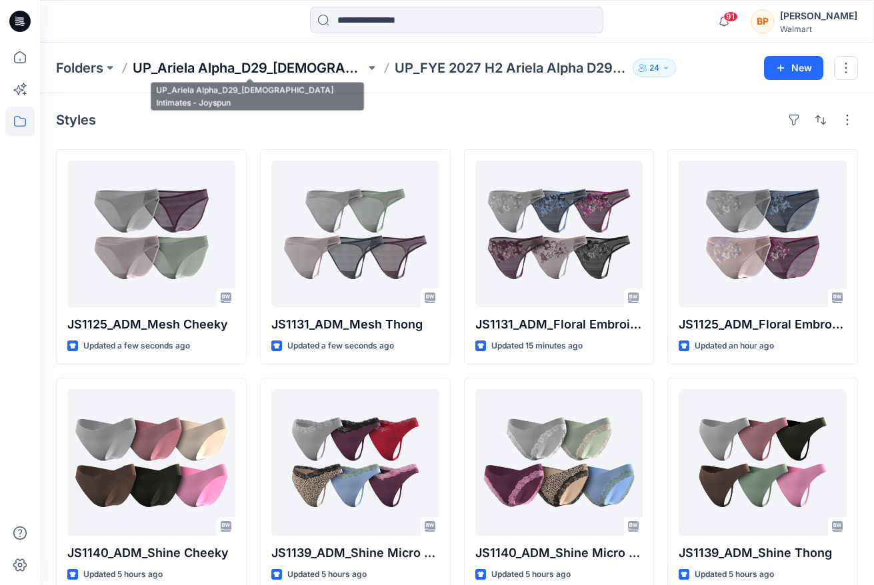
click at [317, 72] on p "UP_Ariela Alpha_D29_[DEMOGRAPHIC_DATA] Intimates - Joyspun" at bounding box center [249, 68] width 233 height 19
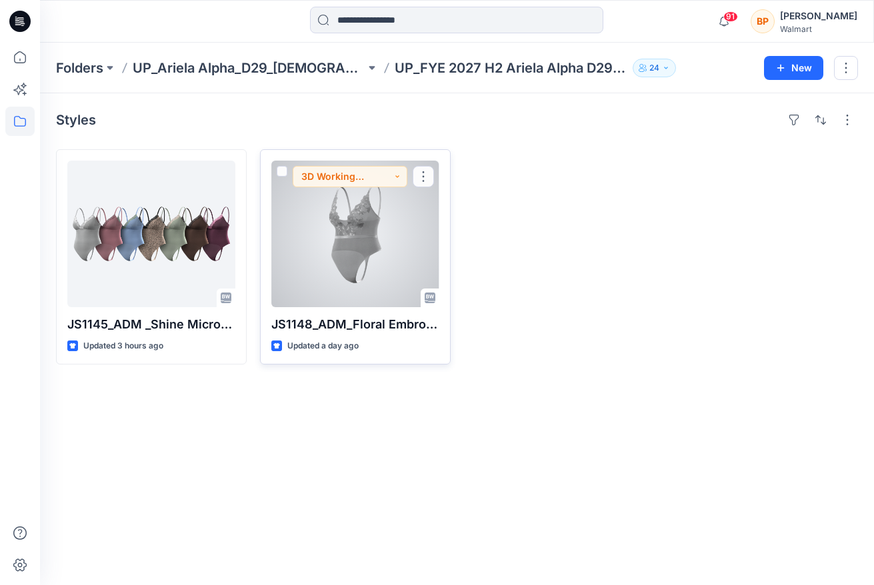
click at [321, 236] on div at bounding box center [355, 234] width 168 height 147
